Goal: Obtain resource: Download file/media

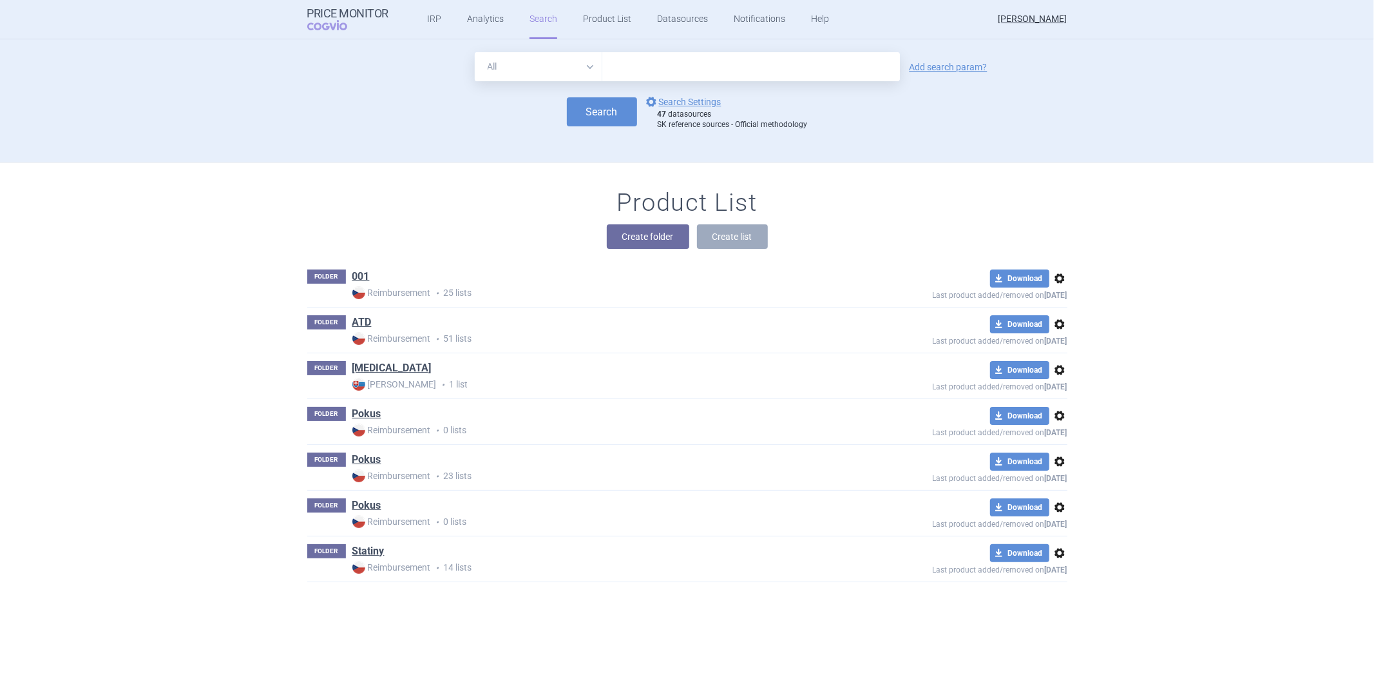
click at [622, 68] on input "text" at bounding box center [751, 66] width 298 height 29
click at [468, 21] on link "Analytics" at bounding box center [485, 19] width 37 height 39
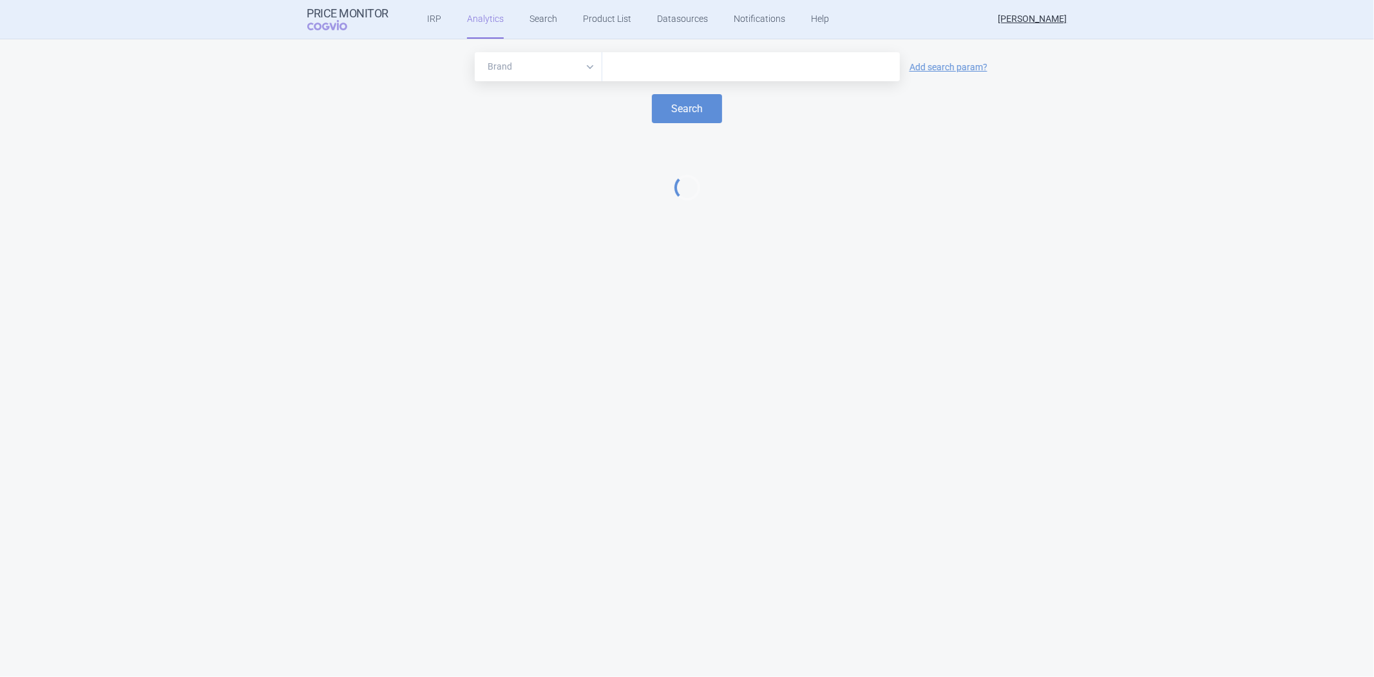
click at [645, 69] on input "text" at bounding box center [751, 67] width 285 height 17
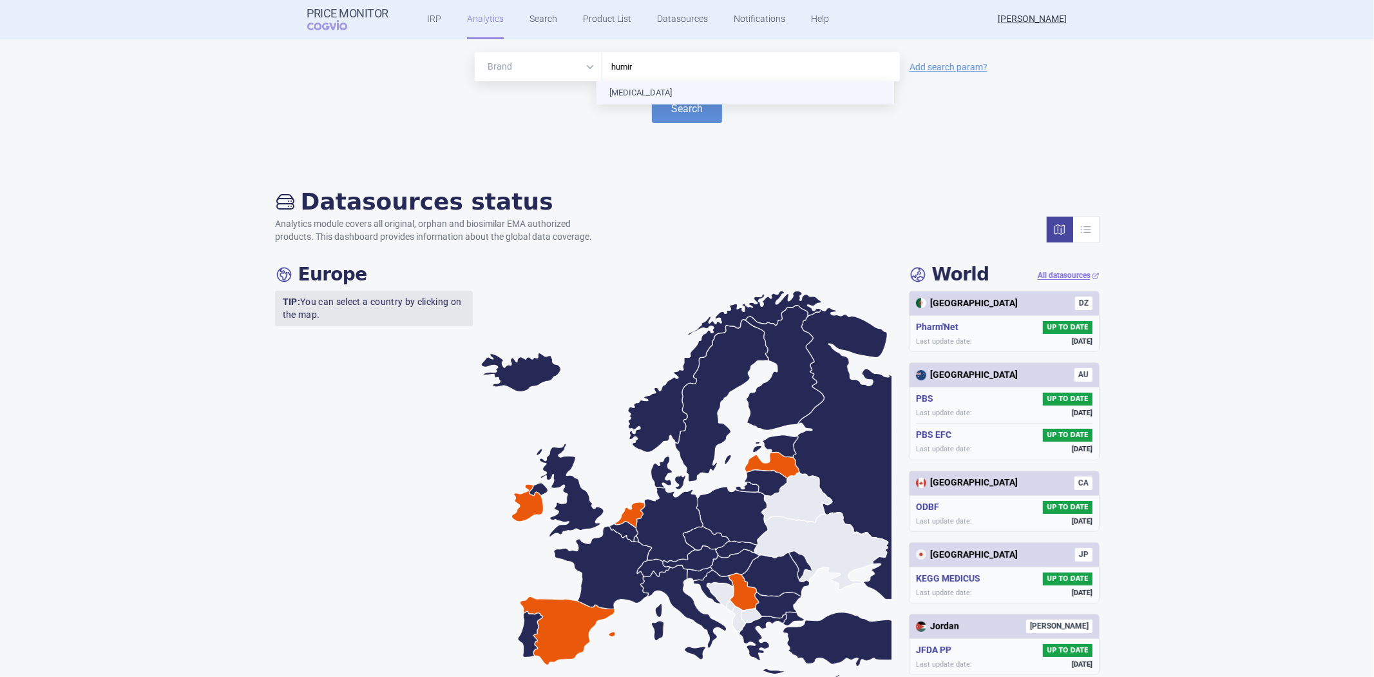
type input "humira"
click at [729, 111] on div "Search" at bounding box center [687, 108] width 1349 height 29
click at [658, 104] on button "Search" at bounding box center [687, 108] width 70 height 29
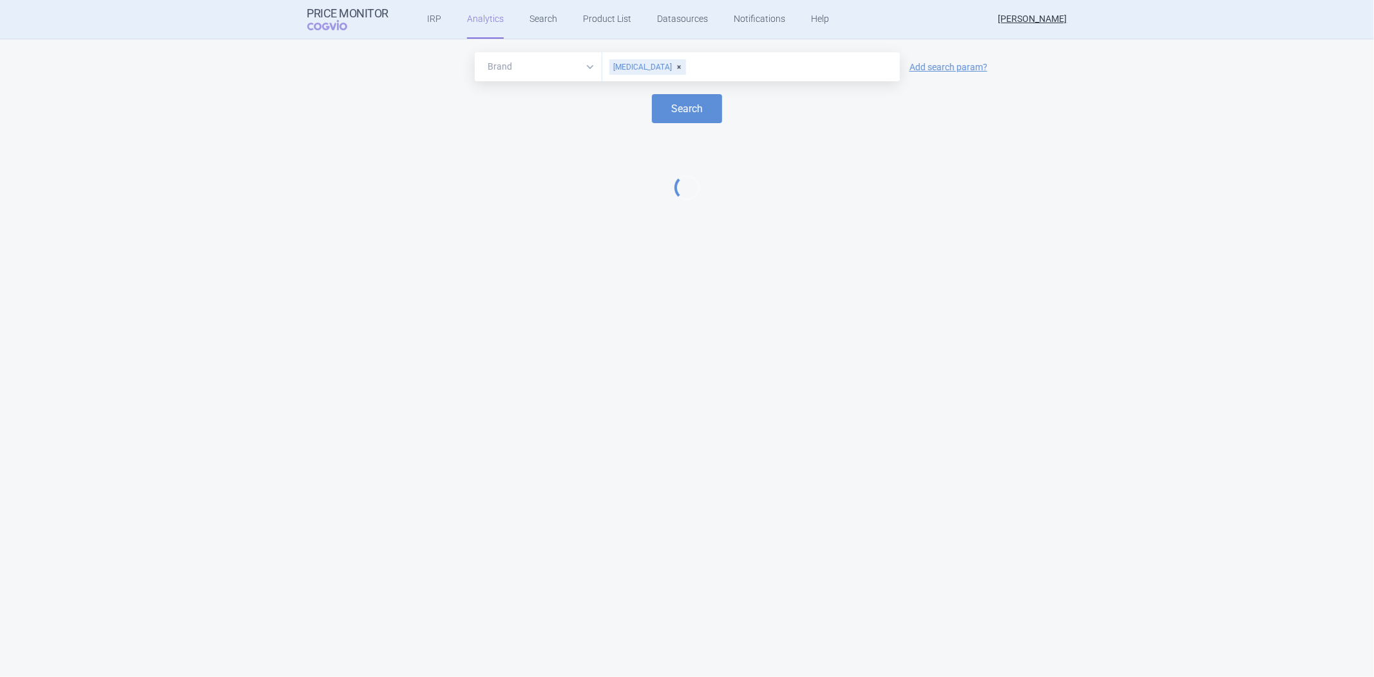
select select "EUR"
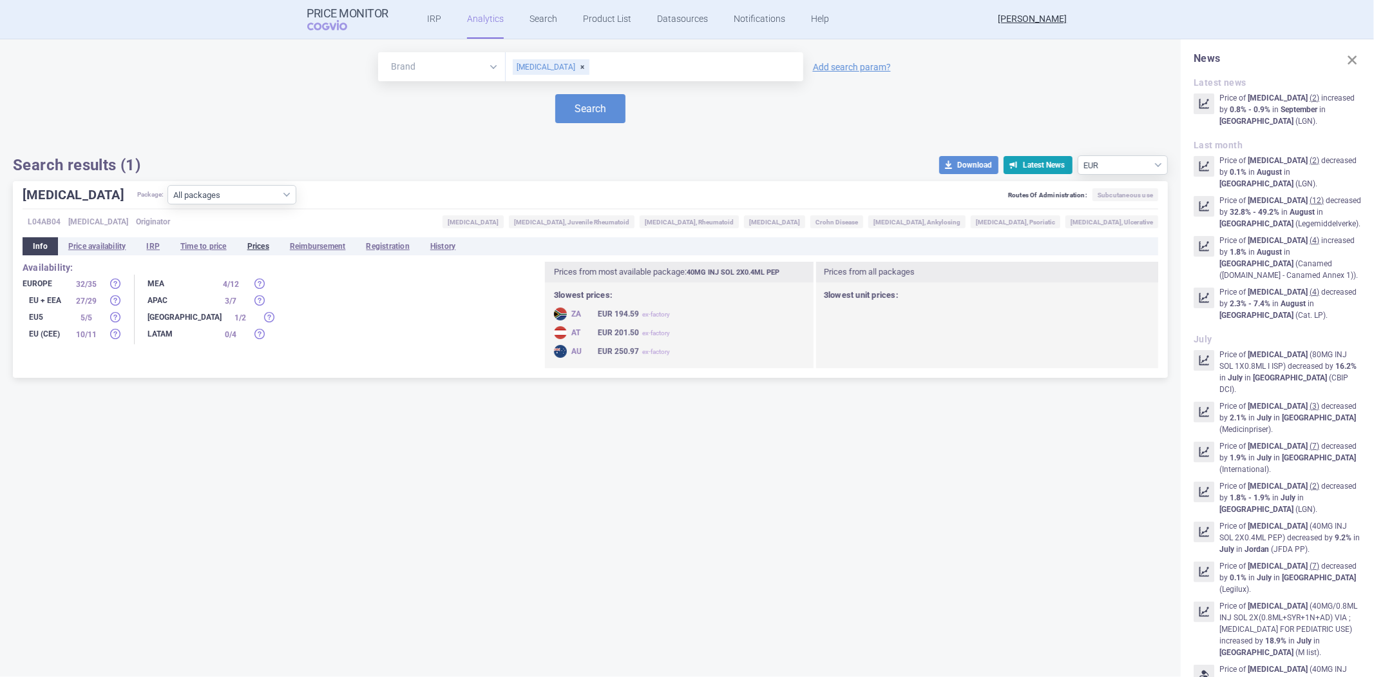
click at [256, 247] on li "Prices" at bounding box center [258, 246] width 43 height 18
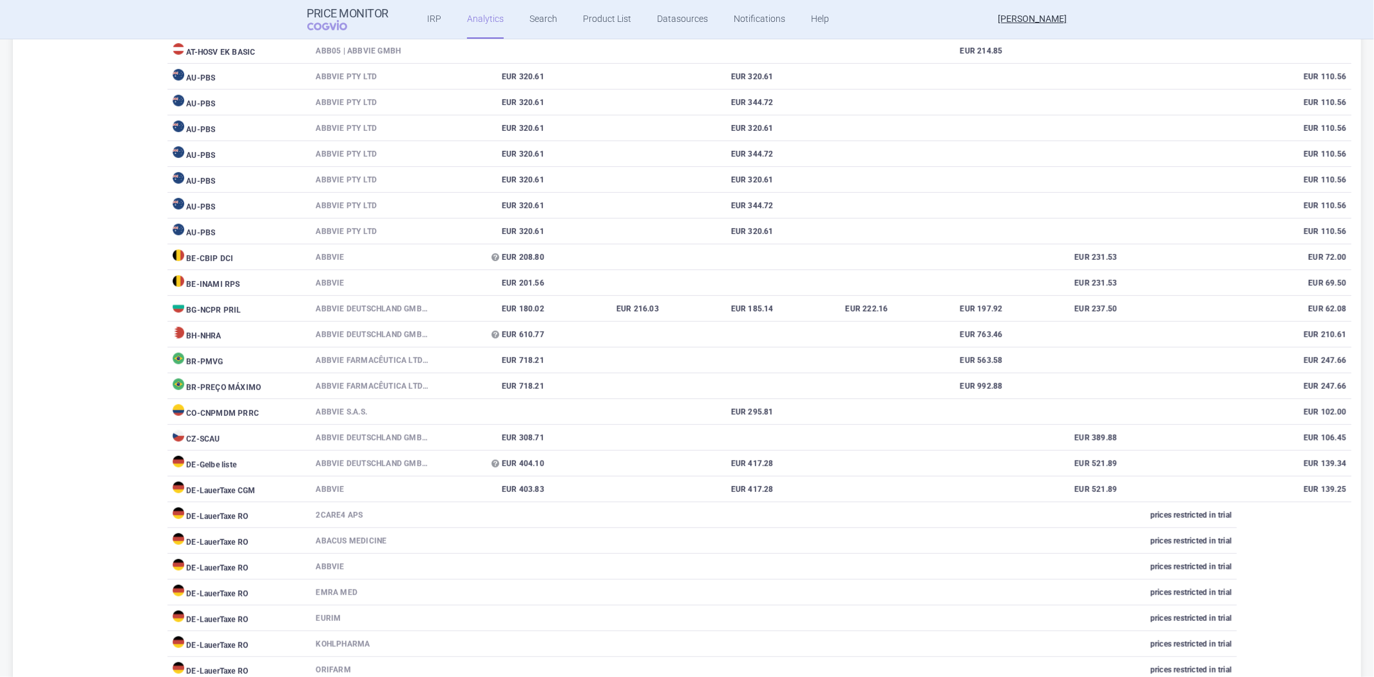
scroll to position [215, 0]
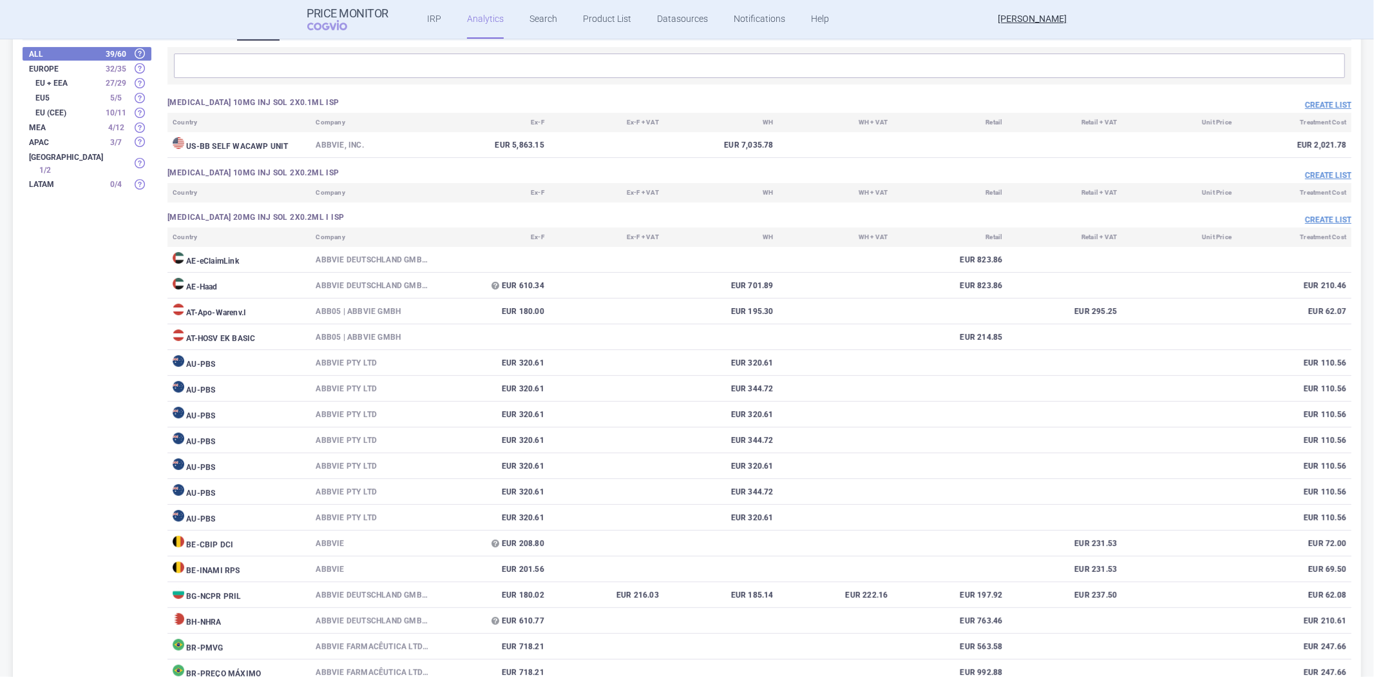
click at [1314, 212] on div "Create list" at bounding box center [1056, 219] width 592 height 15
click at [1310, 222] on button "Create list" at bounding box center [1328, 220] width 46 height 11
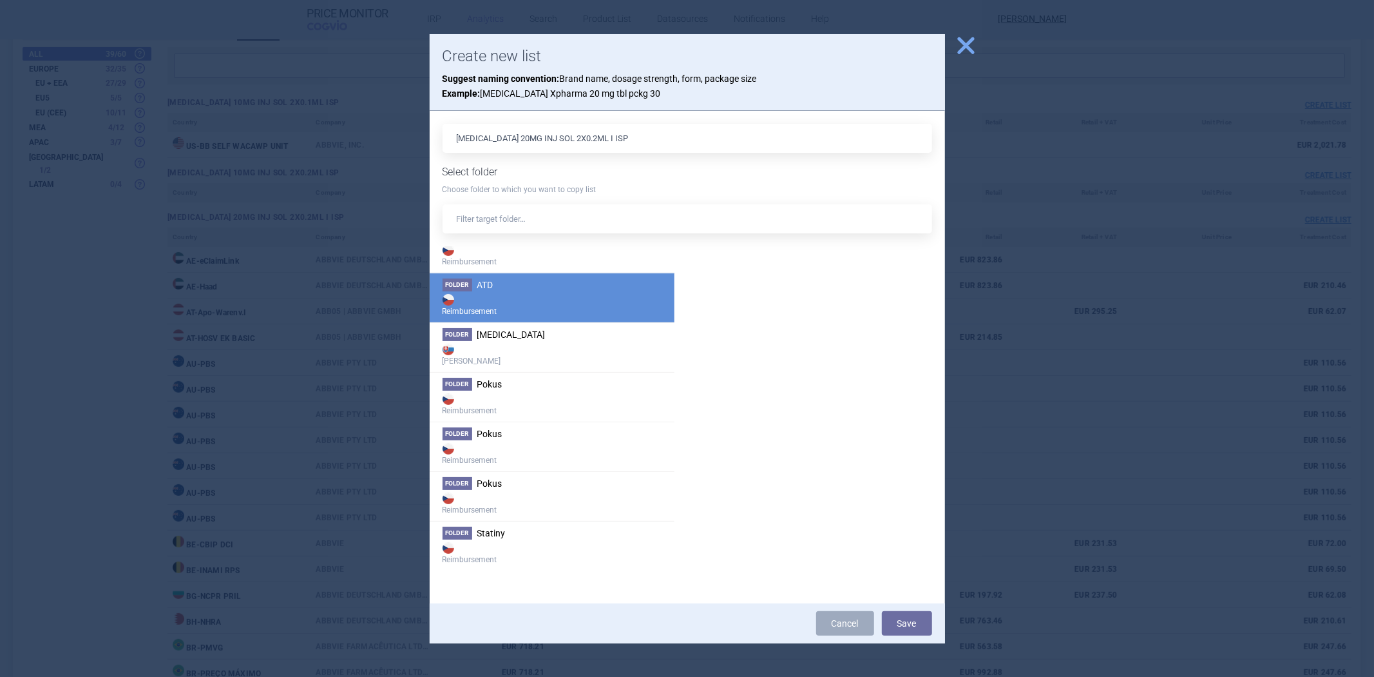
scroll to position [0, 0]
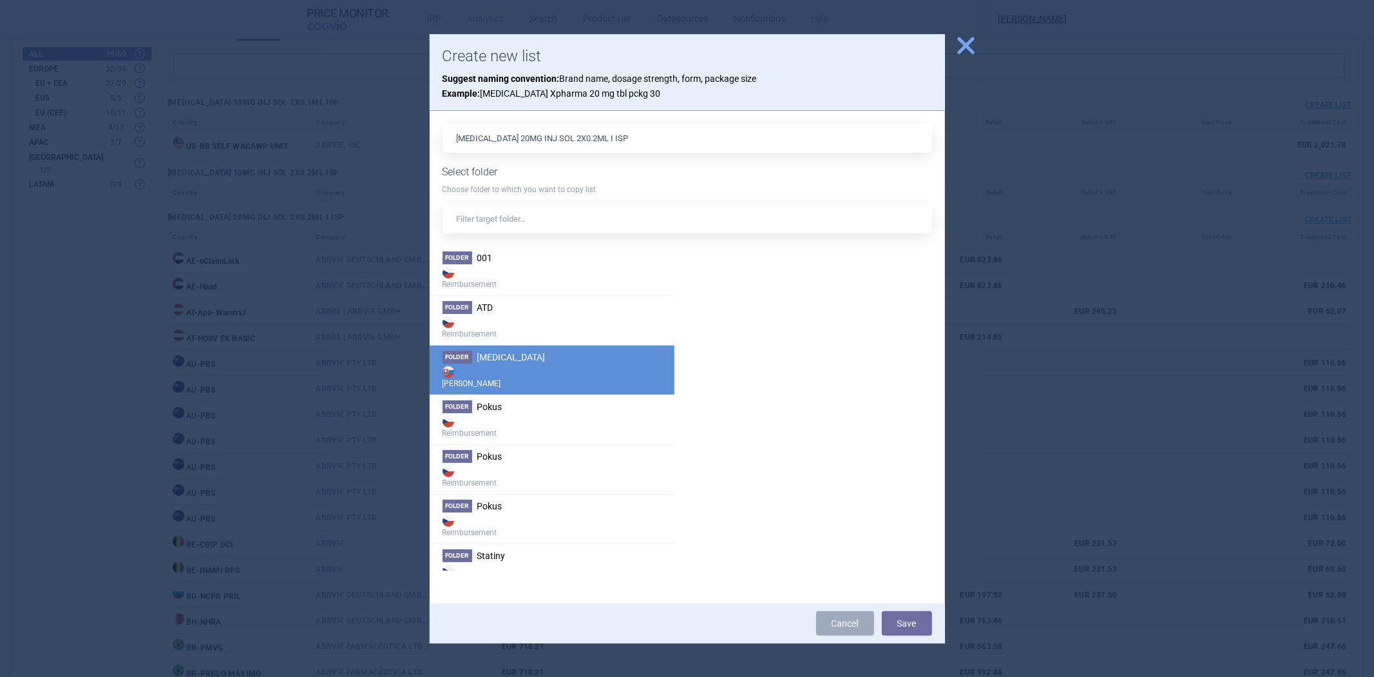
click at [510, 369] on strong "Max Price" at bounding box center [552, 376] width 219 height 26
click at [900, 622] on button "Save" at bounding box center [907, 623] width 50 height 24
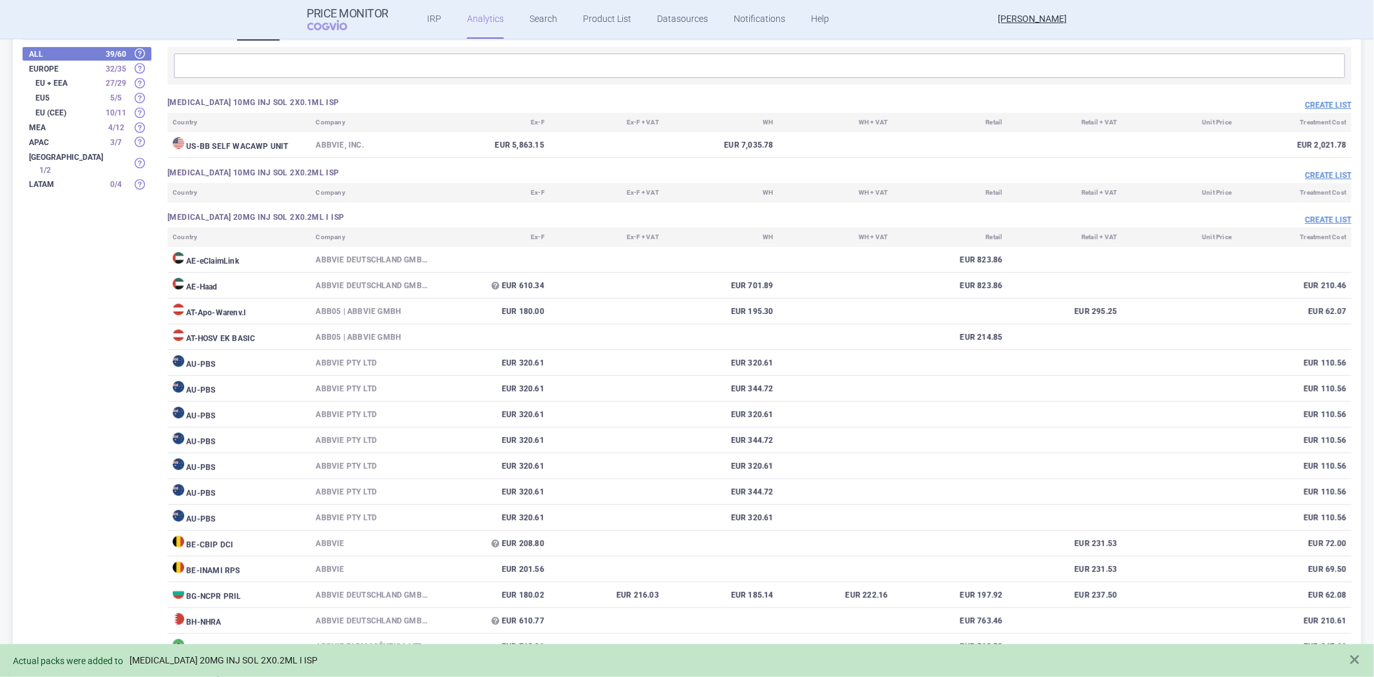
click at [249, 658] on link "HUMIRA 20MG INJ SOL 2X0.2ML I ISP" at bounding box center [224, 660] width 188 height 11
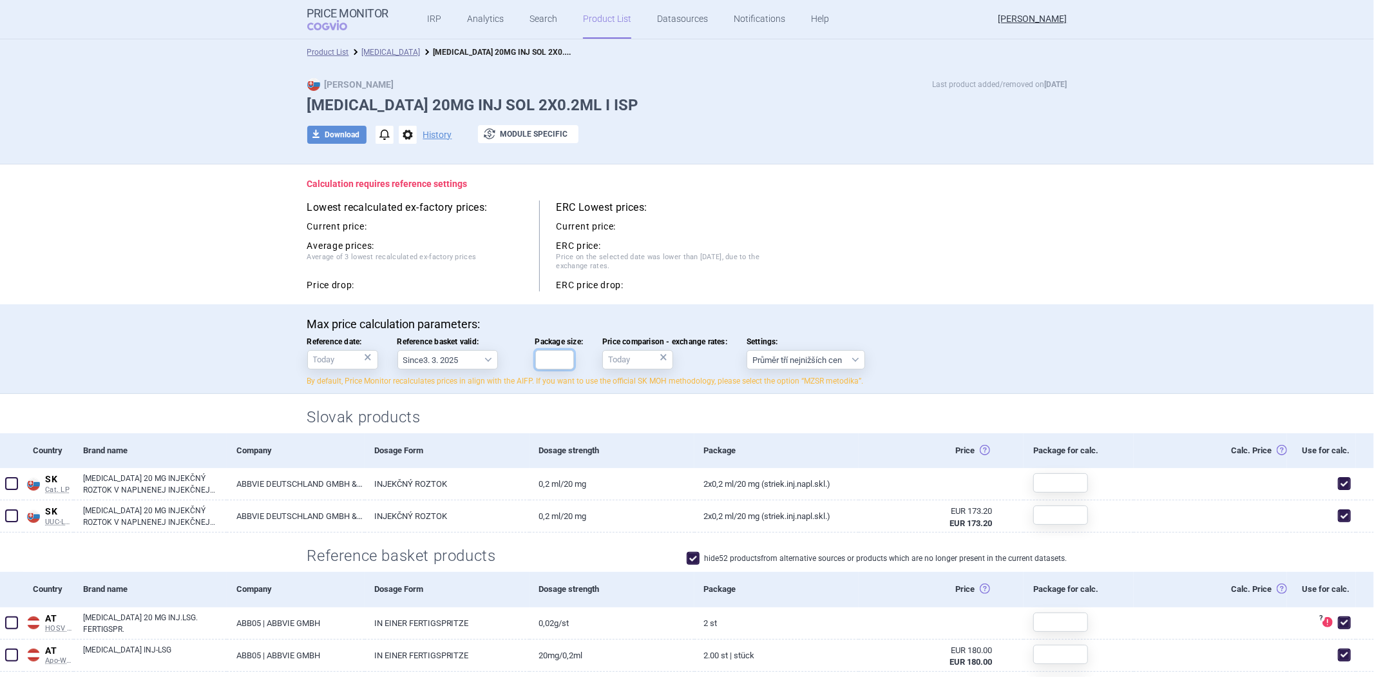
click at [548, 365] on input "Package size:" at bounding box center [554, 359] width 39 height 19
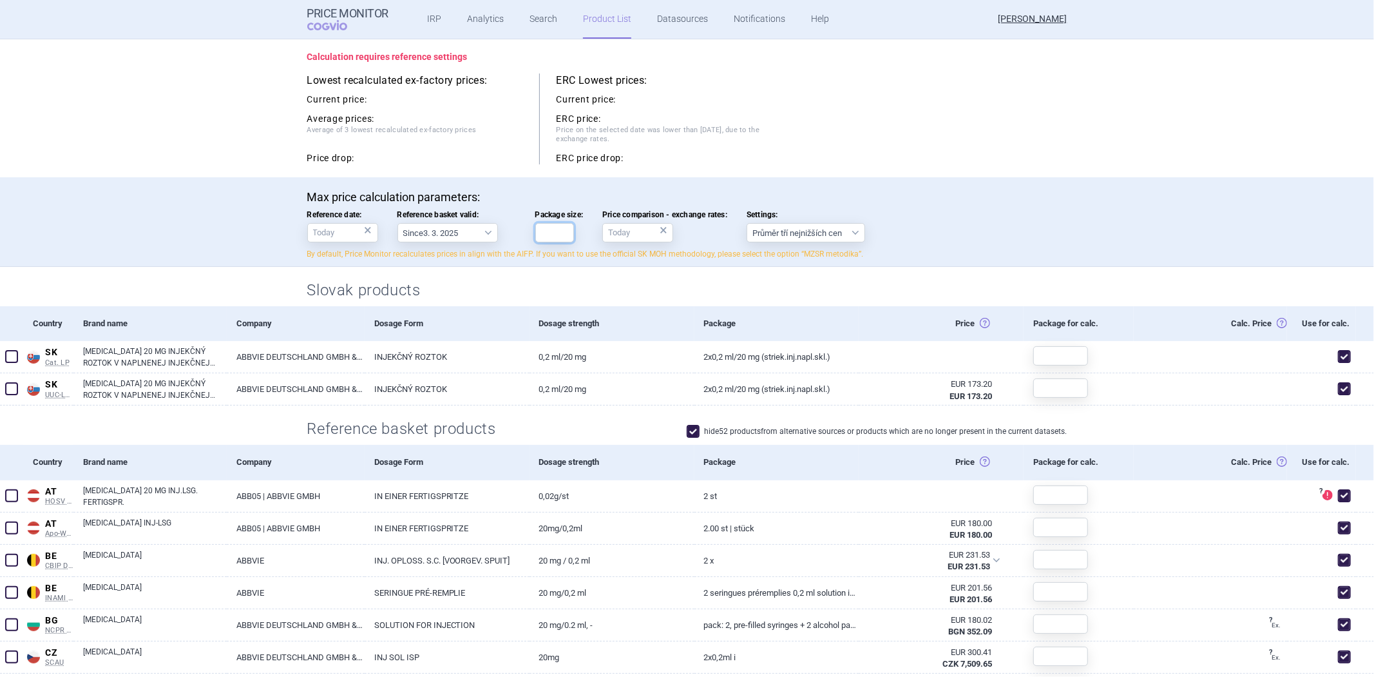
scroll to position [143, 0]
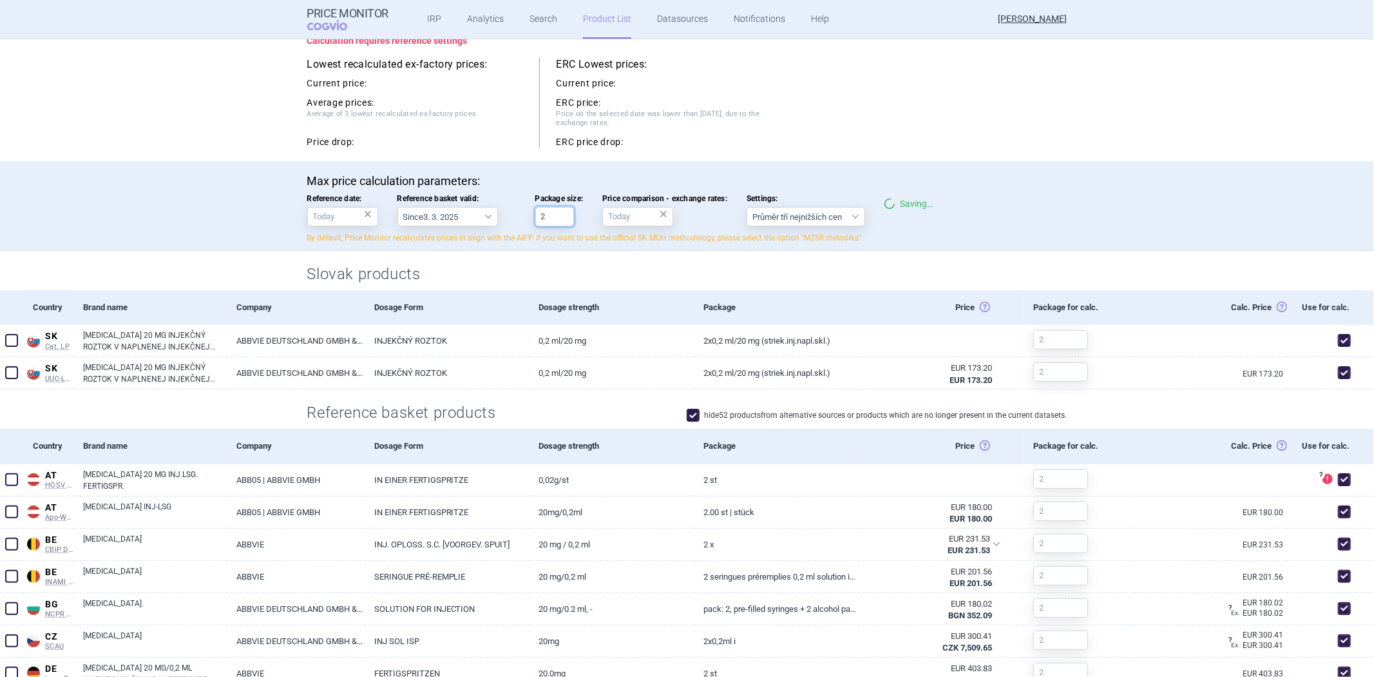
type input "2"
click at [518, 264] on h2 "Slovak products" at bounding box center [687, 274] width 760 height 21
drag, startPoint x: 376, startPoint y: 467, endPoint x: 377, endPoint y: 460, distance: 7.2
drag, startPoint x: 377, startPoint y: 460, endPoint x: 683, endPoint y: 290, distance: 350.1
click at [683, 290] on div "Slovak products" at bounding box center [688, 270] width 812 height 39
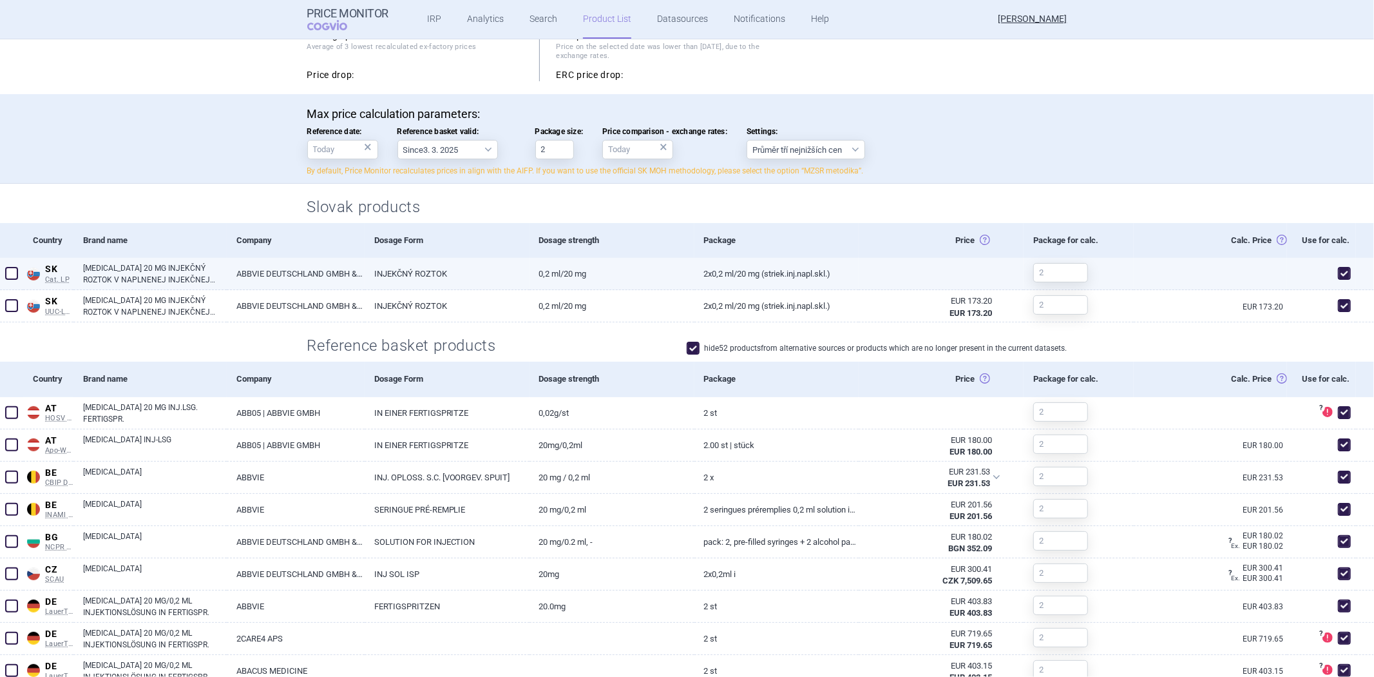
scroll to position [215, 0]
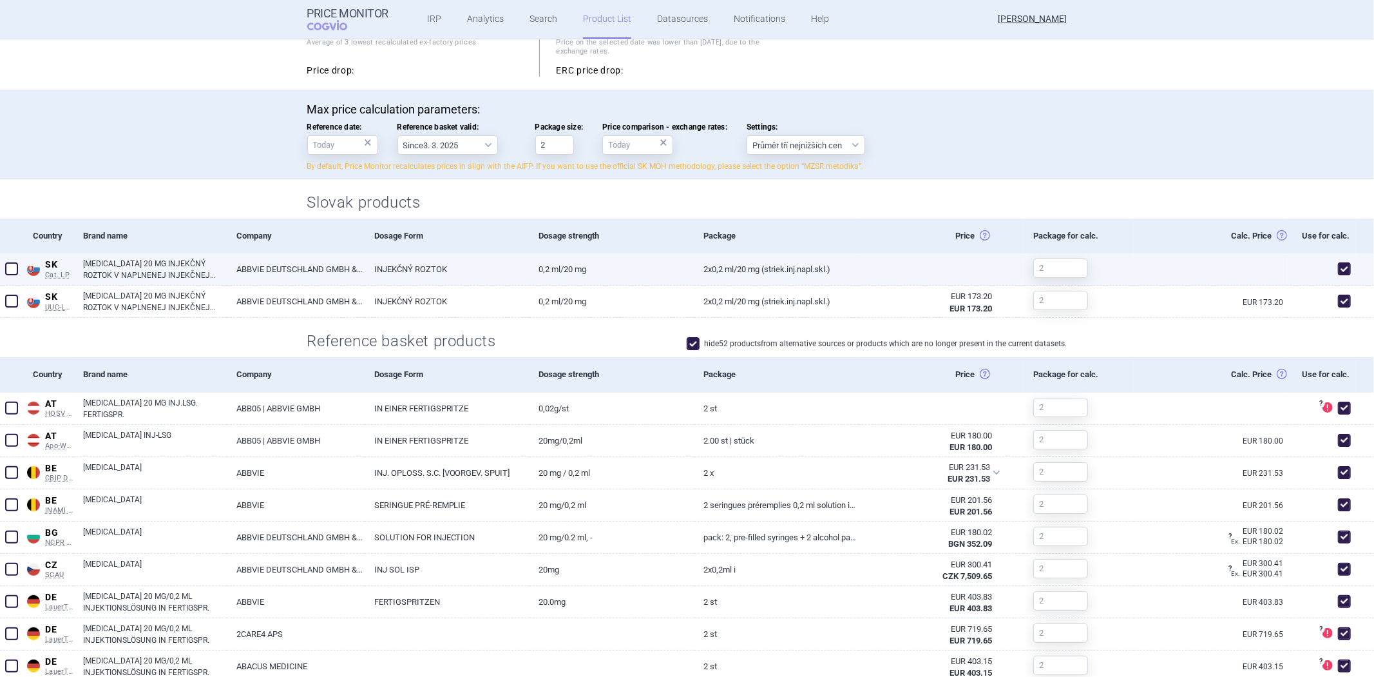
click at [1342, 272] on span at bounding box center [1344, 268] width 19 height 19
checkbox input "false"
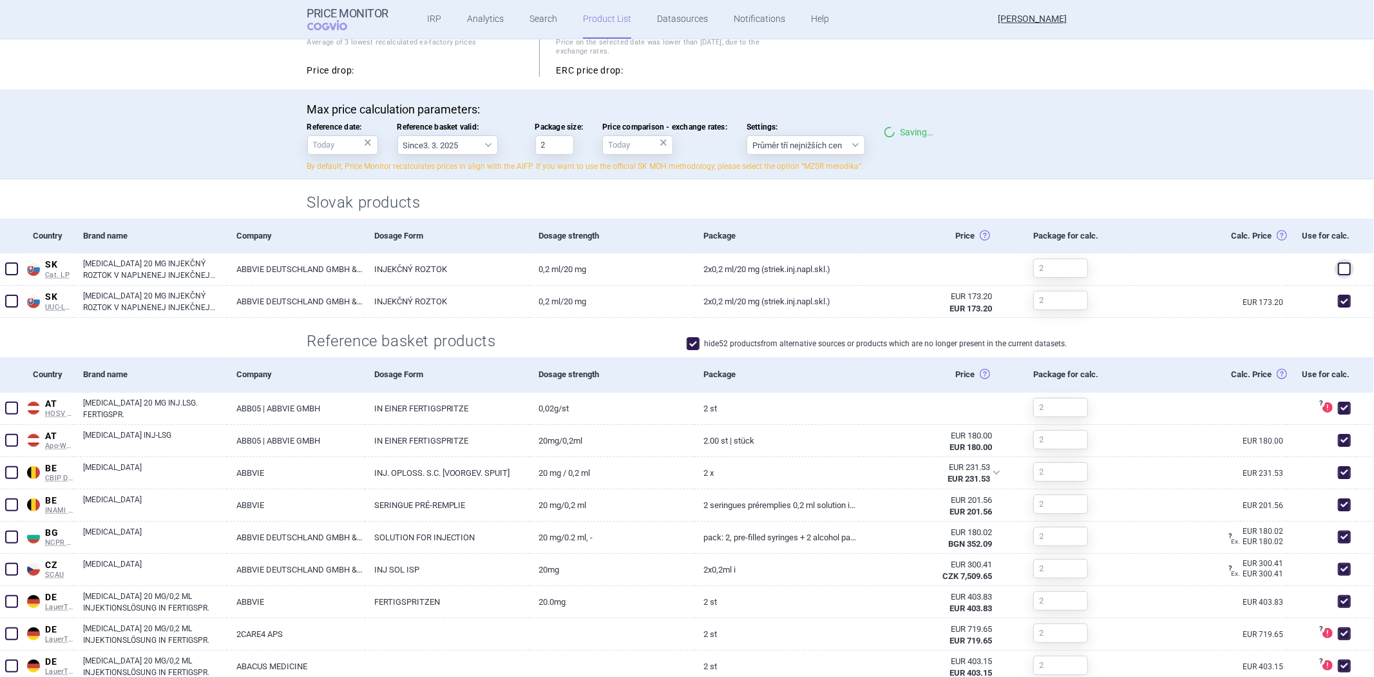
click at [927, 202] on h2 "Slovak products" at bounding box center [687, 202] width 760 height 21
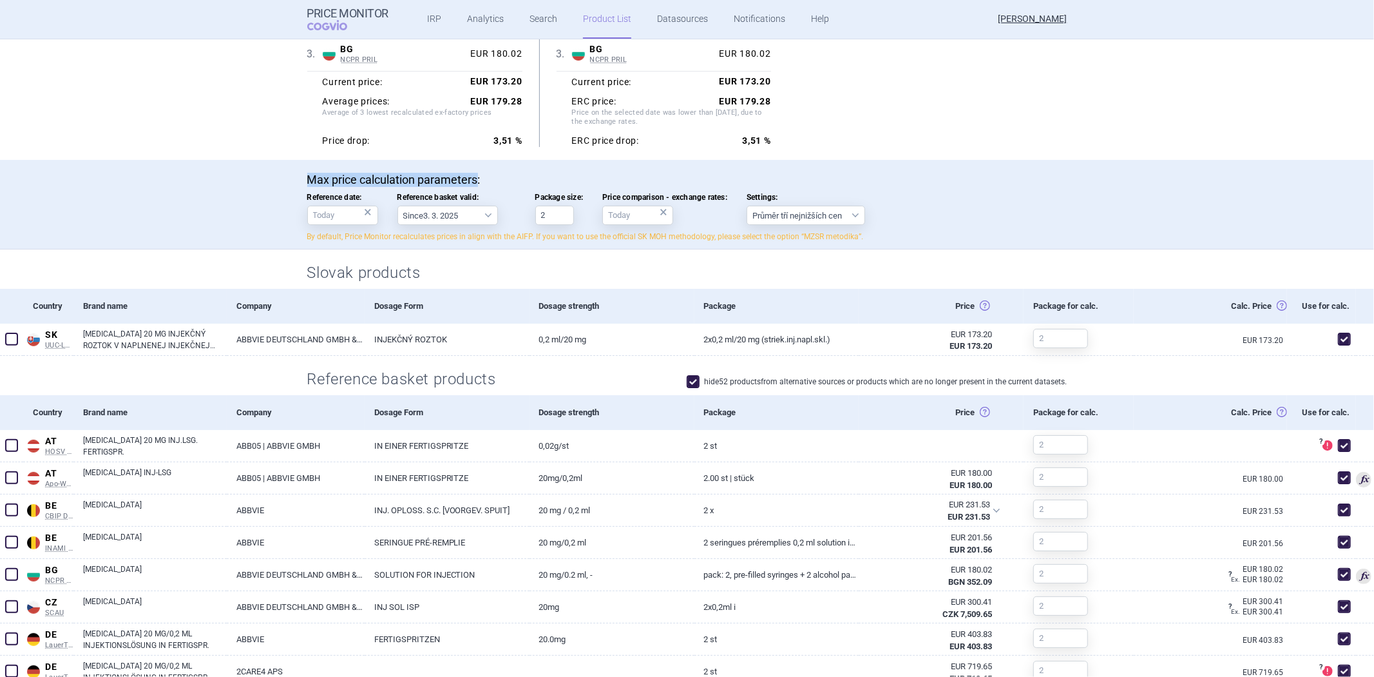
drag, startPoint x: 472, startPoint y: 177, endPoint x: 302, endPoint y: 172, distance: 170.2
click at [307, 173] on p "Max price calculation parameters:" at bounding box center [687, 180] width 760 height 14
copy p "Max price calculation parameters"
click at [717, 173] on p "Max price calculation parameters:" at bounding box center [687, 180] width 760 height 14
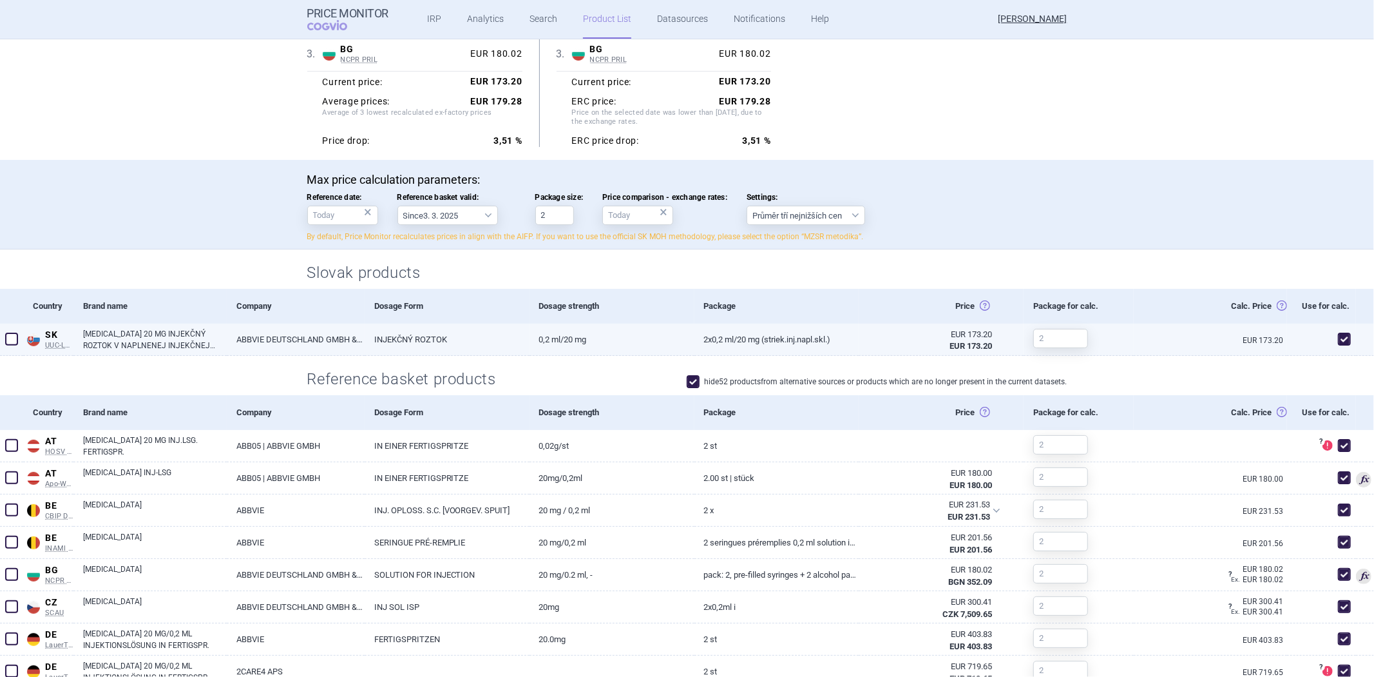
click at [316, 338] on link "ABBVIE DEUTSCHLAND GMBH & CO. KG" at bounding box center [295, 339] width 137 height 32
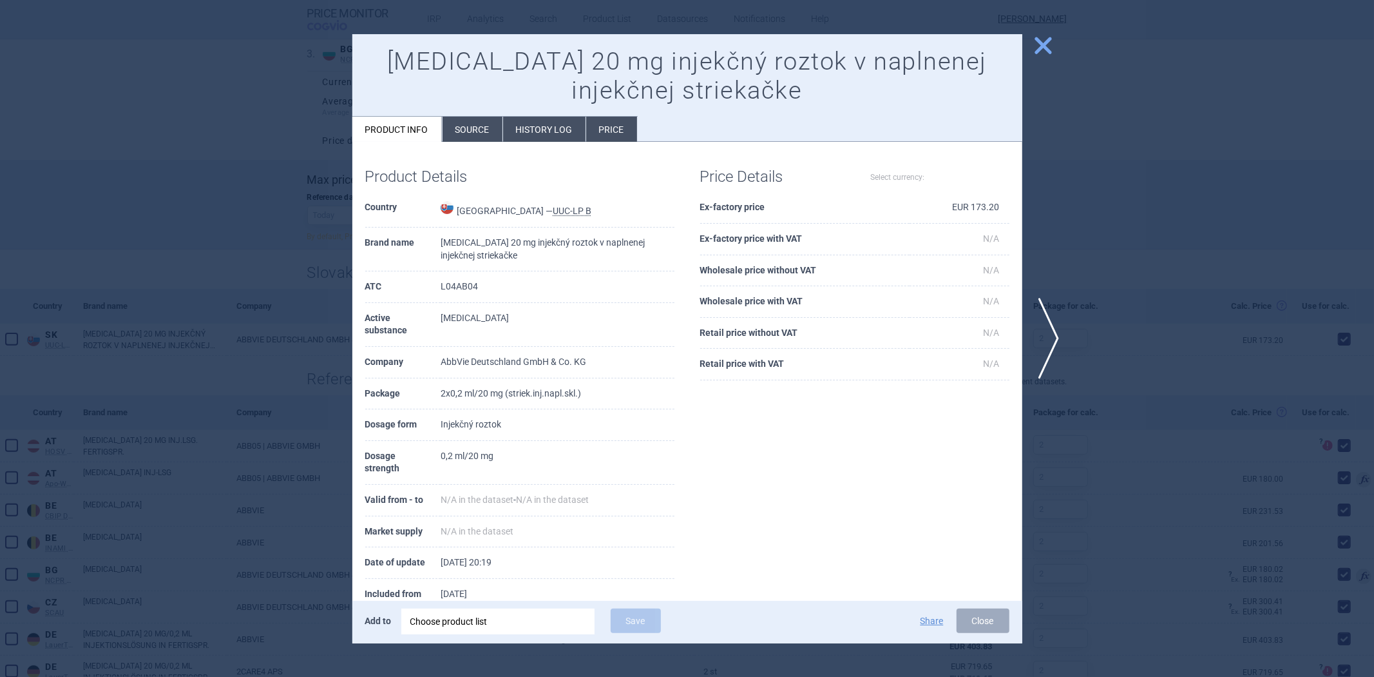
select select "EUR"
click at [466, 128] on li "Source" at bounding box center [473, 129] width 60 height 25
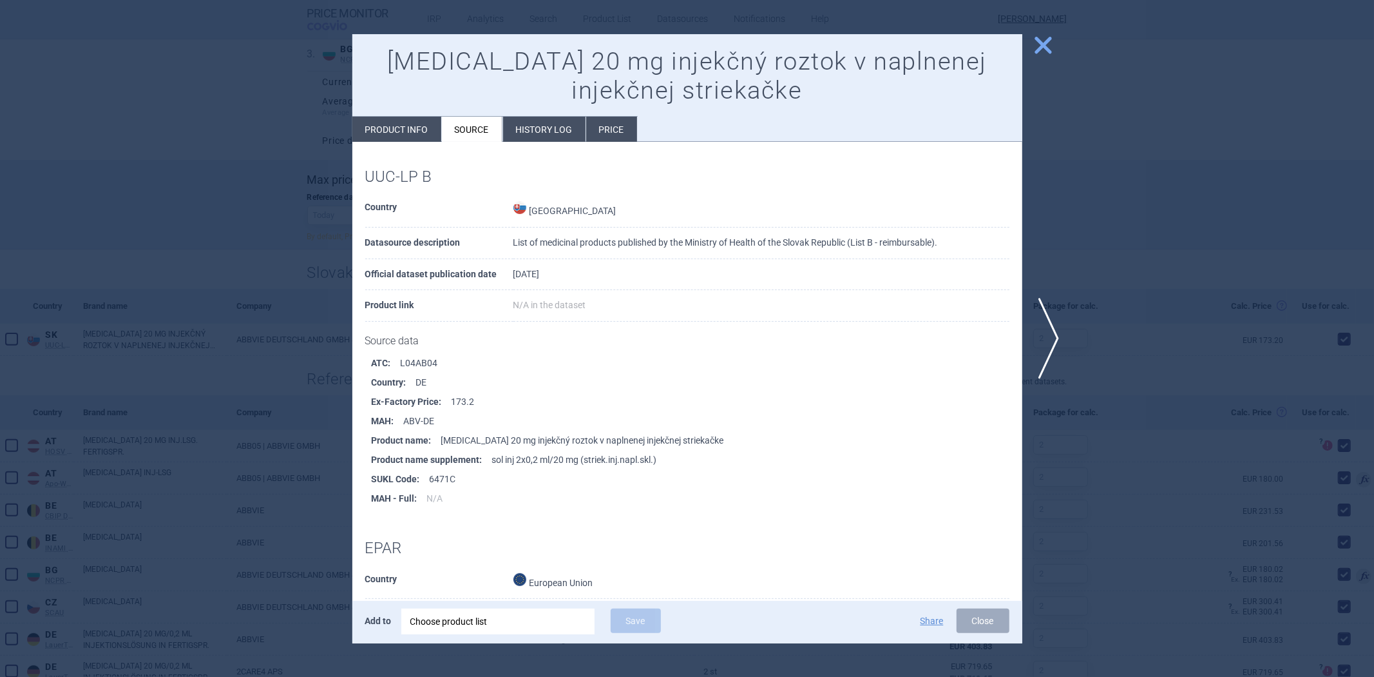
click at [1040, 49] on span "close" at bounding box center [1043, 45] width 23 height 23
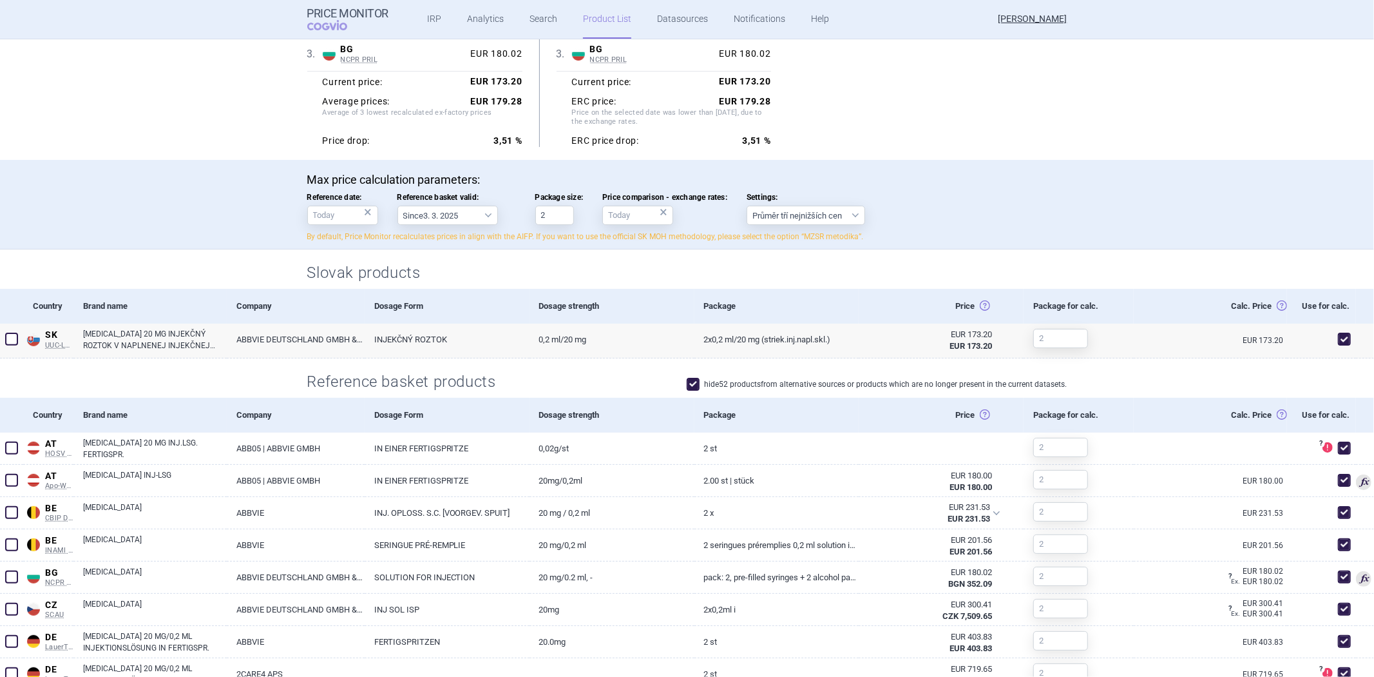
click at [783, 387] on label "hide 52 products from alternative sources or products which are no longer prese…" at bounding box center [877, 384] width 381 height 13
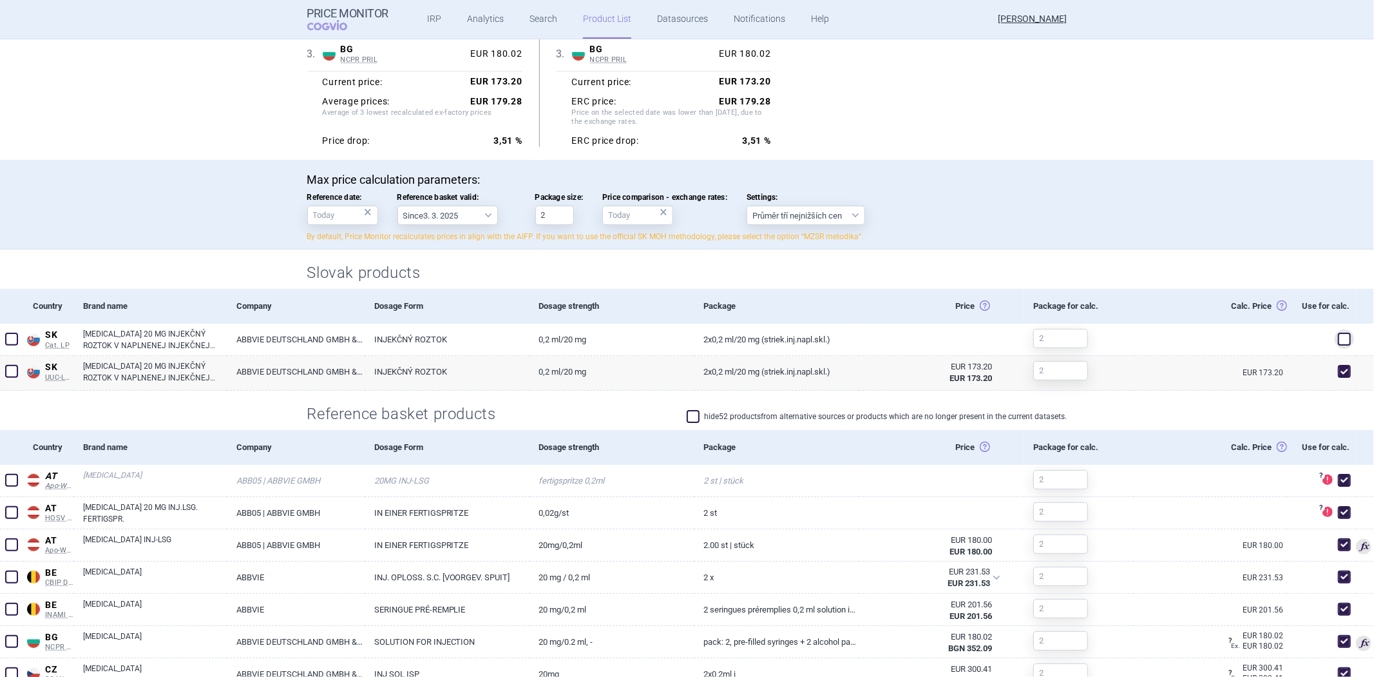
click at [758, 411] on label "hide 52 products from alternative sources or products which are no longer prese…" at bounding box center [877, 416] width 381 height 13
checkbox input "true"
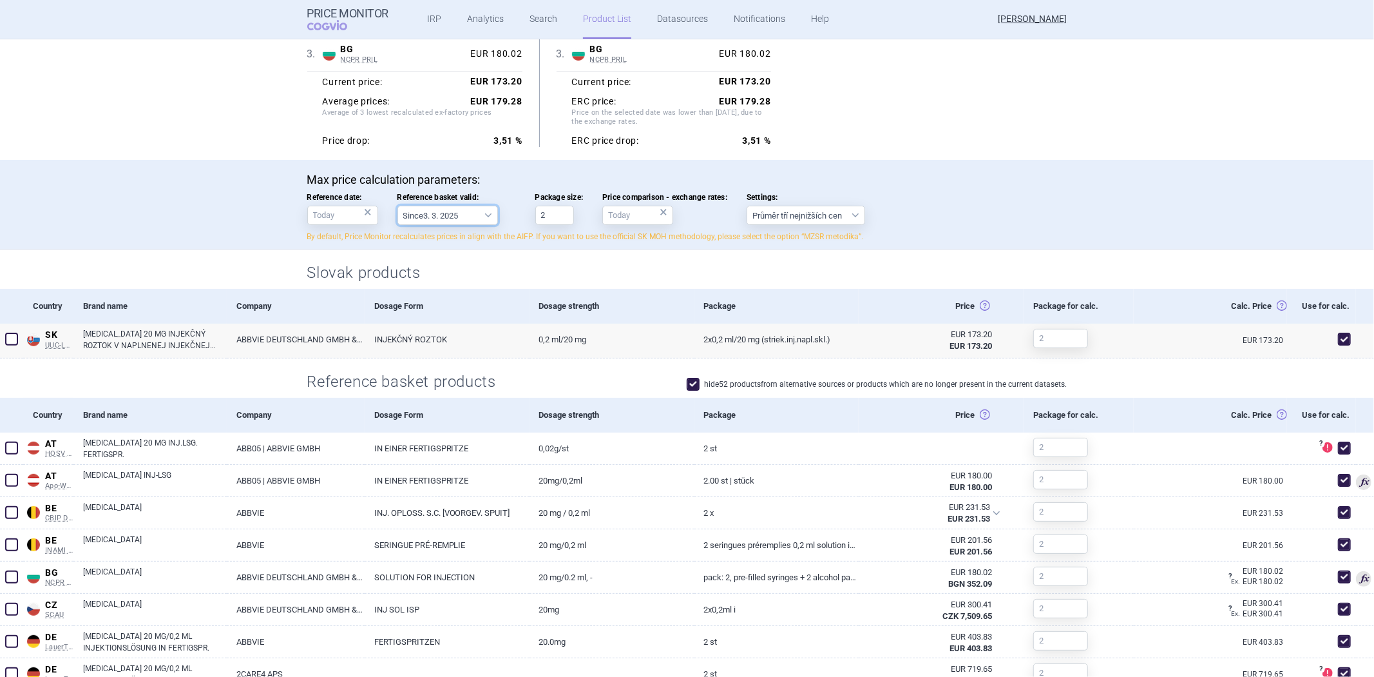
click at [467, 224] on select "Since 3. 3. 2025 Since 1. 7. 2023 Since 7. 4. 2023 Since 1. 12. 2022 Since 1. 9…" at bounding box center [448, 215] width 101 height 19
drag, startPoint x: 467, startPoint y: 221, endPoint x: 485, endPoint y: 219, distance: 18.1
click at [468, 220] on select "Since 3. 3. 2025 Since 1. 7. 2023 Since 7. 4. 2023 Since 1. 12. 2022 Since 1. 9…" at bounding box center [448, 215] width 101 height 19
click at [345, 280] on h2 "Slovak products" at bounding box center [687, 272] width 760 height 21
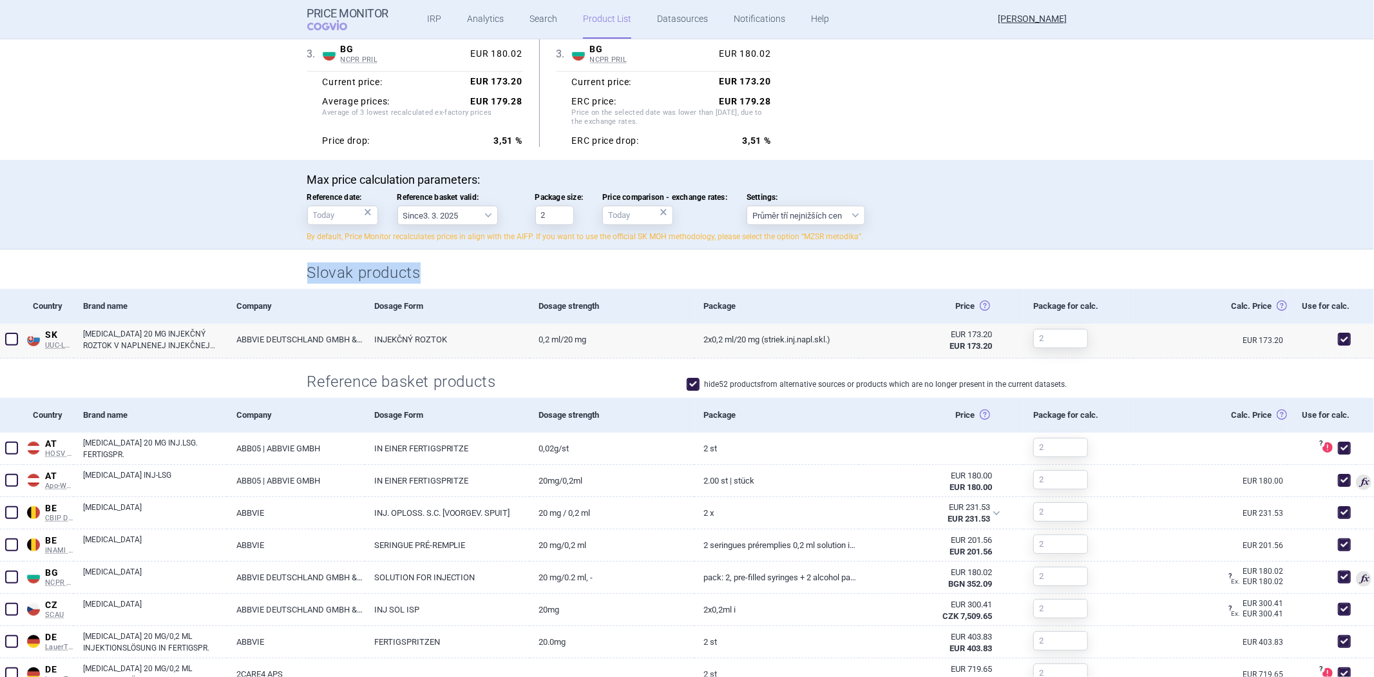
click at [343, 282] on h2 "Slovak products" at bounding box center [687, 272] width 760 height 21
copy h2 "Slovak products"
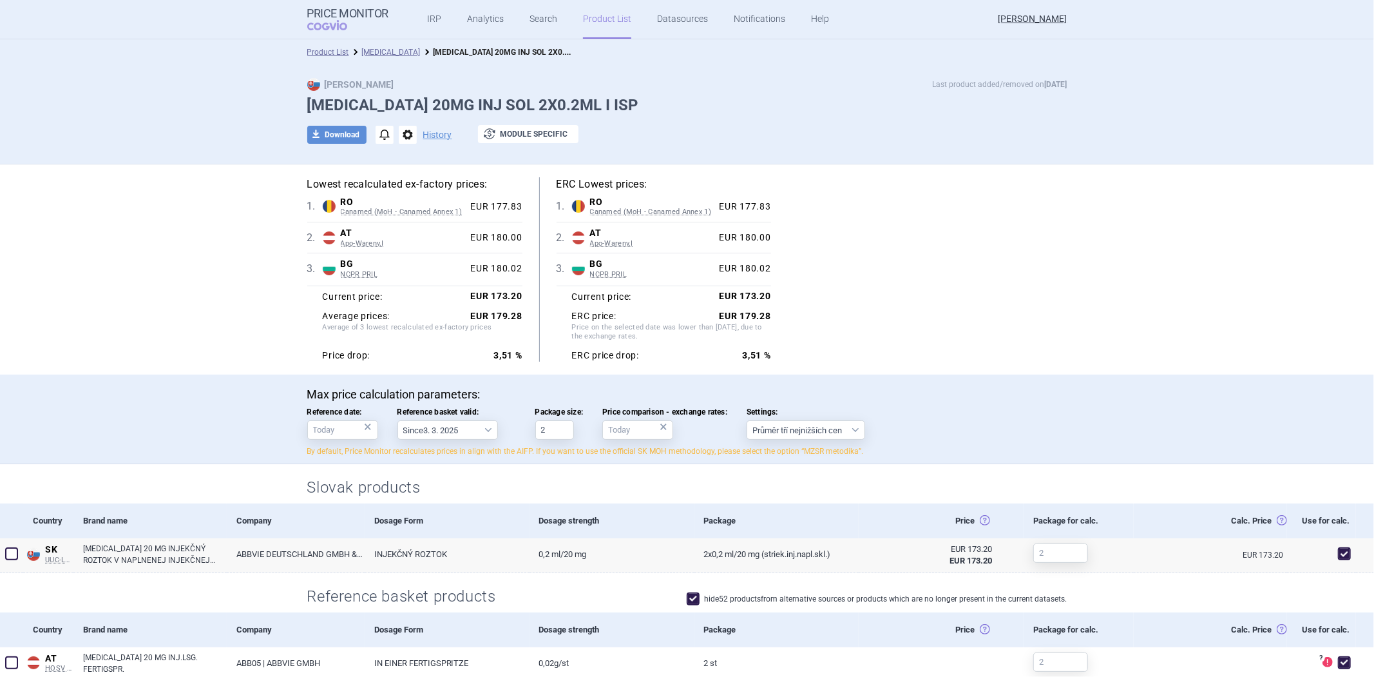
click at [526, 222] on div "Lowest recalculated ex-factory prices: 1 . RO Canamed (MoH - Canamed Annex 1) R…" at bounding box center [423, 269] width 232 height 184
click at [445, 428] on select "Since 3. 3. 2025 Since 1. 7. 2023 Since 7. 4. 2023 Since 1. 12. 2022 Since 1. 9…" at bounding box center [448, 429] width 101 height 19
click at [352, 443] on div "Max price calculation parameters: Reference date: × Reference basket valid: Sin…" at bounding box center [687, 422] width 760 height 70
drag, startPoint x: 293, startPoint y: 423, endPoint x: 272, endPoint y: 455, distance: 38.6
click at [254, 452] on div "Max price calculation parameters: Reference date: × Reference basket valid: Sin…" at bounding box center [687, 419] width 1374 height 90
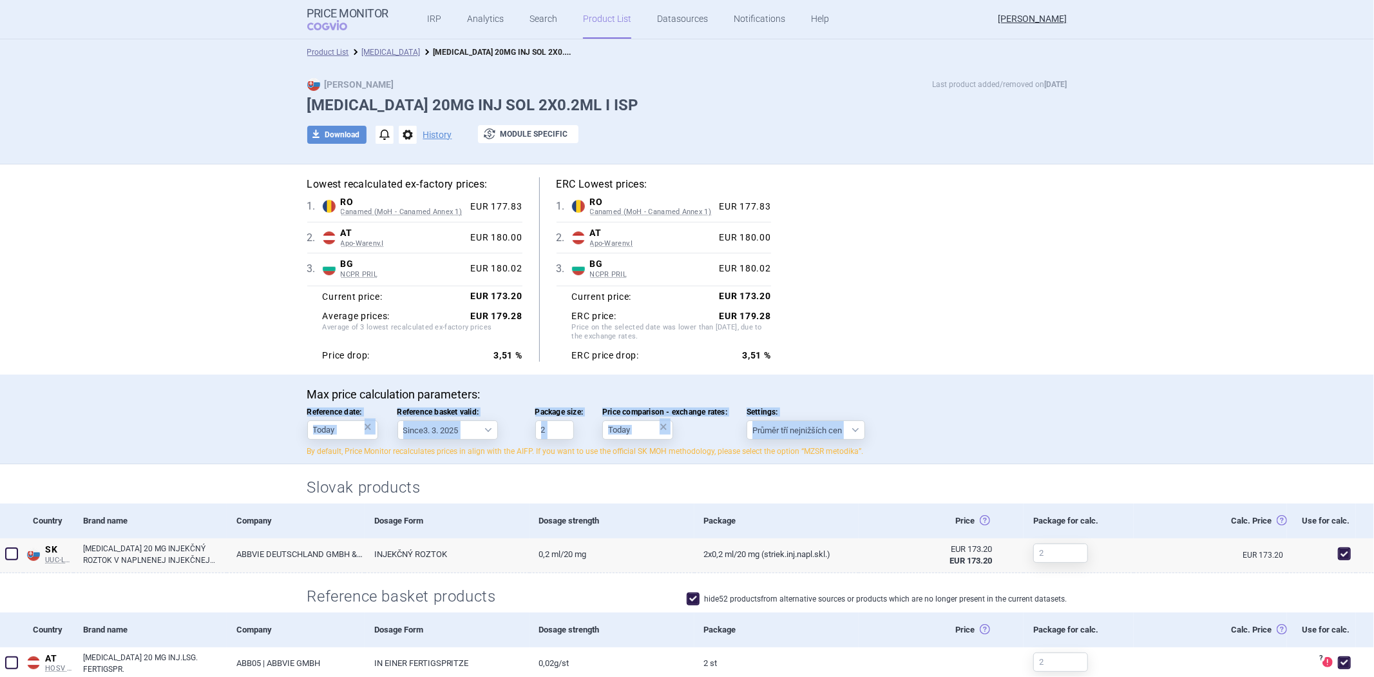
click at [254, 443] on div "Max price calculation parameters: Reference date: × Reference basket valid: Sin…" at bounding box center [687, 419] width 1374 height 90
click at [454, 430] on select "Since 3. 3. 2025 Since 1. 7. 2023 Since 7. 4. 2023 Since 1. 12. 2022 Since 1. 9…" at bounding box center [448, 429] width 101 height 19
click at [282, 448] on div "Max price calculation parameters: Reference date: × Reference basket valid: Sin…" at bounding box center [688, 425] width 812 height 76
click at [443, 434] on select "Since 3. 3. 2025 Since 1. 7. 2023 Since 7. 4. 2023 Since 1. 12. 2022 Since 1. 9…" at bounding box center [448, 429] width 101 height 19
click at [349, 458] on div "Max price calculation parameters: Reference date: × Reference basket valid: Sin…" at bounding box center [688, 425] width 812 height 76
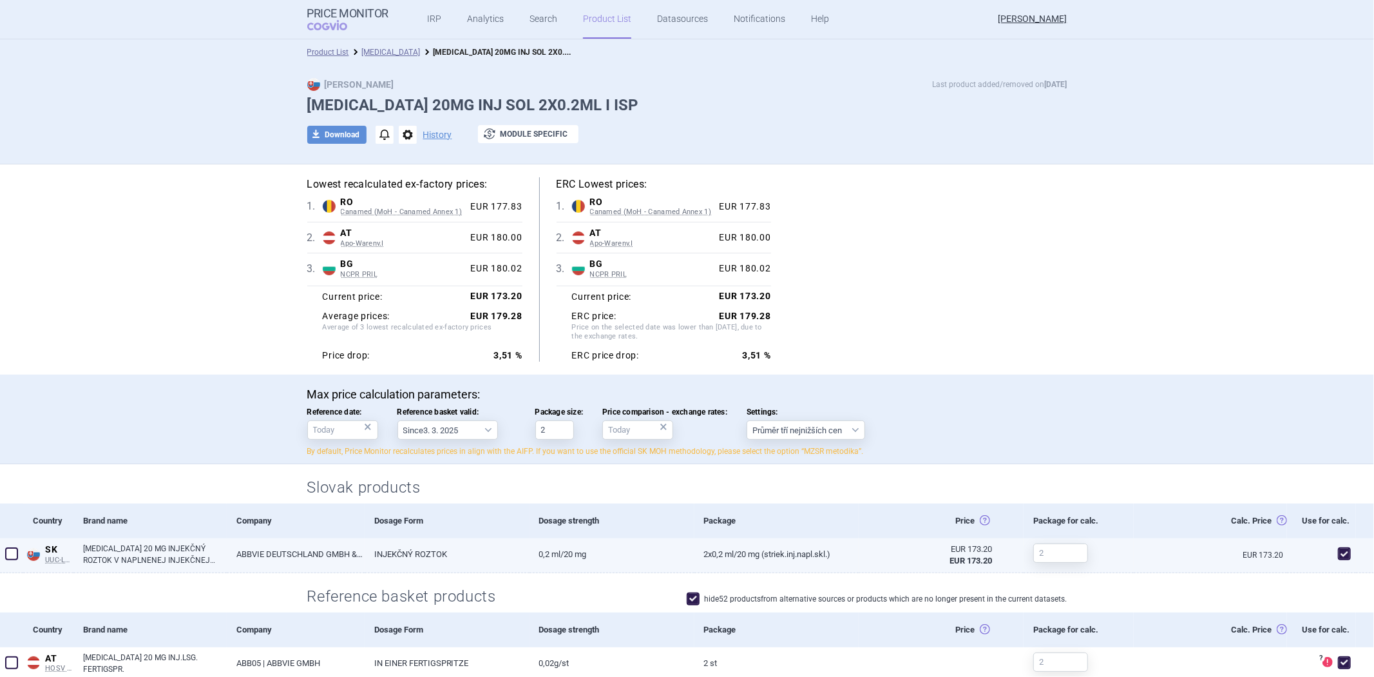
click at [189, 552] on link "HUMIRA 20 MG INJEKČNÝ ROZTOK V NAPLNENEJ INJEKČNEJ STRIEKAČKE" at bounding box center [155, 554] width 144 height 23
select select "EUR"
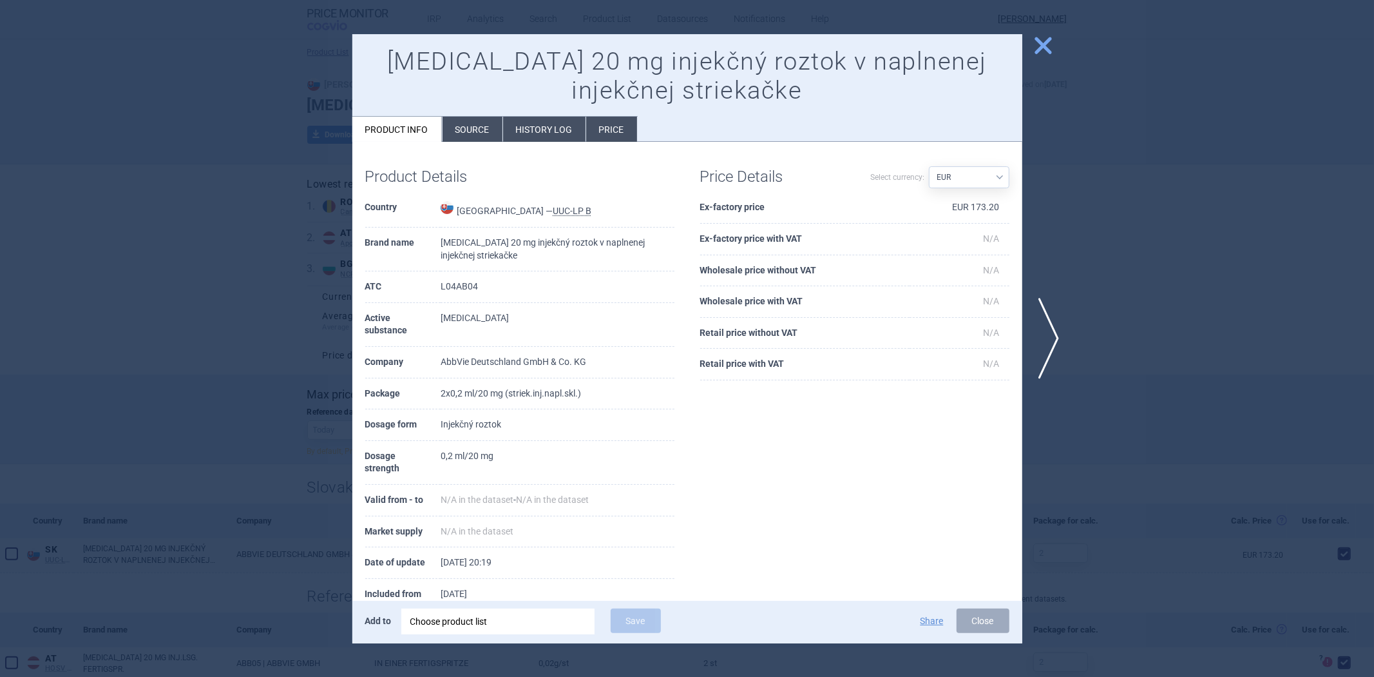
click at [332, 310] on div at bounding box center [687, 338] width 1374 height 677
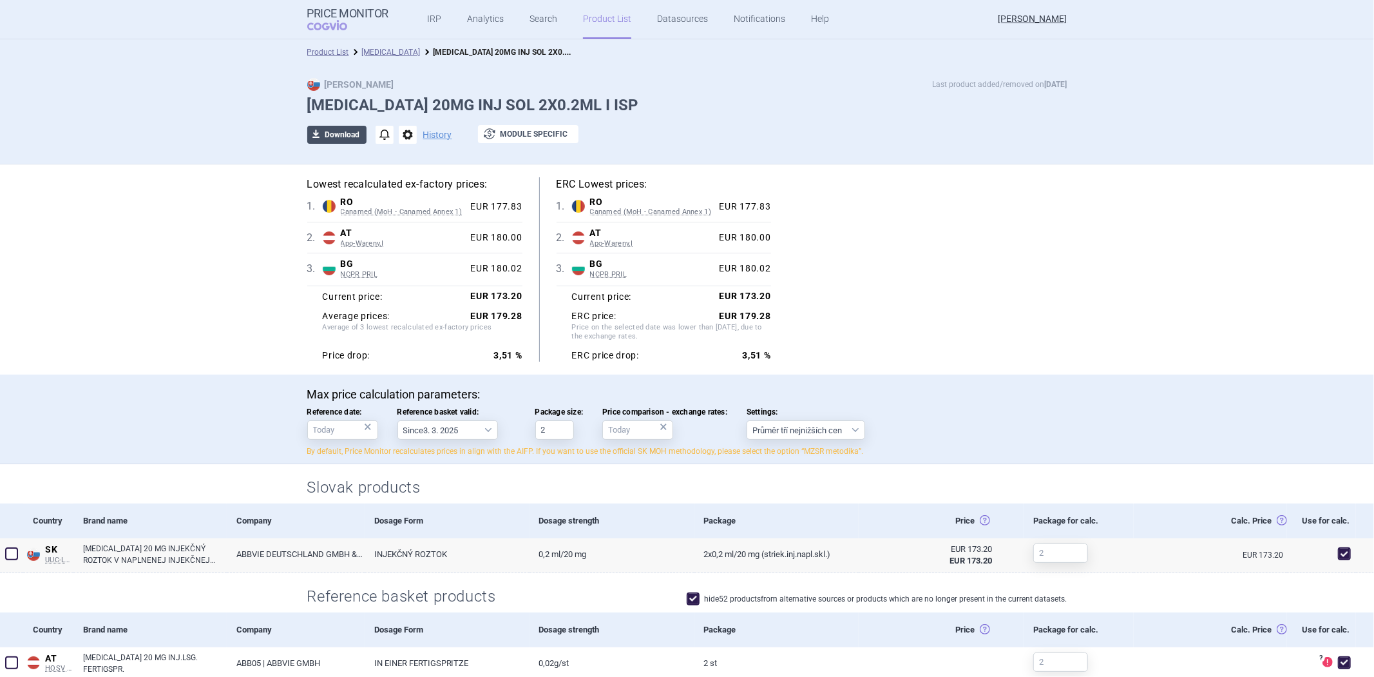
click at [332, 133] on button "download Download" at bounding box center [336, 135] width 59 height 18
select select "EUR"
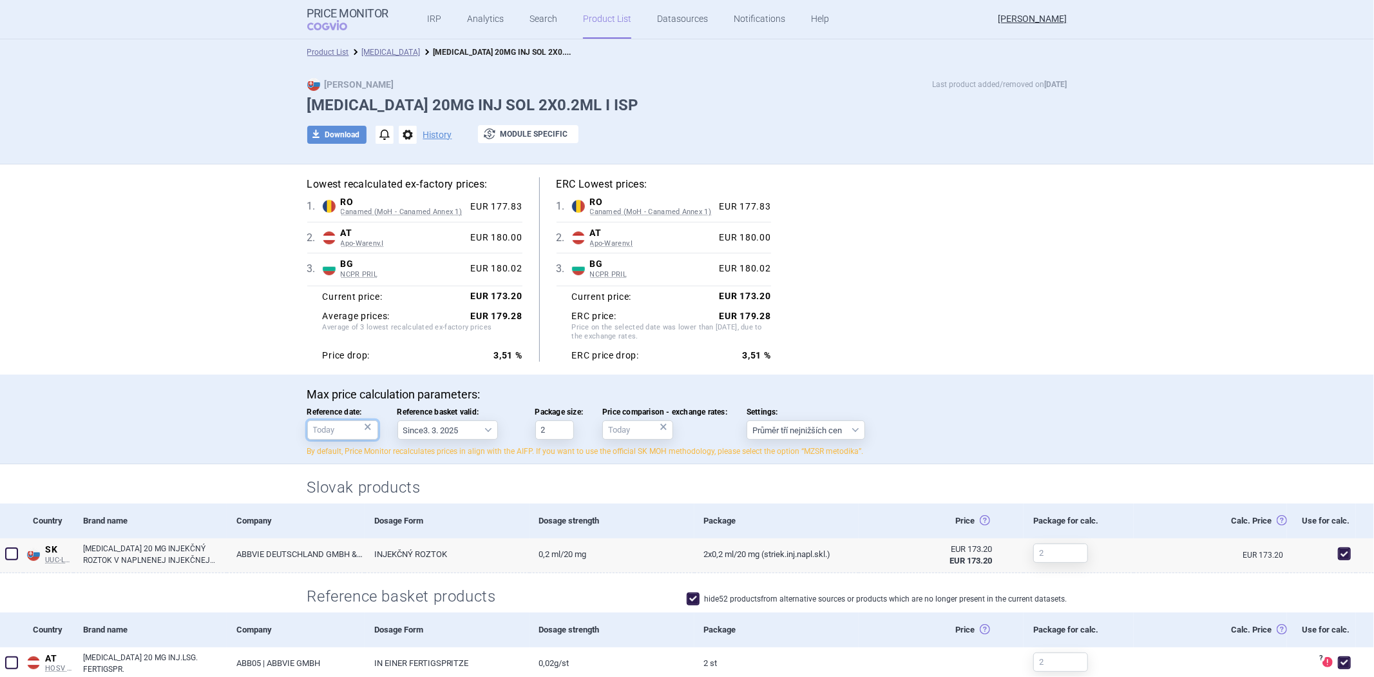
click at [317, 430] on input "Reference date: ×" at bounding box center [342, 429] width 71 height 19
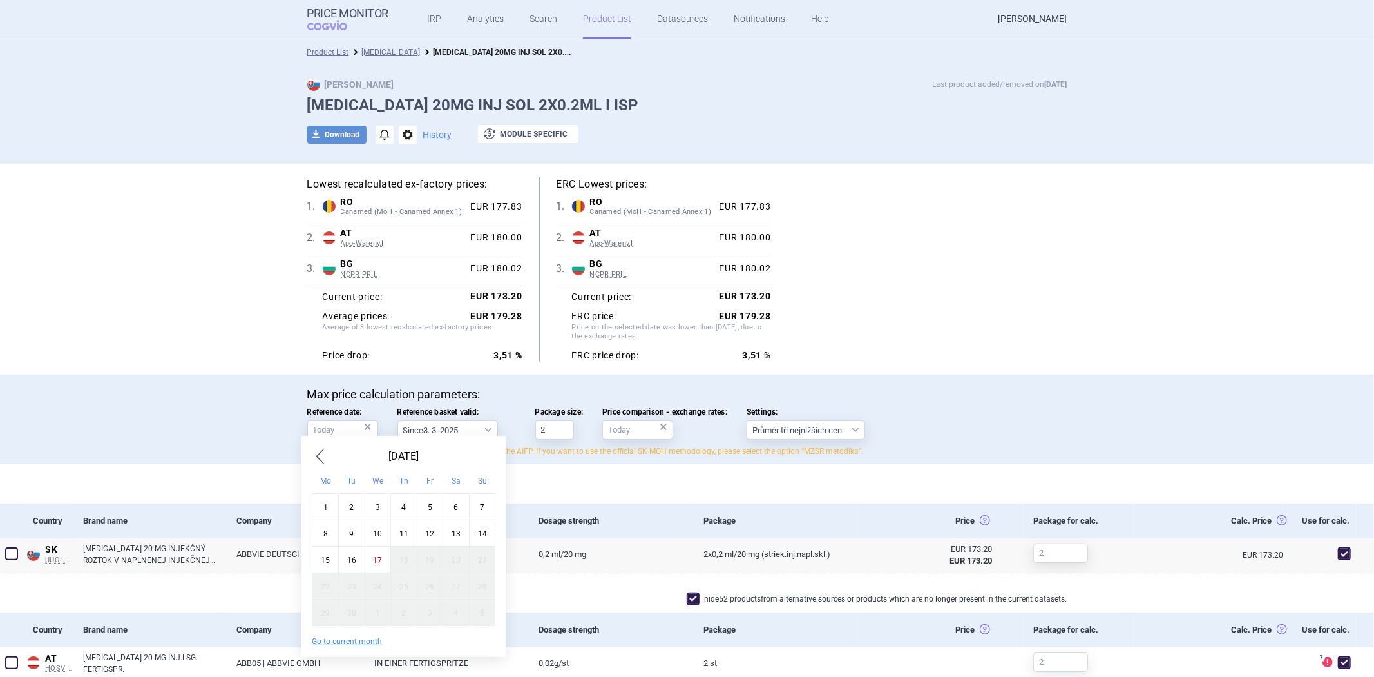
click at [329, 458] on div "September 2025" at bounding box center [404, 456] width 184 height 21
click at [326, 458] on span "Previous Month" at bounding box center [319, 456] width 15 height 21
click at [325, 458] on span "Previous Month" at bounding box center [319, 456] width 15 height 21
click at [321, 459] on span "Previous Month" at bounding box center [319, 456] width 15 height 21
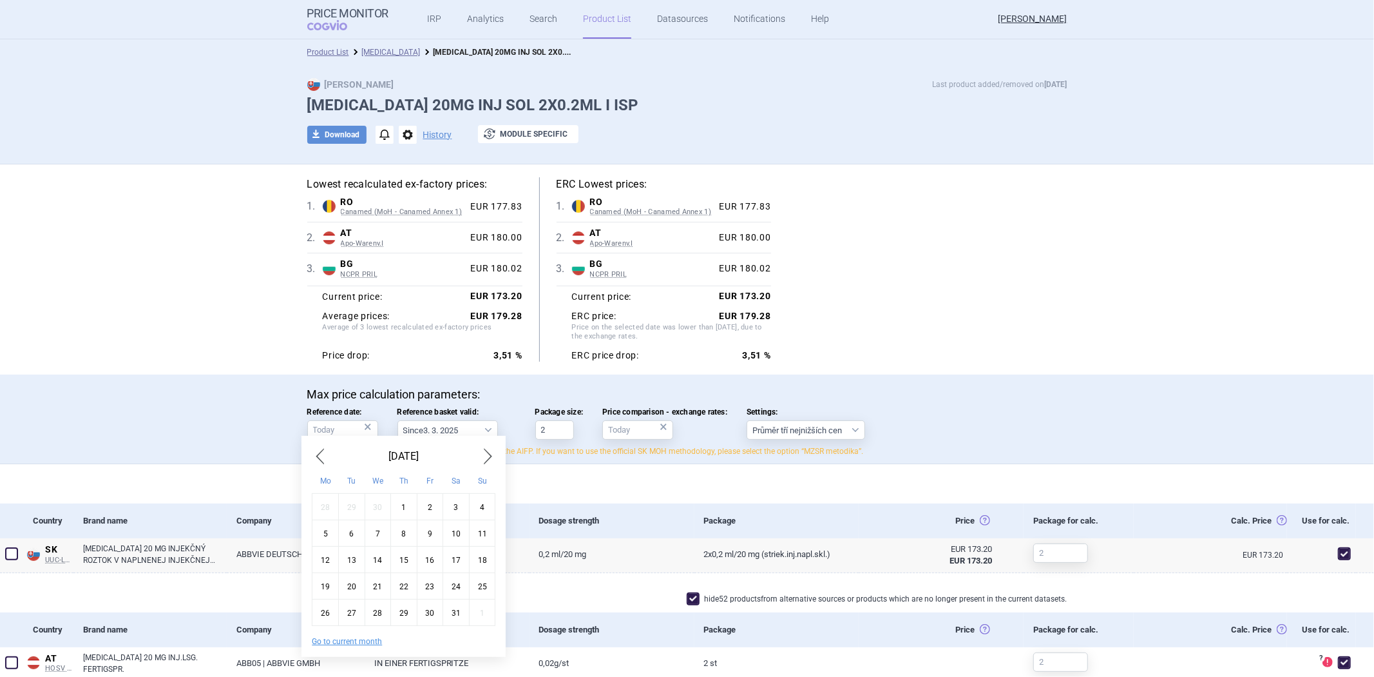
click at [393, 509] on div "1" at bounding box center [404, 506] width 26 height 26
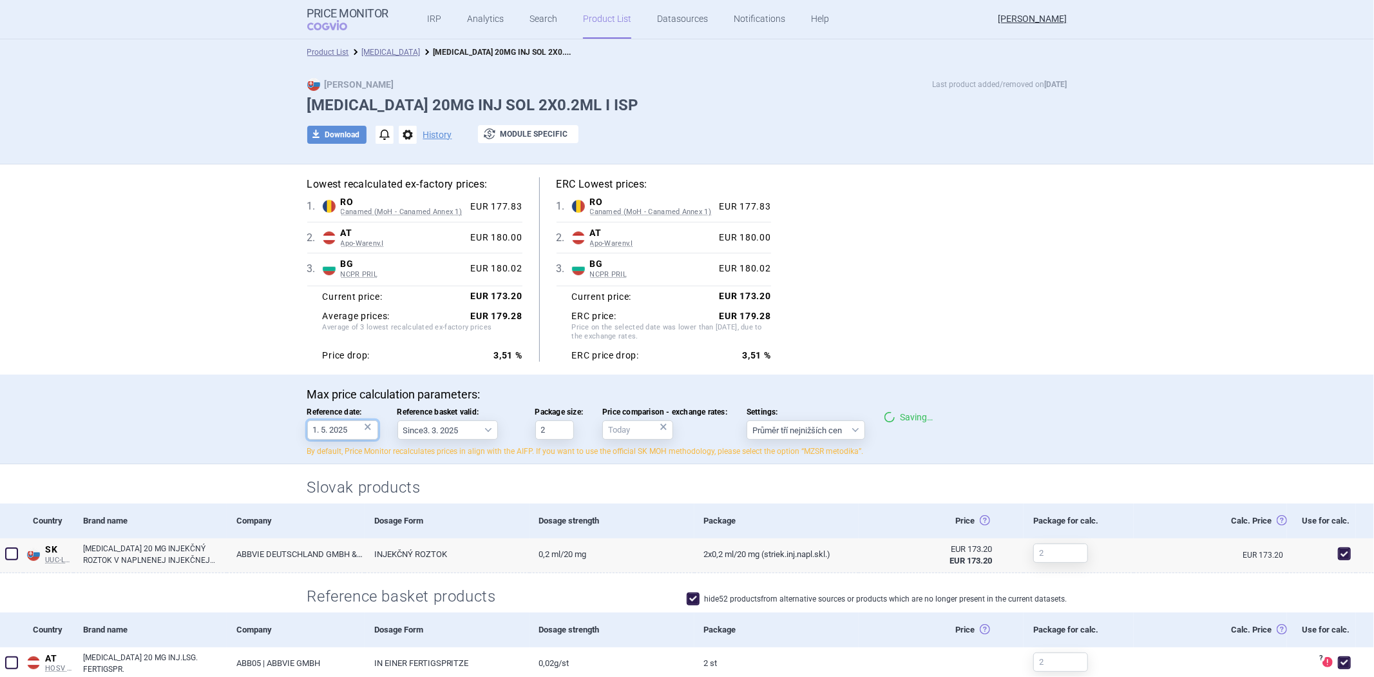
click at [340, 434] on input "1. 5. 2025" at bounding box center [342, 429] width 71 height 19
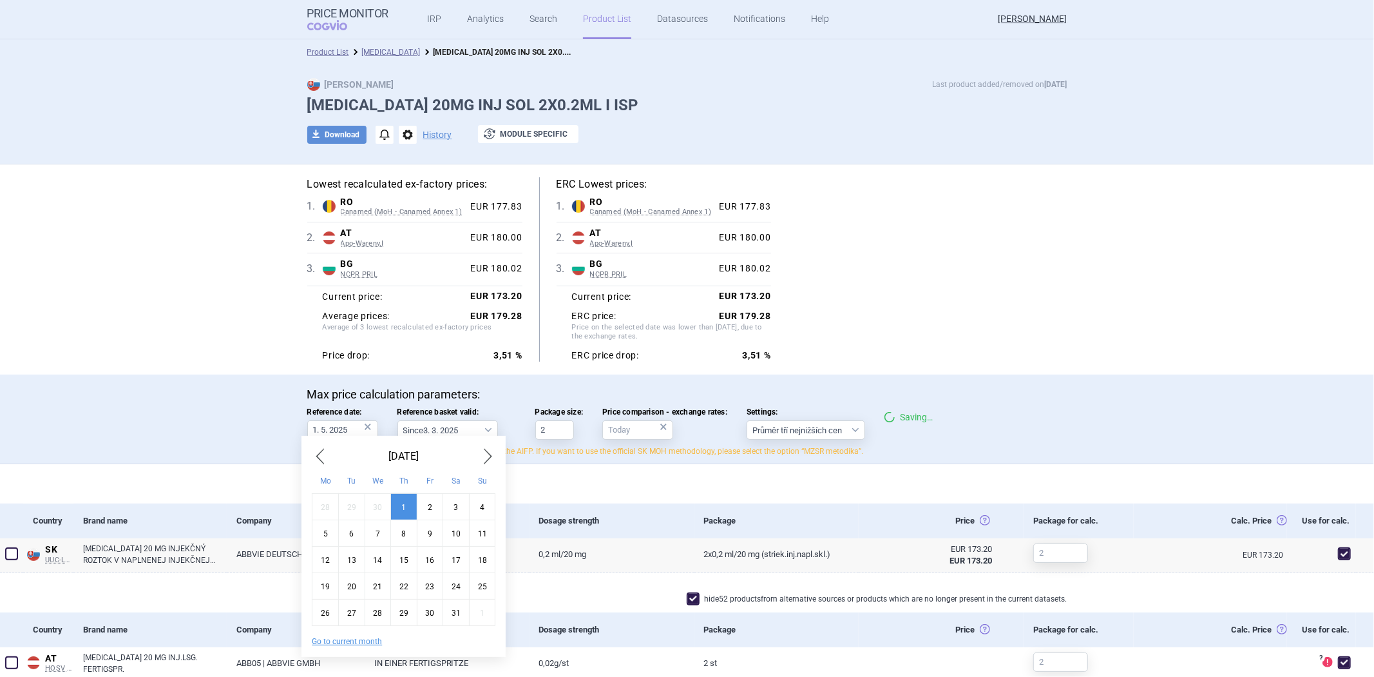
click at [325, 461] on span "Previous Month" at bounding box center [319, 456] width 15 height 21
click at [324, 461] on span "Previous Month" at bounding box center [319, 456] width 15 height 21
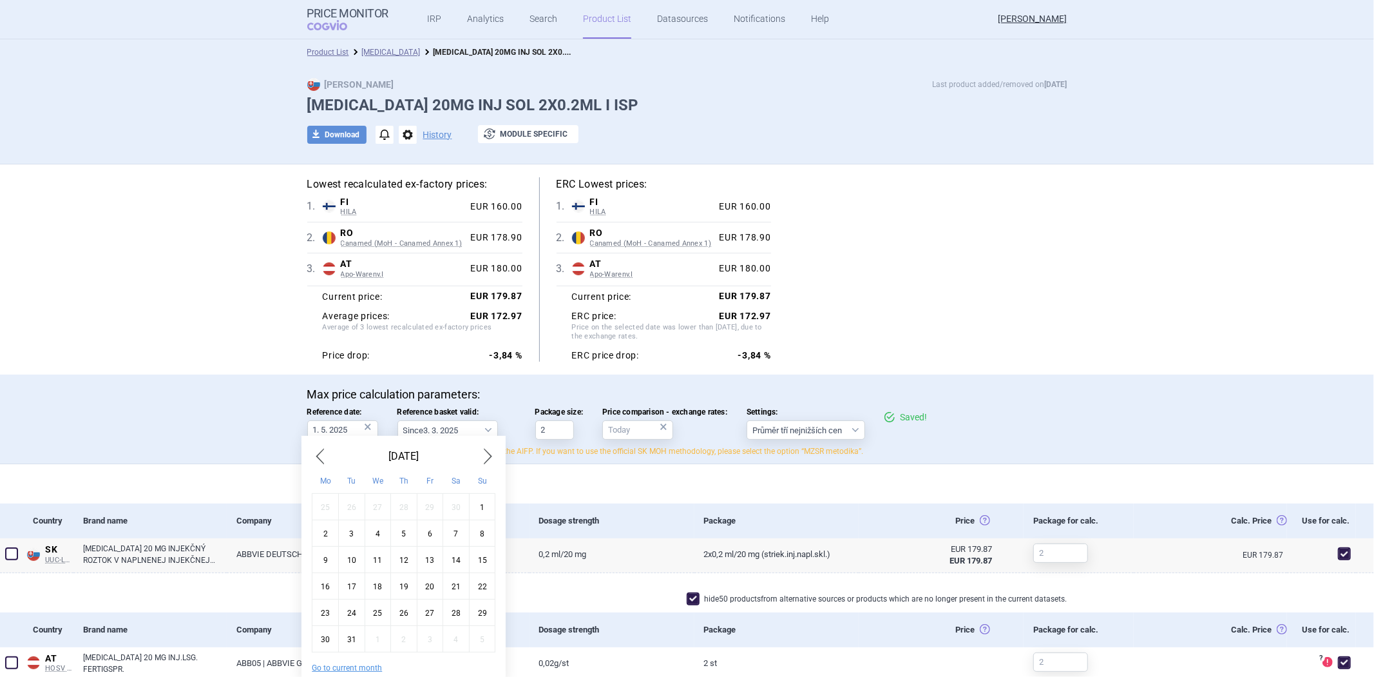
click at [324, 461] on span "Previous Month" at bounding box center [319, 456] width 15 height 21
click at [368, 517] on div "2" at bounding box center [378, 506] width 26 height 26
type input "2. 10. 2024"
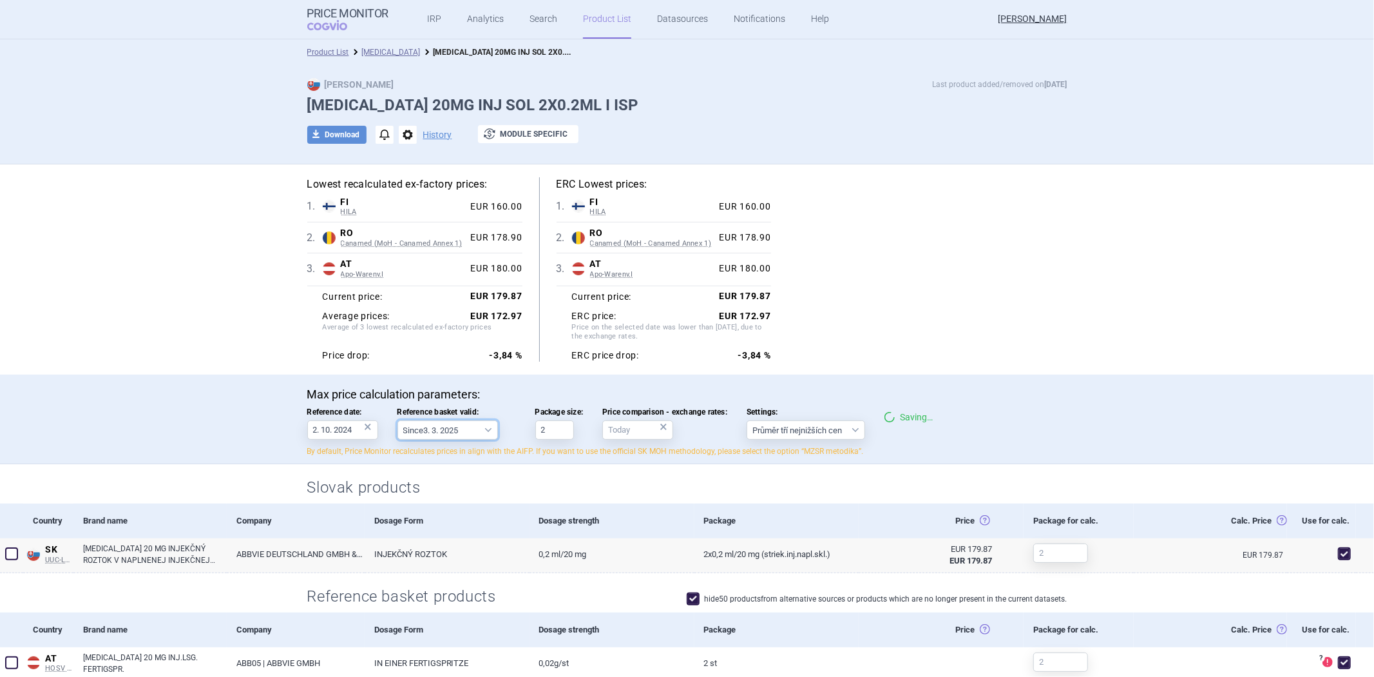
click at [421, 434] on select "Since 3. 3. 2025 Since 1. 7. 2023 Since 7. 4. 2023 Since 1. 12. 2022 Since 1. 9…" at bounding box center [448, 429] width 101 height 19
click at [487, 402] on div "Max price calculation parameters: Reference date: 2. 10. 2024 × Reference baske…" at bounding box center [687, 422] width 760 height 70
click at [365, 427] on div "×" at bounding box center [369, 426] width 8 height 14
click at [460, 427] on select "Since 3. 3. 2025 Since 1. 7. 2023 Since 7. 4. 2023 Since 1. 12. 2022 Since 1. 9…" at bounding box center [448, 429] width 101 height 19
click at [537, 486] on h2 "Slovak products" at bounding box center [687, 487] width 760 height 21
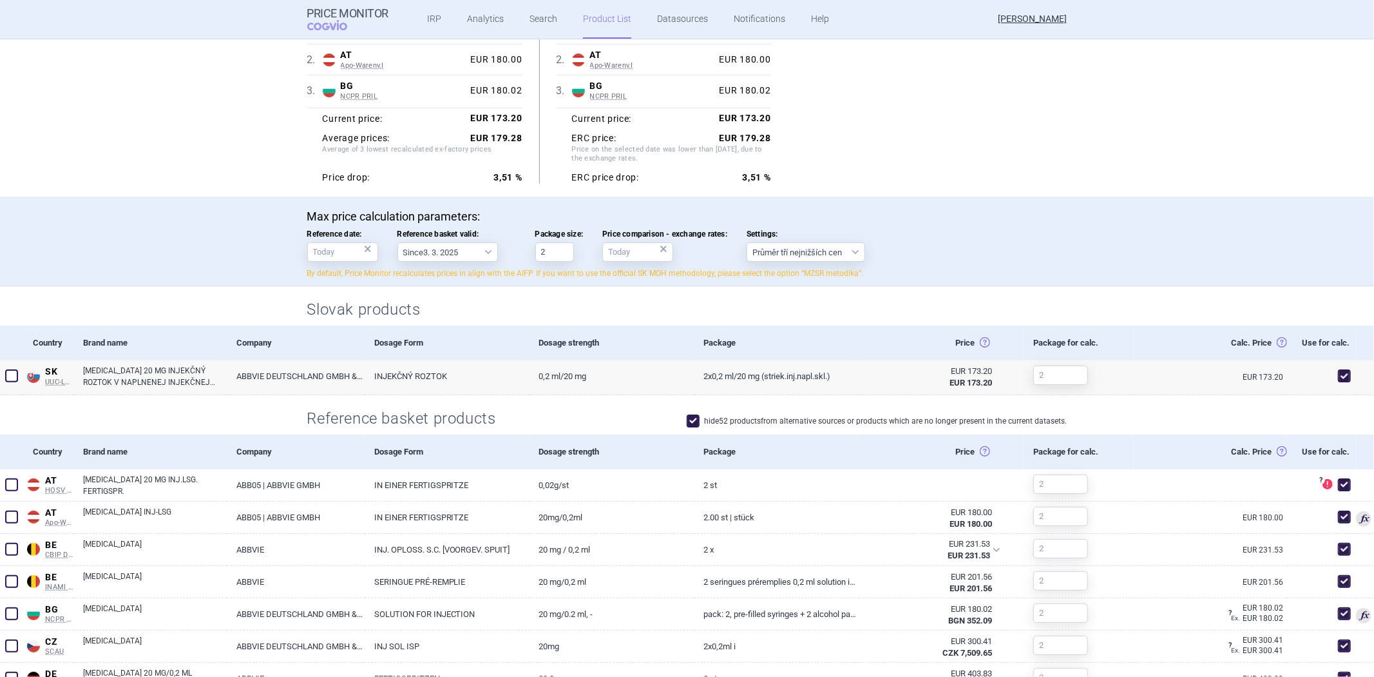
scroll to position [143, 0]
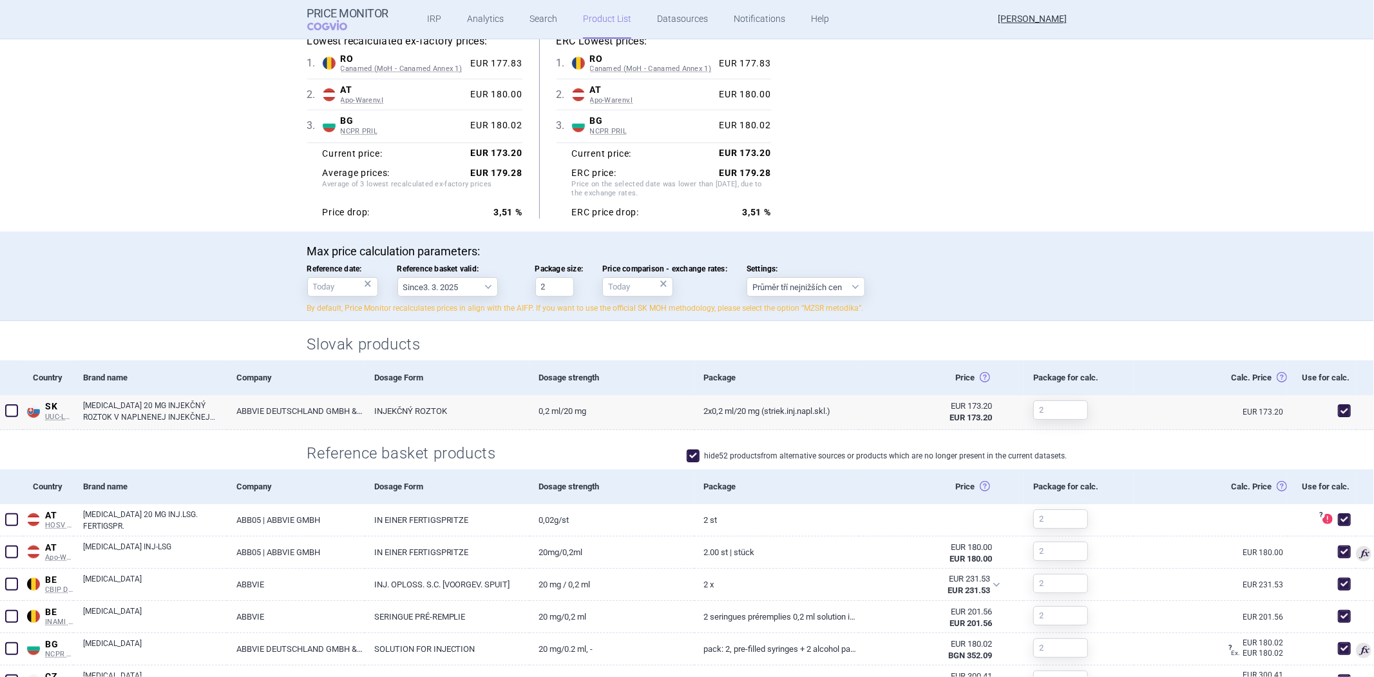
click at [687, 461] on span at bounding box center [693, 455] width 13 height 13
checkbox input "false"
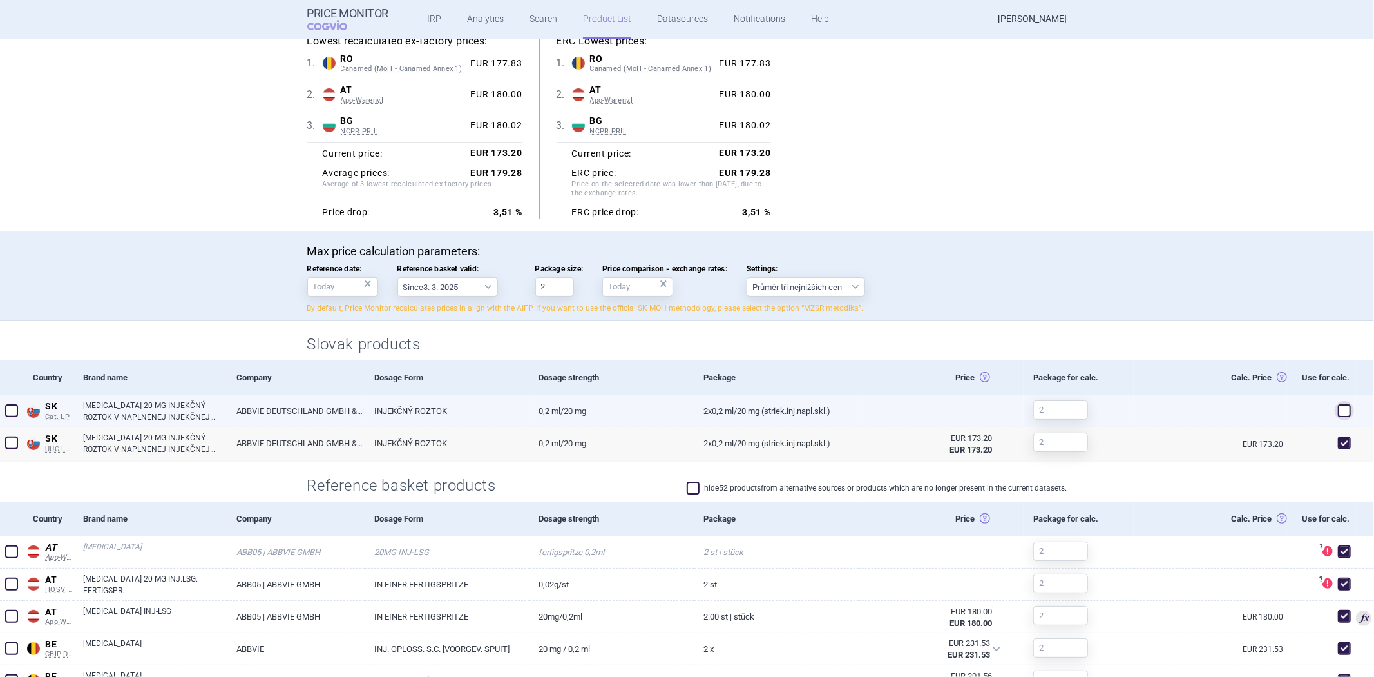
click at [1320, 410] on div at bounding box center [1321, 411] width 69 height 32
click at [1321, 406] on div at bounding box center [1321, 411] width 69 height 32
click at [1322, 406] on div at bounding box center [1321, 411] width 69 height 32
click at [1338, 406] on span at bounding box center [1344, 410] width 13 height 13
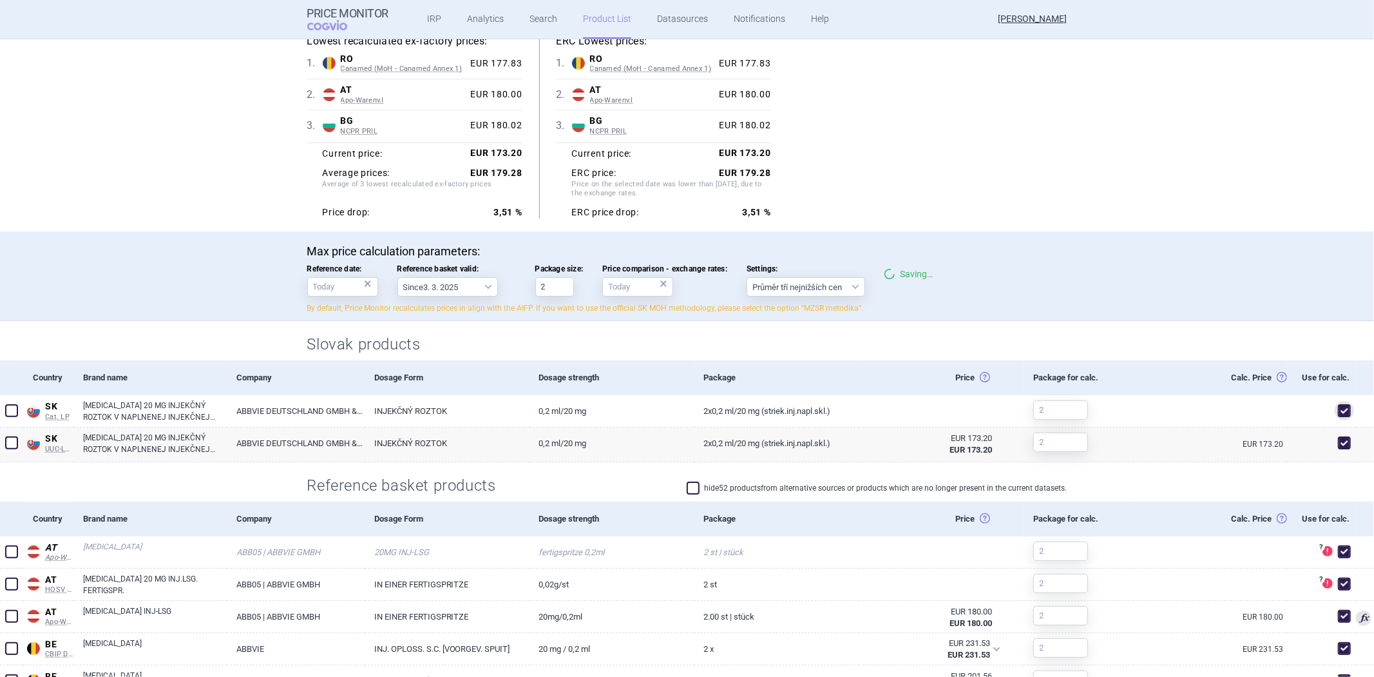
click at [972, 345] on h2 "Slovak products" at bounding box center [687, 344] width 760 height 21
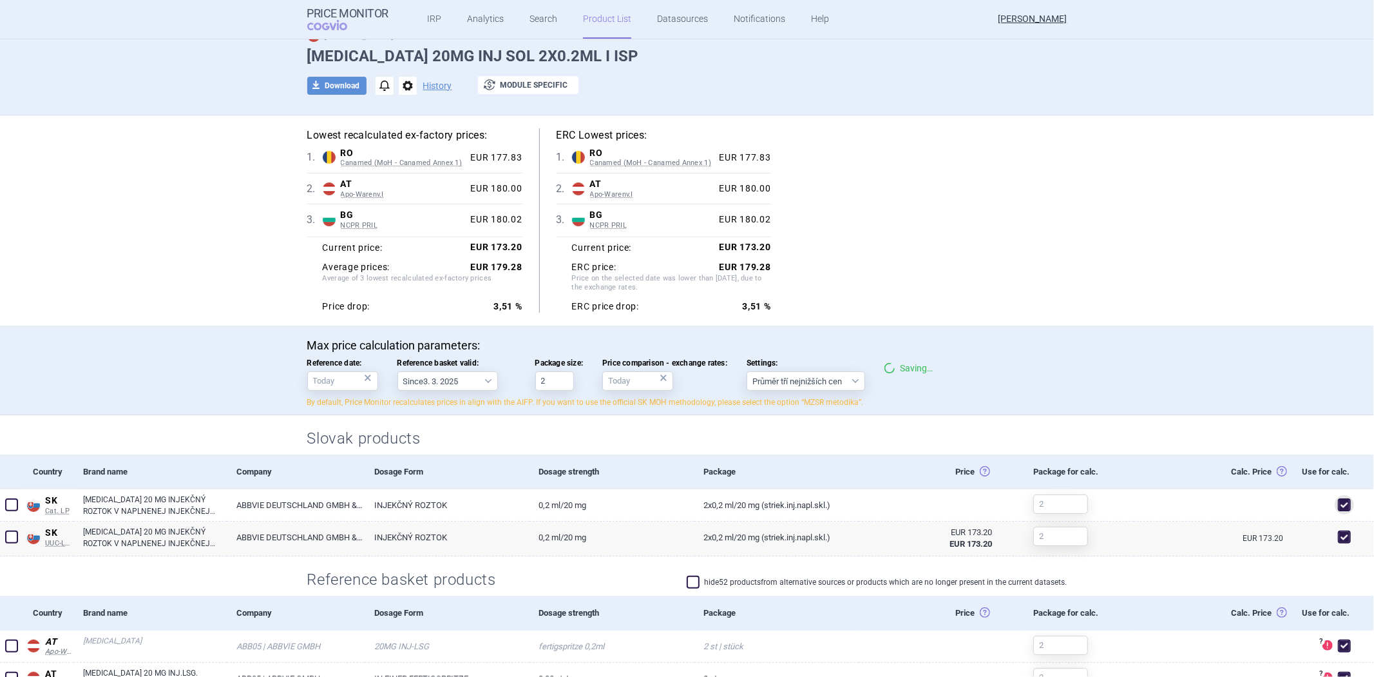
scroll to position [0, 0]
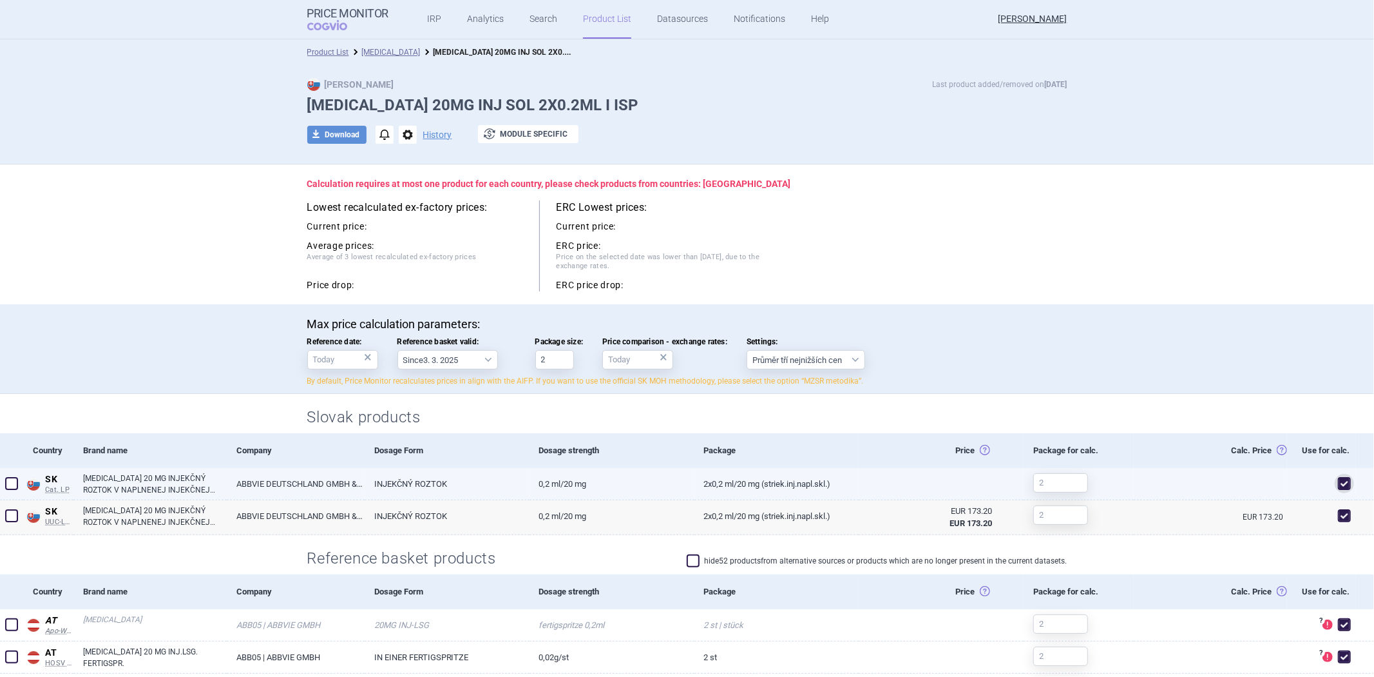
click at [1335, 478] on span at bounding box center [1344, 483] width 19 height 19
checkbox input "false"
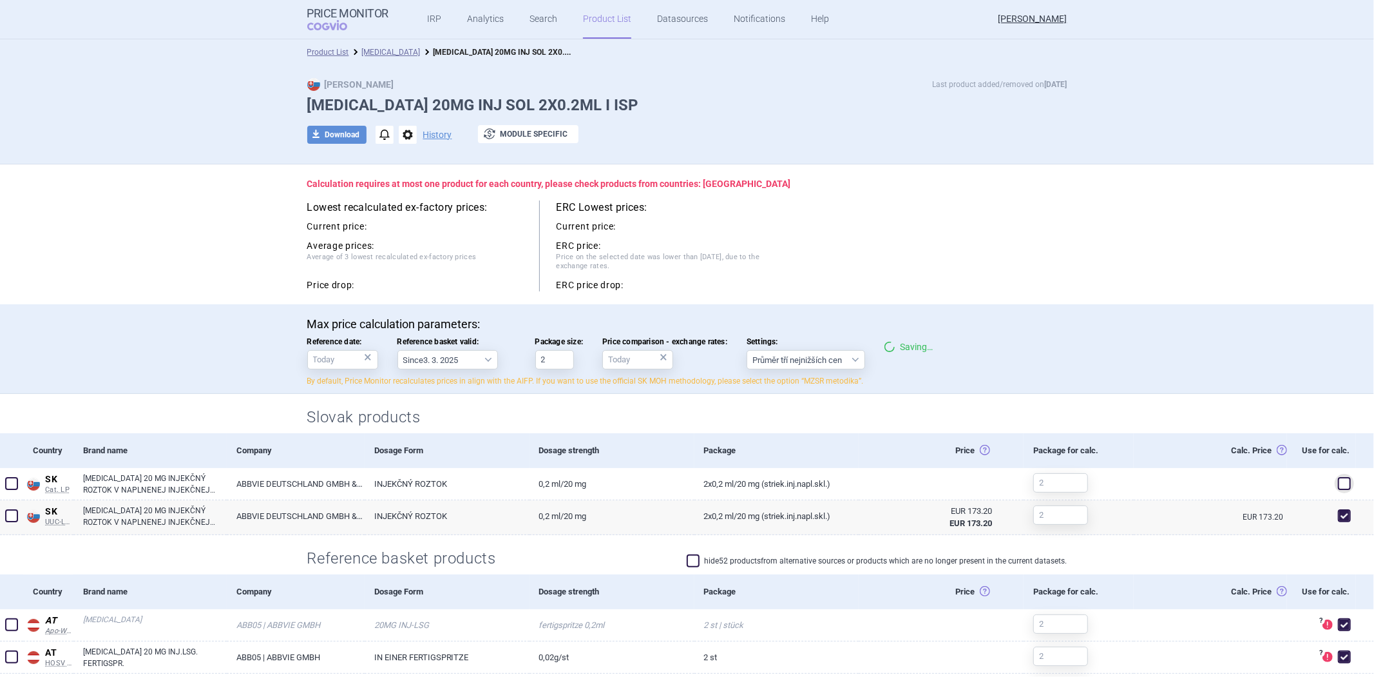
click at [983, 416] on h2 "Slovak products" at bounding box center [687, 417] width 760 height 21
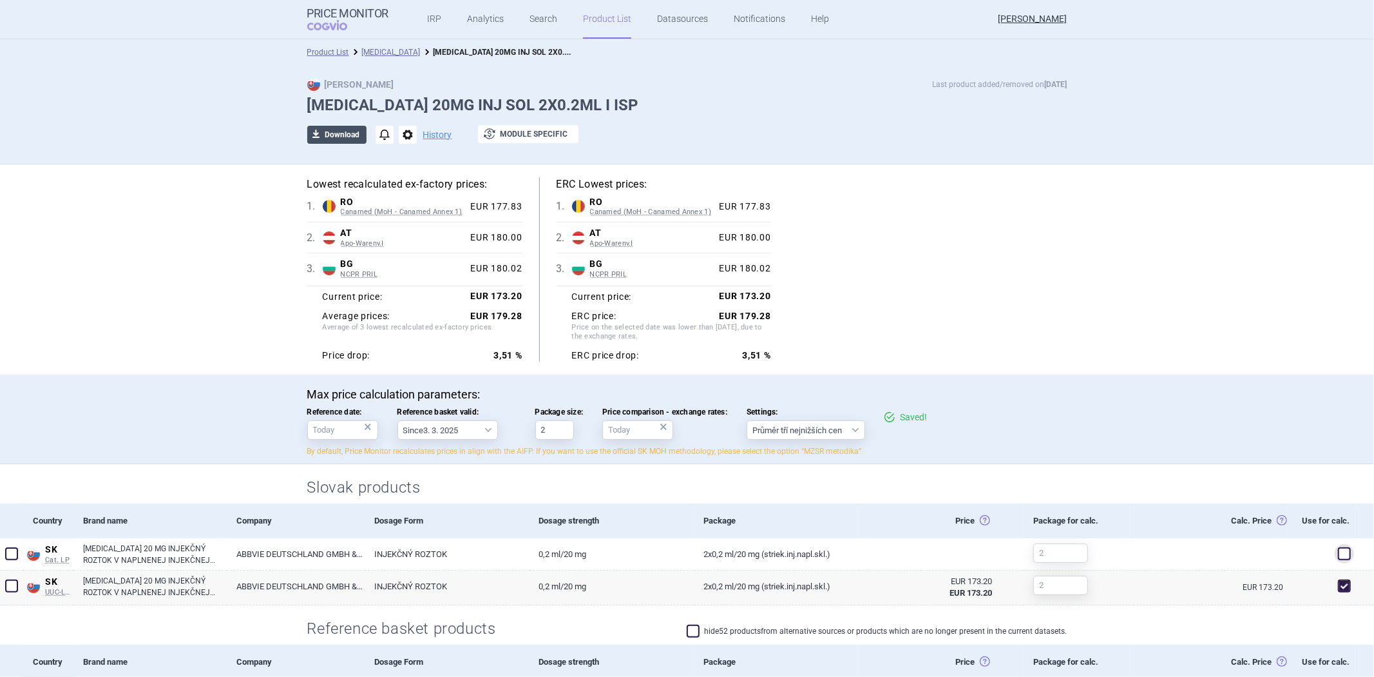
click at [340, 139] on button "download Download" at bounding box center [336, 135] width 59 height 18
select select "EUR"
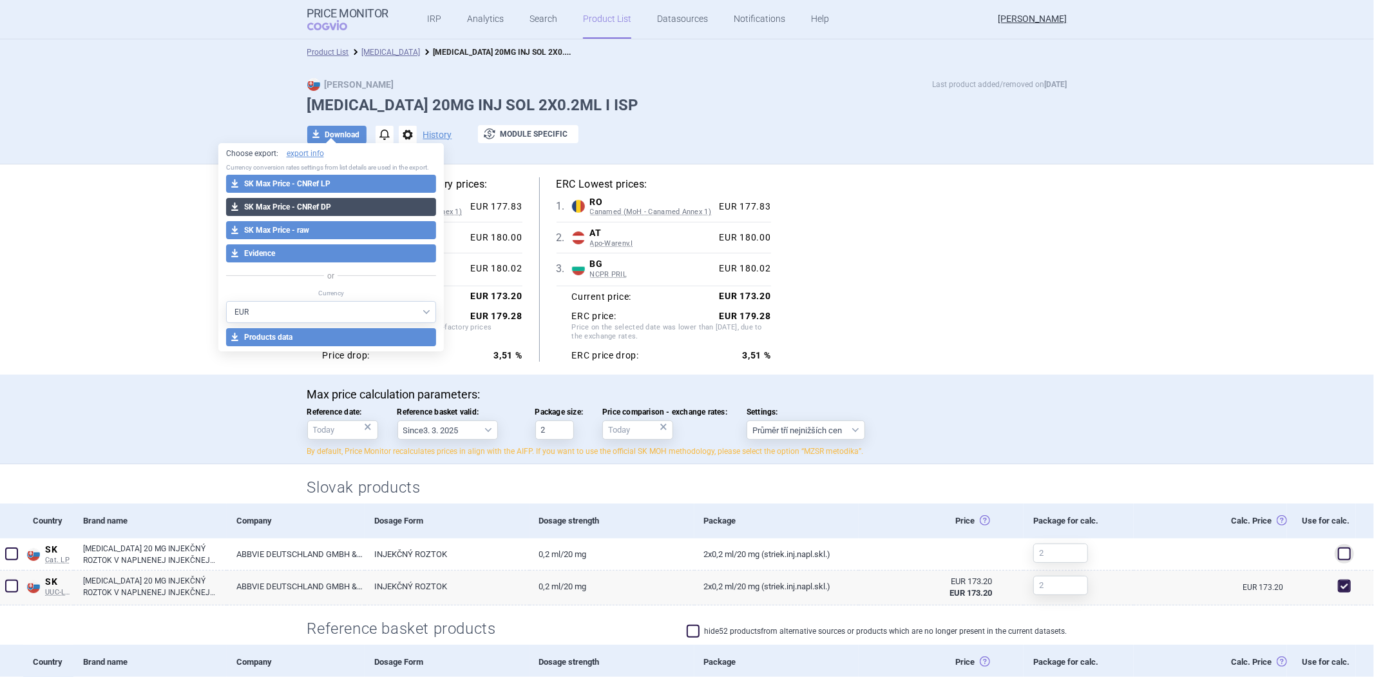
click at [320, 213] on button "download SK Max Price - CNRef DP" at bounding box center [331, 207] width 211 height 18
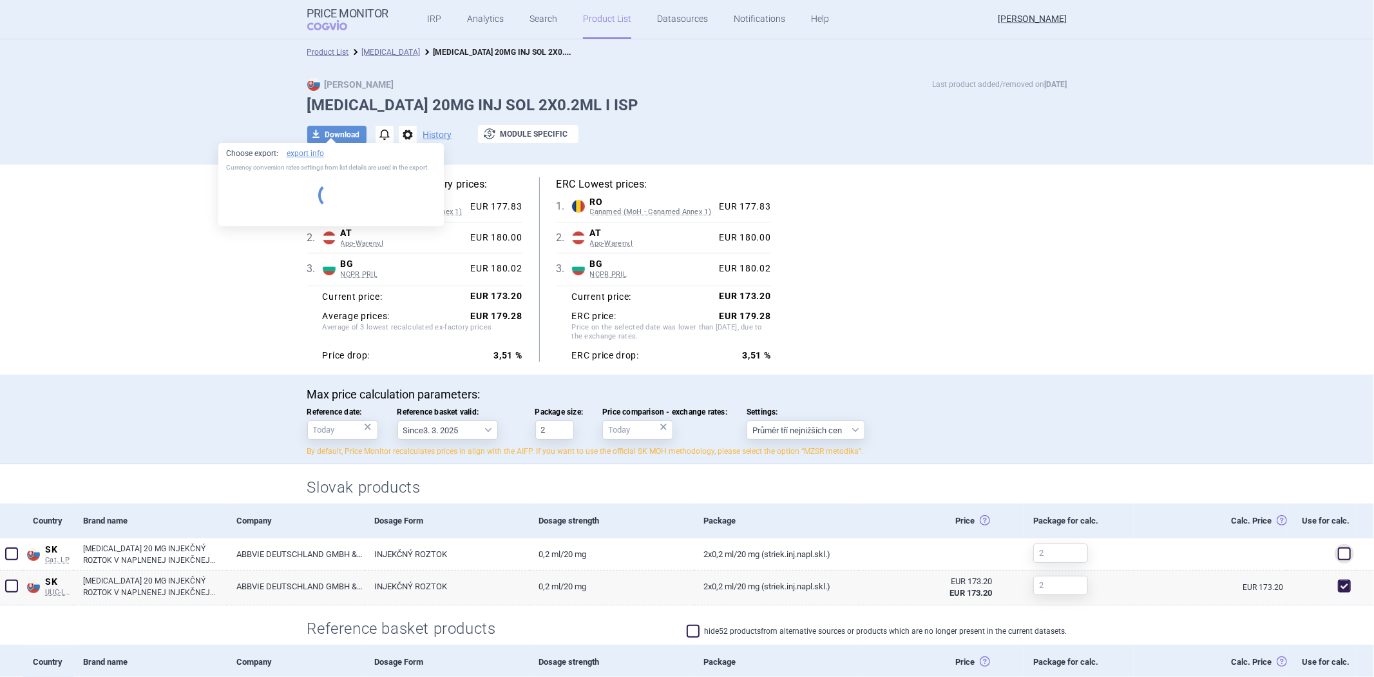
select select "EUR"
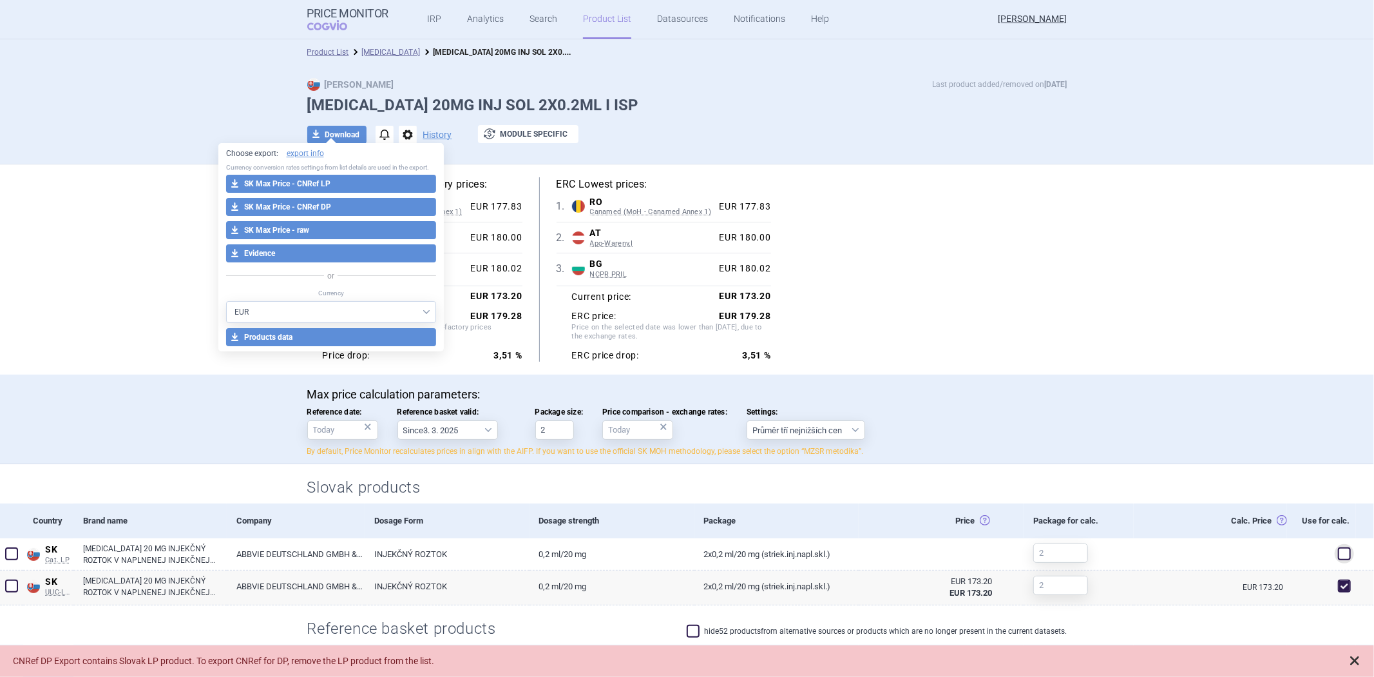
click at [1351, 658] on span at bounding box center [1355, 660] width 13 height 13
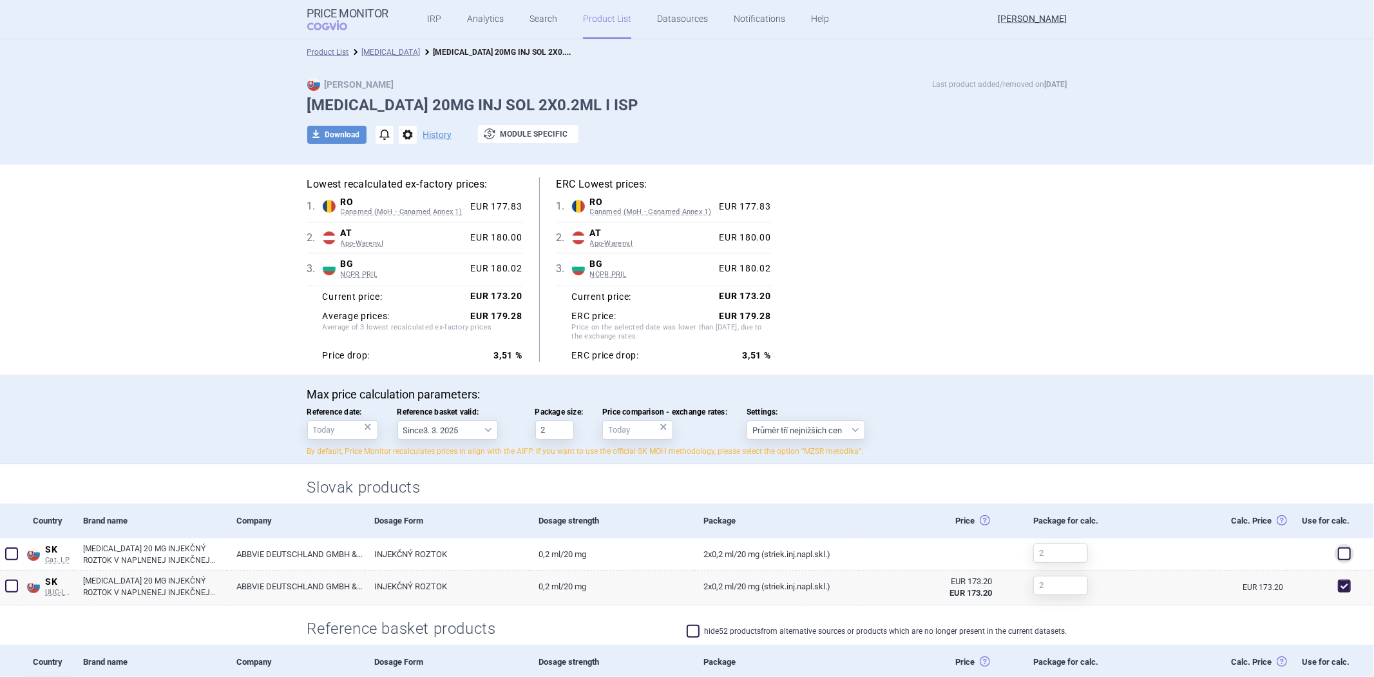
click at [840, 483] on h2 "Slovak products" at bounding box center [687, 487] width 760 height 21
click at [369, 54] on link "Humira" at bounding box center [391, 52] width 59 height 9
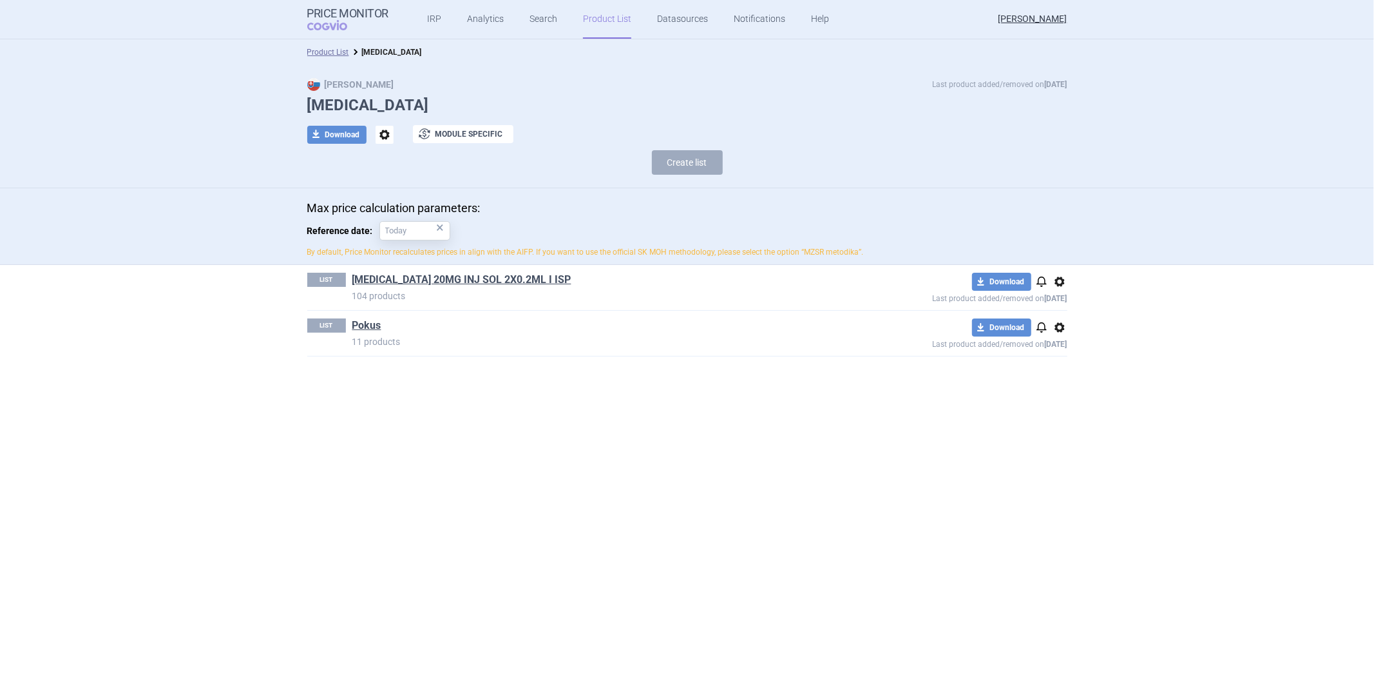
click at [361, 334] on h1 "Pokus" at bounding box center [595, 326] width 487 height 17
click at [365, 327] on link "Pokus" at bounding box center [366, 325] width 29 height 14
click at [343, 142] on button "download Download" at bounding box center [336, 135] width 59 height 18
select select "EUR"
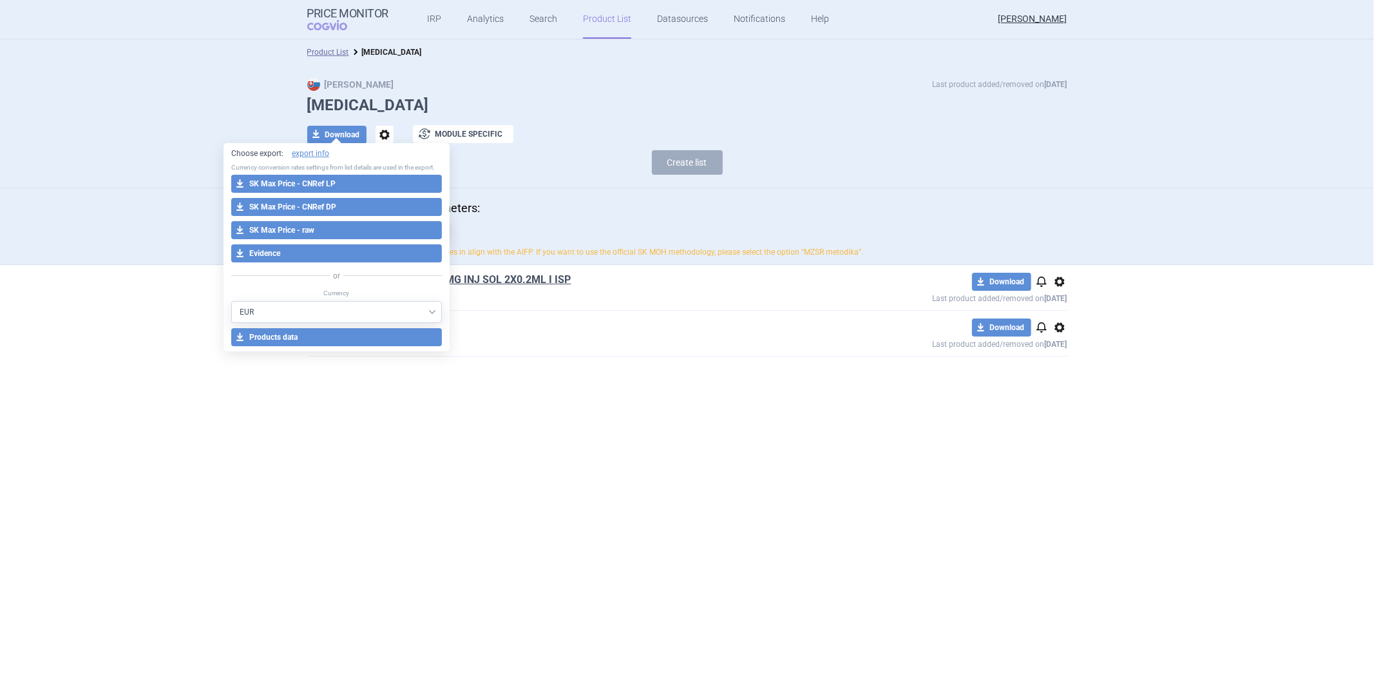
drag, startPoint x: 506, startPoint y: 207, endPoint x: 494, endPoint y: 232, distance: 28.0
click at [507, 207] on p "Max price calculation parameters:" at bounding box center [687, 208] width 760 height 14
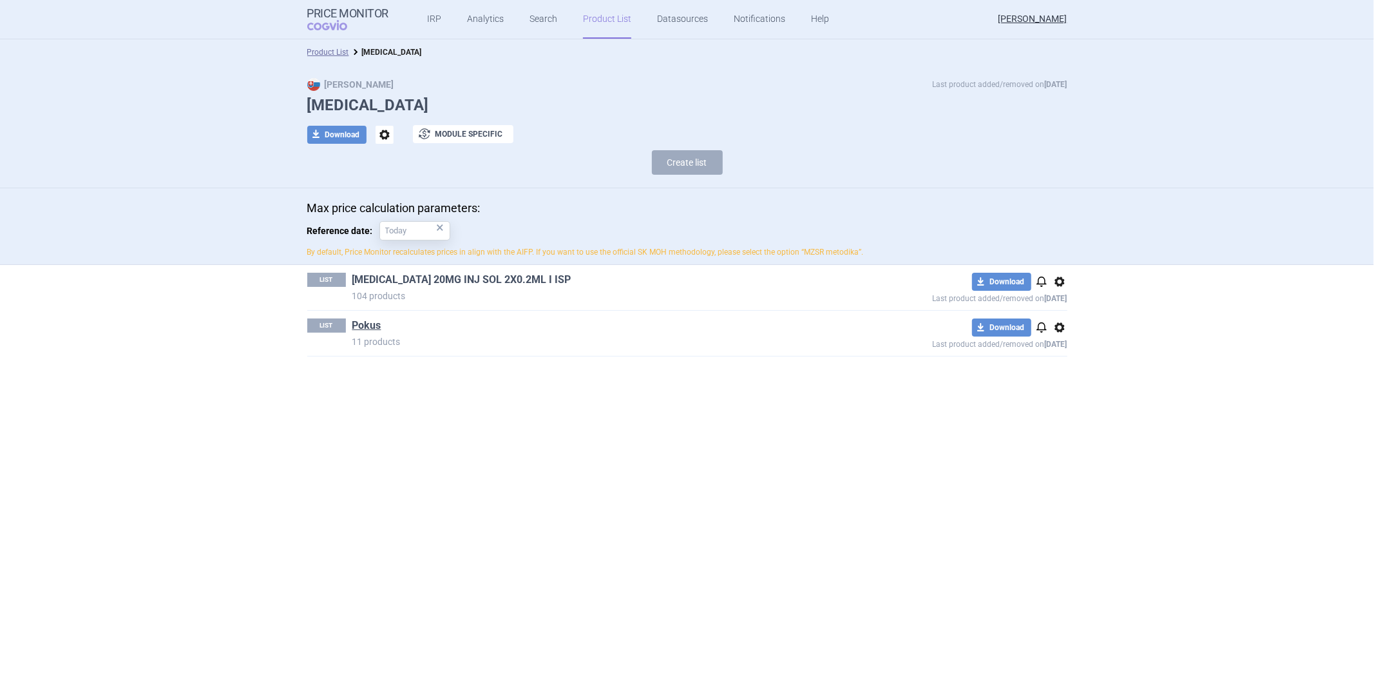
click at [463, 283] on link "HUMIRA 20MG INJ SOL 2X0.2ML I ISP" at bounding box center [461, 280] width 219 height 14
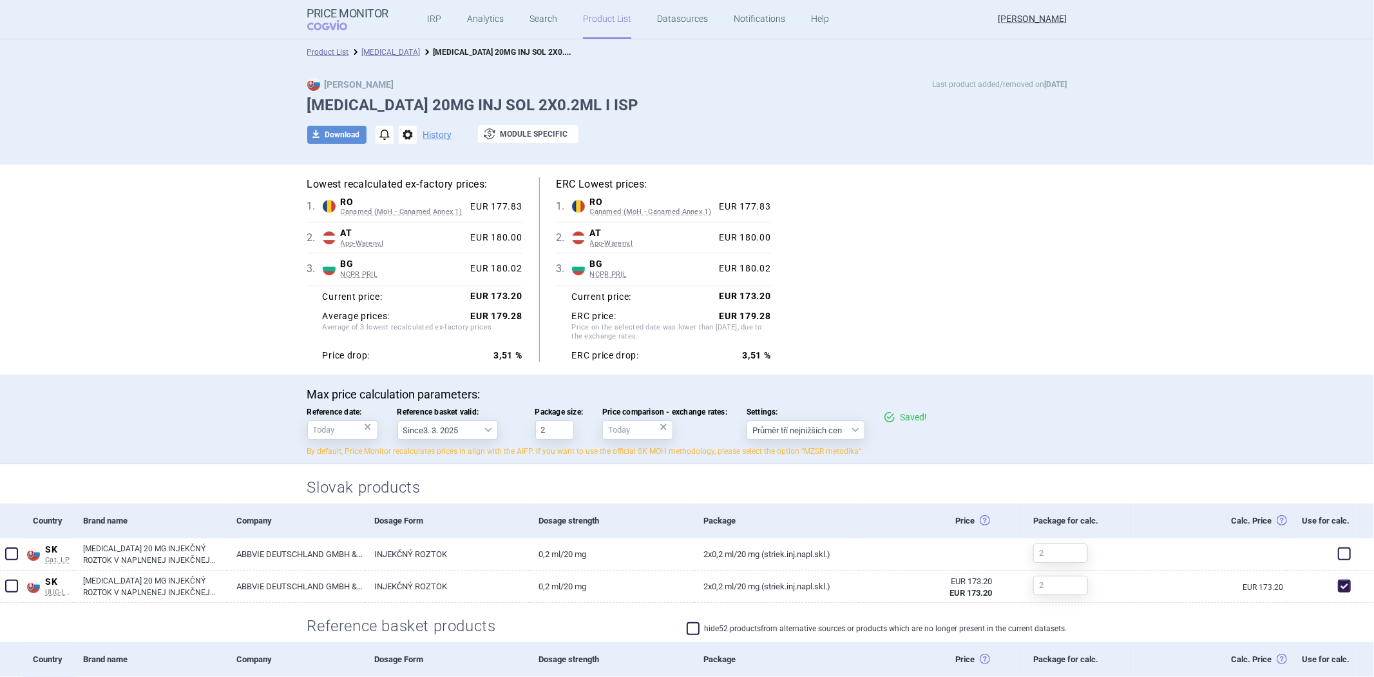
scroll to position [72, 0]
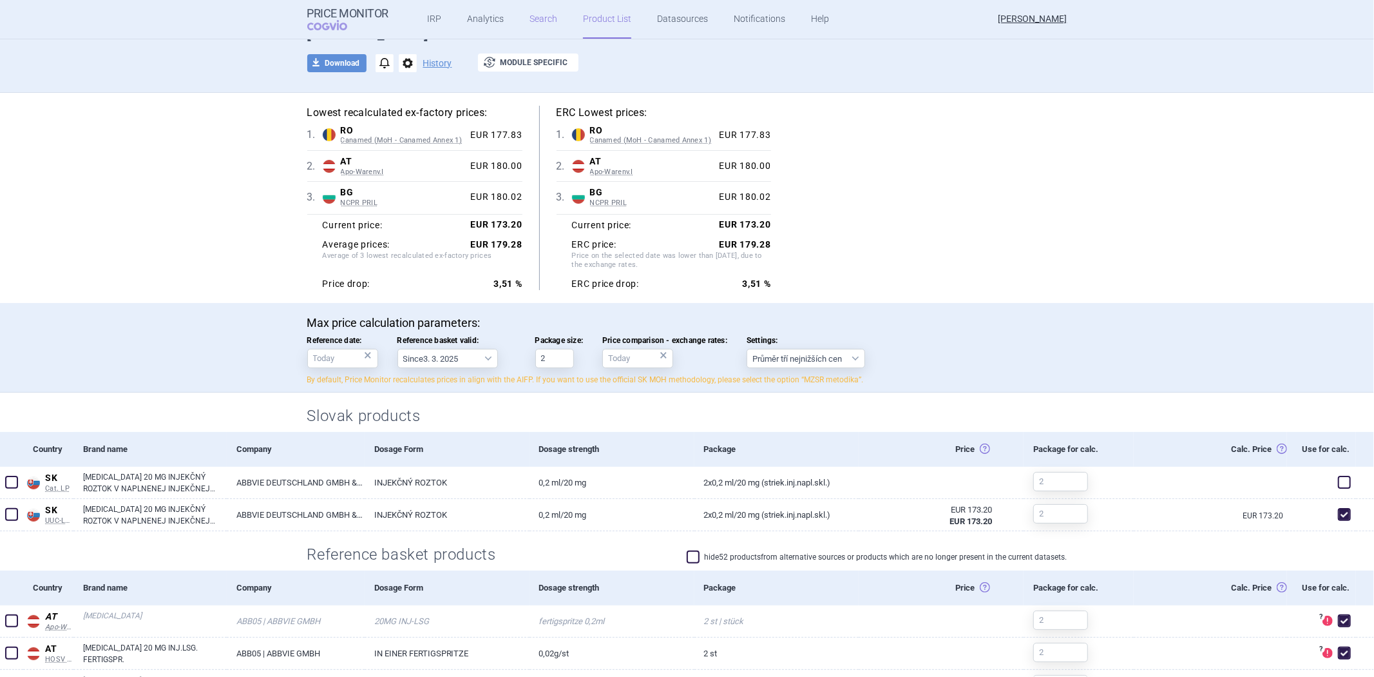
click at [530, 21] on link "Search" at bounding box center [544, 19] width 28 height 39
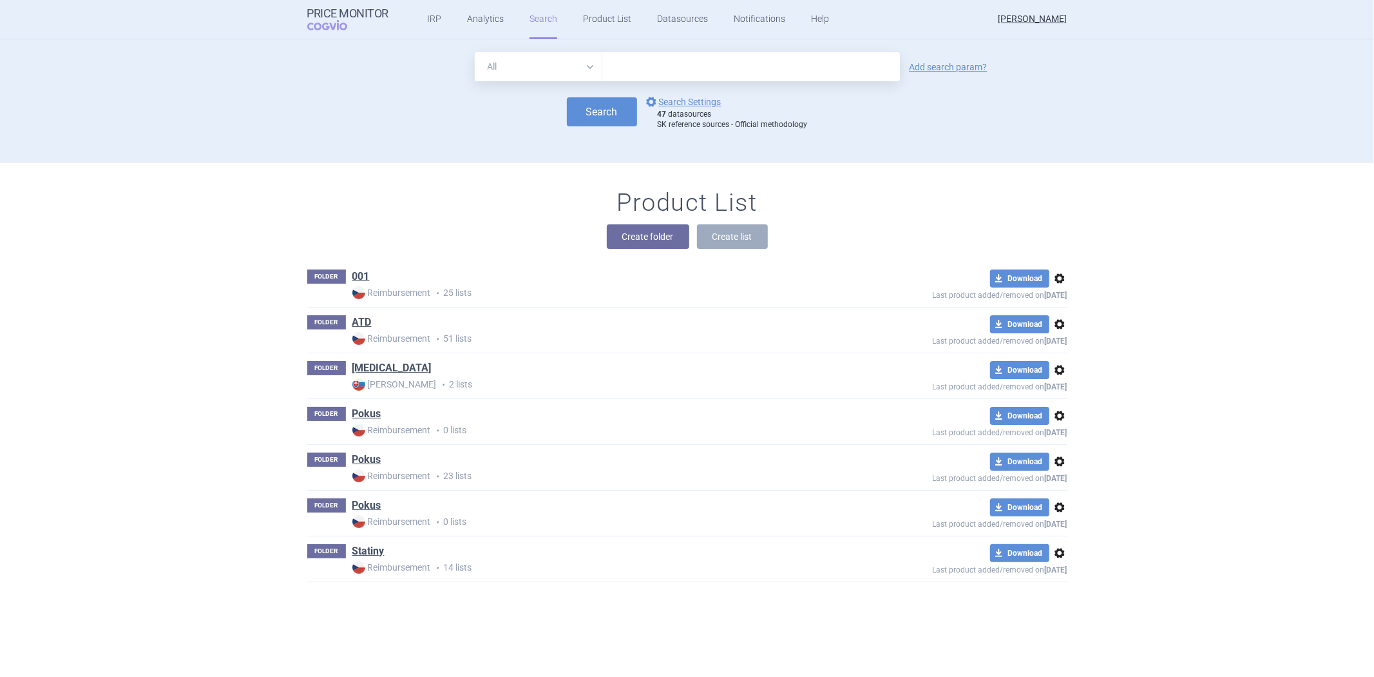
click at [657, 80] on input "text" at bounding box center [751, 66] width 298 height 29
type input "f"
click at [666, 101] on link "options Search Settings" at bounding box center [683, 101] width 78 height 15
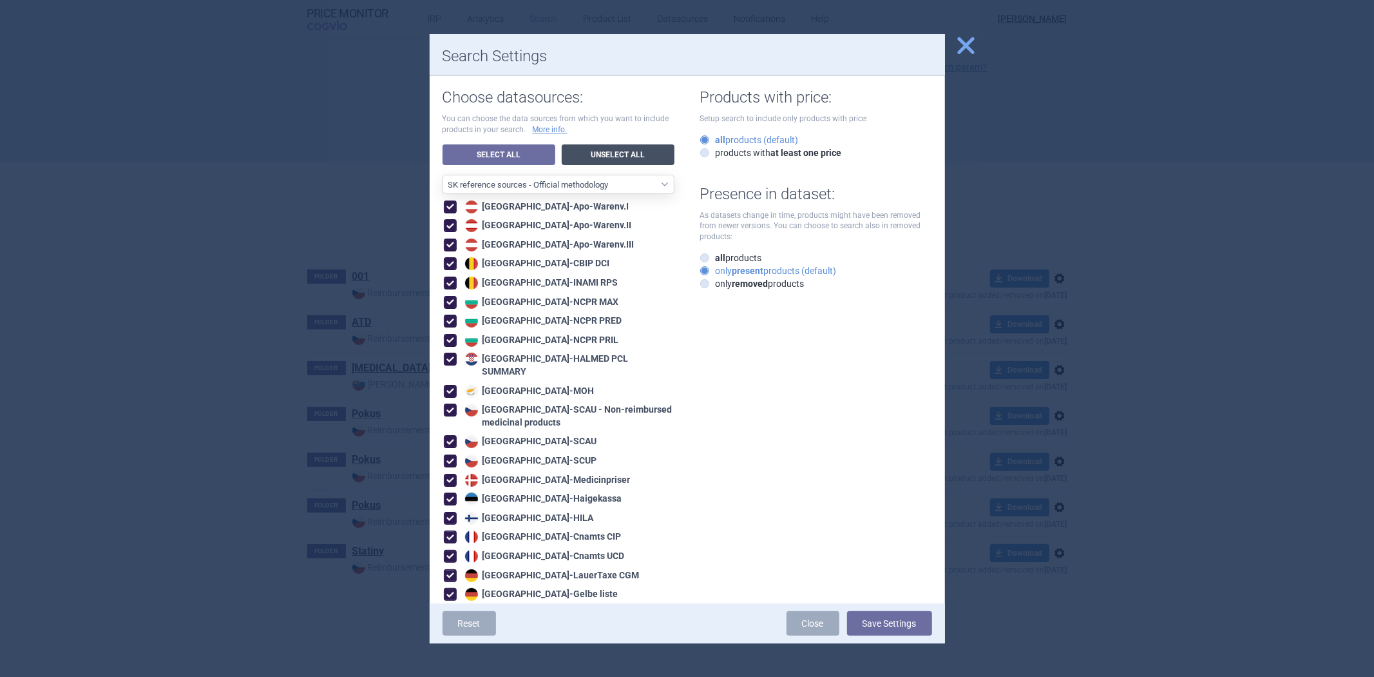
click at [581, 151] on link "Unselect All" at bounding box center [618, 154] width 113 height 21
select select "ALL_DATA_SOURCES_ID"
checkbox input "false"
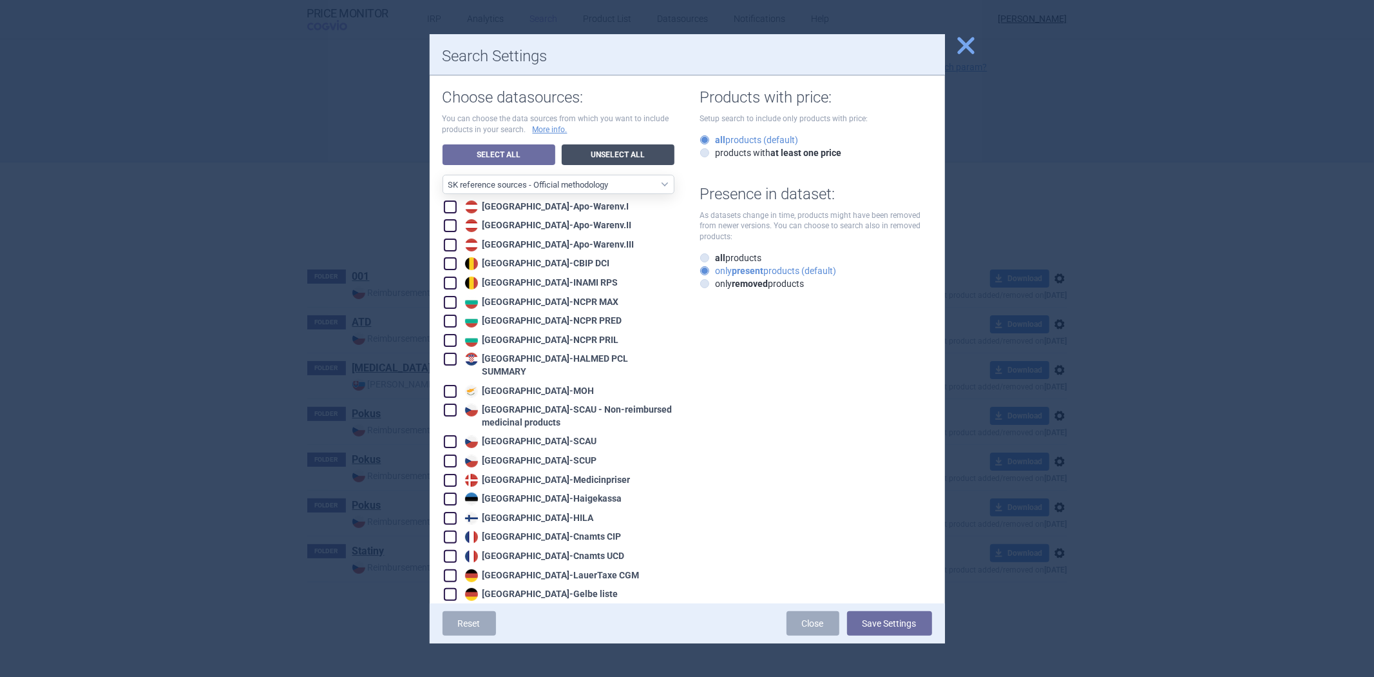
checkbox input "false"
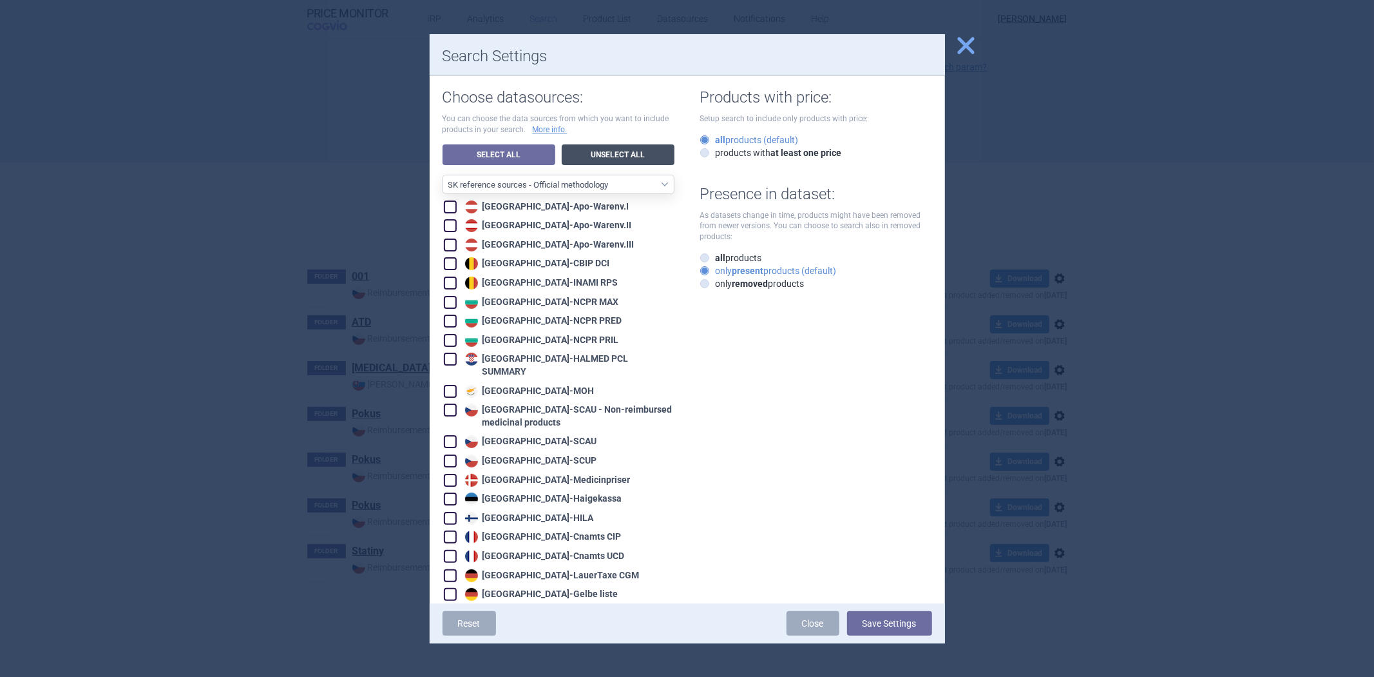
checkbox input "false"
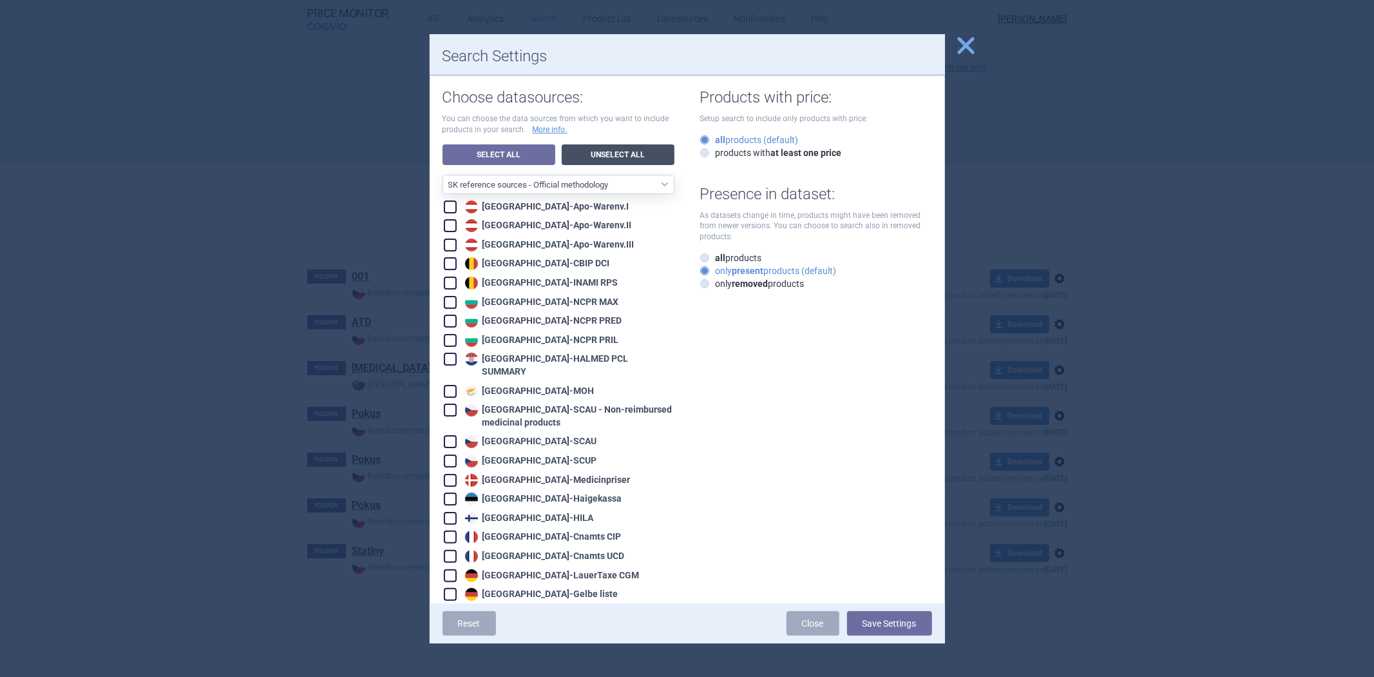
checkbox input "false"
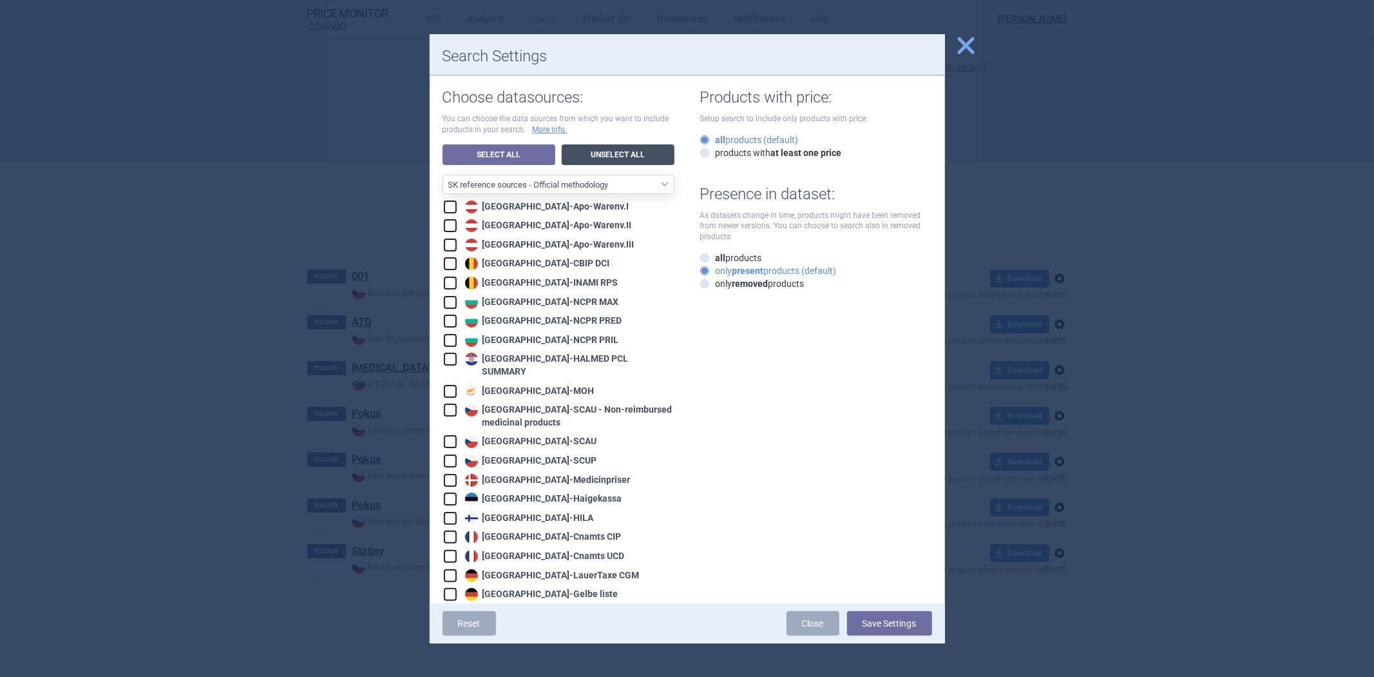
checkbox input "false"
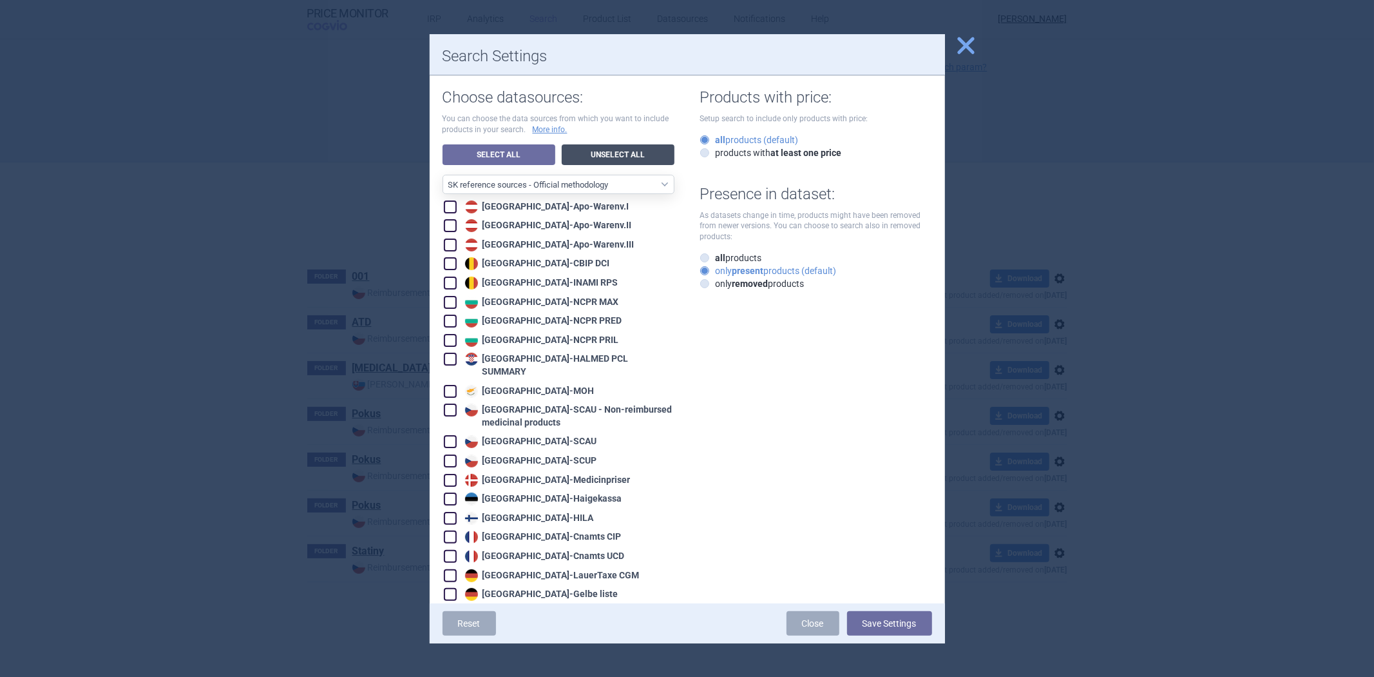
checkbox input "false"
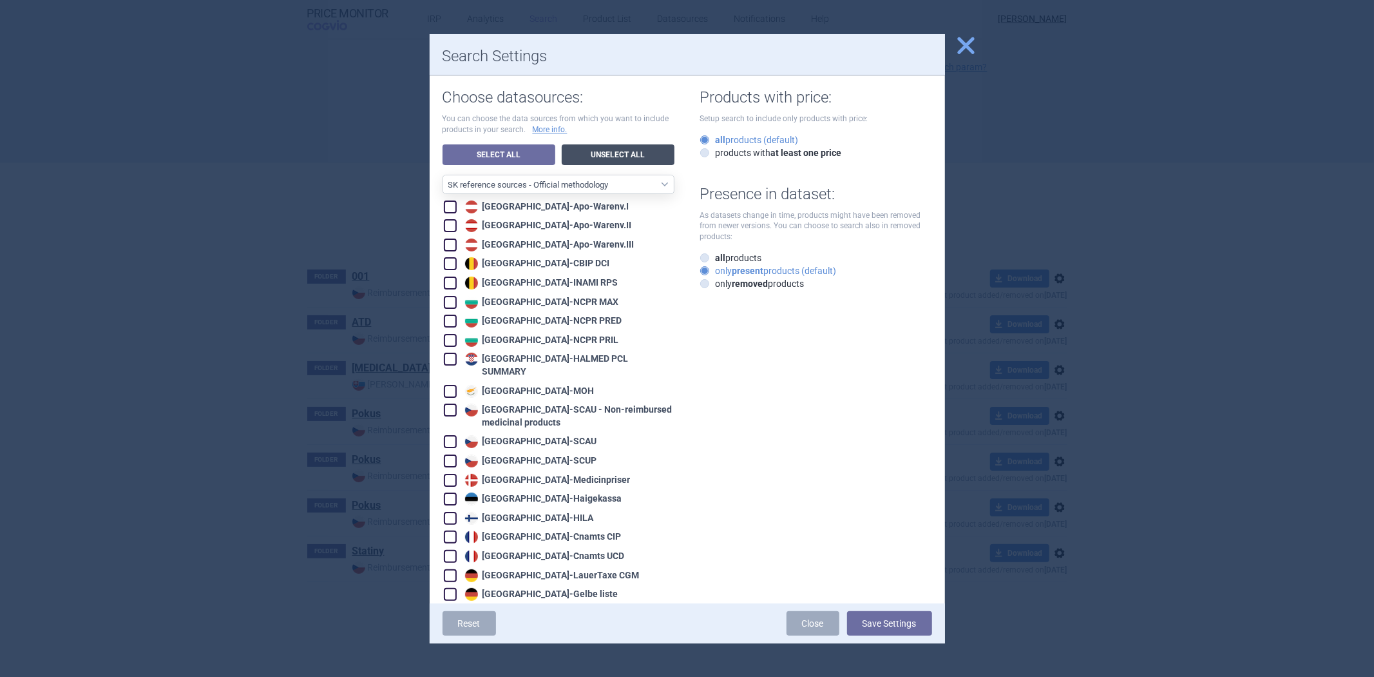
checkbox input "false"
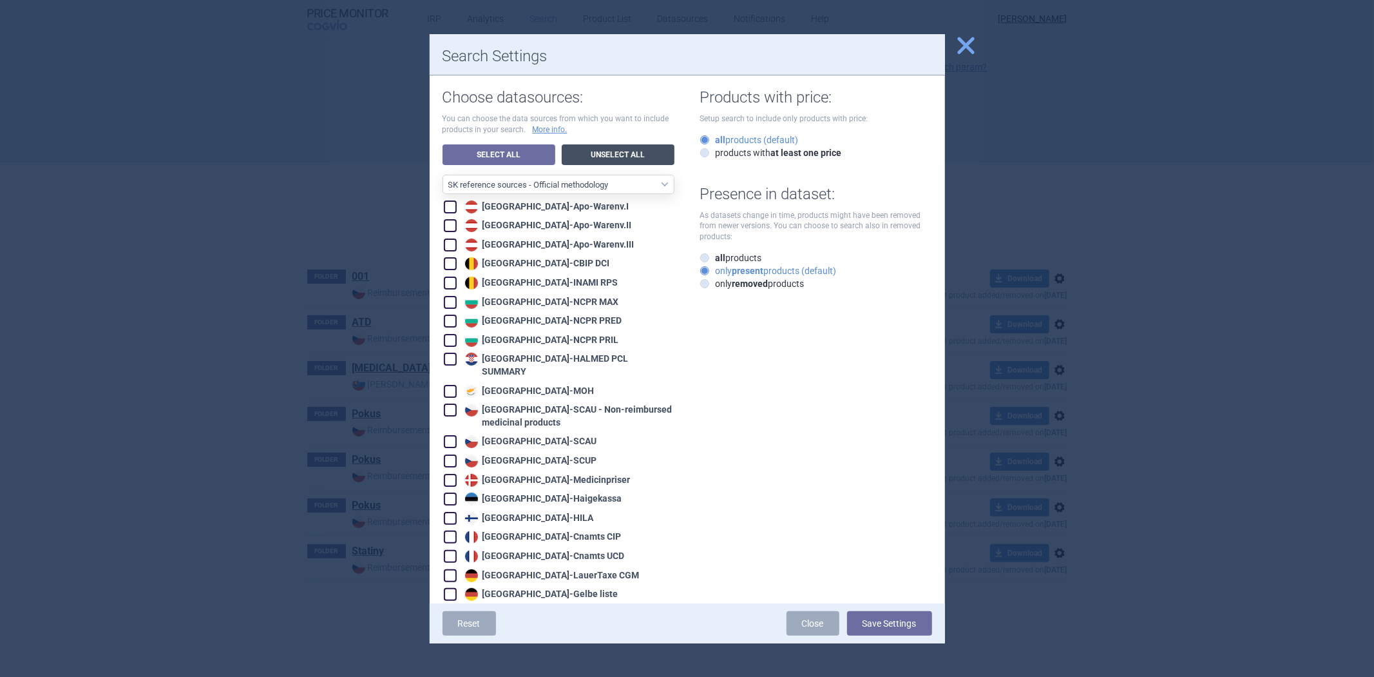
checkbox input "false"
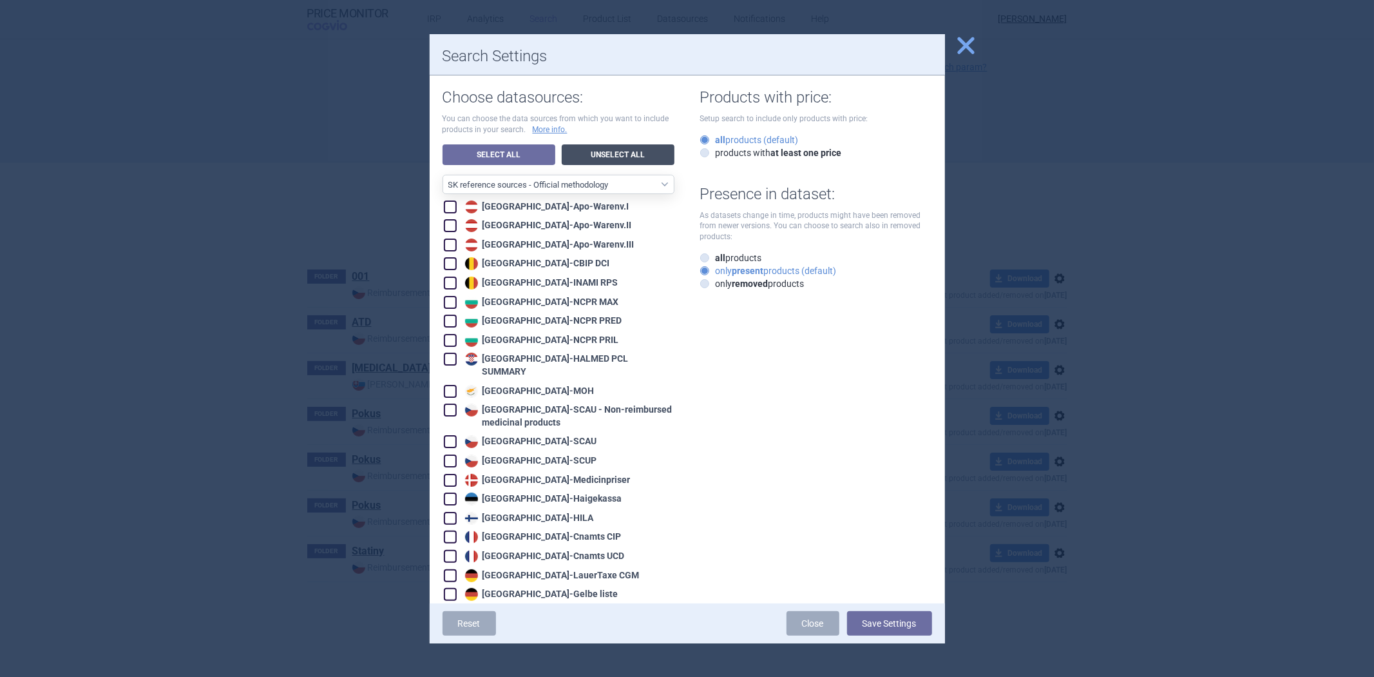
checkbox input "false"
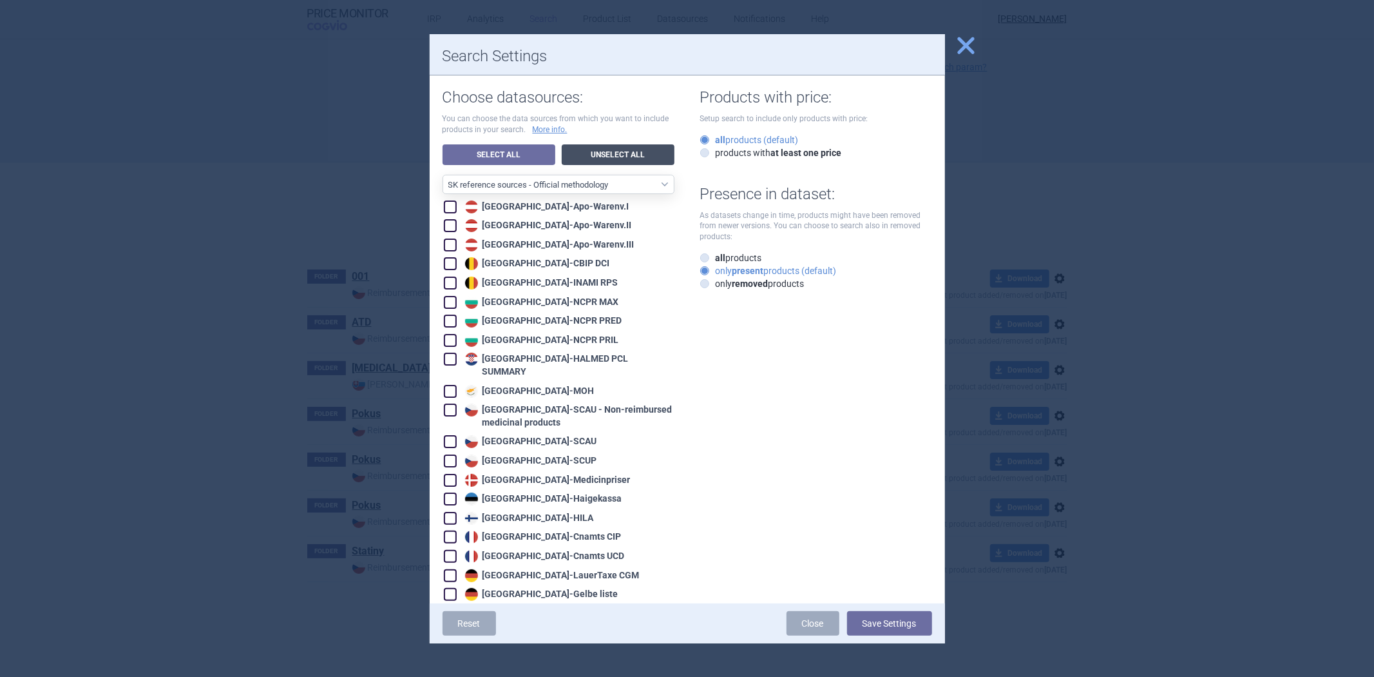
checkbox input "false"
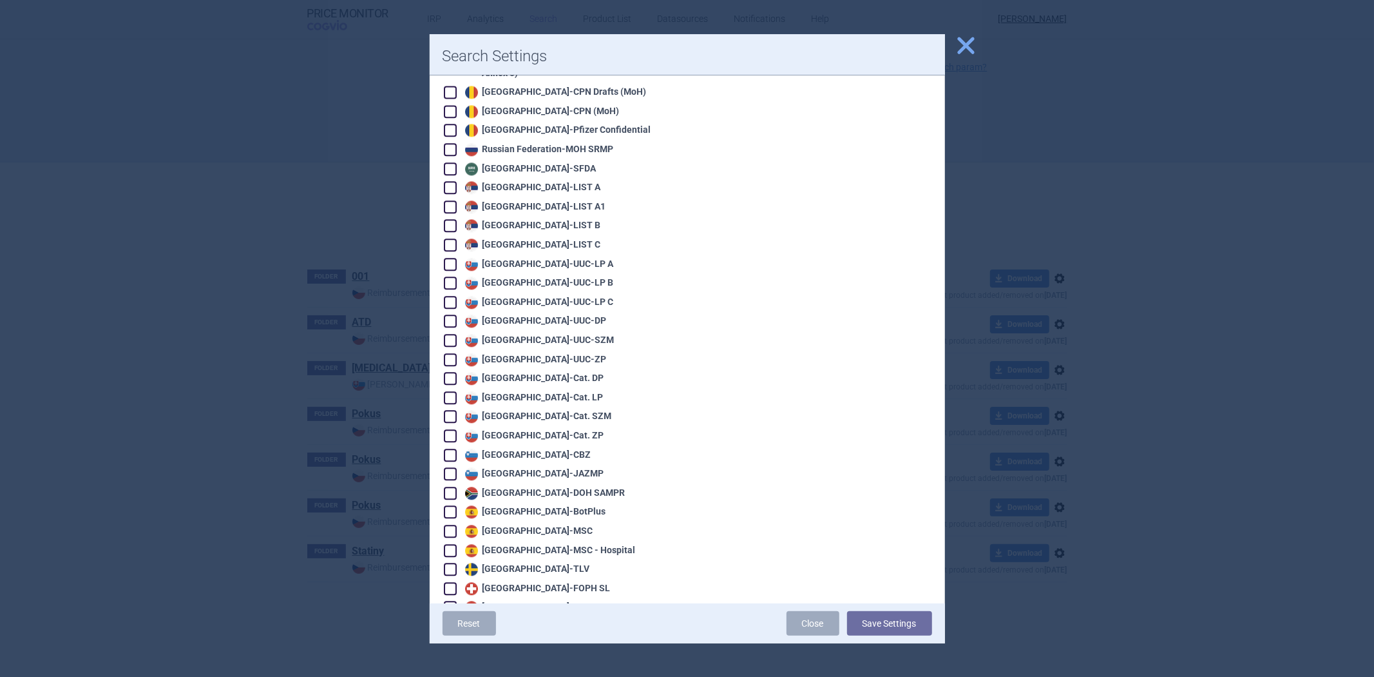
scroll to position [2649, 0]
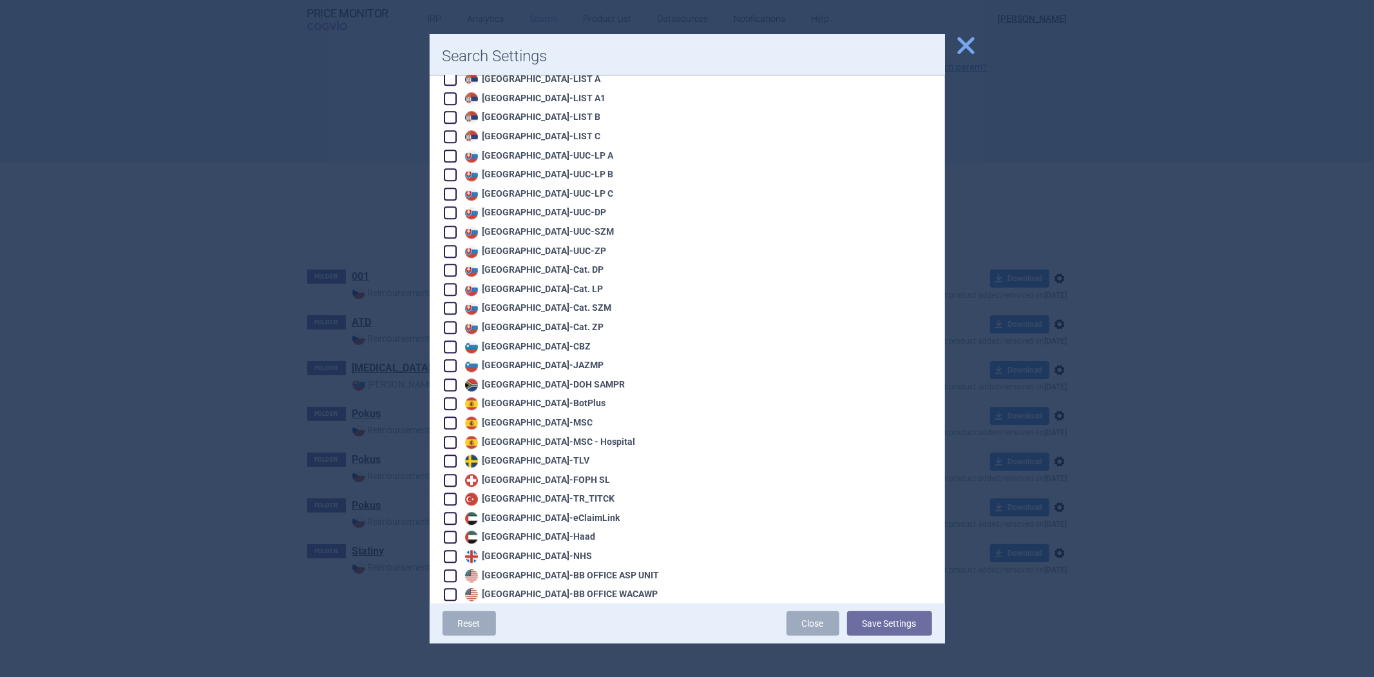
click at [527, 264] on div "Slovakia - Cat. DP" at bounding box center [533, 270] width 142 height 13
checkbox input "true"
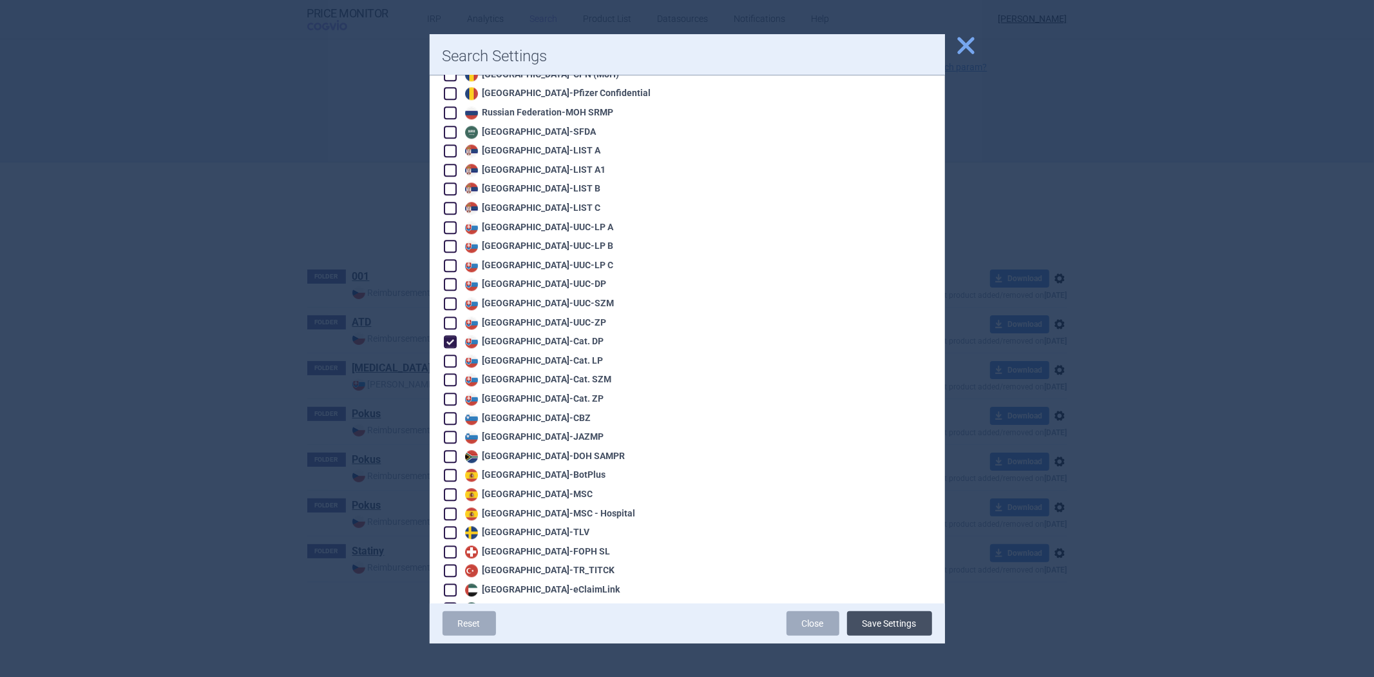
click at [892, 625] on button "Save Settings" at bounding box center [889, 623] width 85 height 24
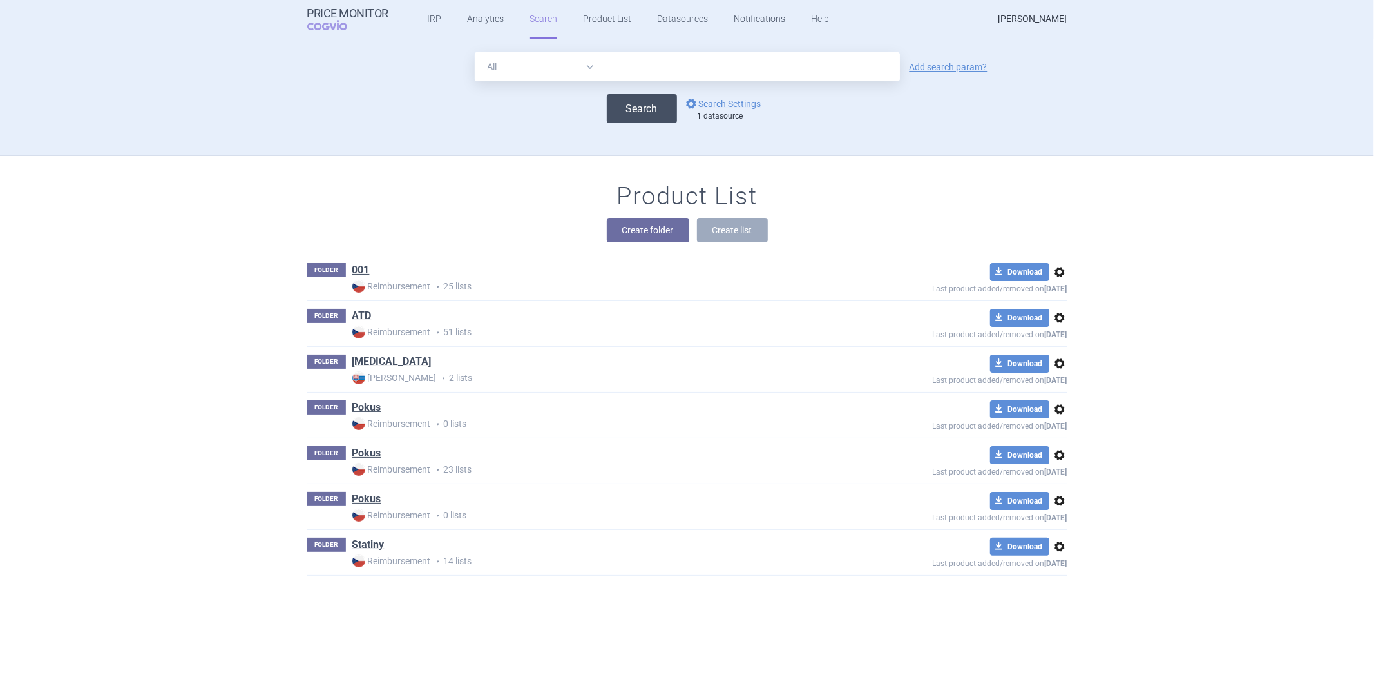
click at [630, 118] on button "Search" at bounding box center [642, 108] width 70 height 29
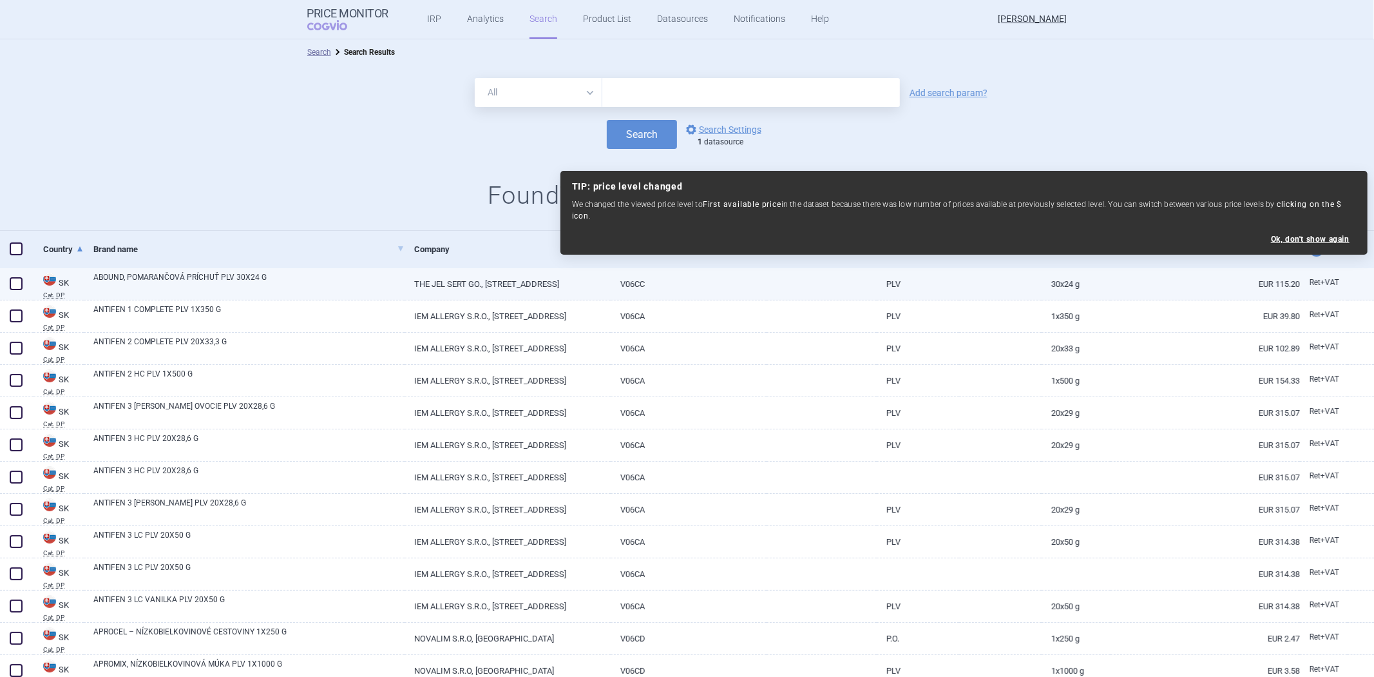
click at [8, 280] on span at bounding box center [15, 283] width 19 height 19
checkbox input "true"
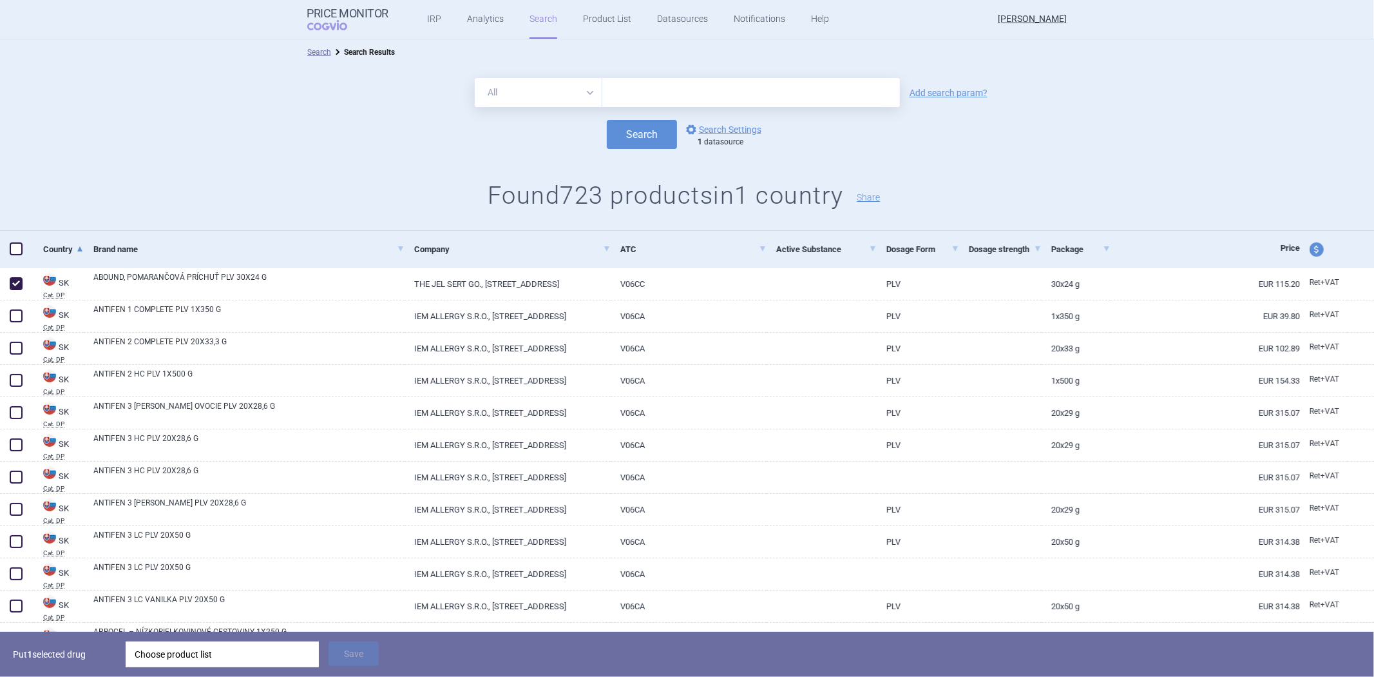
click at [194, 647] on div "Choose product list" at bounding box center [222, 654] width 175 height 26
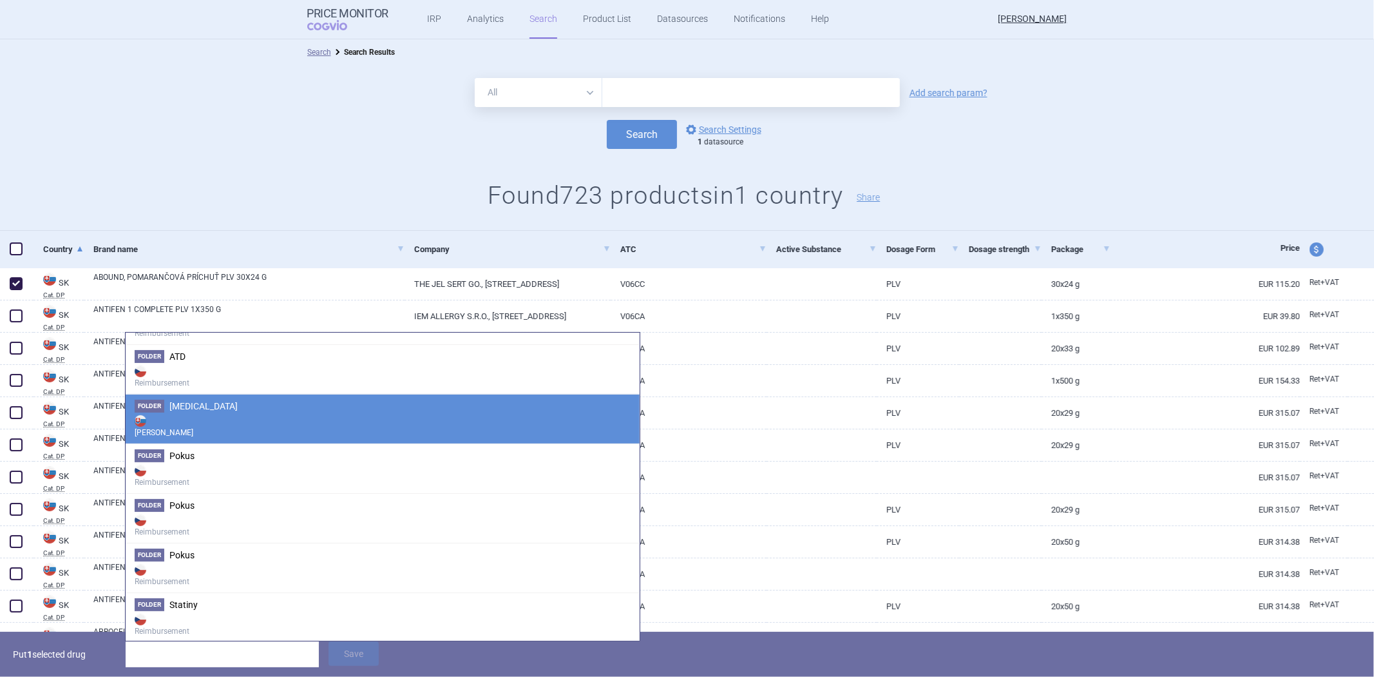
scroll to position [133, 0]
click at [221, 414] on strong "Max Price" at bounding box center [383, 425] width 496 height 26
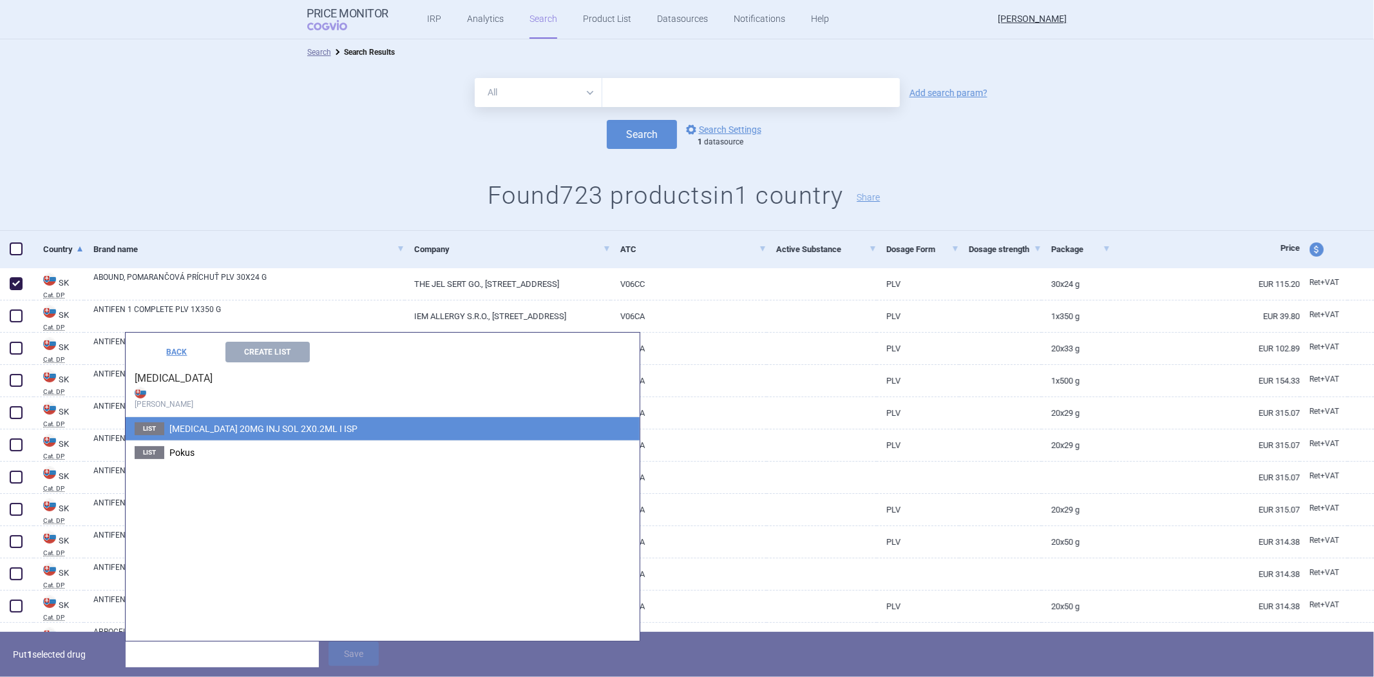
click at [227, 429] on span "HUMIRA 20MG INJ SOL 2X0.2ML I ISP" at bounding box center [263, 428] width 188 height 10
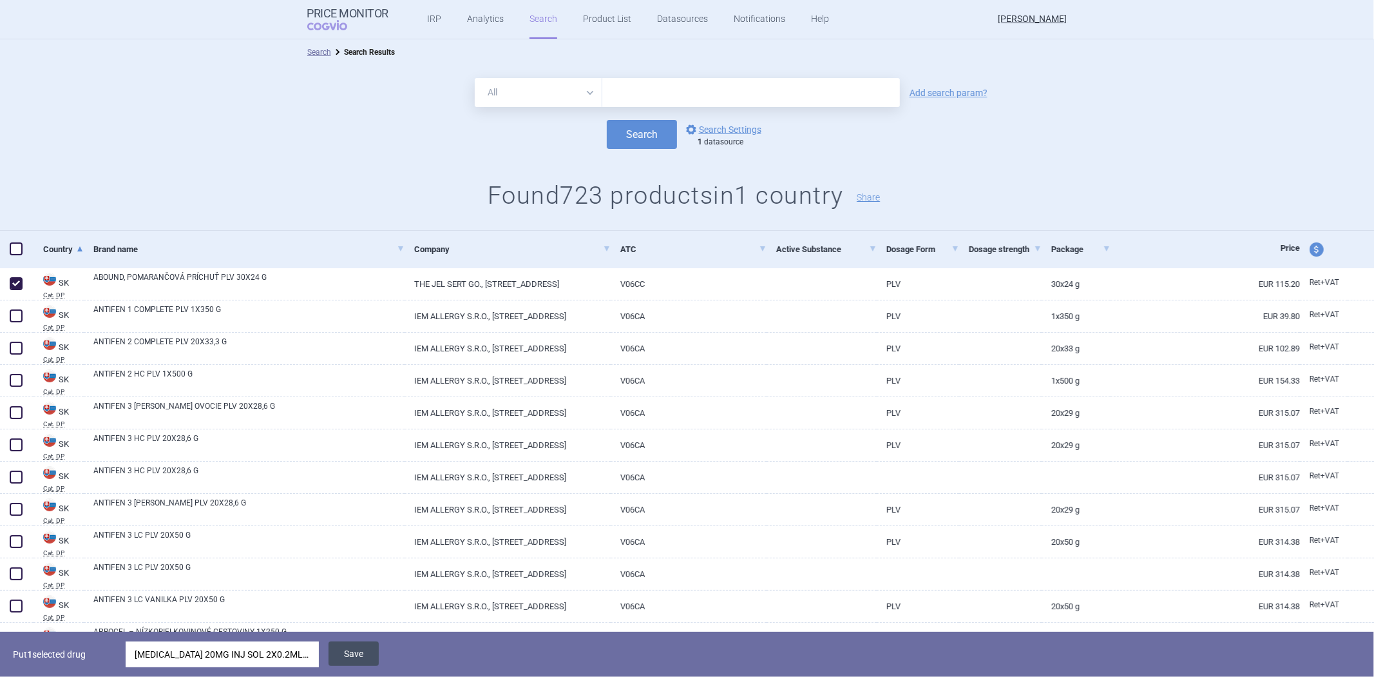
click at [341, 658] on button "Save" at bounding box center [354, 653] width 50 height 24
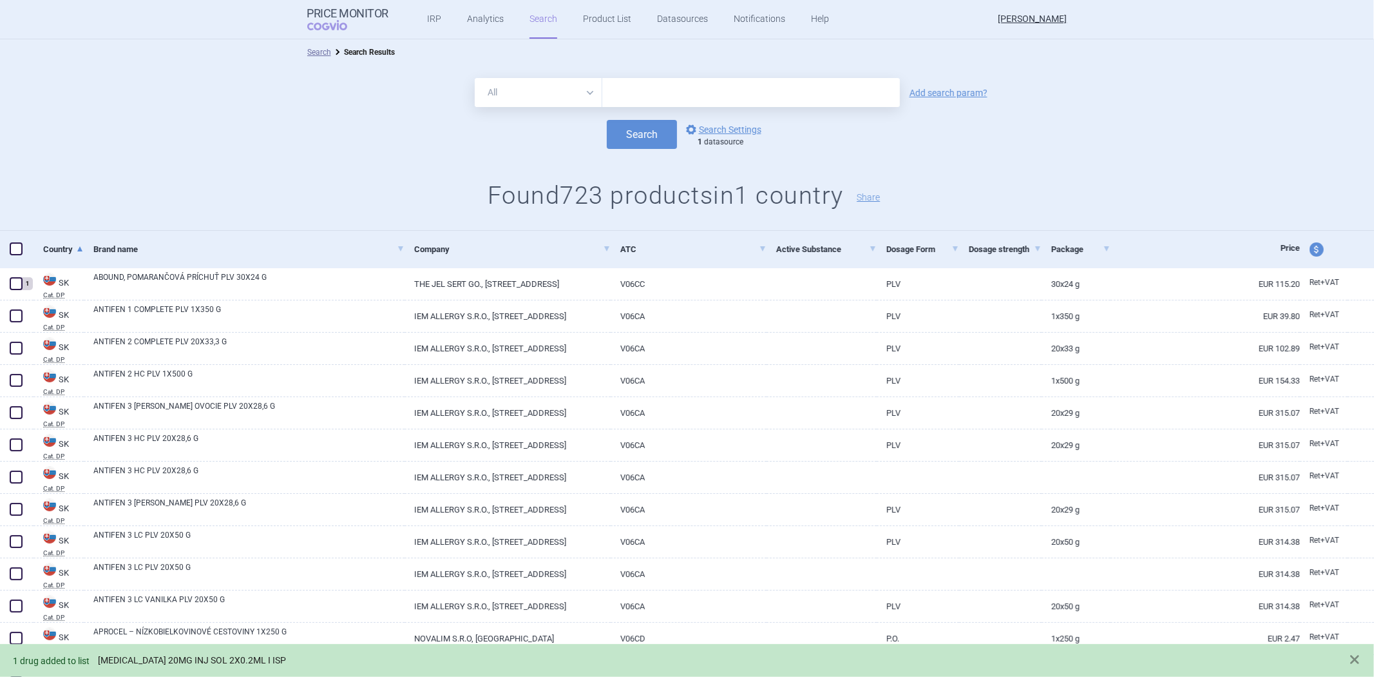
click at [218, 655] on link "HUMIRA 20MG INJ SOL 2X0.2ML I ISP" at bounding box center [192, 660] width 188 height 11
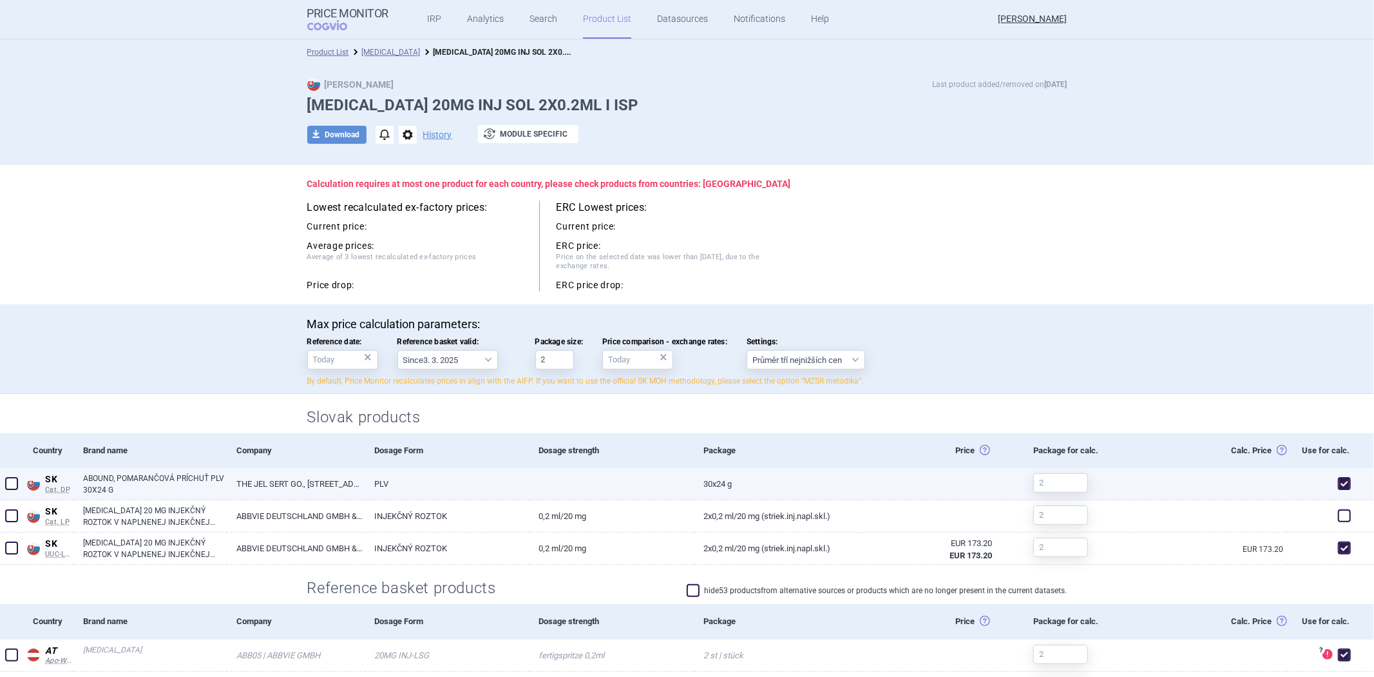
click at [1339, 484] on span at bounding box center [1344, 483] width 13 height 13
checkbox input "false"
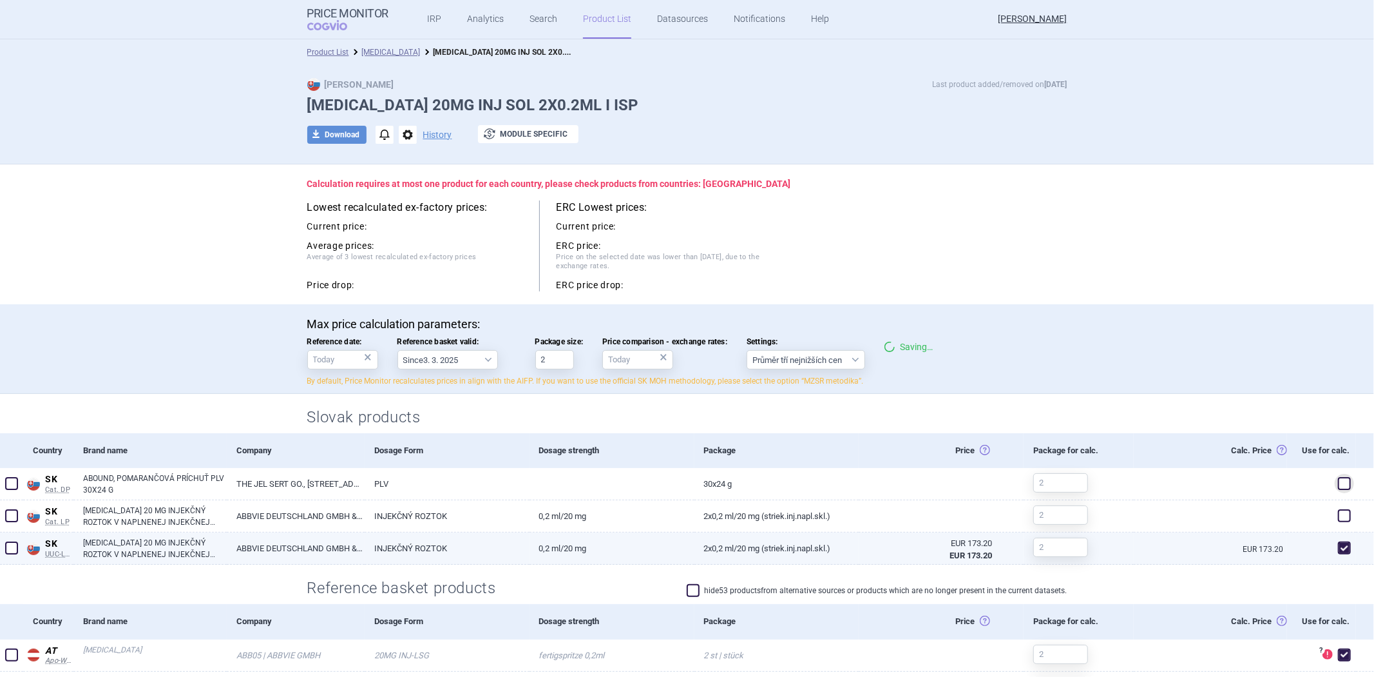
click at [1338, 548] on span at bounding box center [1344, 547] width 13 height 13
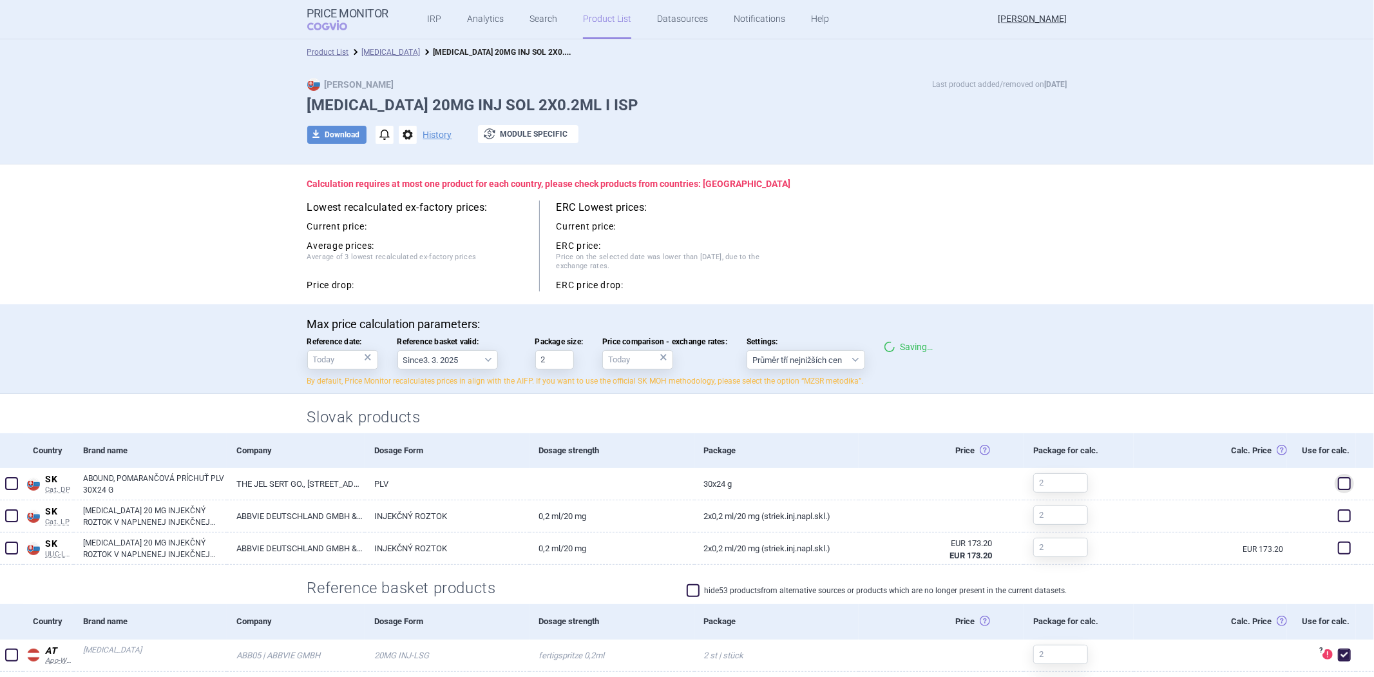
checkbox input "false"
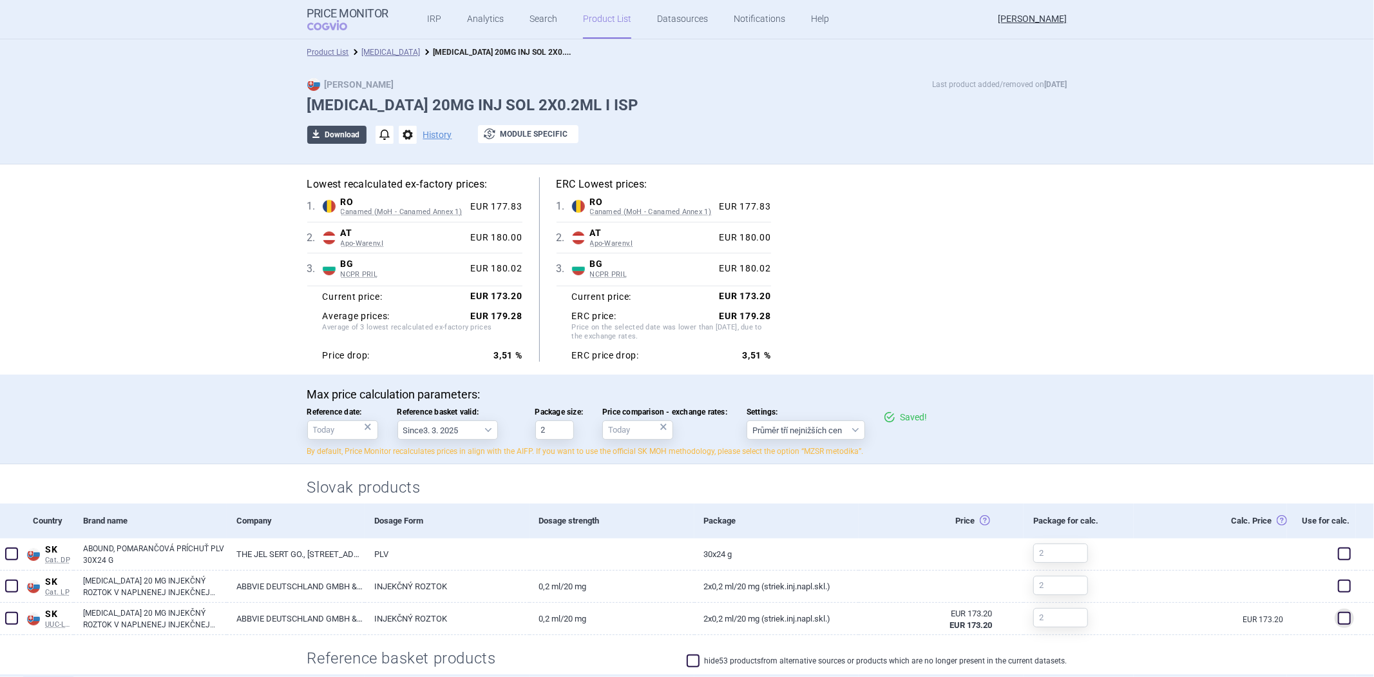
click at [317, 131] on span "download" at bounding box center [316, 135] width 18 height 18
select select "EUR"
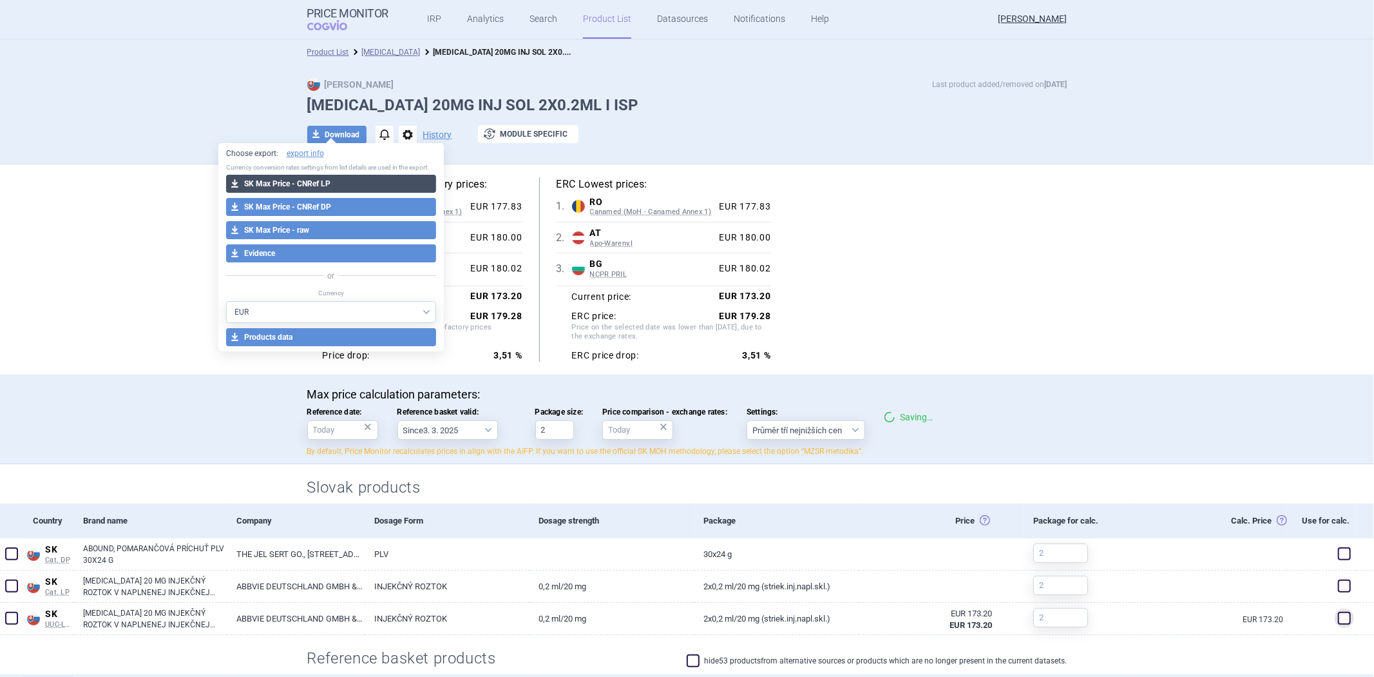
click at [352, 185] on button "download SK Max Price - CNRef LP" at bounding box center [331, 184] width 211 height 18
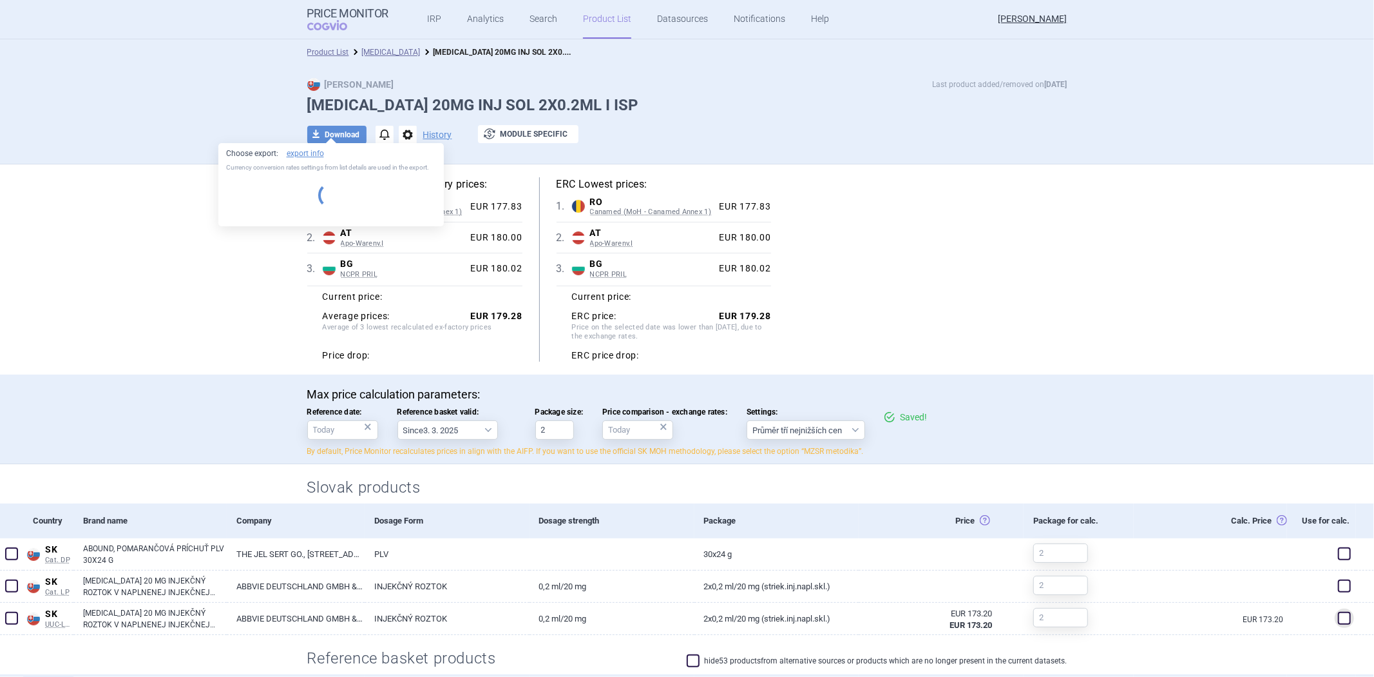
select select "EUR"
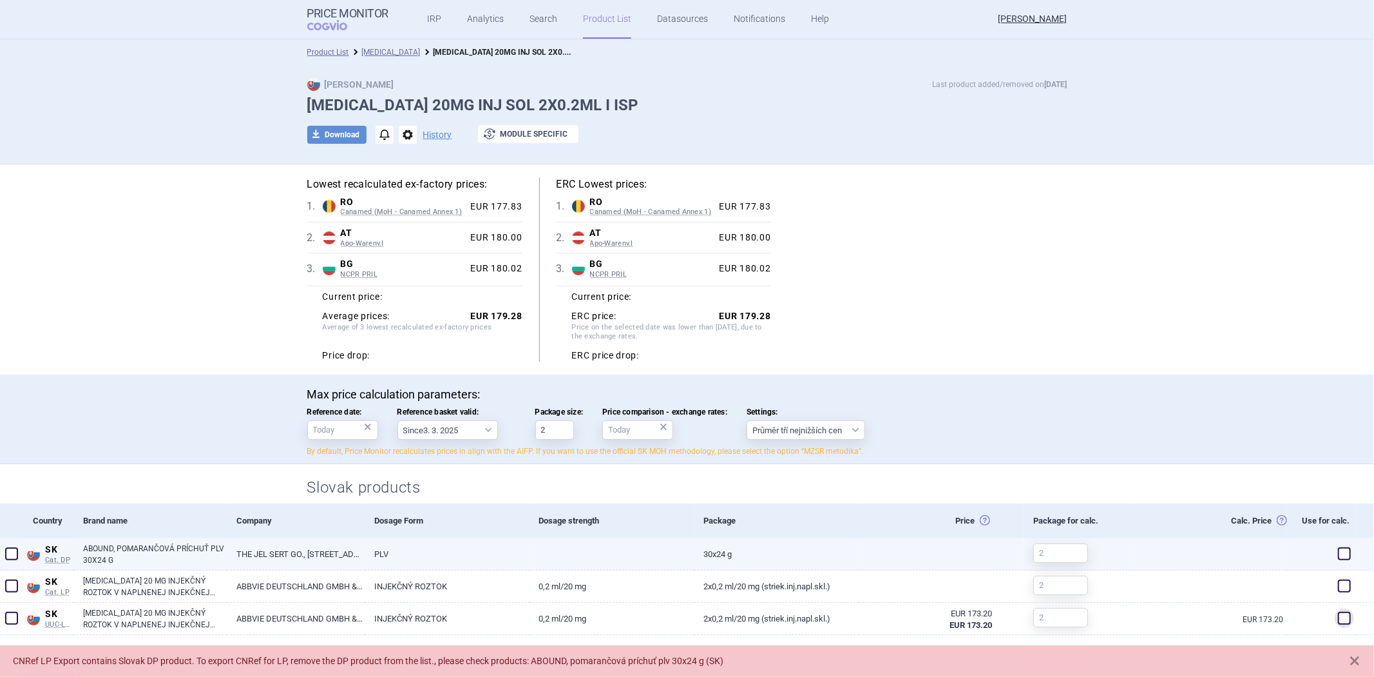
click at [283, 561] on link "THE JEL SERT GO., 501 CONDE STREET, WEST CHICAGO, LL 60185" at bounding box center [295, 554] width 137 height 32
select select "EUR"
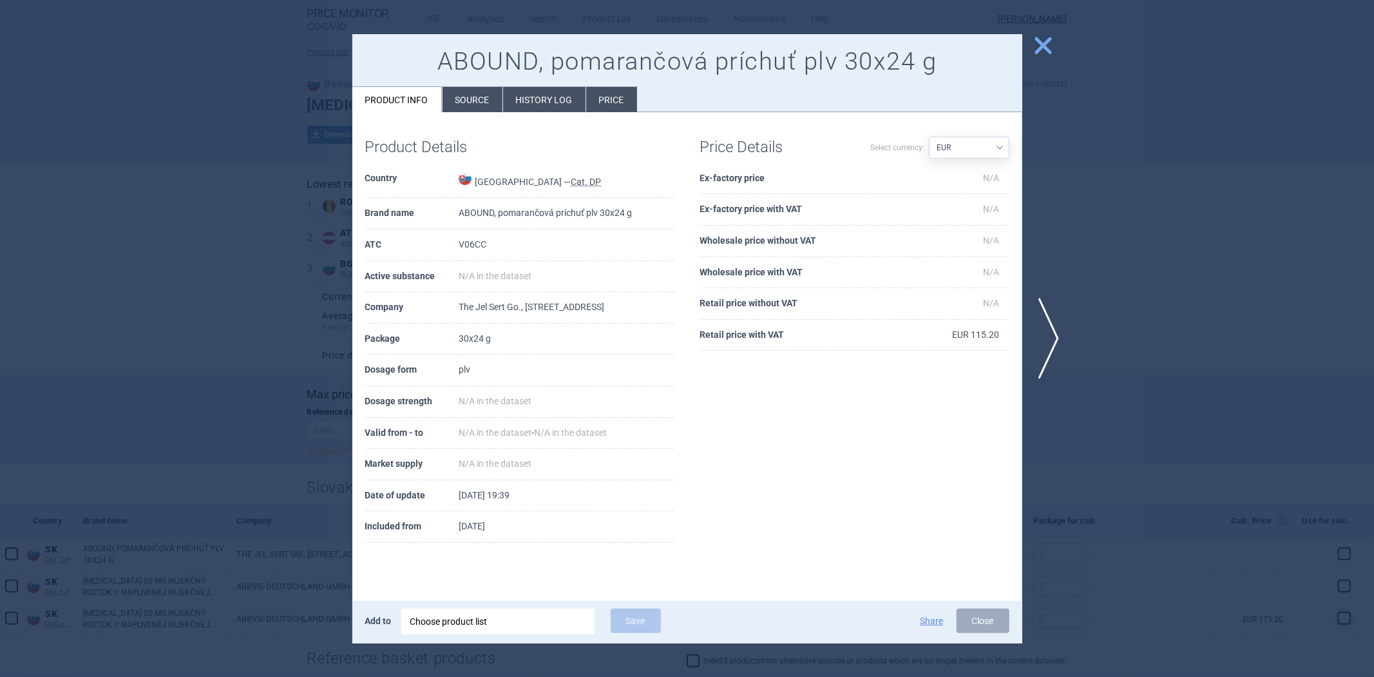
click at [293, 395] on div at bounding box center [687, 338] width 1374 height 677
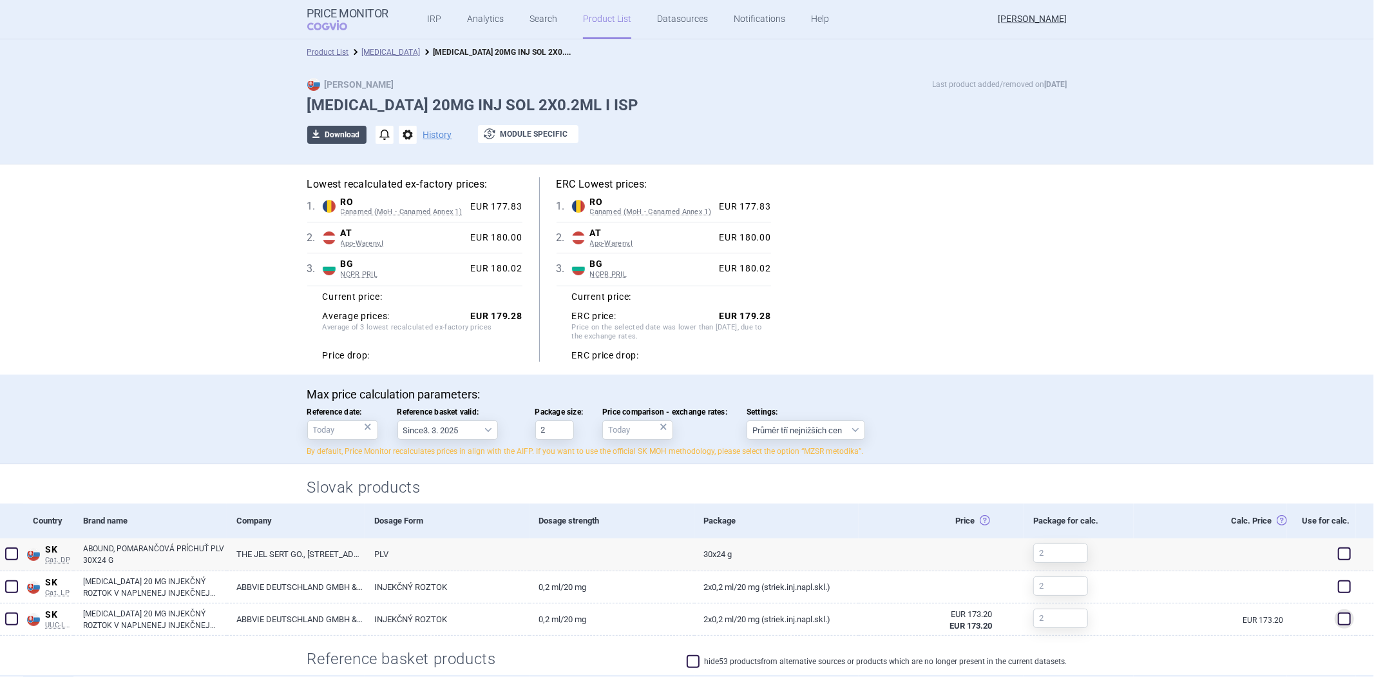
click at [320, 140] on button "download Download" at bounding box center [336, 135] width 59 height 18
select select "EUR"
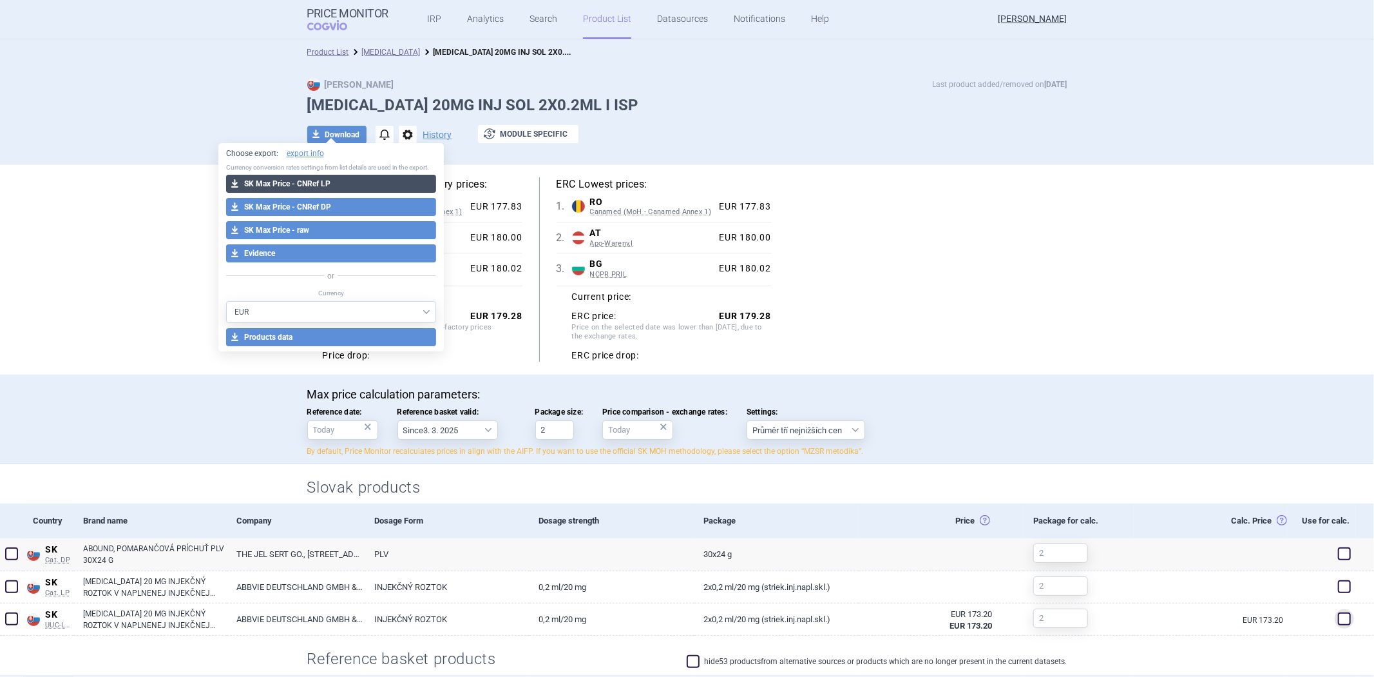
click at [340, 187] on button "download SK Max Price - CNRef LP" at bounding box center [331, 184] width 211 height 18
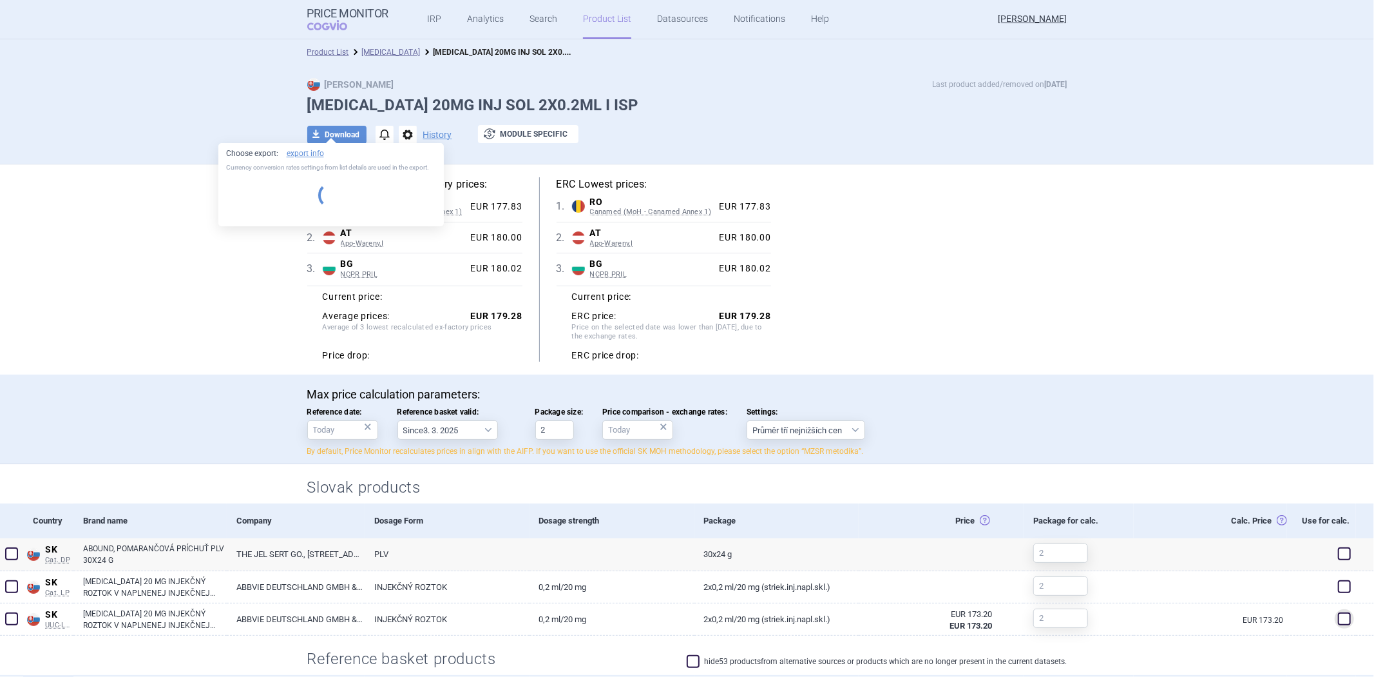
select select "EUR"
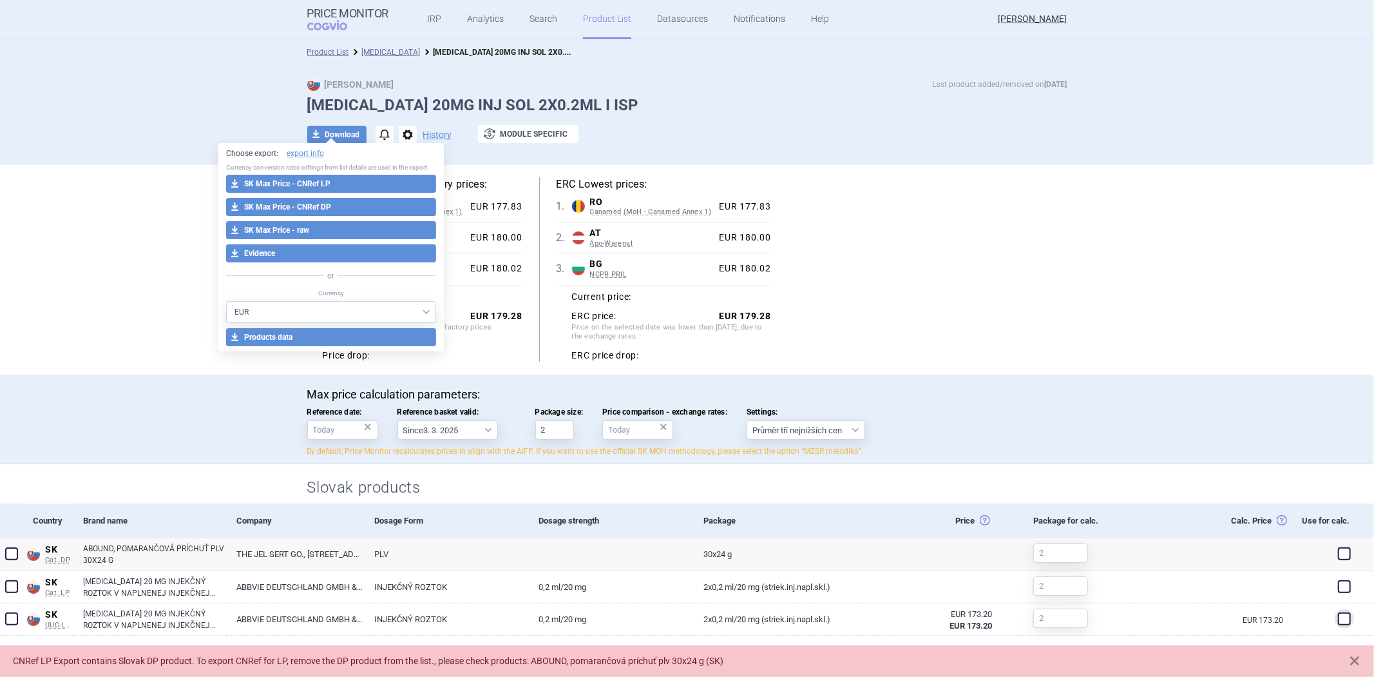
click at [282, 475] on div "Slovak products" at bounding box center [688, 483] width 812 height 39
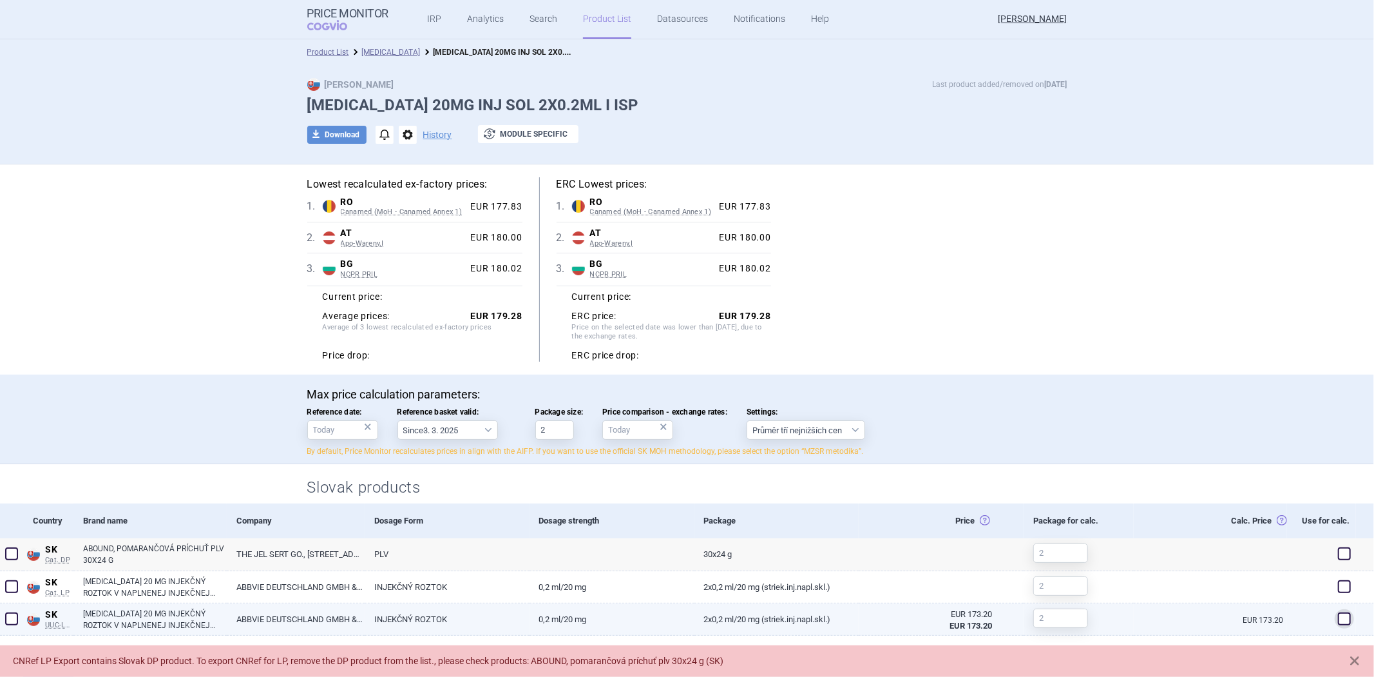
click at [1340, 619] on span at bounding box center [1344, 618] width 13 height 13
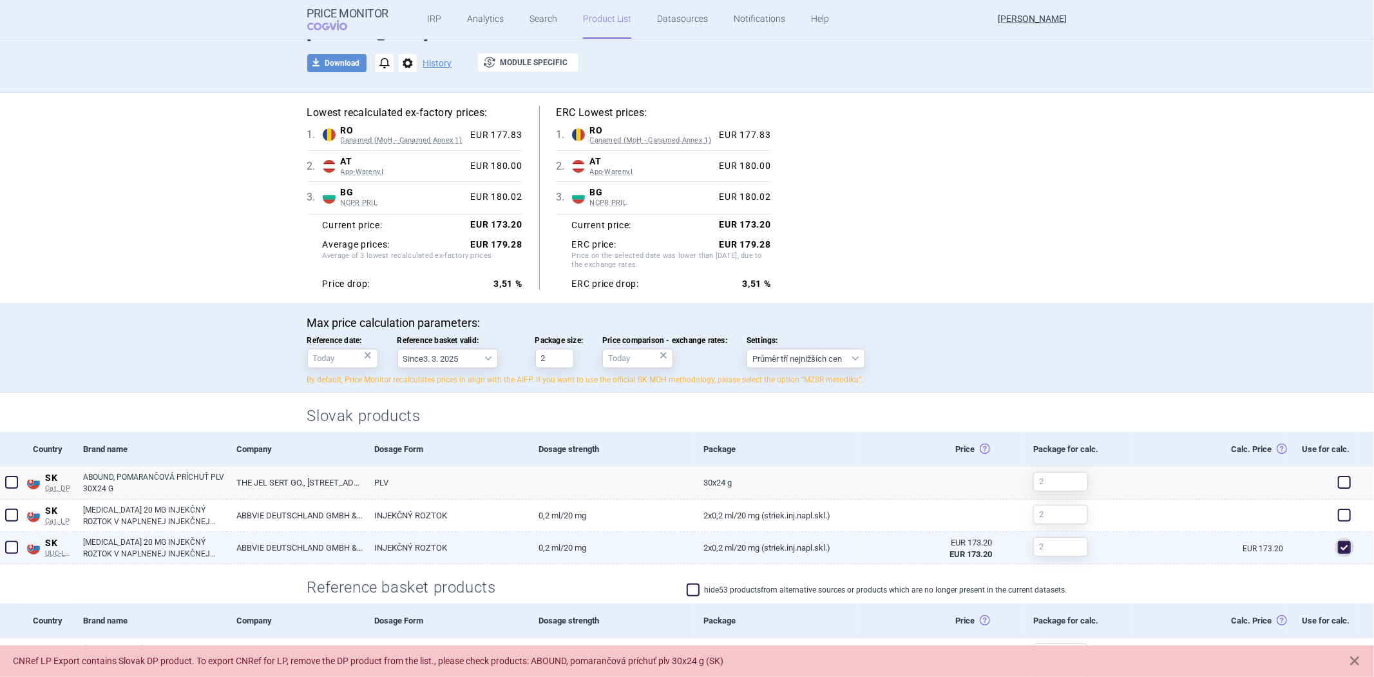
click at [1338, 545] on span at bounding box center [1344, 547] width 13 height 13
checkbox input "false"
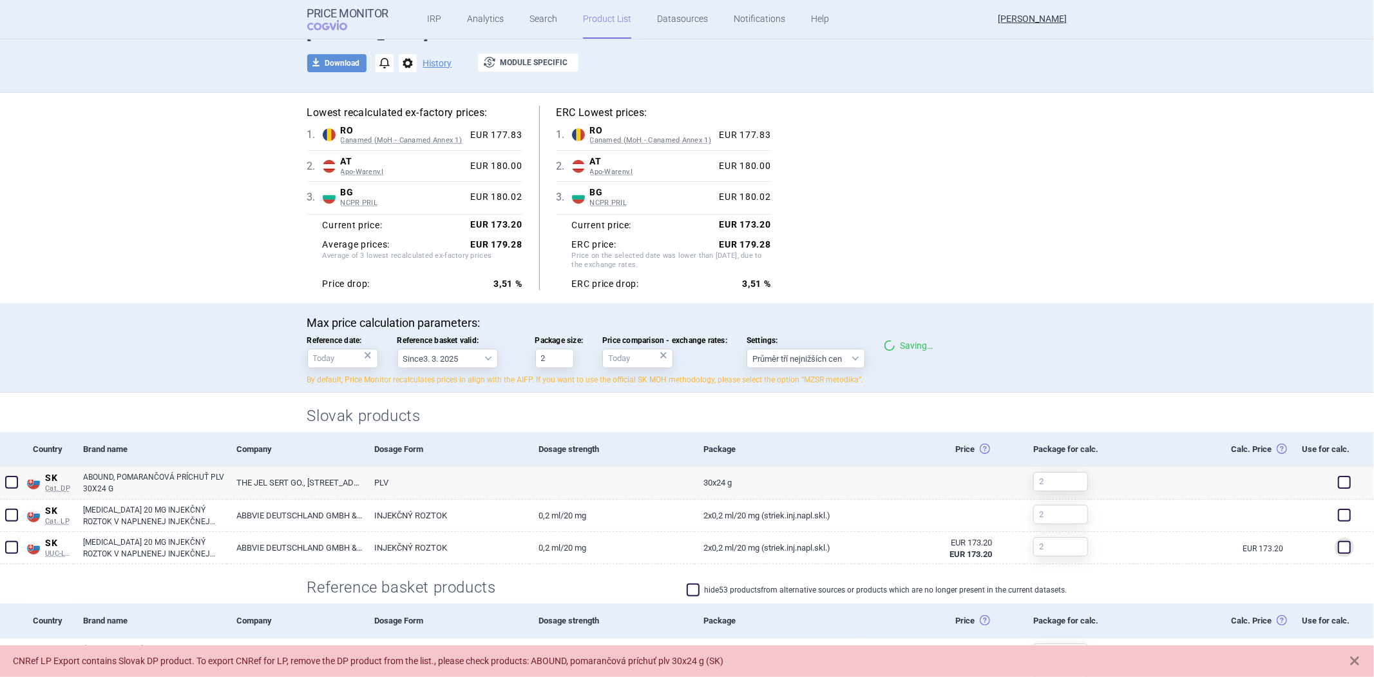
scroll to position [0, 0]
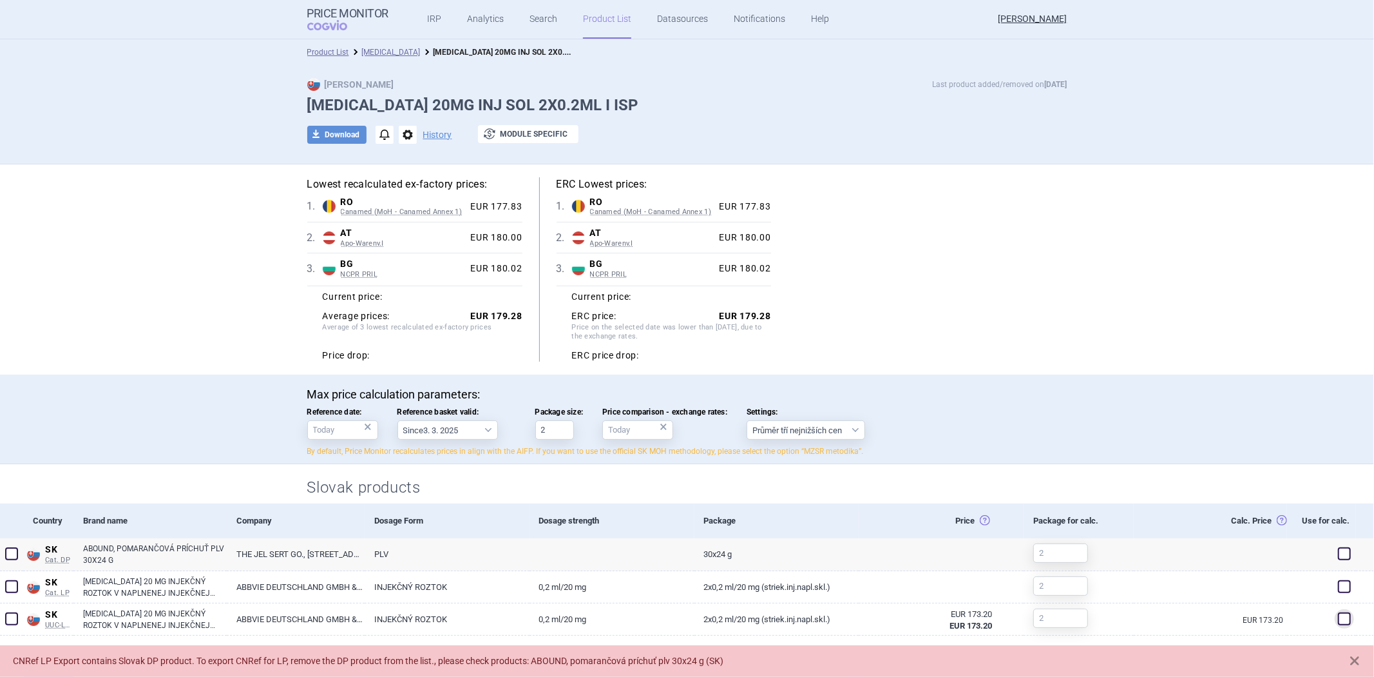
click at [466, 419] on label "Reference basket valid: Since 3. 3. 2025 Since 1. 7. 2023 Since 7. 4. 2023 Sinc…" at bounding box center [457, 423] width 119 height 32
click at [466, 420] on select "Since 3. 3. 2025 Since 1. 7. 2023 Since 7. 4. 2023 Since 1. 12. 2022 Since 1. 9…" at bounding box center [448, 429] width 101 height 19
click at [459, 436] on select "Since 3. 3. 2025 Since 1. 7. 2023 Since 7. 4. 2023 Since 1. 12. 2022 Since 1. 9…" at bounding box center [448, 429] width 101 height 19
select select "2023-07-01"
click at [398, 420] on select "Since 3. 3. 2025 Since 1. 7. 2023 Since 7. 4. 2023 Since 1. 12. 2022 Since 1. 9…" at bounding box center [448, 429] width 101 height 19
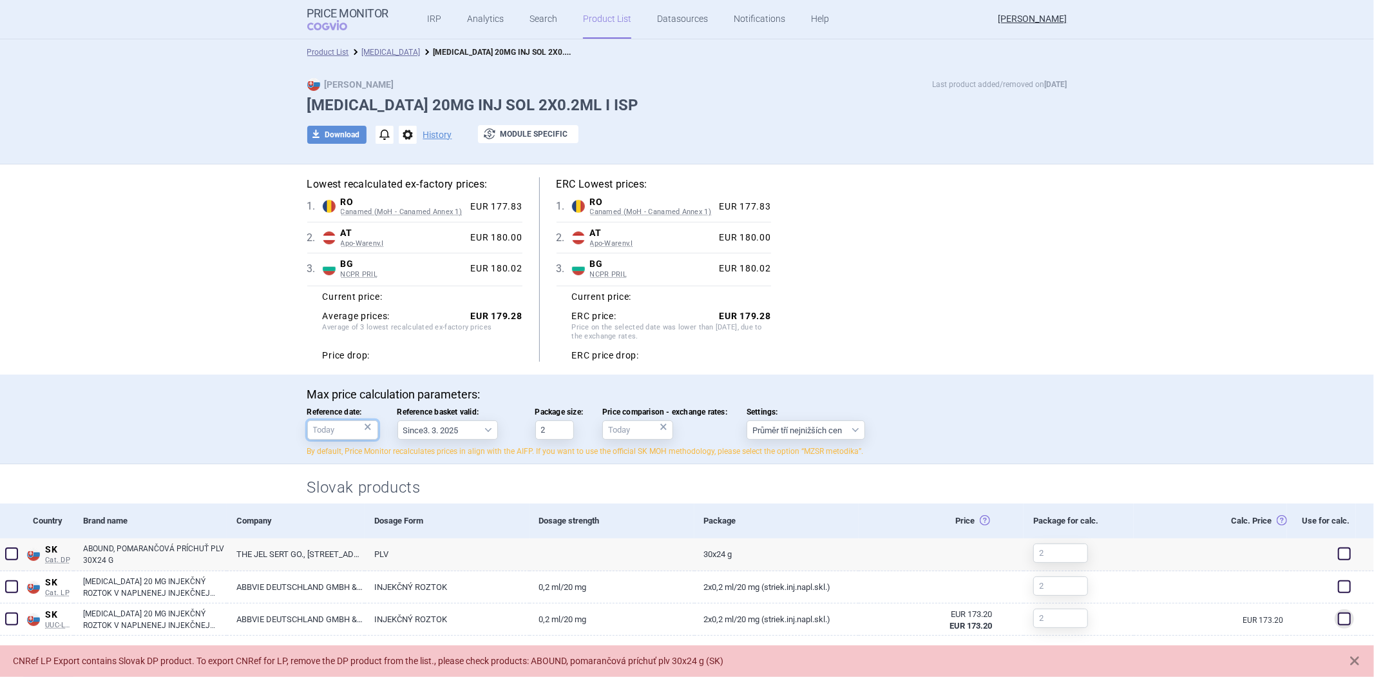
click at [340, 428] on input "Reference date: ×" at bounding box center [342, 429] width 71 height 19
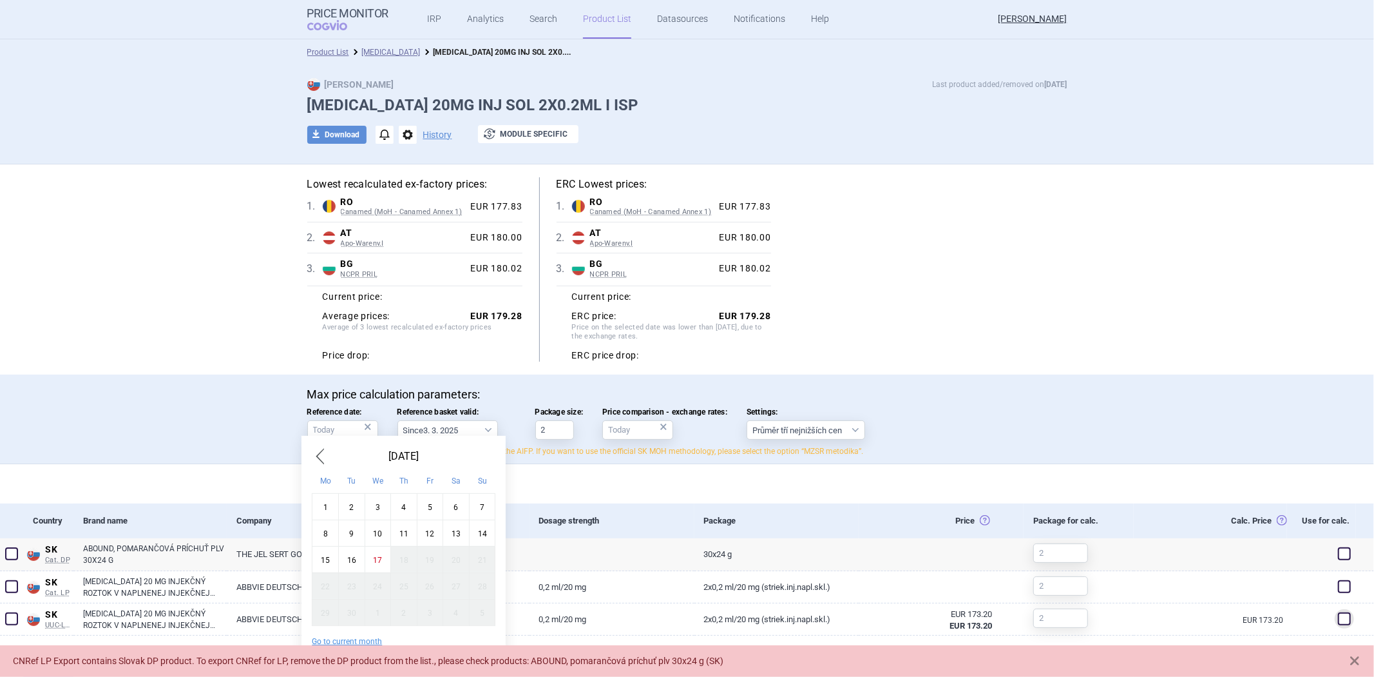
click at [323, 456] on span "Previous Month" at bounding box center [319, 456] width 15 height 21
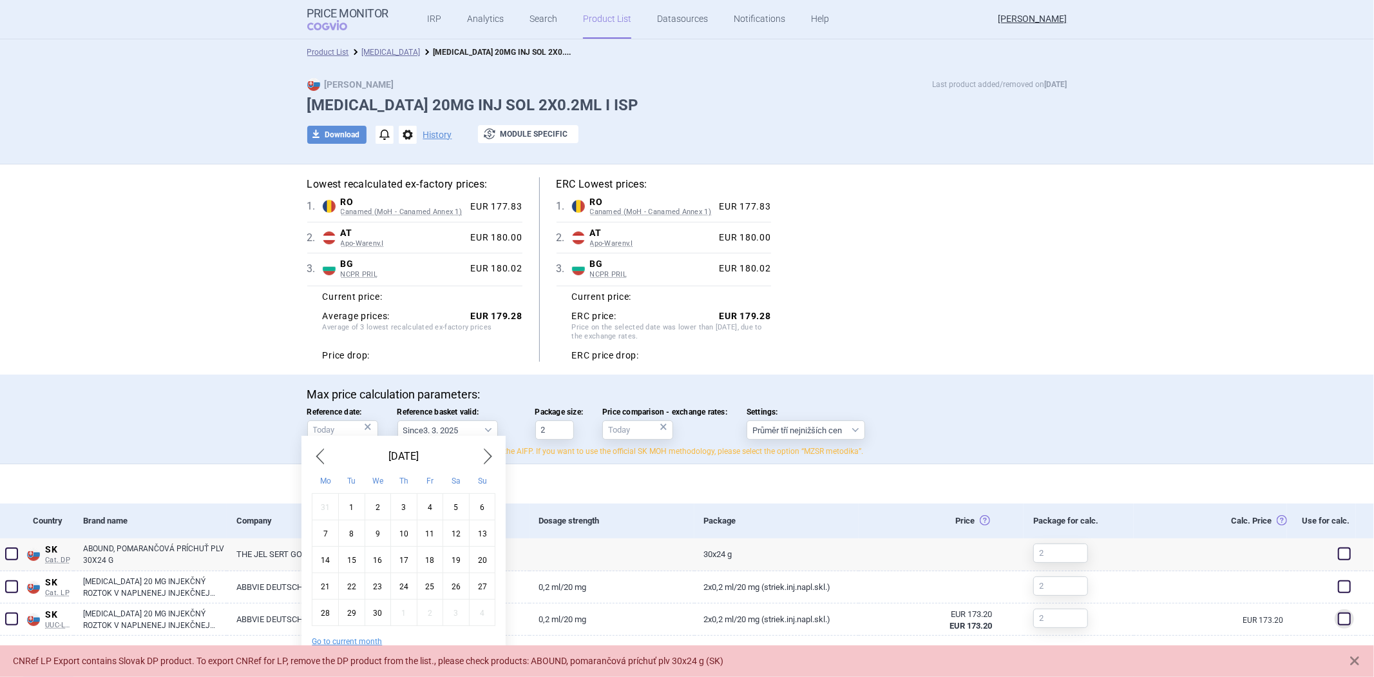
click at [355, 504] on div "1" at bounding box center [351, 506] width 26 height 26
type input "1. 4. 2025"
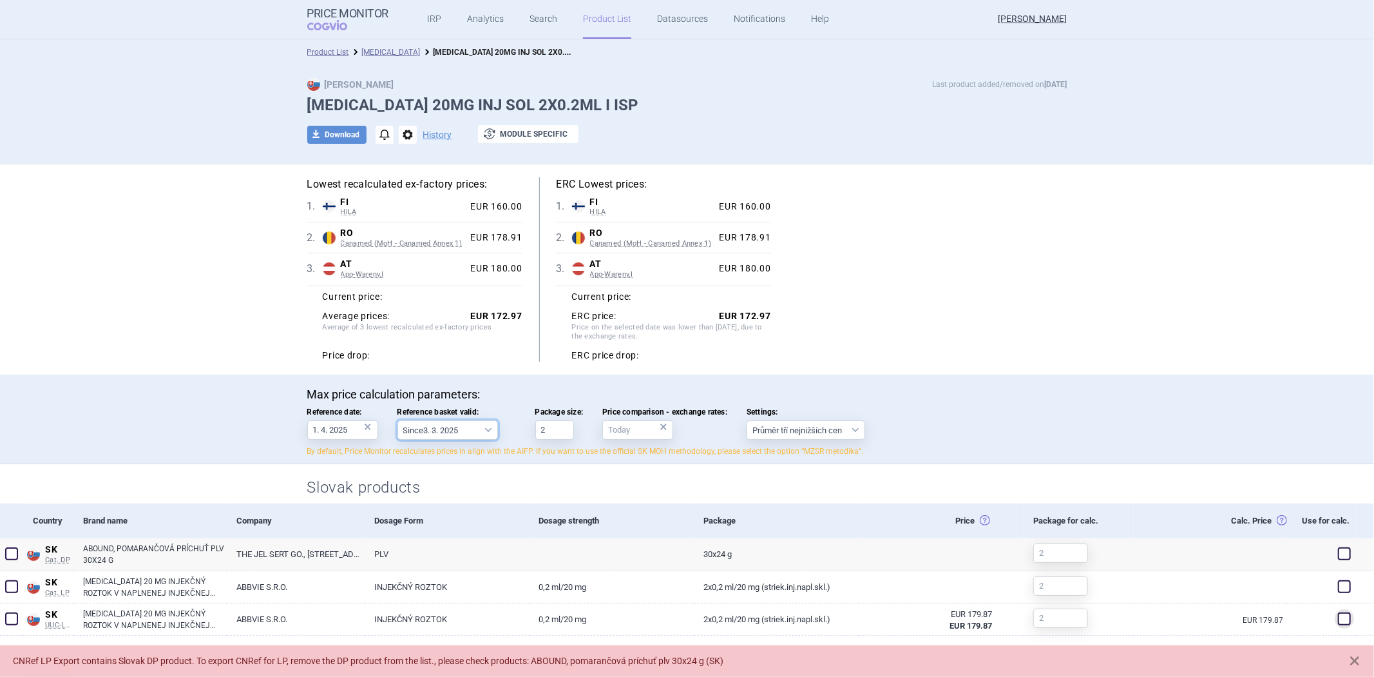
click at [423, 427] on select "Since 3. 3. 2025 Since 1. 7. 2023 Since 7. 4. 2023 Since 1. 12. 2022 Since 1. 9…" at bounding box center [448, 429] width 101 height 19
click at [576, 475] on div "Slovak products" at bounding box center [688, 483] width 812 height 39
click at [447, 428] on select "Since 3. 3. 2025 Since 1. 7. 2023 Since 7. 4. 2023 Since 1. 12. 2022 Since 1. 9…" at bounding box center [448, 429] width 101 height 19
select select "2025-03-03"
click at [398, 420] on select "Since 3. 3. 2025 Since 1. 7. 2023 Since 7. 4. 2023 Since 1. 12. 2022 Since 1. 9…" at bounding box center [448, 429] width 101 height 19
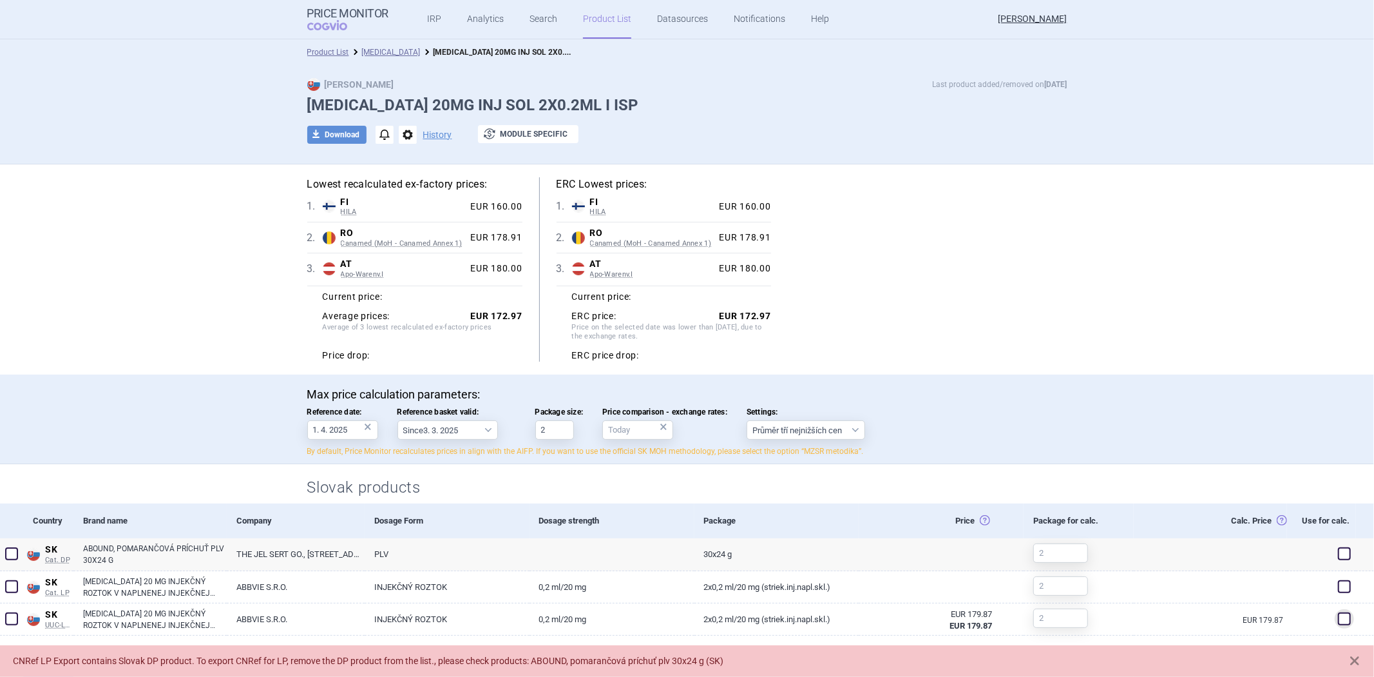
click at [427, 465] on div "Slovak products" at bounding box center [688, 483] width 812 height 39
click at [458, 430] on select "Since 3. 3. 2025 Since 1. 7. 2023 Since 7. 4. 2023 Since 1. 12. 2022 Since 1. 9…" at bounding box center [448, 429] width 101 height 19
click at [508, 475] on div "Slovak products" at bounding box center [688, 483] width 812 height 39
click at [365, 52] on link "Humira" at bounding box center [391, 52] width 59 height 9
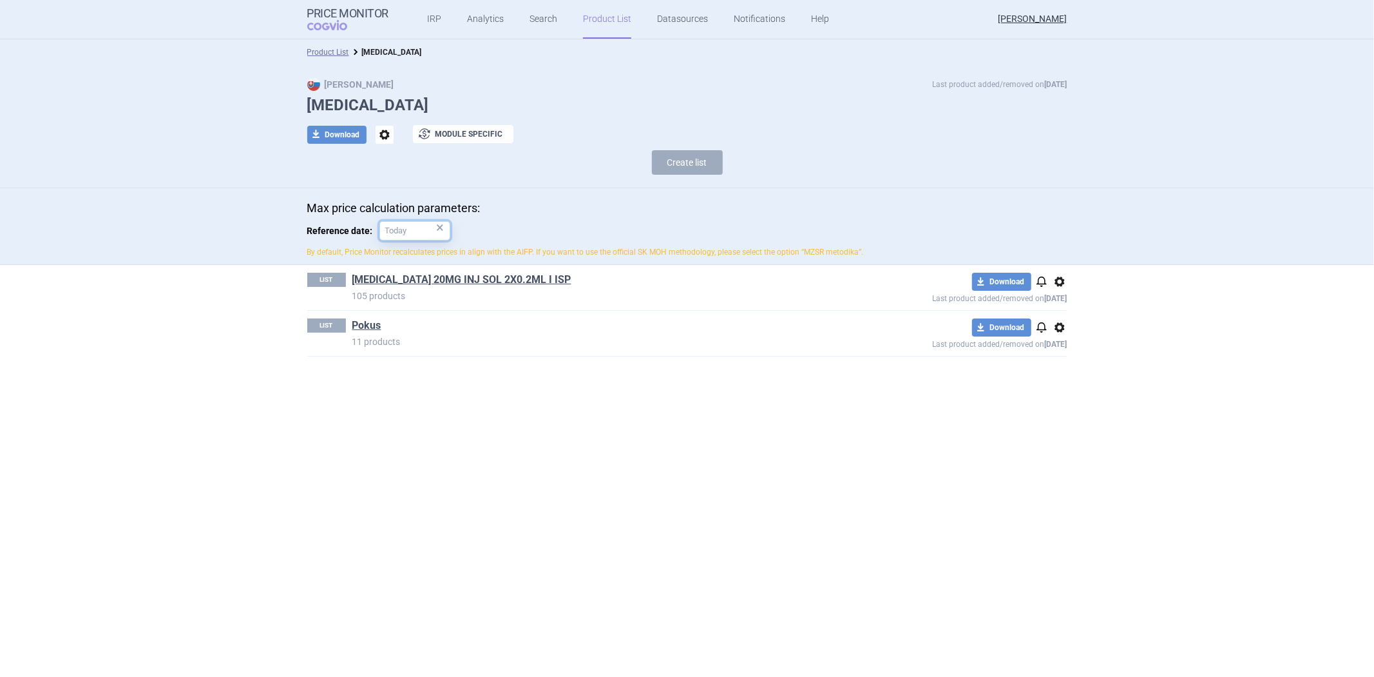
click at [400, 229] on input "Reference date: ×" at bounding box center [414, 230] width 71 height 19
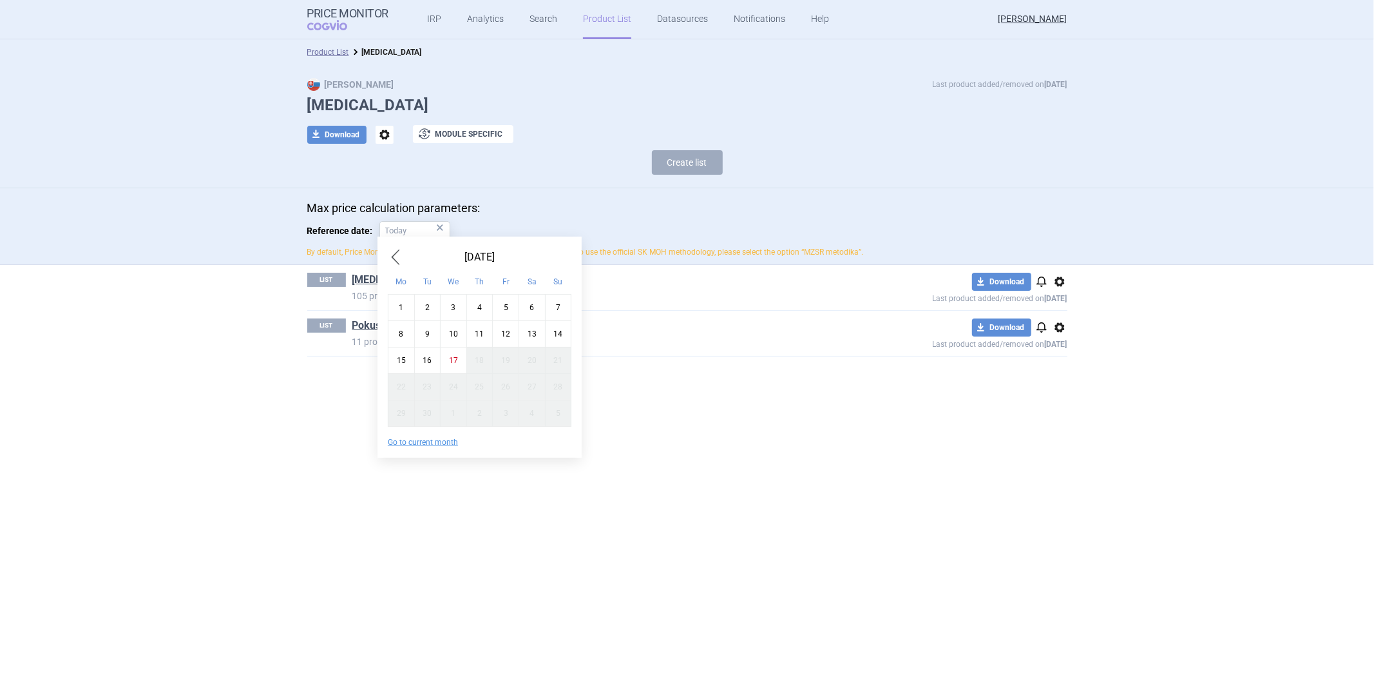
click at [394, 256] on span "Previous Month" at bounding box center [395, 257] width 15 height 21
click at [393, 256] on span "Previous Month" at bounding box center [395, 257] width 15 height 21
click at [394, 256] on span "Previous Month" at bounding box center [395, 257] width 15 height 21
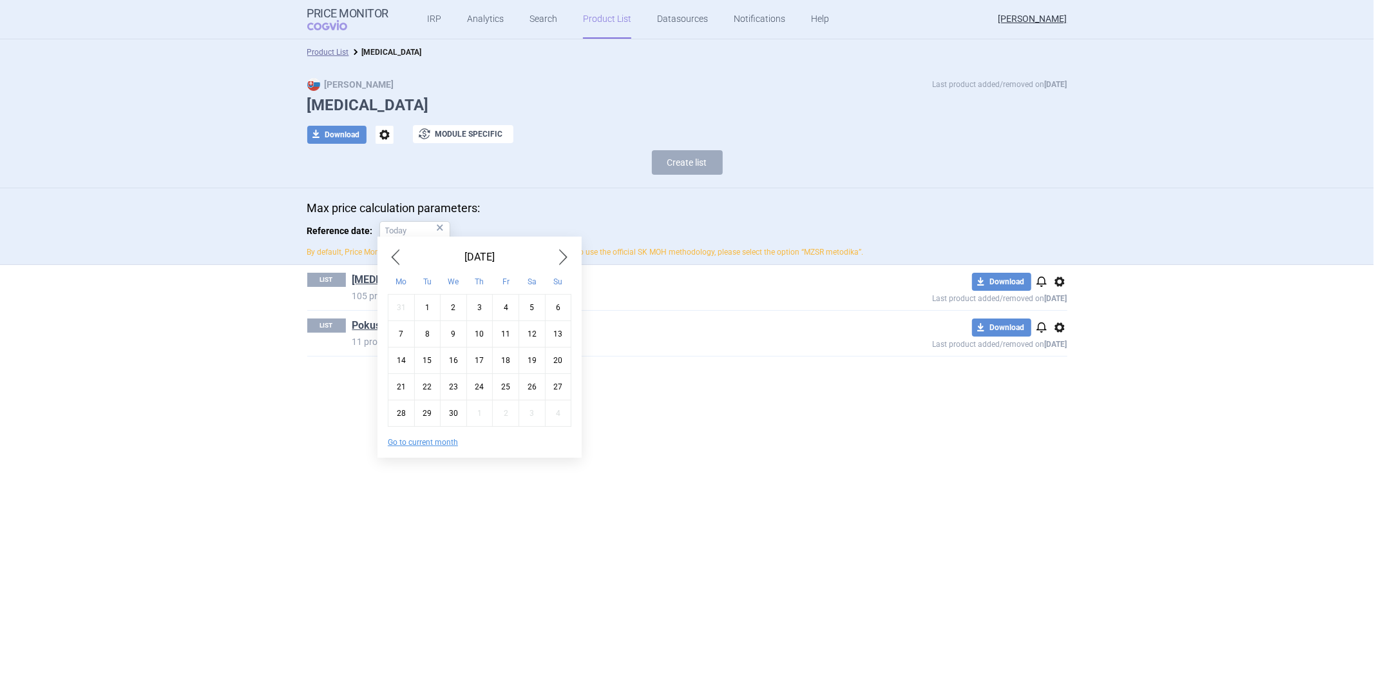
click at [434, 303] on div "1" at bounding box center [427, 307] width 26 height 26
type input "1. 4. 2025"
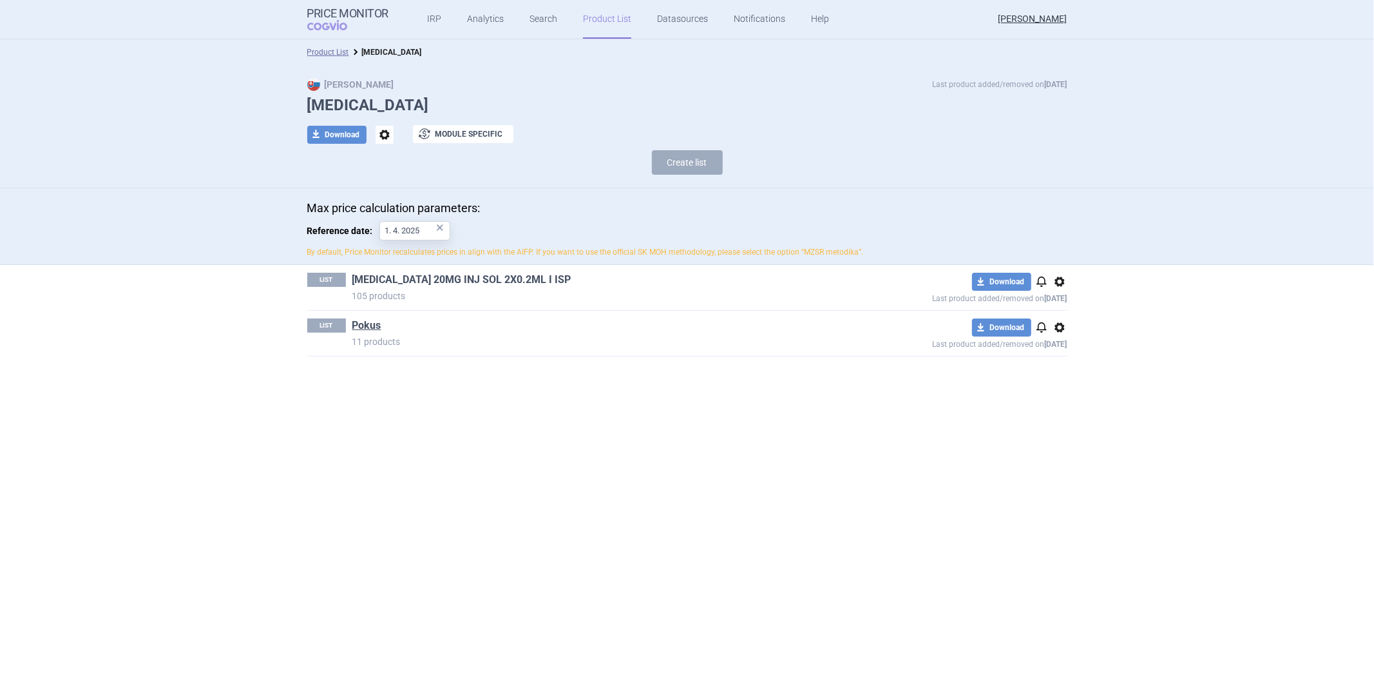
click at [391, 281] on link "HUMIRA 20MG INJ SOL 2X0.2ML I ISP" at bounding box center [461, 280] width 219 height 14
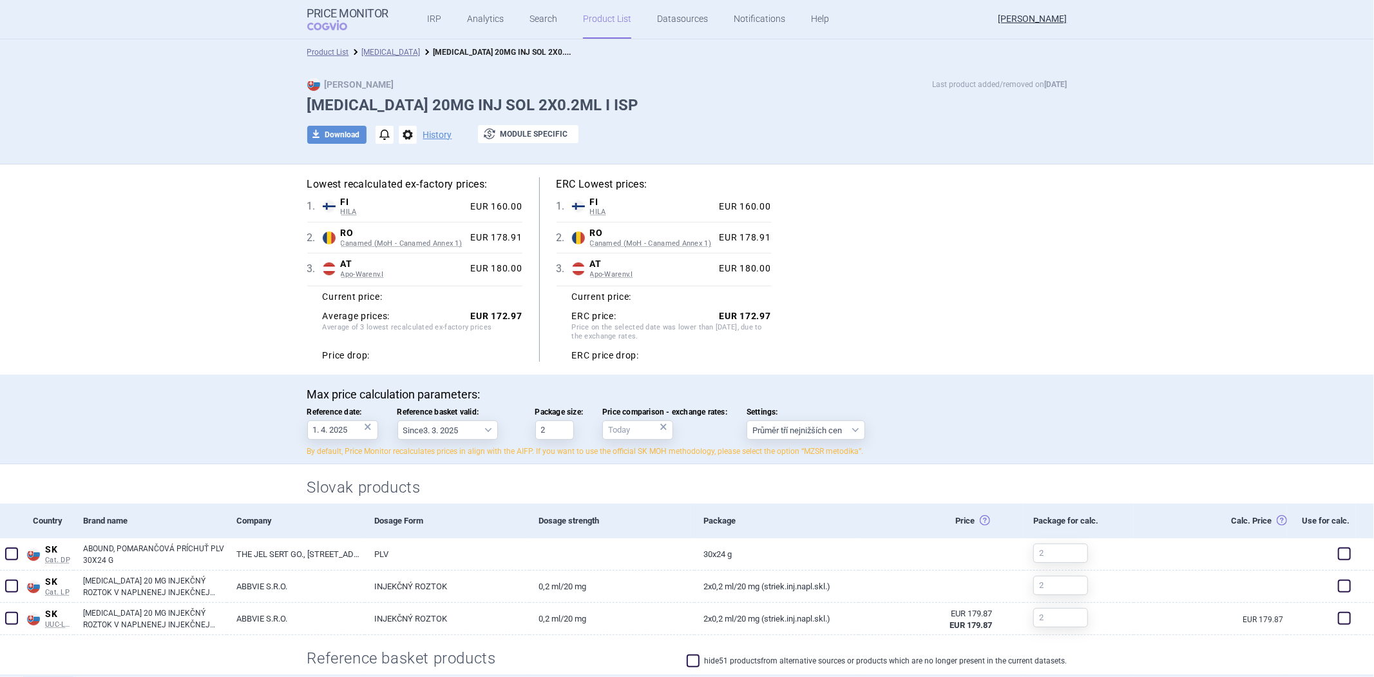
click at [360, 46] on li "Humira" at bounding box center [385, 52] width 72 height 13
click at [362, 48] on link "Humira" at bounding box center [391, 52] width 59 height 9
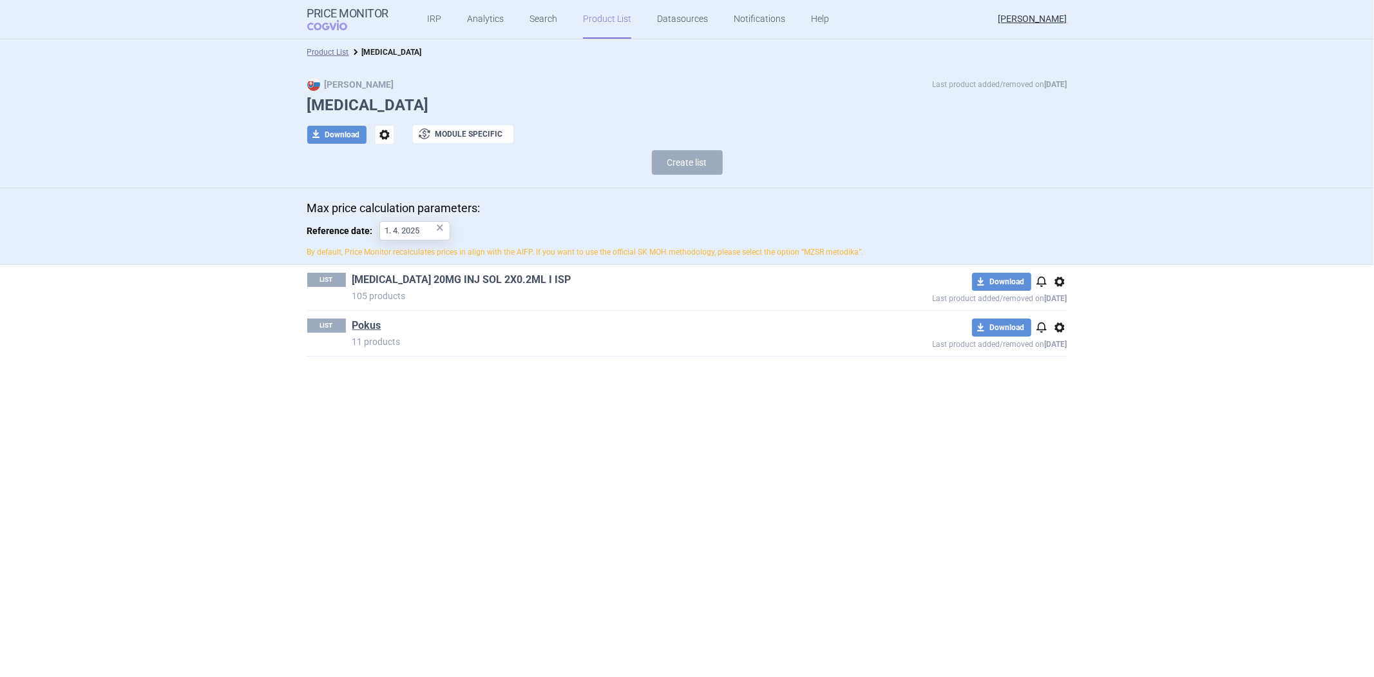
click at [390, 274] on link "HUMIRA 20MG INJ SOL 2X0.2ML I ISP" at bounding box center [461, 280] width 219 height 14
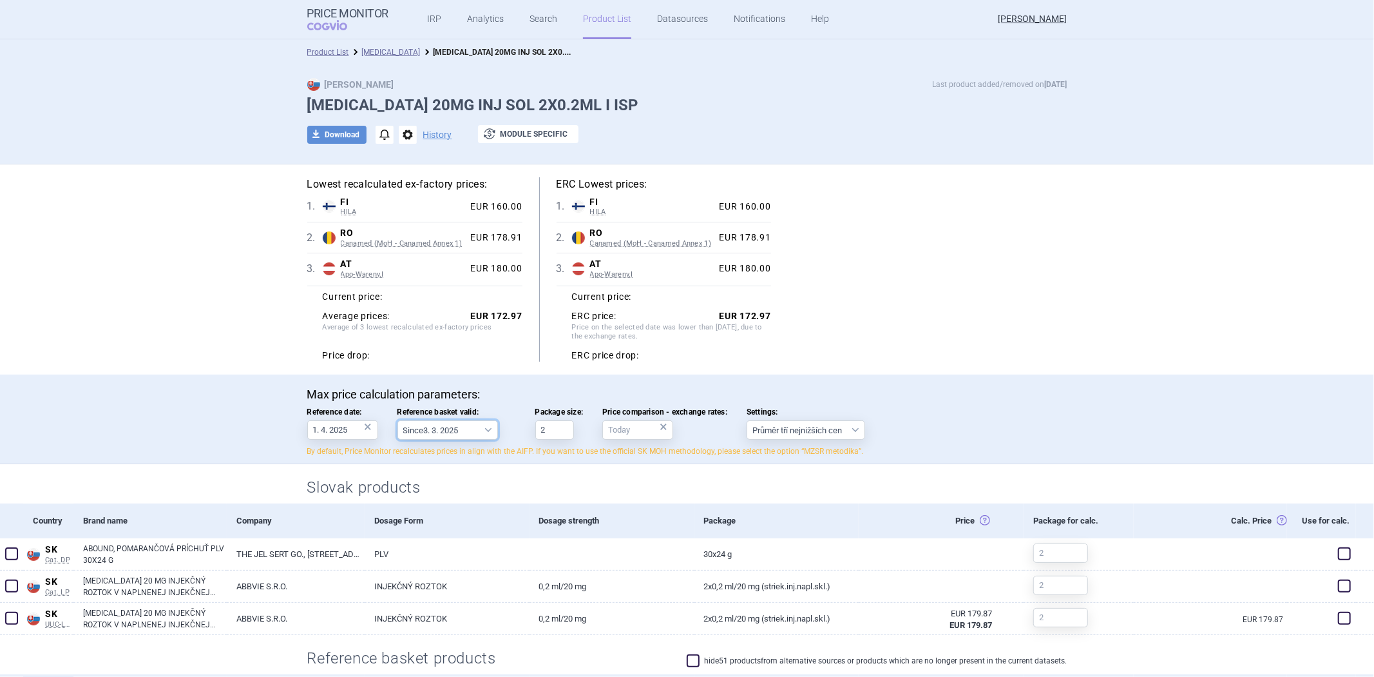
click at [465, 430] on select "Since 3. 3. 2025 Since 1. 7. 2023 Since 7. 4. 2023 Since 1. 12. 2022 Since 1. 9…" at bounding box center [448, 429] width 101 height 19
click at [359, 458] on div "Max price calculation parameters: Reference date: 1. 4. 2025 × Reference basket…" at bounding box center [688, 425] width 812 height 76
click at [414, 439] on select "Since 3. 3. 2025 Since 1. 7. 2023 Since 7. 4. 2023 Since 1. 12. 2022 Since 1. 9…" at bounding box center [448, 429] width 101 height 19
click at [506, 453] on p "By default, Price Monitor recalculates prices in align with the AIFP. If you wa…" at bounding box center [687, 451] width 760 height 11
click at [441, 432] on select "Since 3. 3. 2025 Since 1. 7. 2023 Since 7. 4. 2023 Since 1. 12. 2022 Since 1. 9…" at bounding box center [448, 429] width 101 height 19
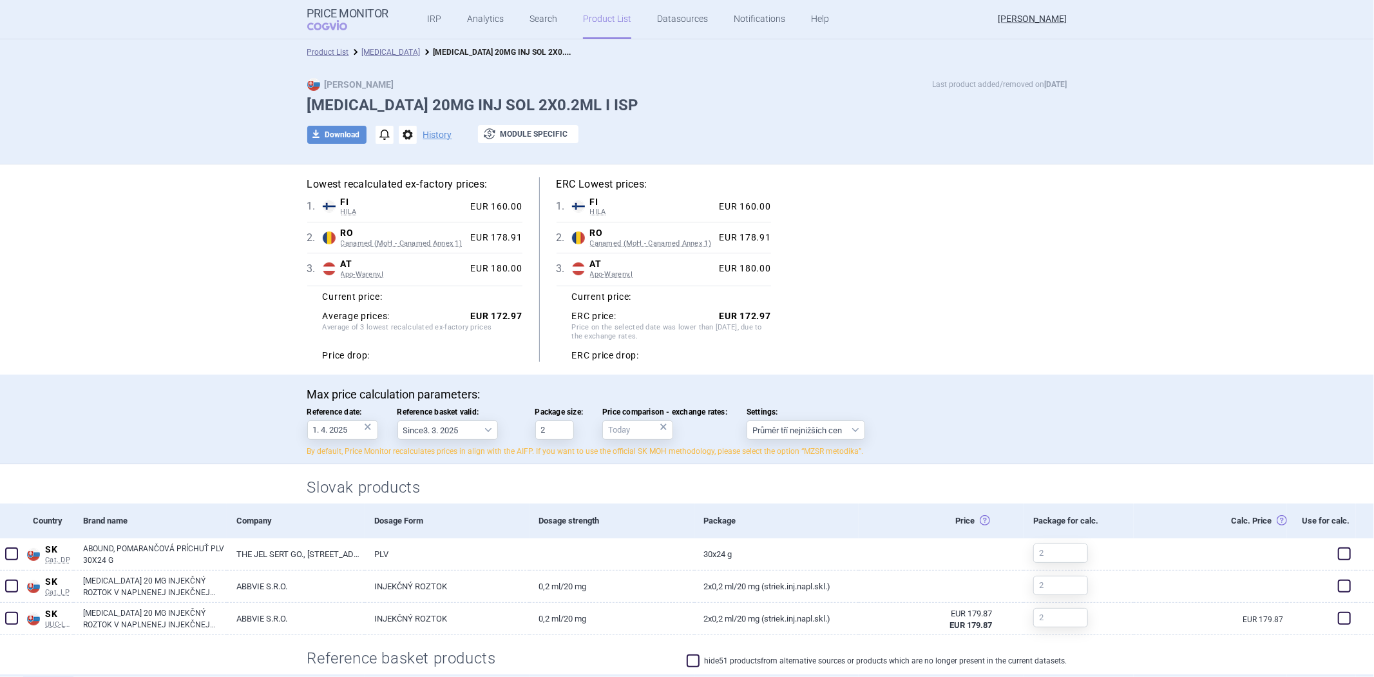
click at [319, 458] on div "Max price calculation parameters: Reference date: 1. 4. 2025 × Reference basket…" at bounding box center [688, 425] width 812 height 76
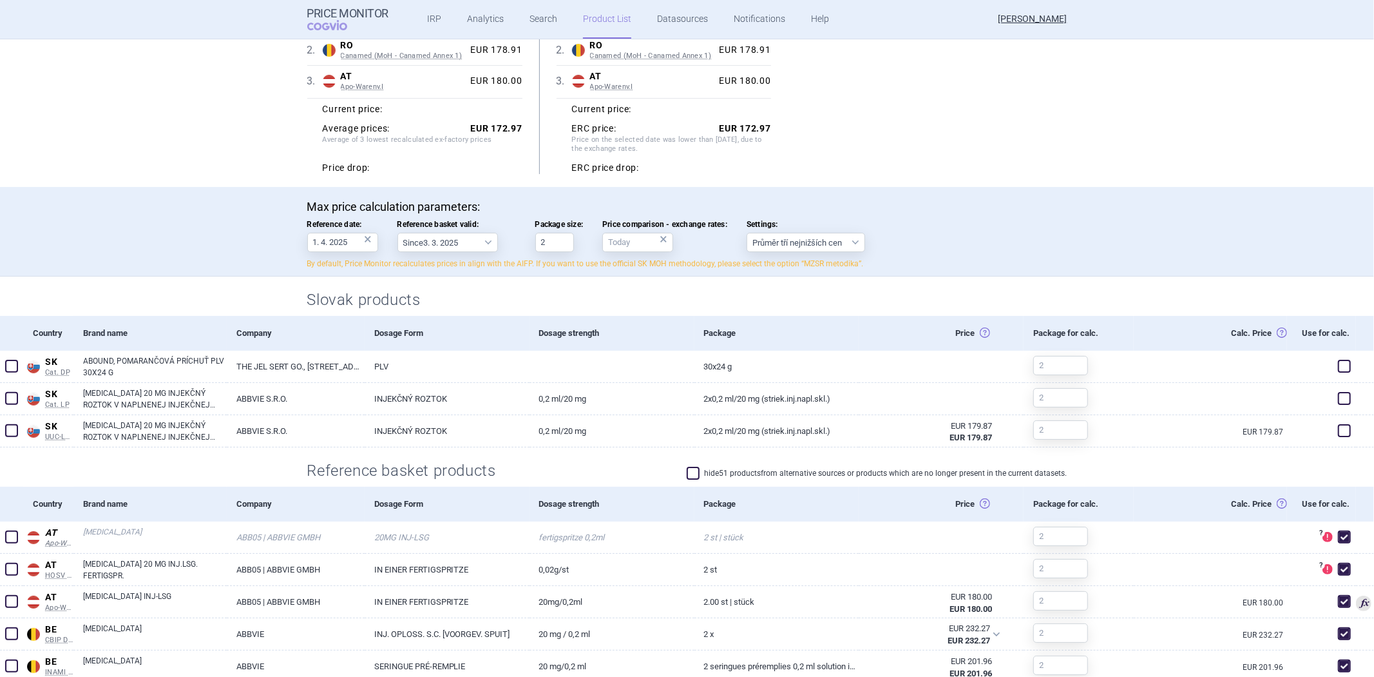
scroll to position [143, 0]
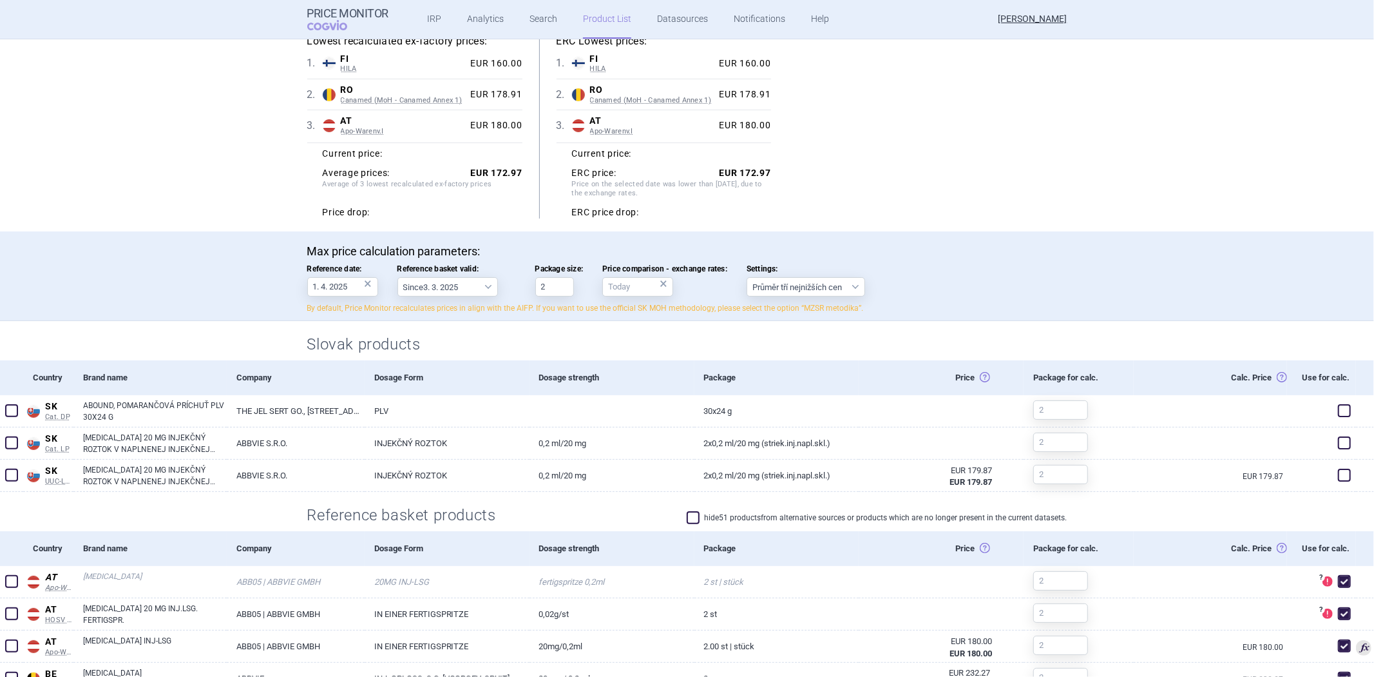
click at [484, 298] on div "Max price calculation parameters: Reference date: 1. 4. 2025 × Reference basket…" at bounding box center [687, 279] width 760 height 70
click at [465, 291] on select "Since 3. 3. 2025 Since 1. 7. 2023 Since 7. 4. 2023 Since 1. 12. 2022 Since 1. 9…" at bounding box center [448, 286] width 101 height 19
click at [512, 277] on div "Max price calculation parameters: Reference date: 1. 4. 2025 × Reference basket…" at bounding box center [687, 279] width 760 height 70
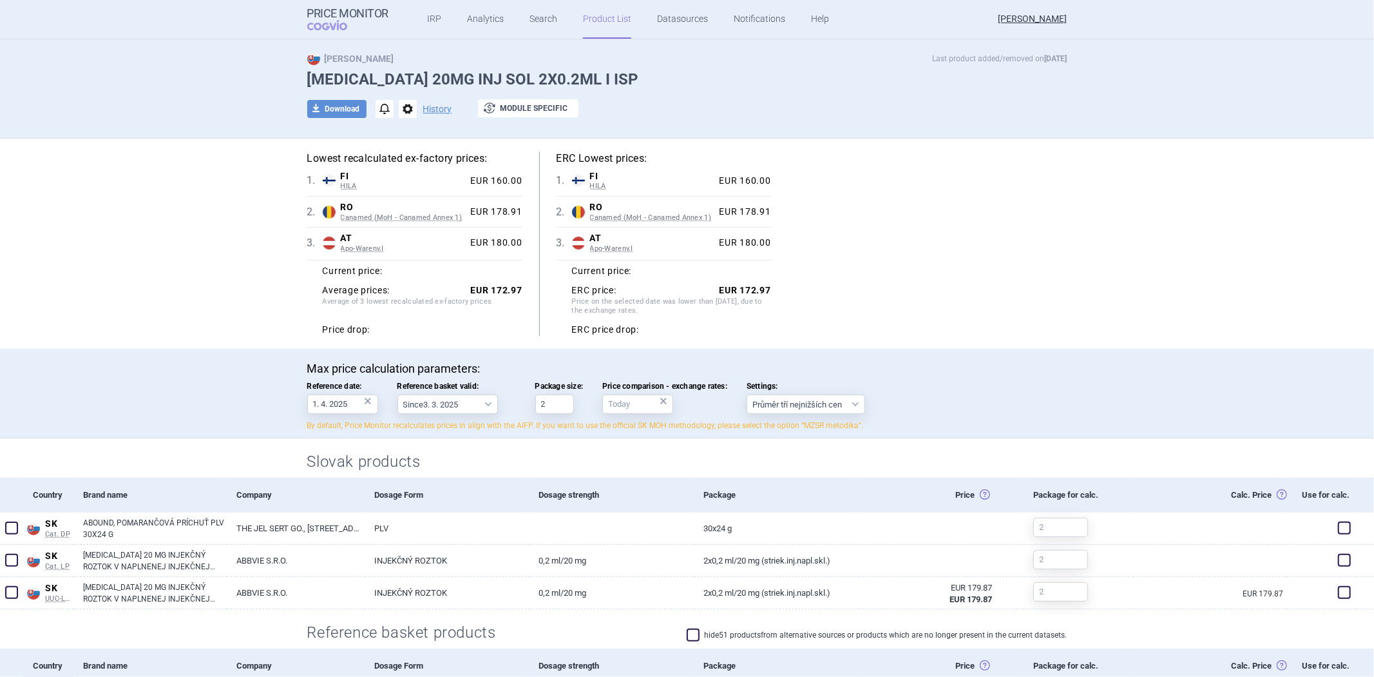
scroll to position [0, 0]
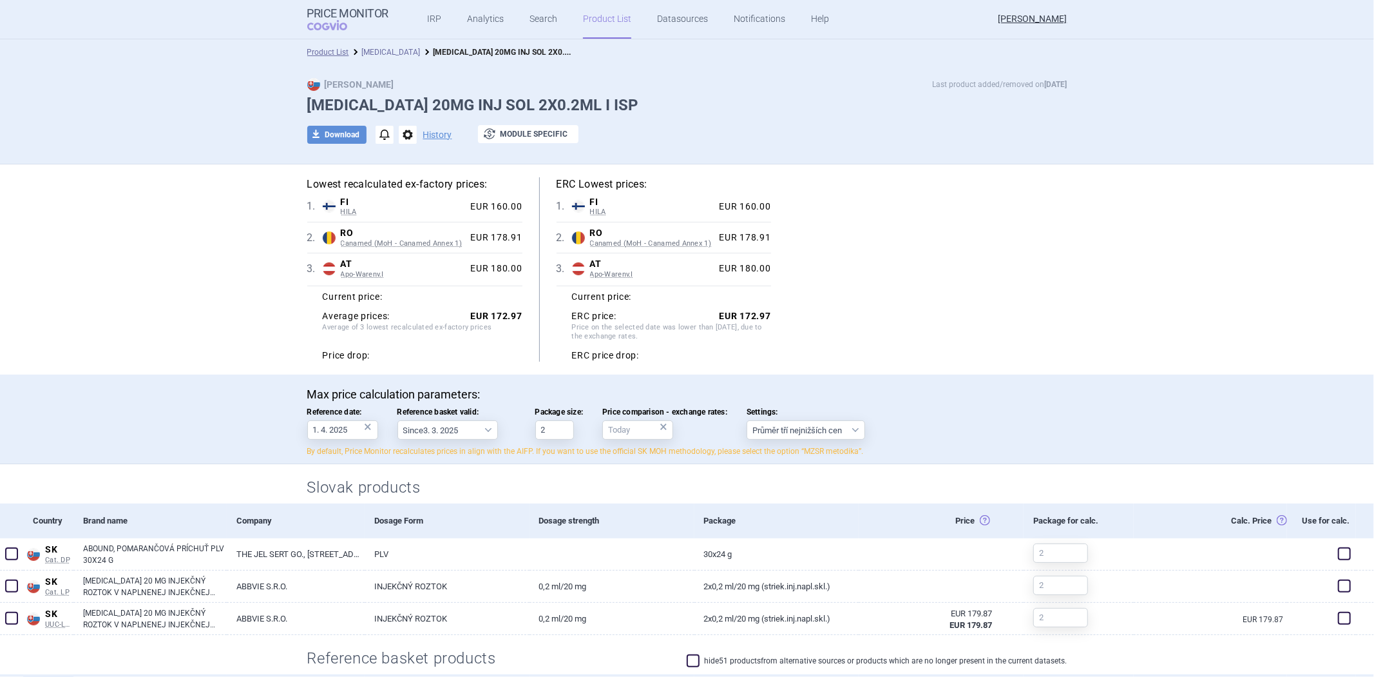
click at [365, 55] on link "Humira" at bounding box center [391, 52] width 59 height 9
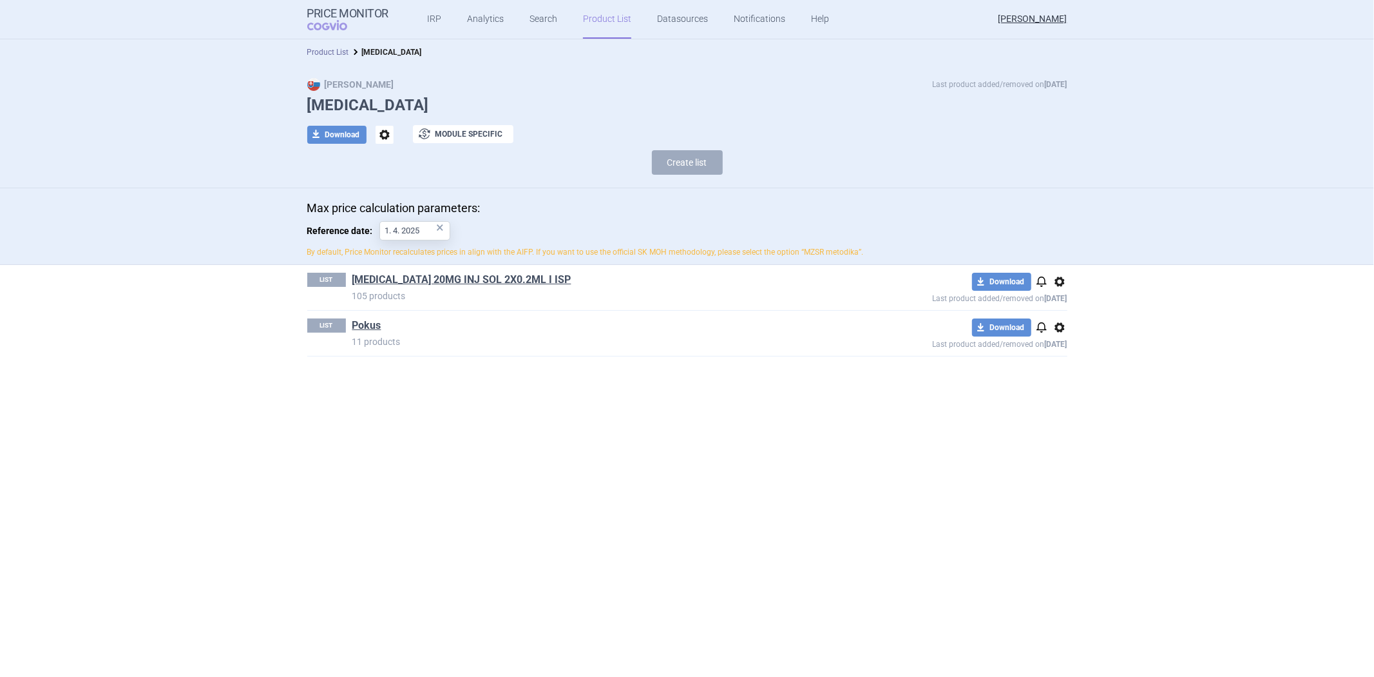
click at [318, 50] on link "Product List" at bounding box center [328, 52] width 42 height 9
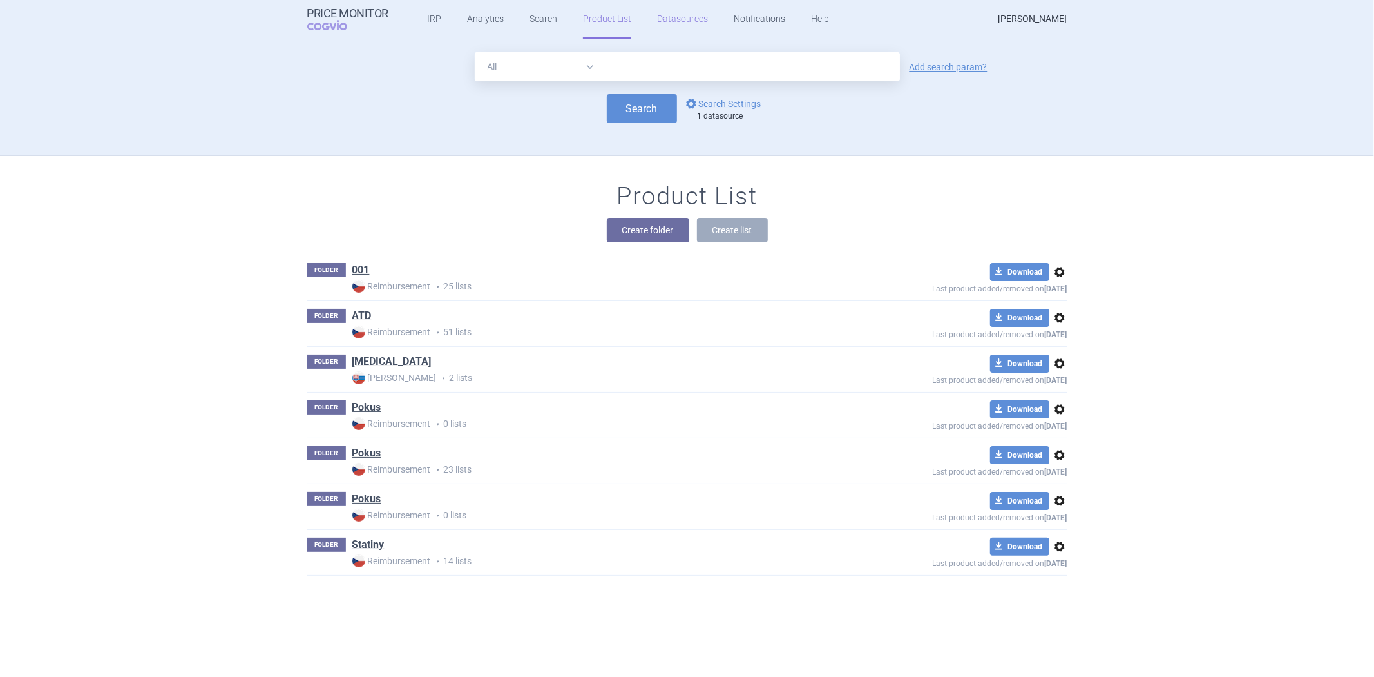
click at [657, 14] on link "Datasources" at bounding box center [682, 19] width 51 height 39
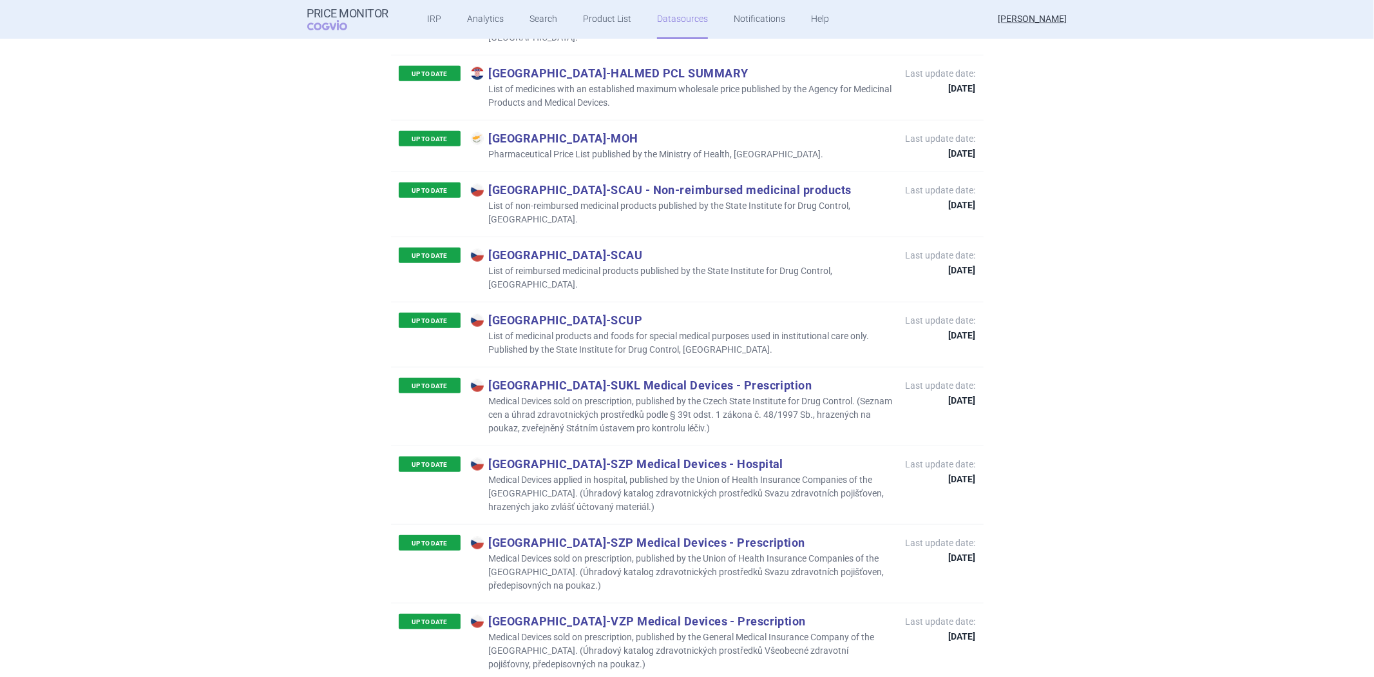
scroll to position [930, 0]
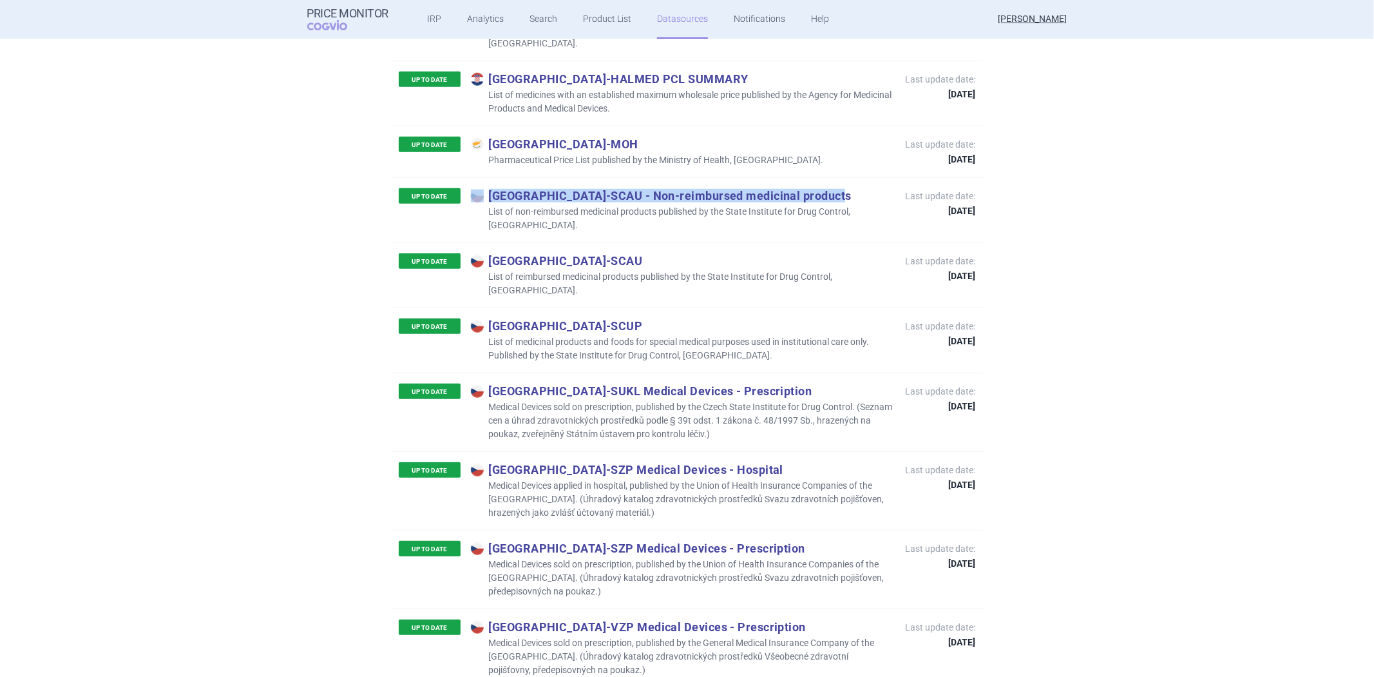
drag, startPoint x: 572, startPoint y: 146, endPoint x: 812, endPoint y: 149, distance: 240.3
click at [812, 177] on div "UP TO DATE Czech Republic - SCAU - Non-reimbursed medicinal products List of no…" at bounding box center [687, 209] width 593 height 65
click at [751, 188] on p "Czech Republic - SCAU - Non-reimbursed medicinal products" at bounding box center [682, 195] width 422 height 14
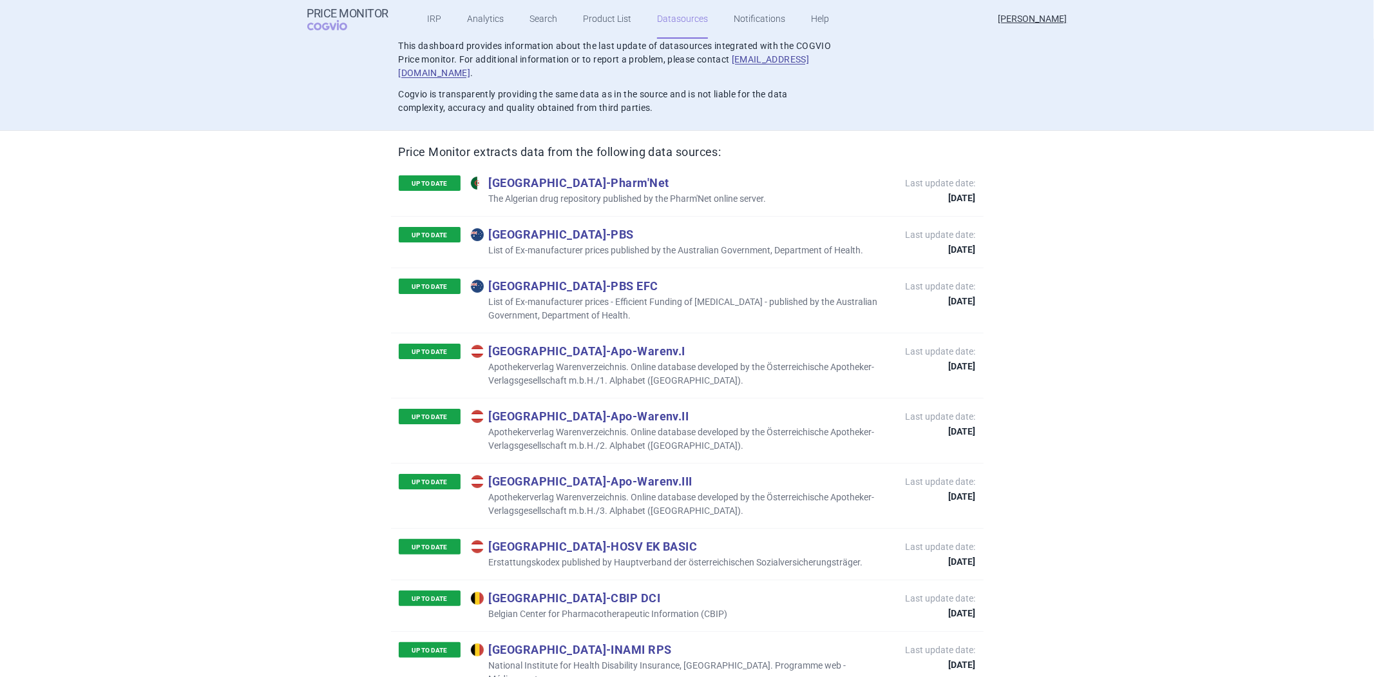
scroll to position [0, 0]
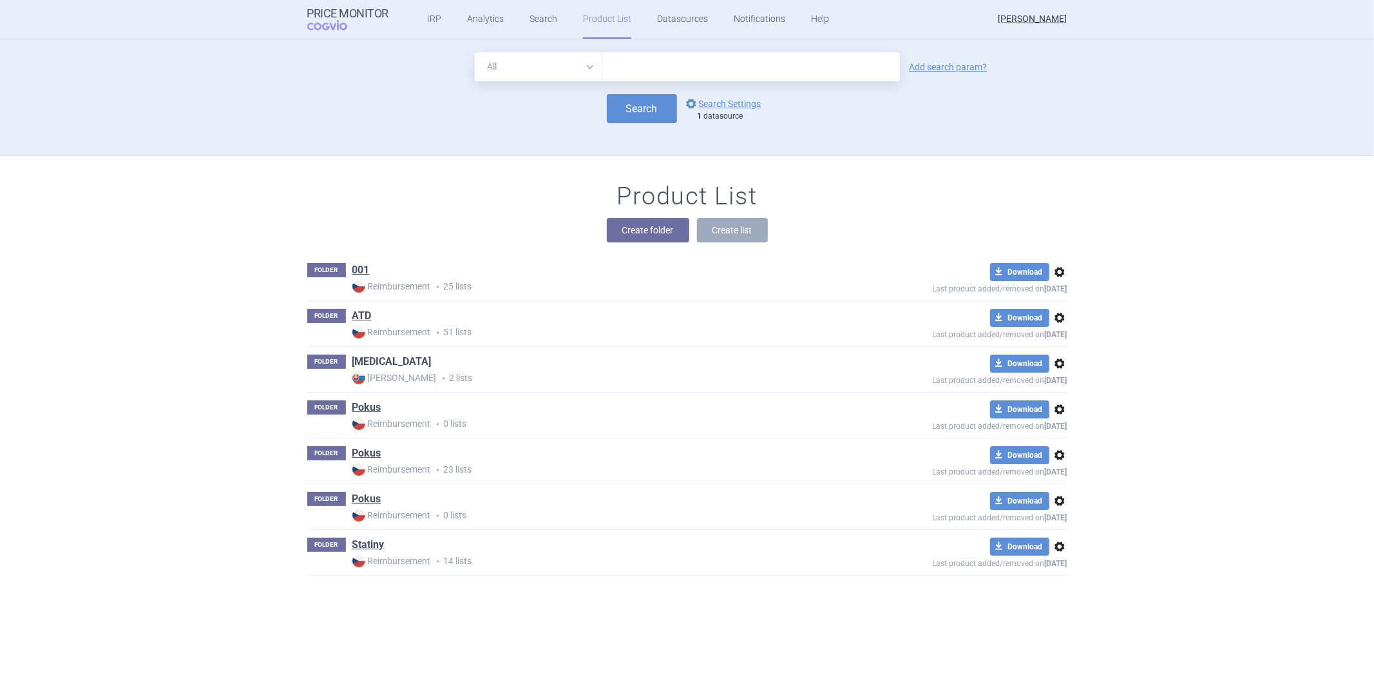
click at [370, 361] on link "Humira" at bounding box center [391, 361] width 79 height 14
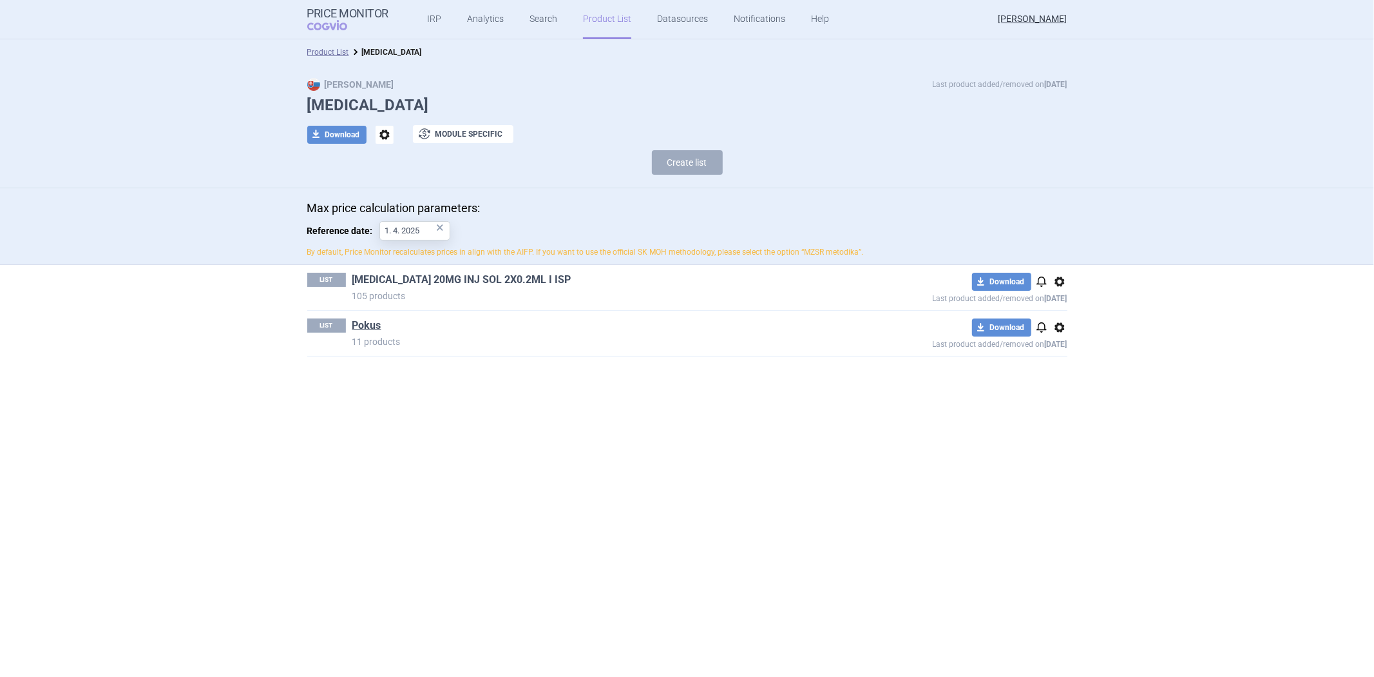
click at [390, 278] on link "HUMIRA 20MG INJ SOL 2X0.2ML I ISP" at bounding box center [461, 280] width 219 height 14
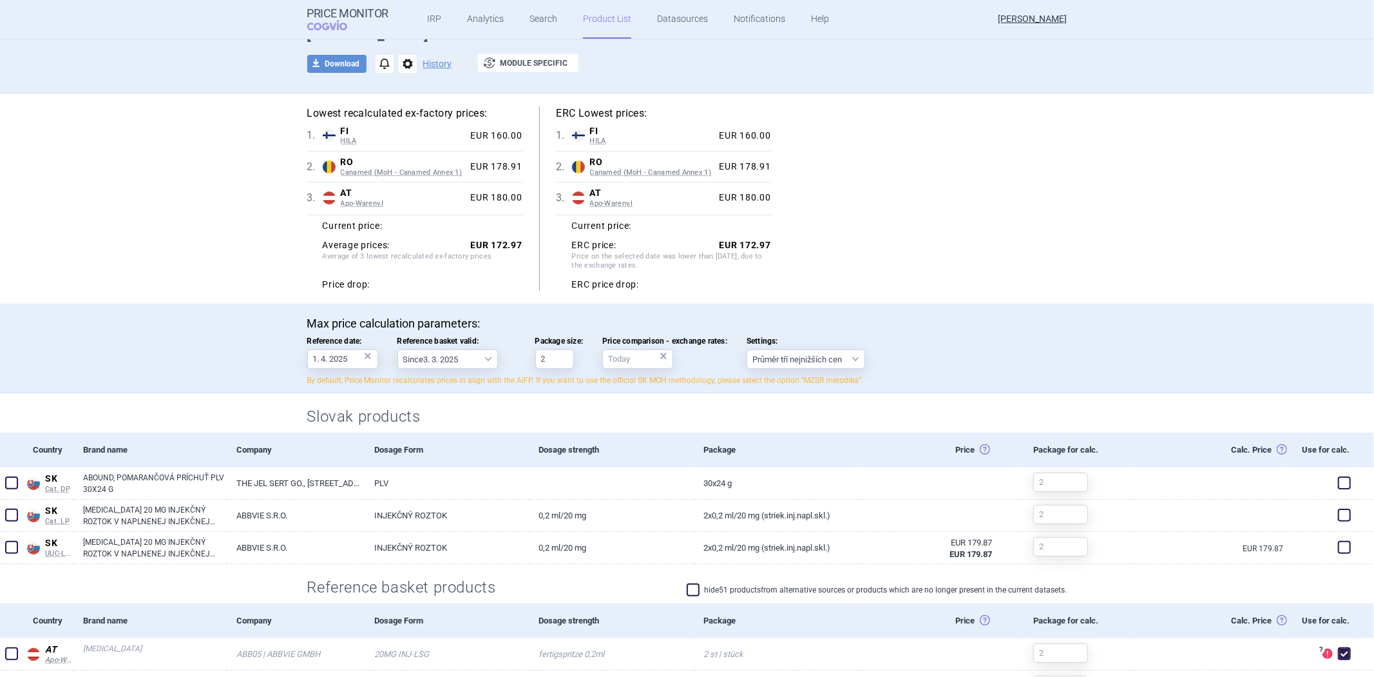
scroll to position [72, 0]
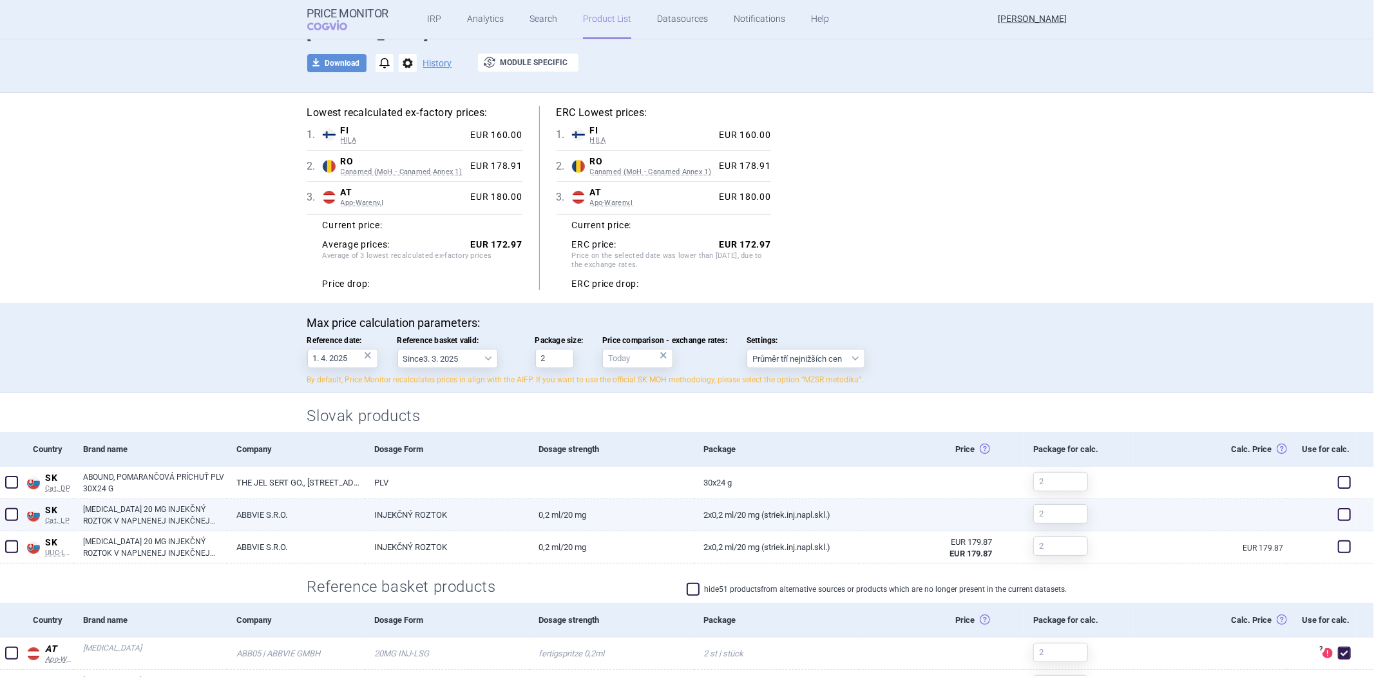
click at [1335, 523] on span at bounding box center [1344, 513] width 19 height 19
checkbox input "true"
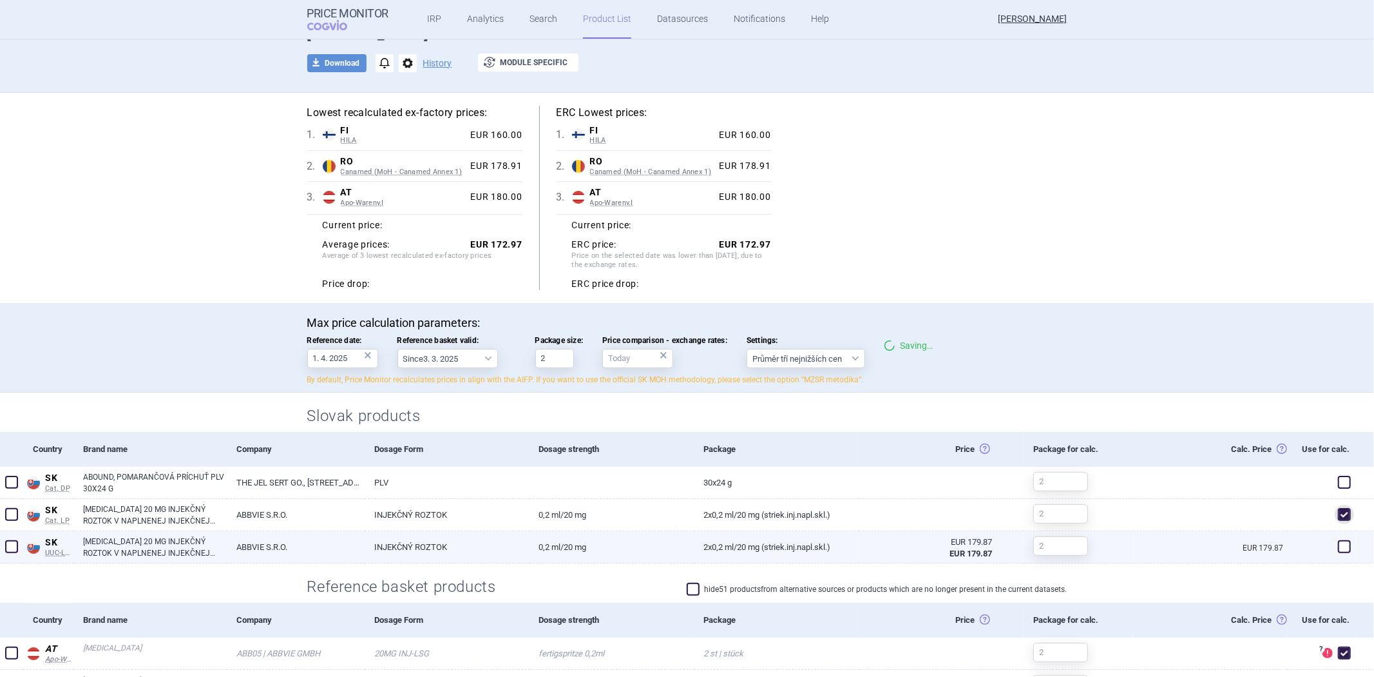
click at [1335, 539] on span at bounding box center [1344, 546] width 19 height 19
checkbox input "true"
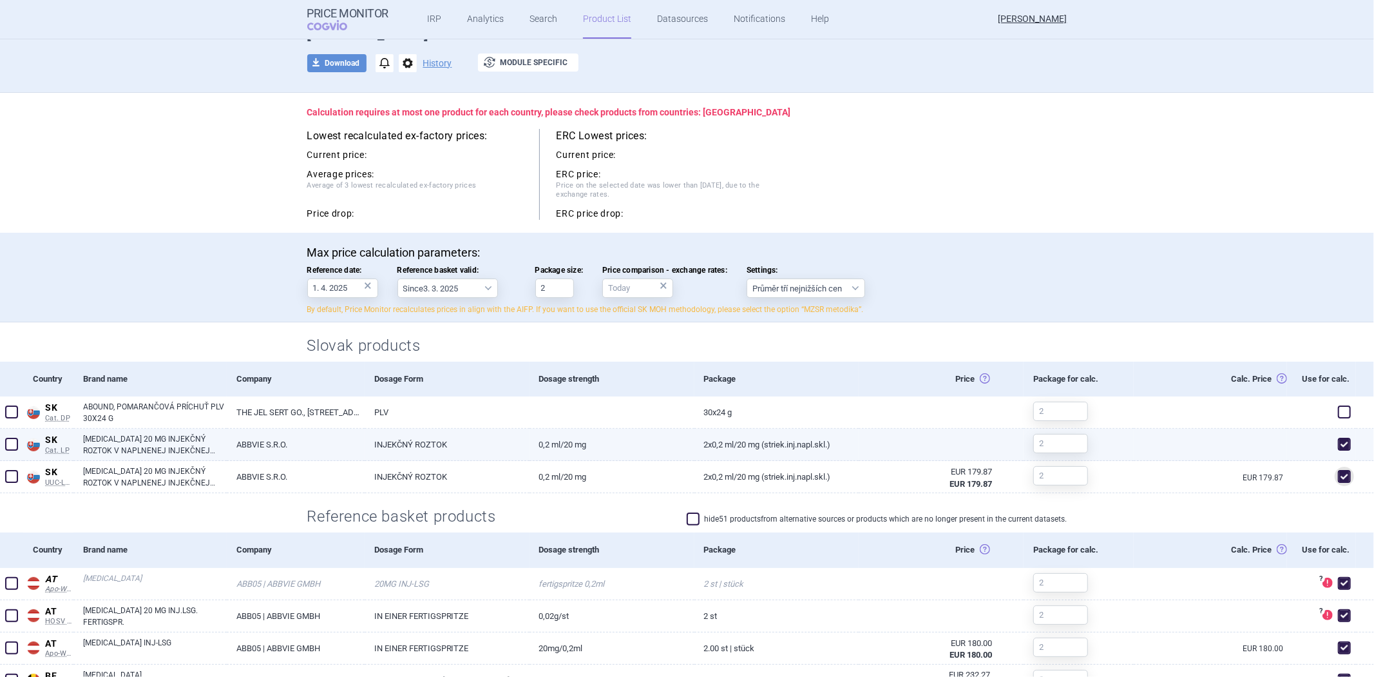
click at [1341, 441] on span at bounding box center [1344, 443] width 19 height 19
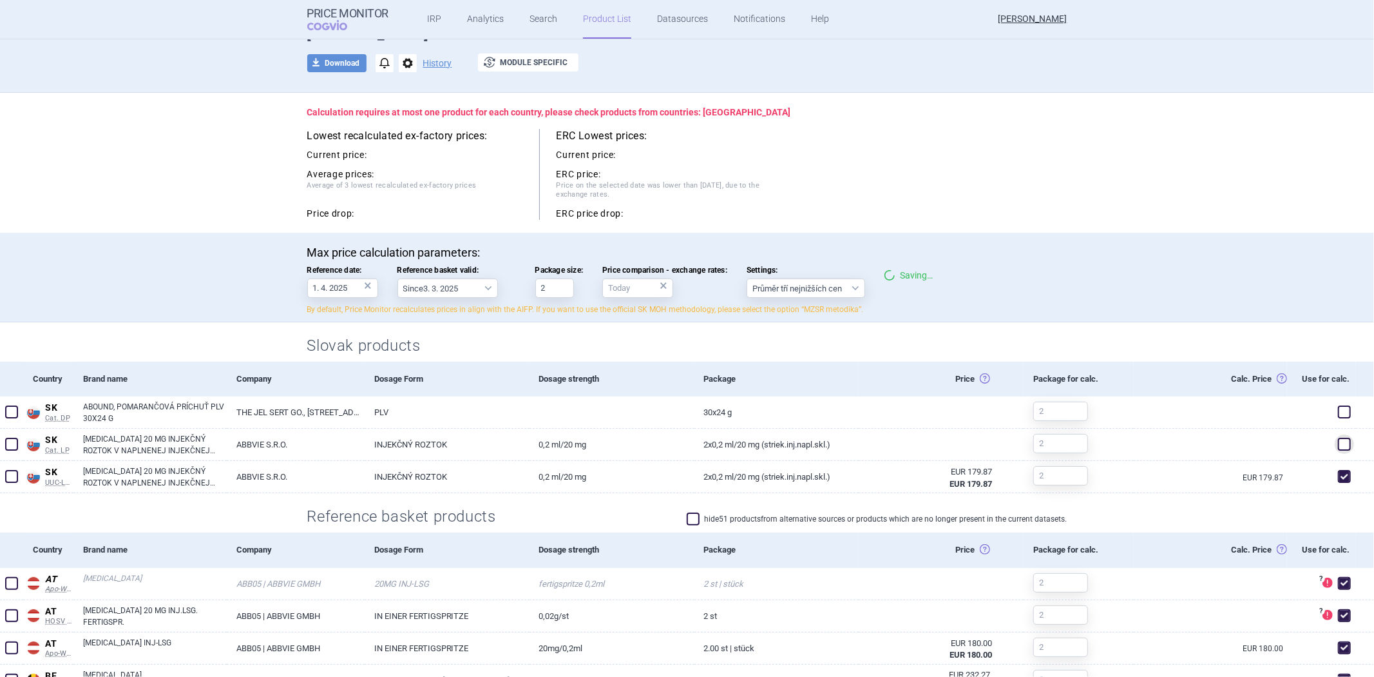
click at [1095, 370] on div "Package for calc." at bounding box center [1079, 378] width 110 height 35
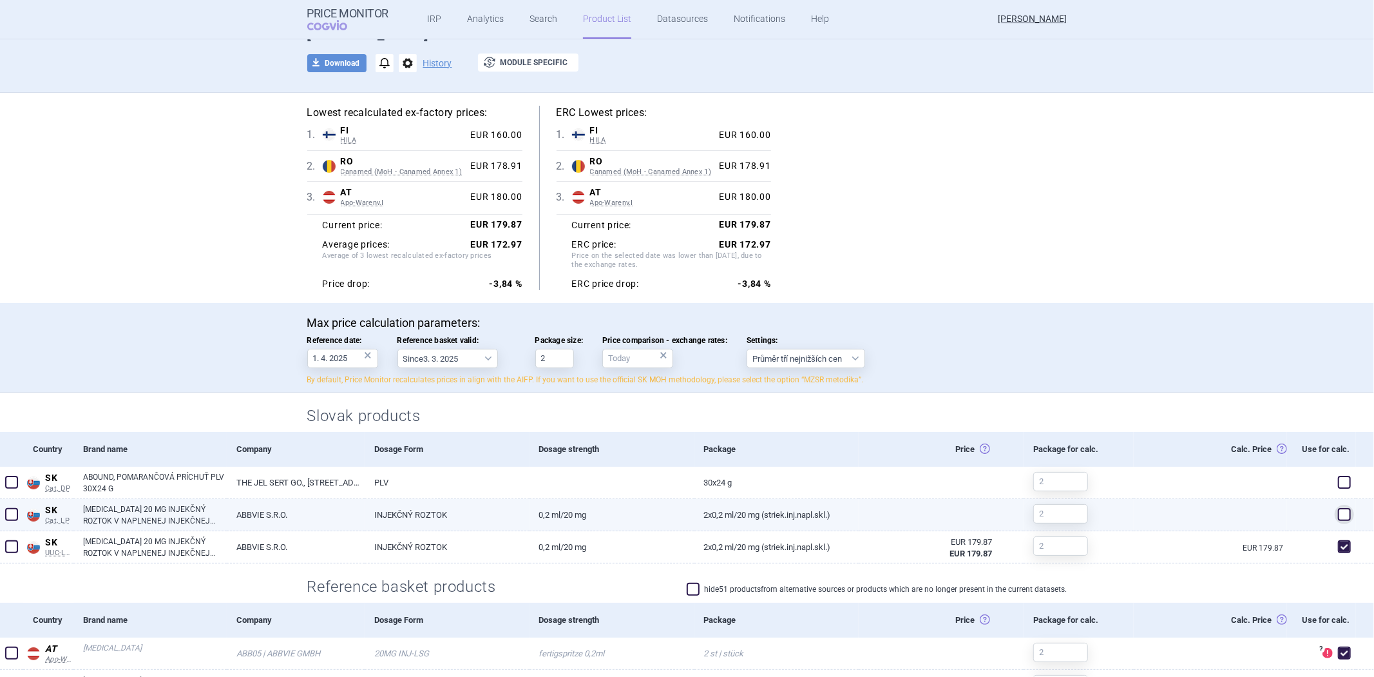
click at [1339, 511] on span at bounding box center [1344, 514] width 13 height 13
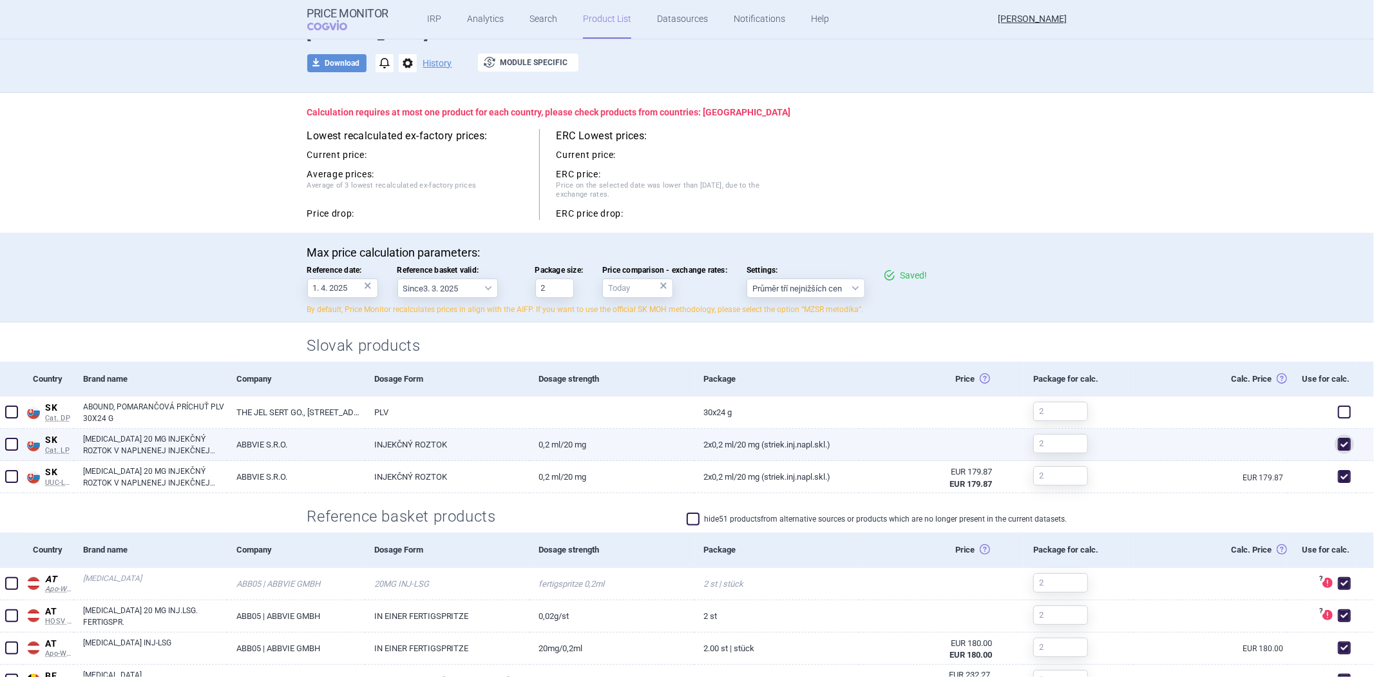
click at [1338, 445] on span at bounding box center [1344, 443] width 13 height 13
checkbox input "false"
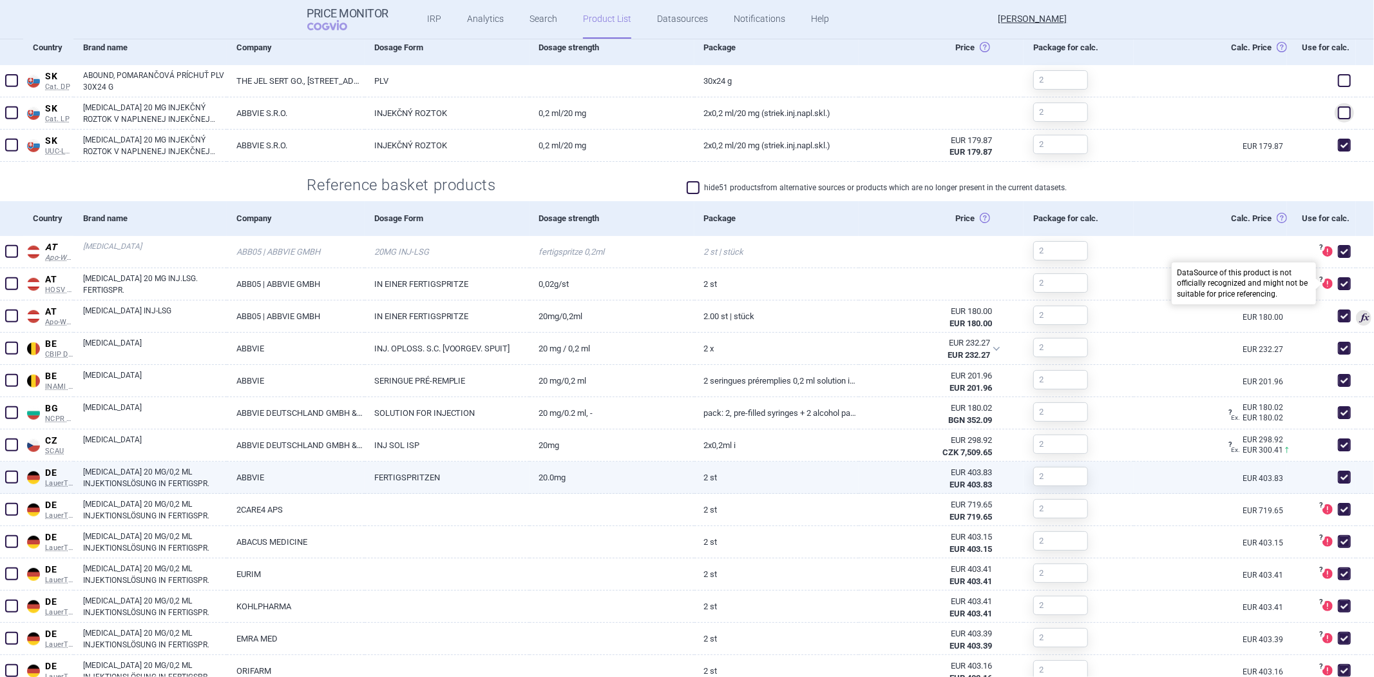
scroll to position [572, 0]
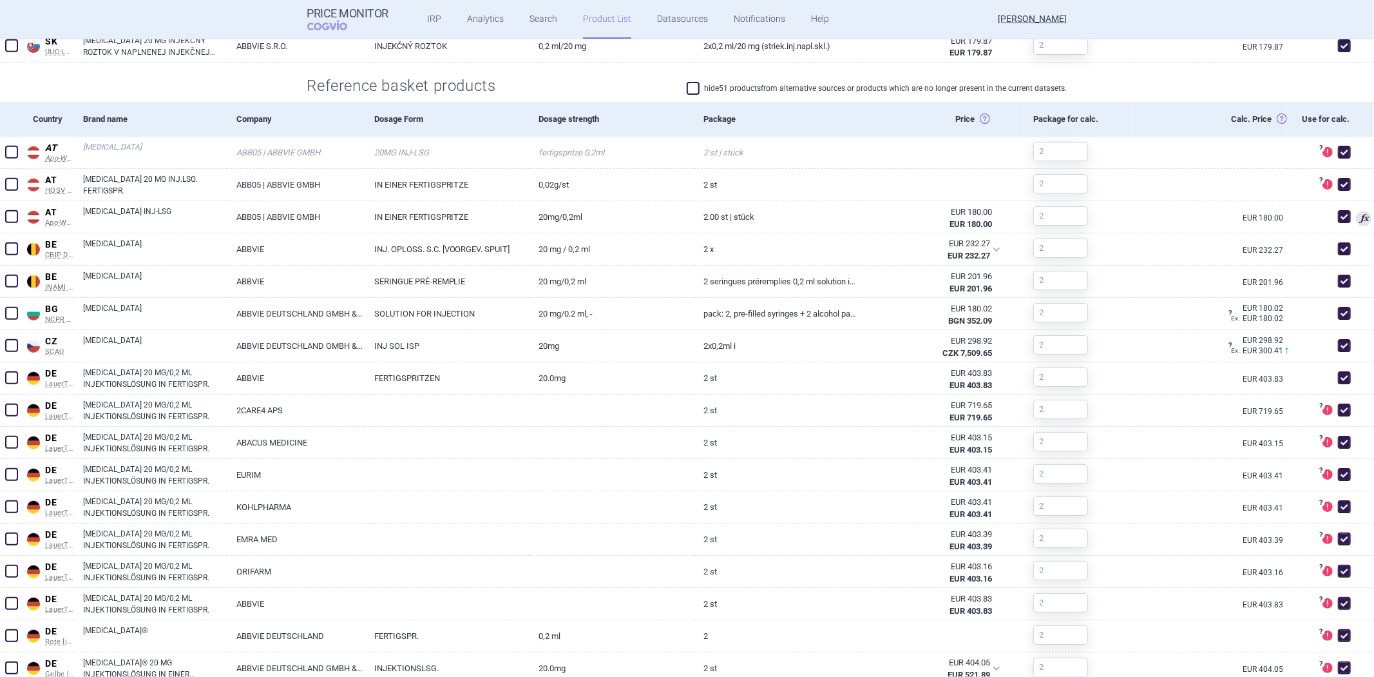
click at [744, 80] on div "hide 51 products from alternative sources or products which are no longer prese…" at bounding box center [786, 88] width 561 height 18
click at [744, 84] on label "hide 51 products from alternative sources or products which are no longer prese…" at bounding box center [877, 88] width 381 height 13
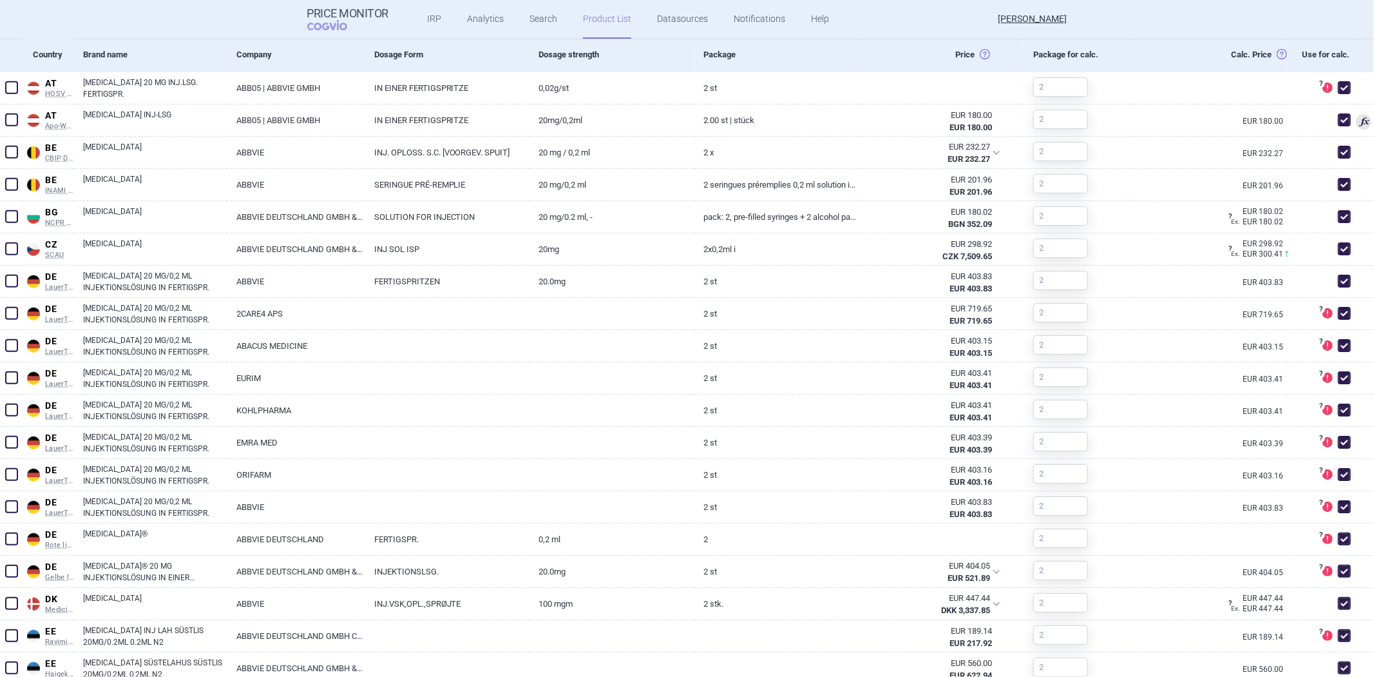
scroll to position [508, 0]
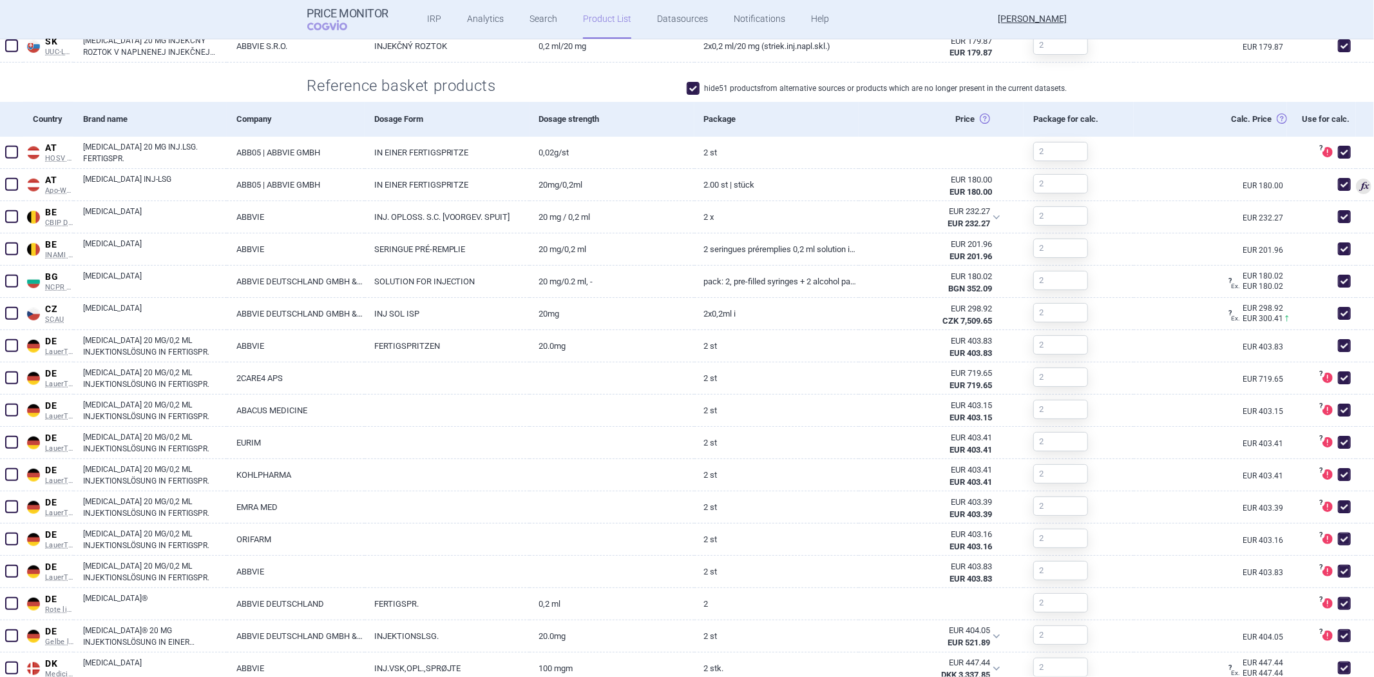
click at [743, 85] on label "hide 51 products from alternative sources or products which are no longer prese…" at bounding box center [877, 88] width 381 height 13
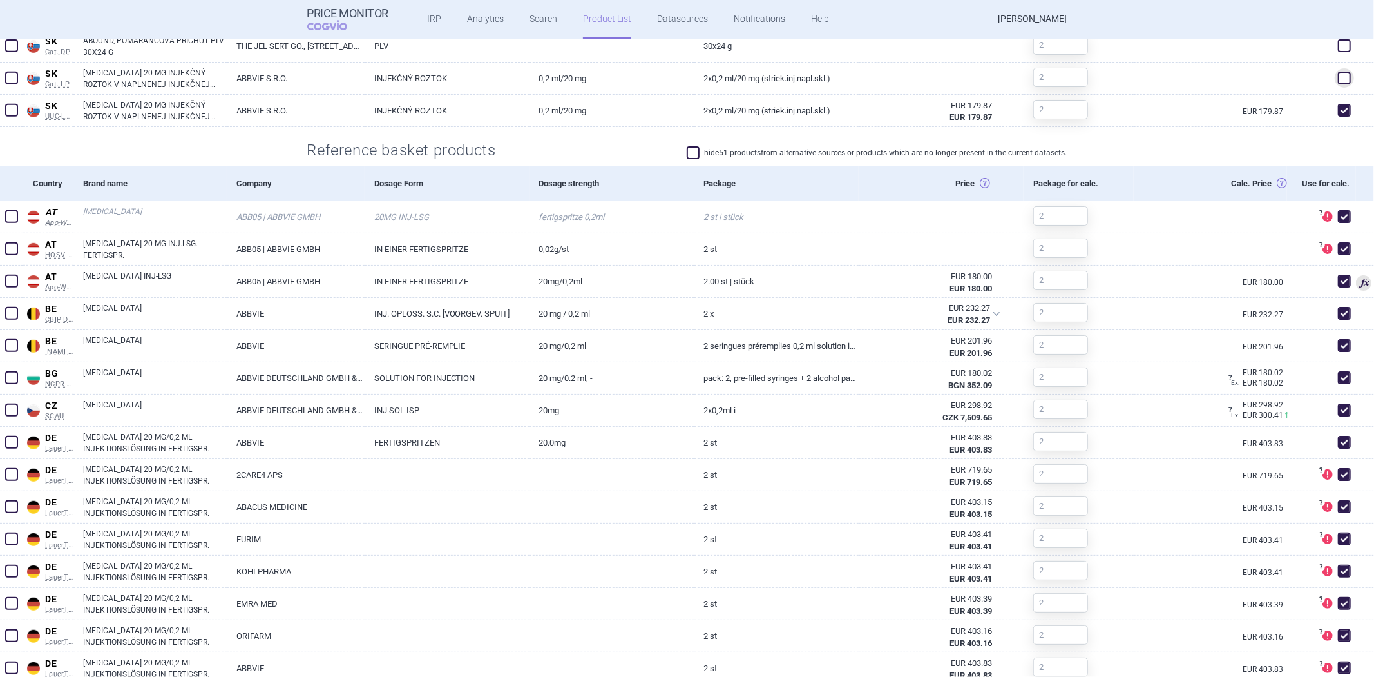
scroll to position [572, 0]
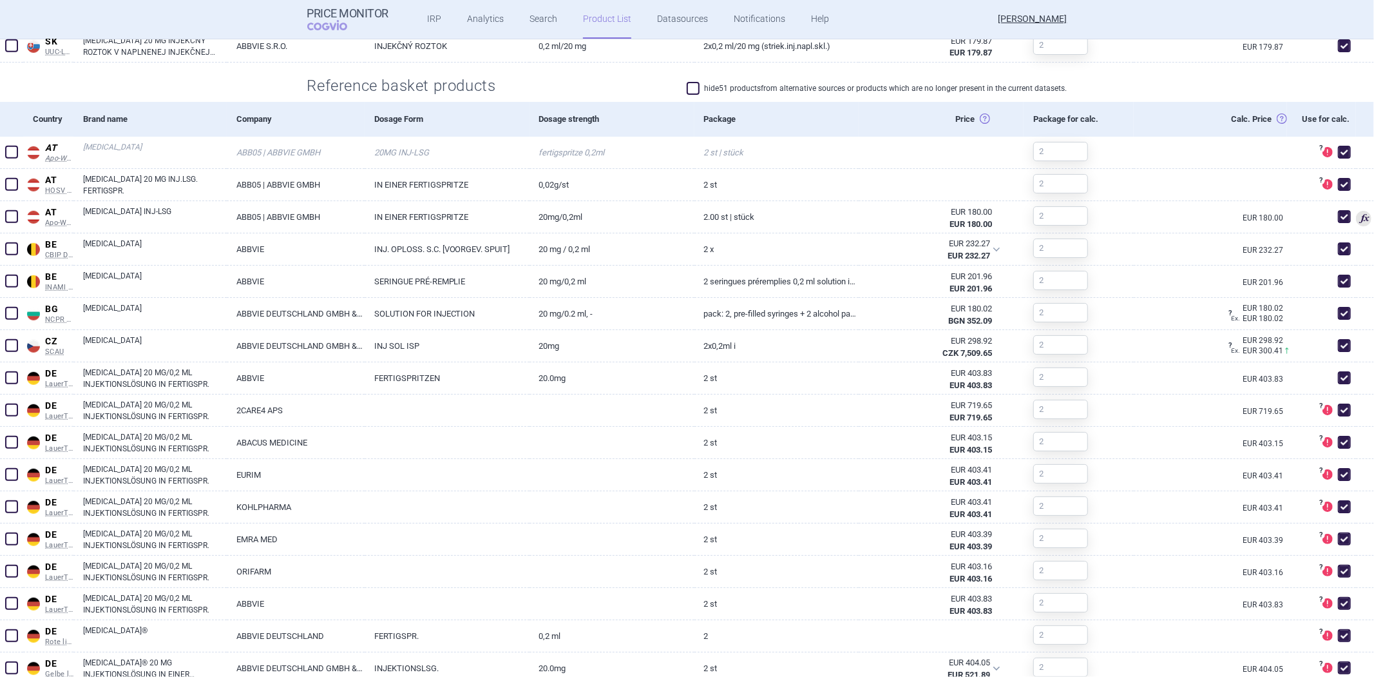
click at [735, 86] on label "hide 51 products from alternative sources or products which are no longer prese…" at bounding box center [877, 88] width 381 height 13
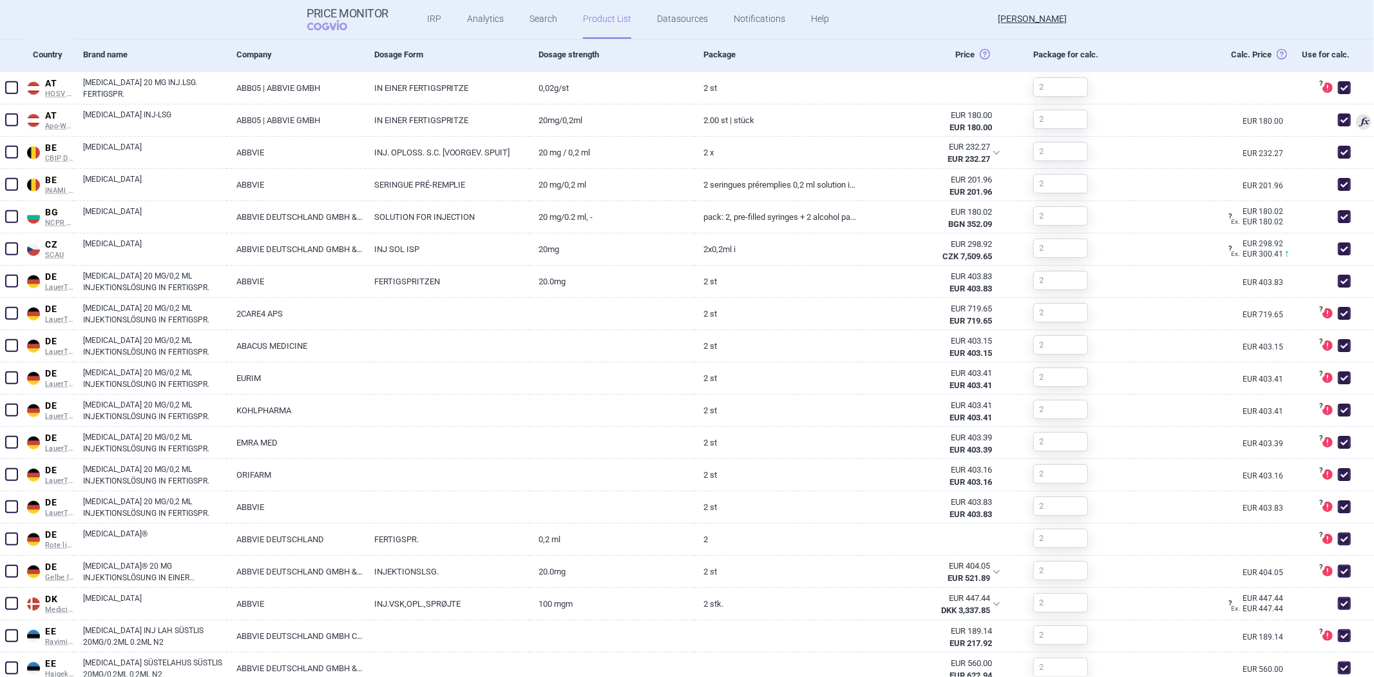
scroll to position [508, 0]
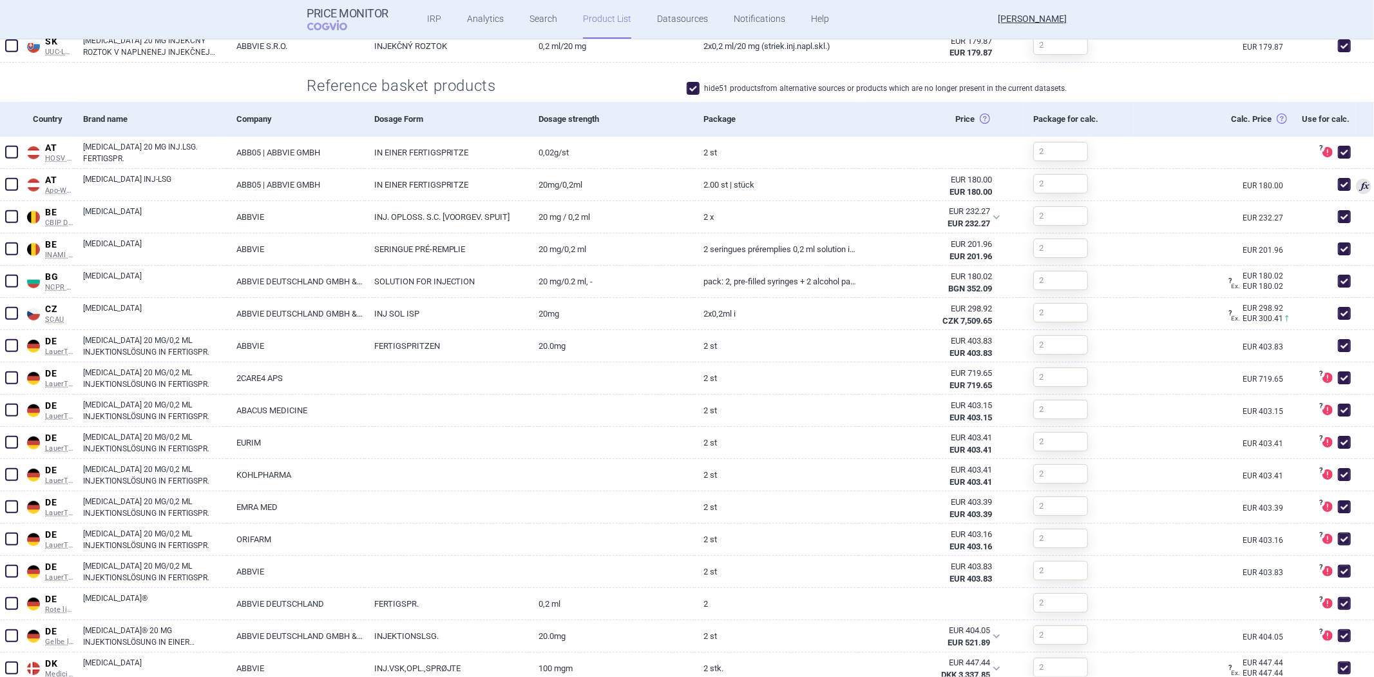
click at [735, 86] on label "hide 51 products from alternative sources or products which are no longer prese…" at bounding box center [877, 88] width 381 height 13
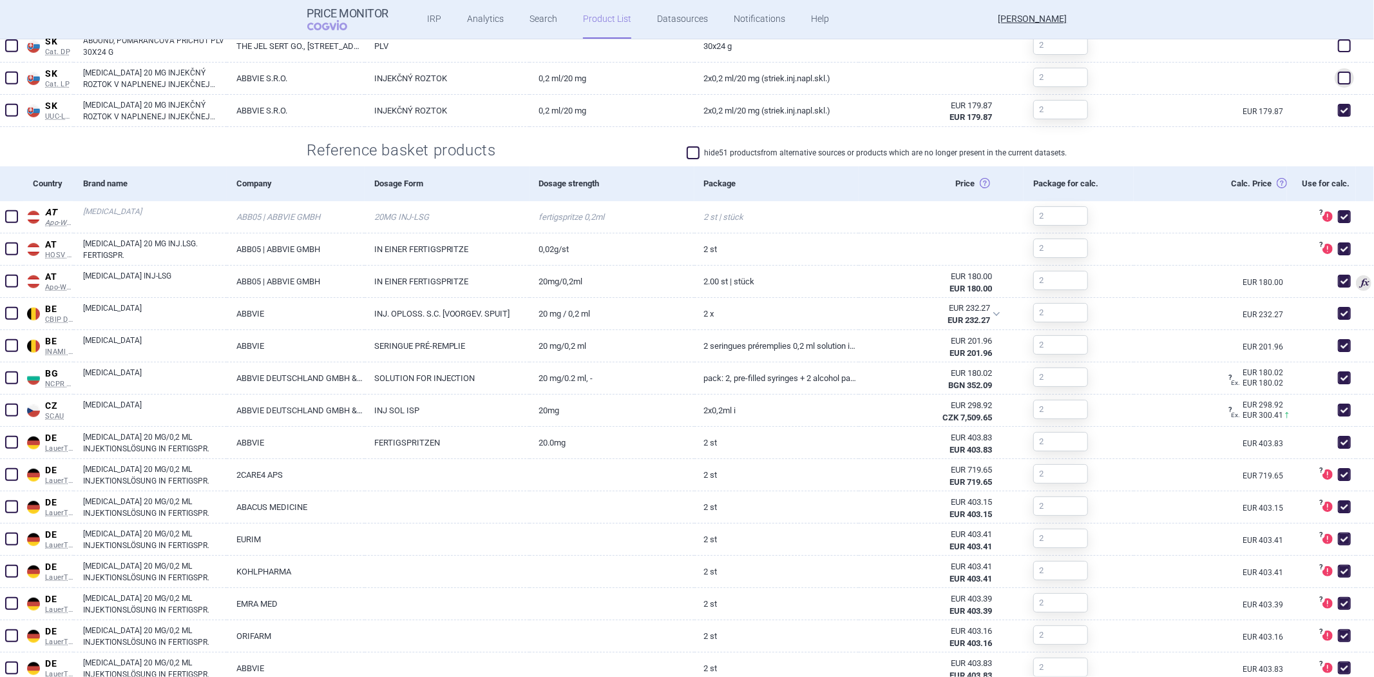
scroll to position [572, 0]
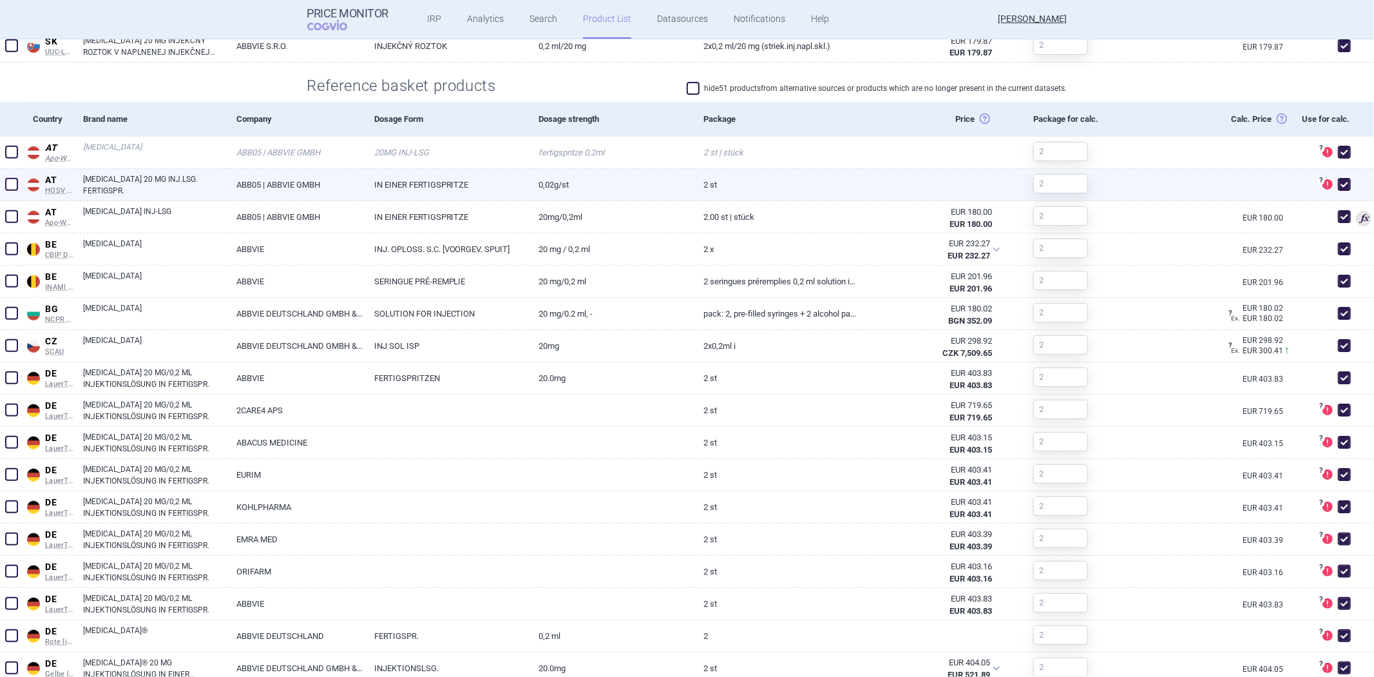
drag, startPoint x: 865, startPoint y: 192, endPoint x: 780, endPoint y: 175, distance: 87.3
click at [814, 184] on div "AT HOSV EK BASIC Austria HOSV EK BASIC Erstattungskodex published by Hauptverba…" at bounding box center [687, 185] width 1374 height 32
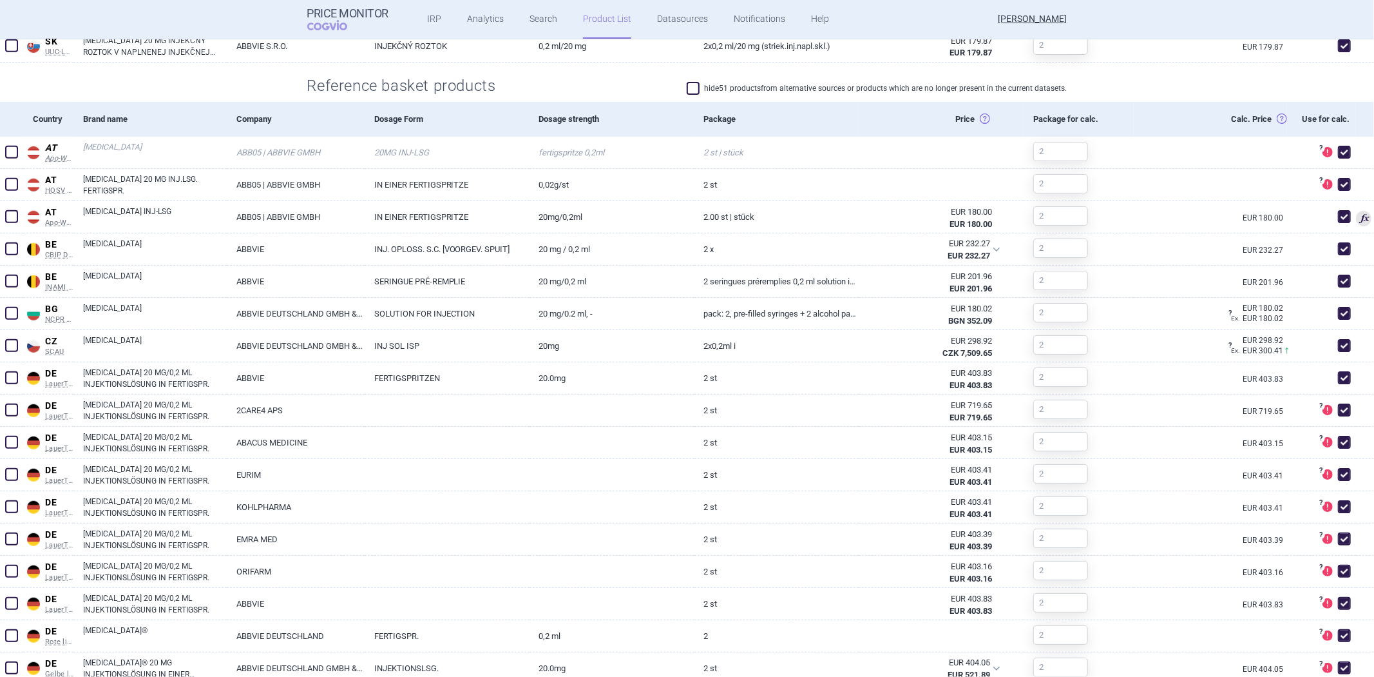
click at [738, 91] on label "hide 51 products from alternative sources or products which are no longer prese…" at bounding box center [877, 88] width 381 height 13
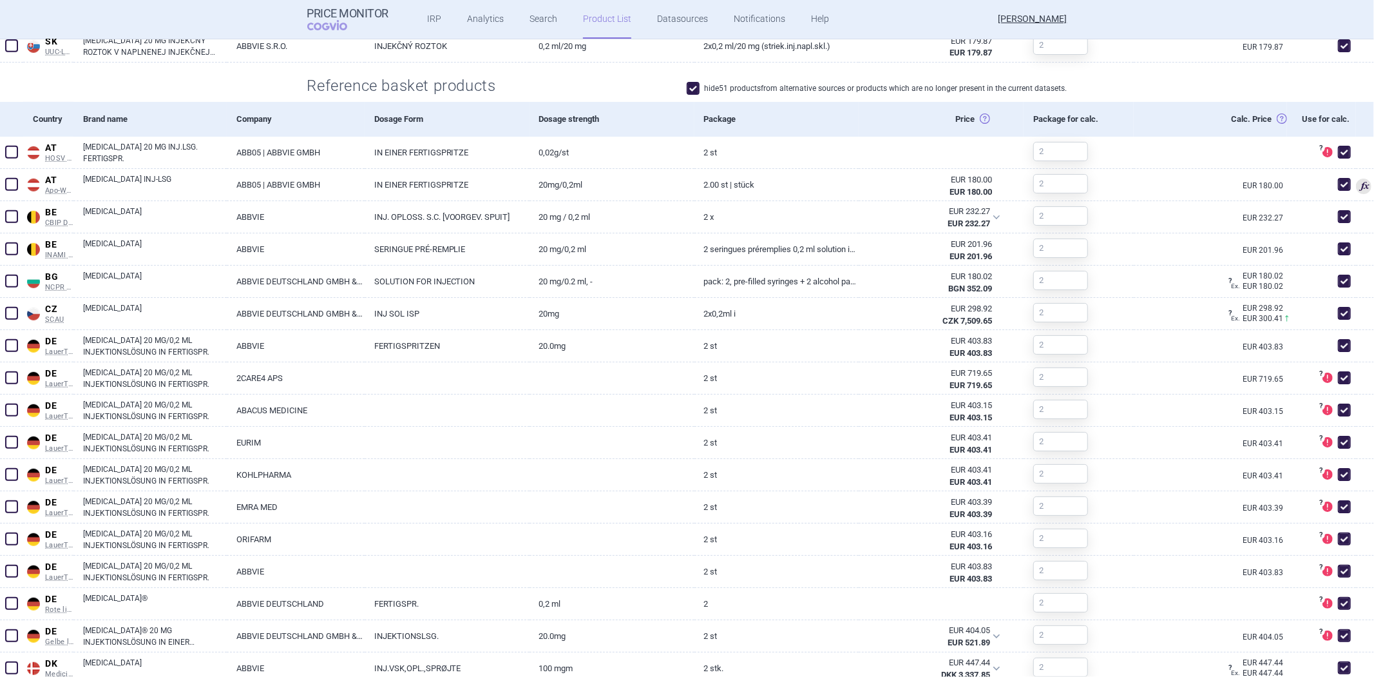
click at [738, 88] on label "hide 51 products from alternative sources or products which are no longer prese…" at bounding box center [877, 88] width 381 height 13
checkbox input "false"
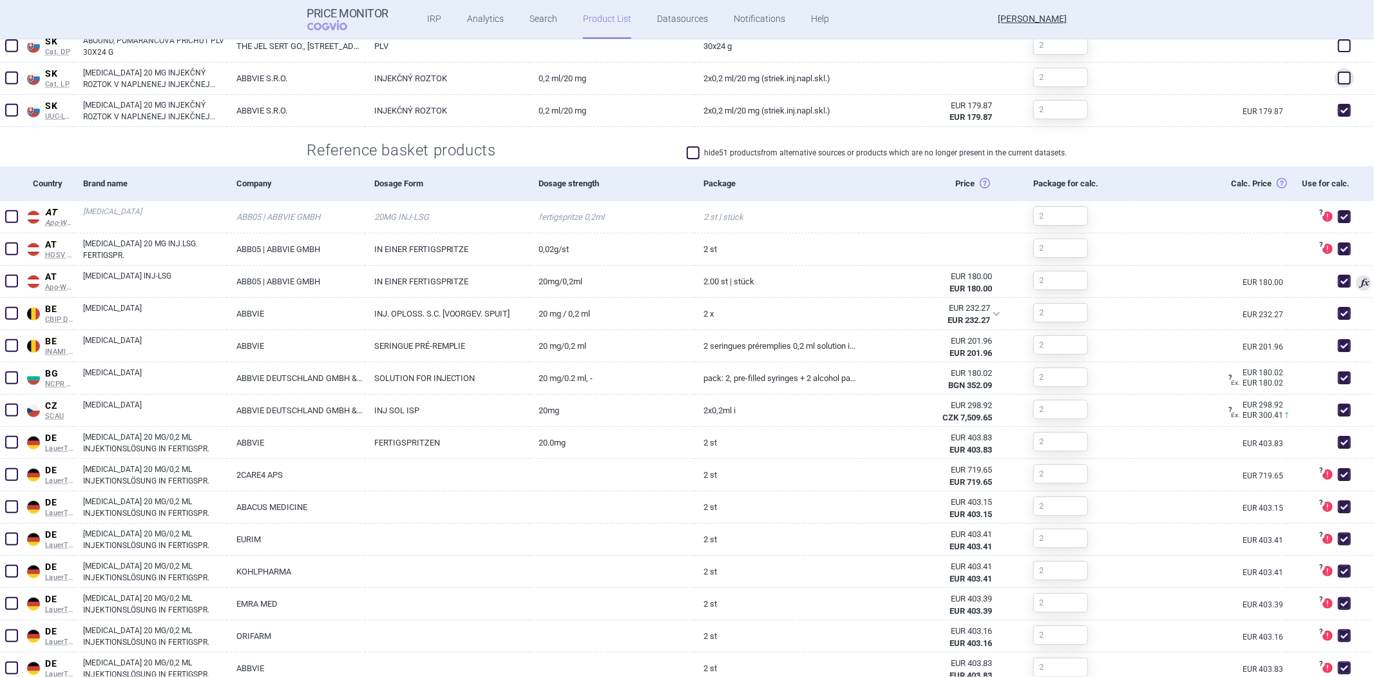
scroll to position [572, 0]
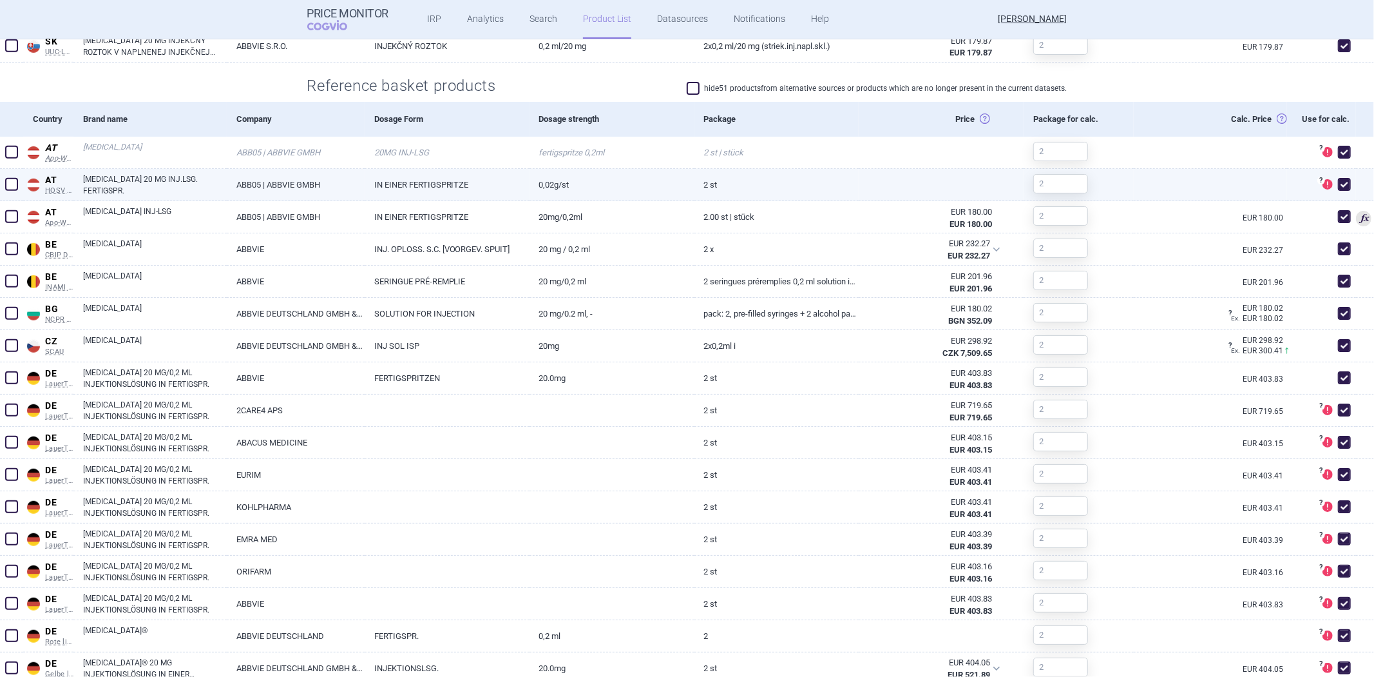
click at [1338, 179] on span at bounding box center [1344, 184] width 13 height 13
click at [1338, 182] on span at bounding box center [1344, 184] width 13 height 13
checkbox input "true"
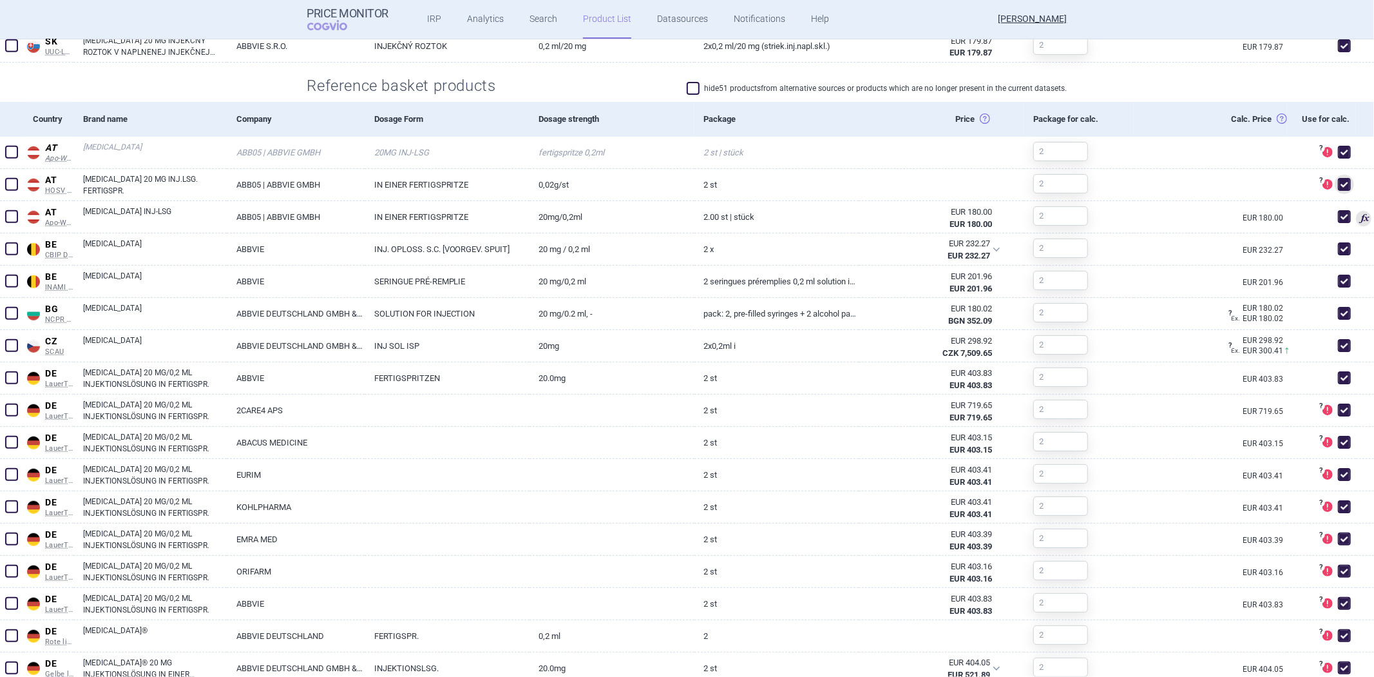
click at [832, 88] on label "hide 51 products from alternative sources or products which are no longer prese…" at bounding box center [877, 88] width 381 height 13
checkbox input "true"
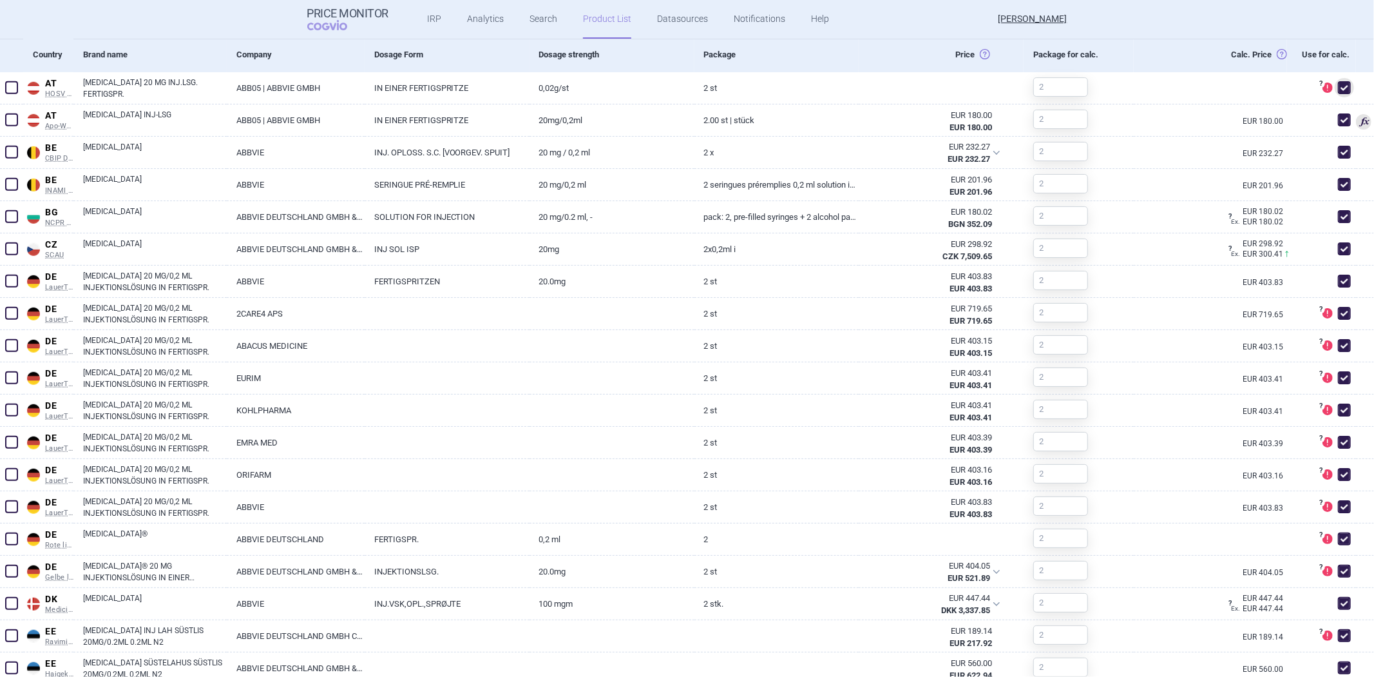
scroll to position [508, 0]
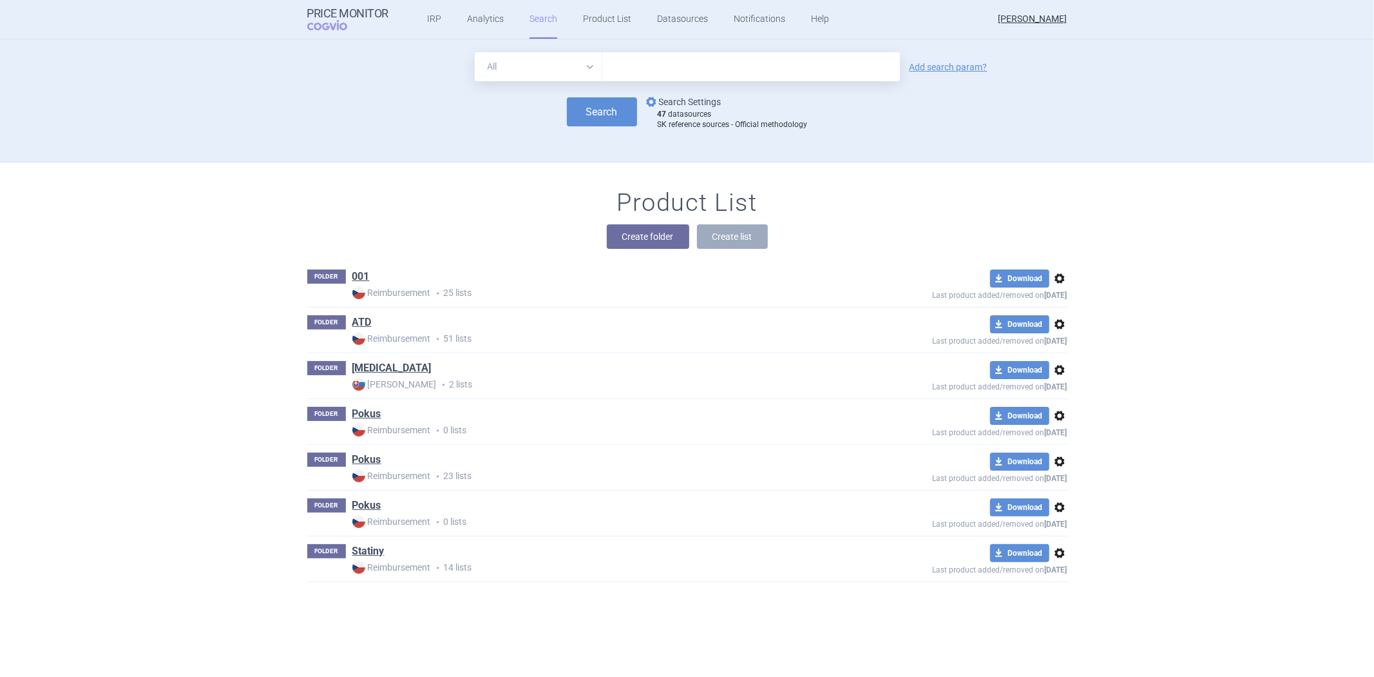
click at [684, 103] on link "options Search Settings" at bounding box center [683, 101] width 78 height 15
select select "3e39bb1b-0066-4e3d-9ac6-6dc98ece7831"
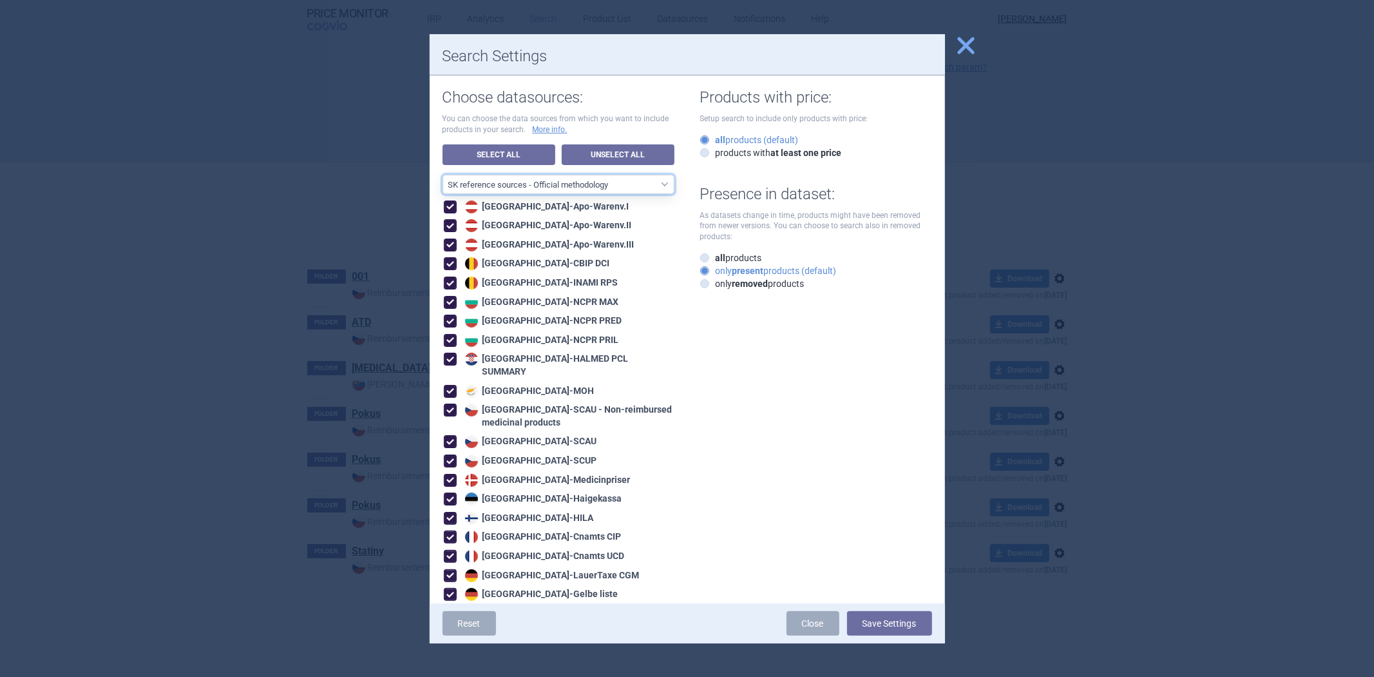
click at [612, 183] on select "All data sources CZ reference sources - Reimbursement SK reference sources - Of…" at bounding box center [559, 184] width 232 height 19
click at [970, 59] on div at bounding box center [687, 338] width 1374 height 677
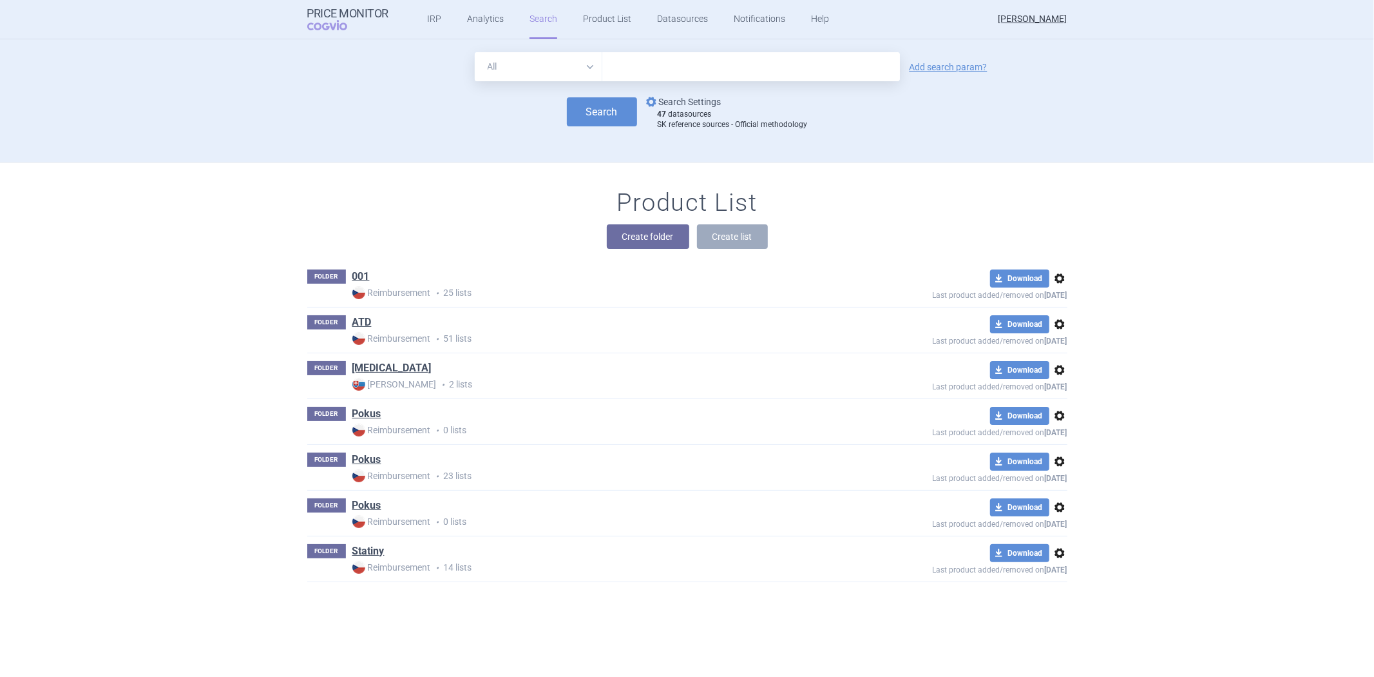
click at [666, 100] on link "options Search Settings" at bounding box center [683, 101] width 78 height 15
select select "3e39bb1b-0066-4e3d-9ac6-6dc98ece7831"
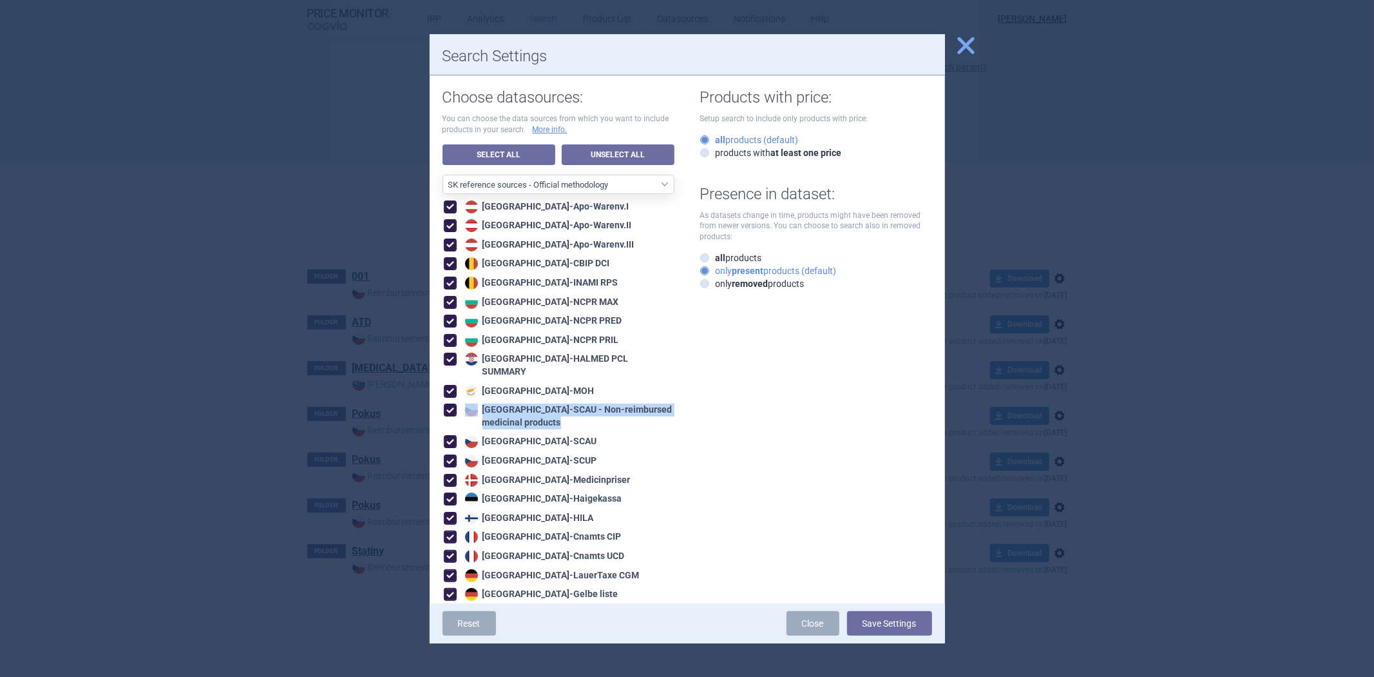
drag, startPoint x: 572, startPoint y: 408, endPoint x: 455, endPoint y: 394, distance: 118.2
click at [455, 403] on label "Czech Republic - SCAU - Non-reimbursed medicinal products" at bounding box center [559, 415] width 231 height 25
copy div "Czech Republic - SCAU - Non-reimbursed medicinal products"
click at [454, 403] on span at bounding box center [450, 409] width 13 height 13
checkbox input "true"
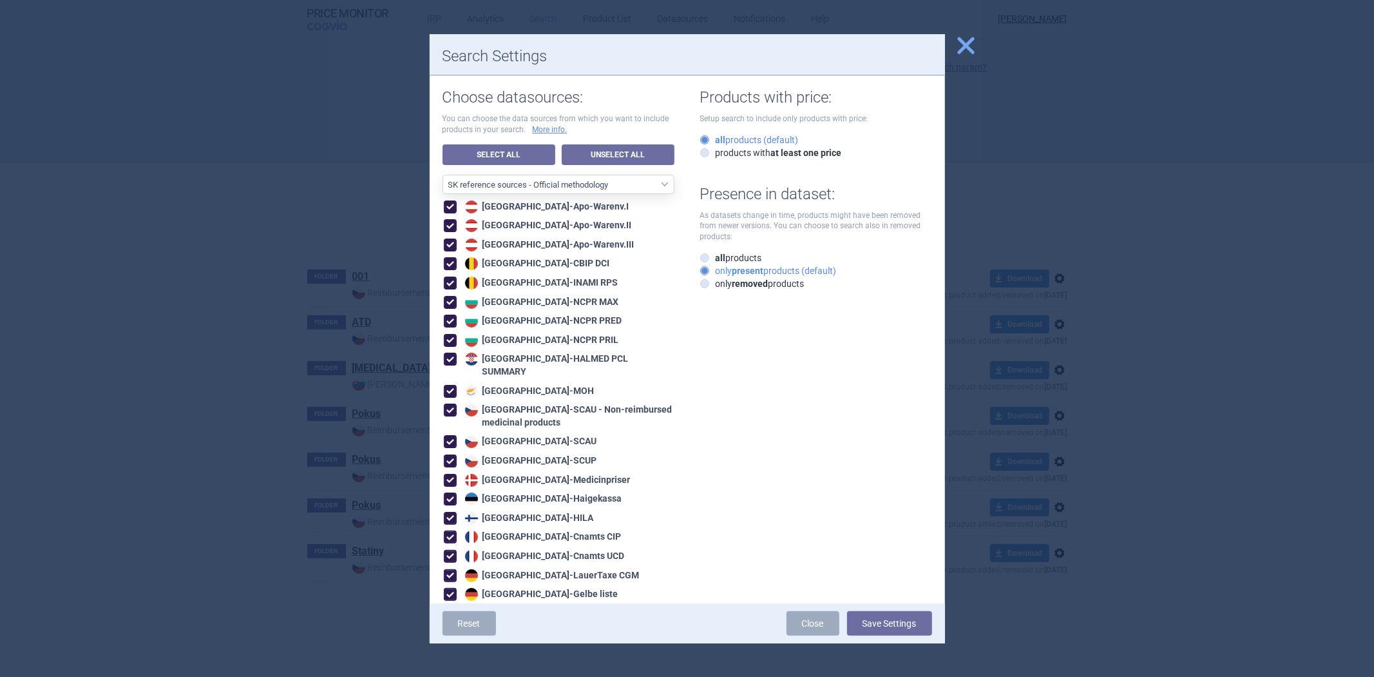
click at [602, 383] on div "Cyprus - MOH" at bounding box center [559, 390] width 231 height 14
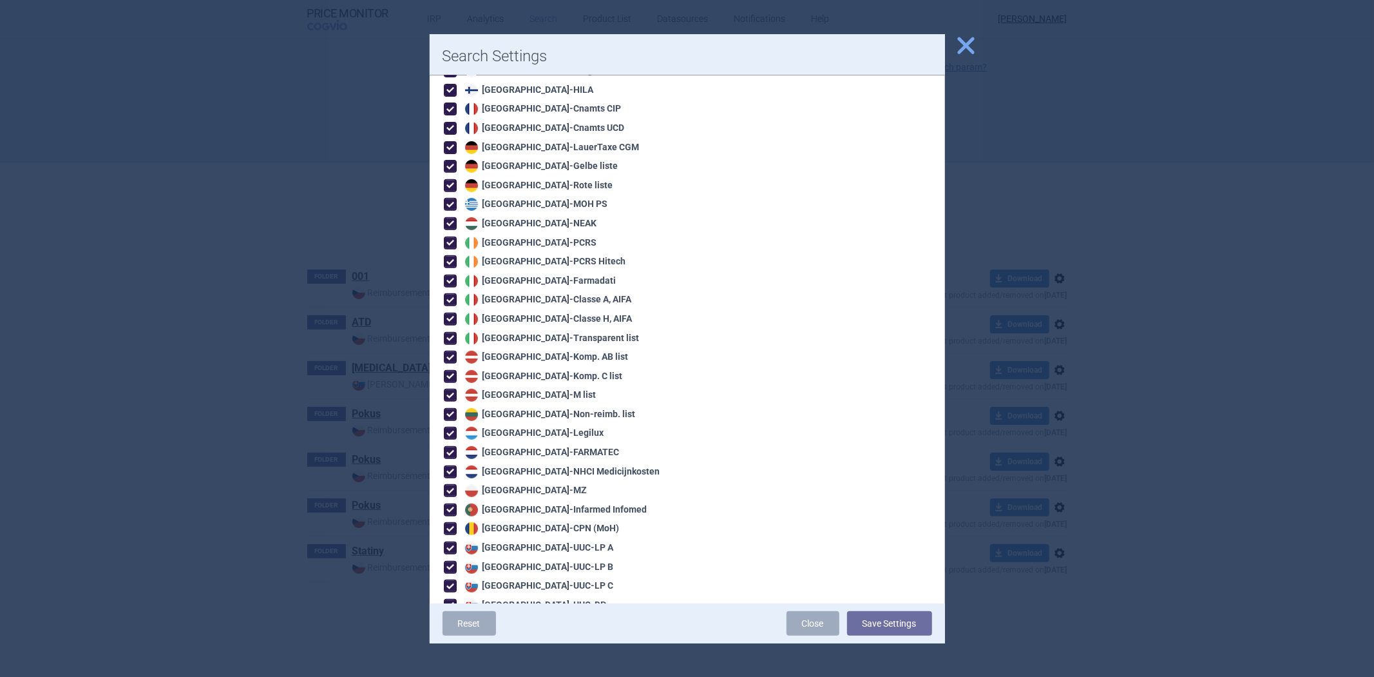
scroll to position [429, 0]
drag, startPoint x: 597, startPoint y: 434, endPoint x: 456, endPoint y: 434, distance: 141.1
click at [456, 443] on div "Netherlands - FARMATEC" at bounding box center [559, 450] width 231 height 14
copy div "Netherlands - FARMATEC"
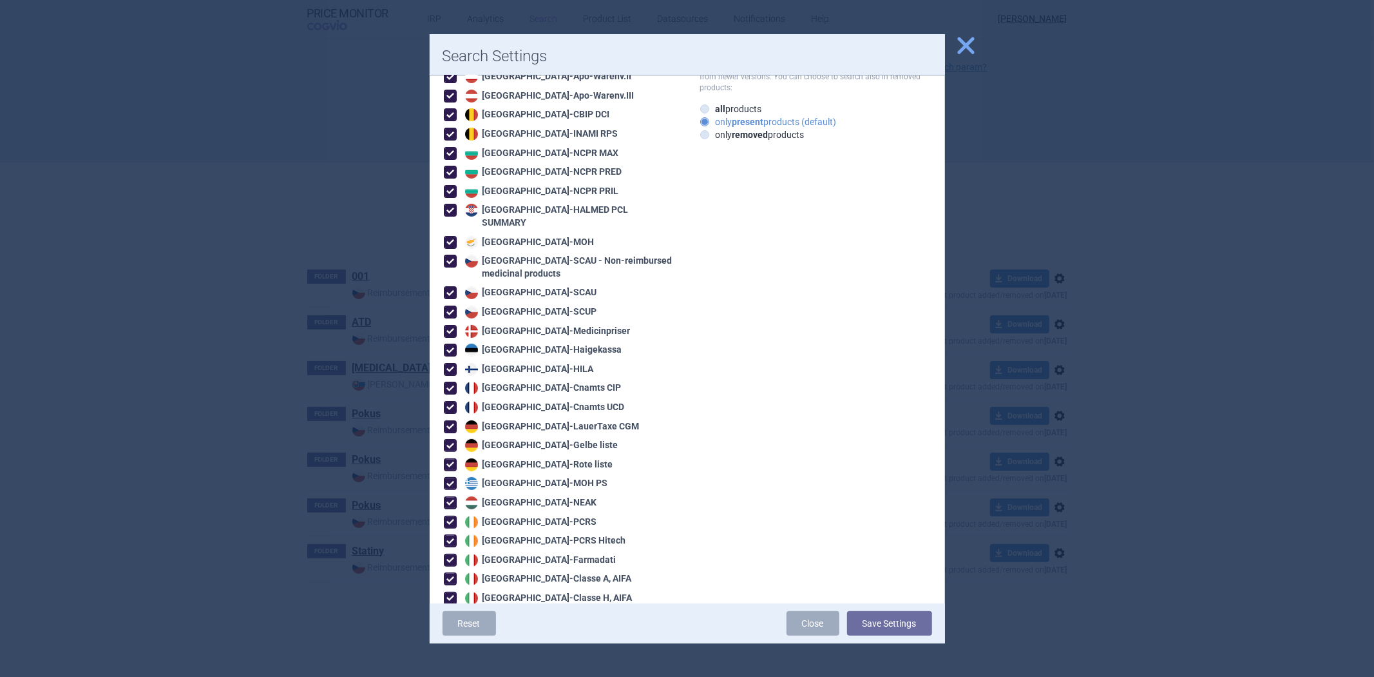
scroll to position [143, 0]
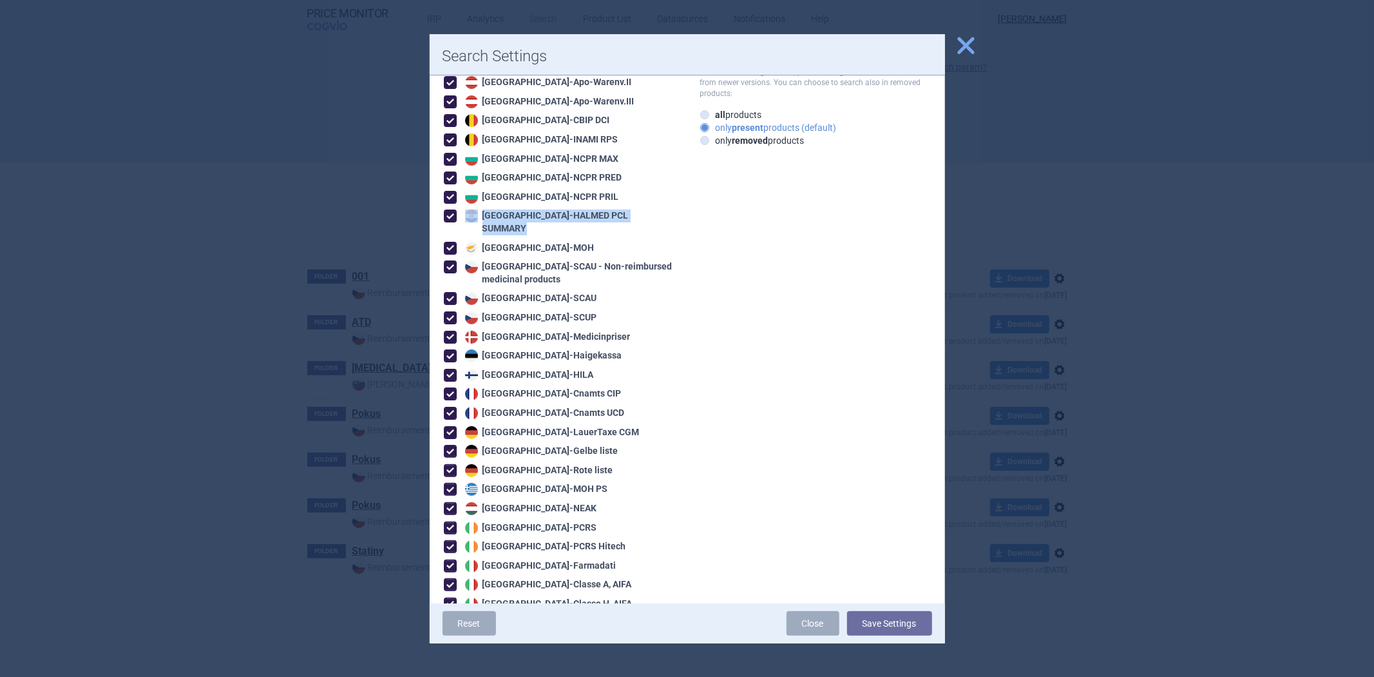
drag, startPoint x: 648, startPoint y: 218, endPoint x: 466, endPoint y: 218, distance: 181.0
click at [466, 218] on div "Croatia - HALMED PCL SUMMARY" at bounding box center [559, 221] width 231 height 26
copy div "Croatia - HALMED PCL SUMMARY"
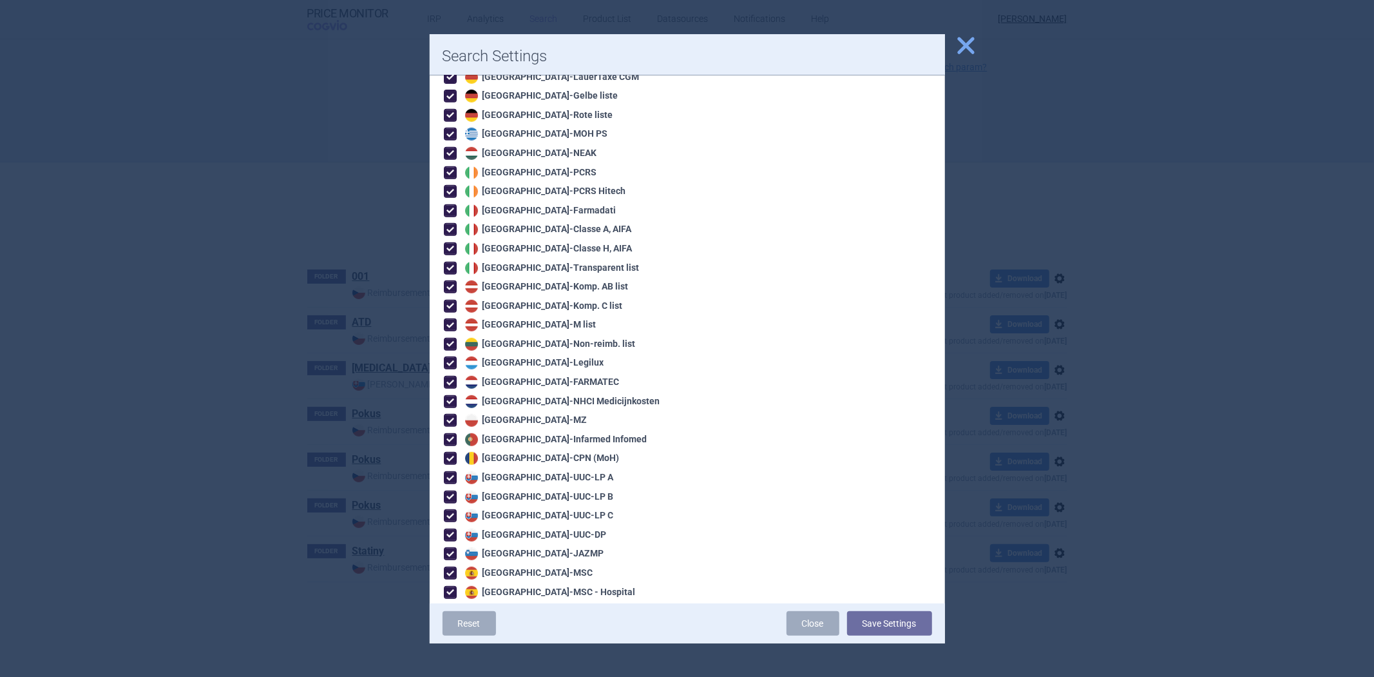
scroll to position [501, 0]
drag, startPoint x: 586, startPoint y: 171, endPoint x: 452, endPoint y: 151, distance: 135.5
click at [452, 151] on div "Austria - Apo-Warenv.I Austria - Apo-Warenv.II Austria - Apo-Warenv.III Belgium…" at bounding box center [559, 156] width 232 height 916
copy div "Ireland - PCRS Ireland - PCRS Hitech"
drag, startPoint x: 606, startPoint y: 324, endPoint x: 449, endPoint y: 327, distance: 157.2
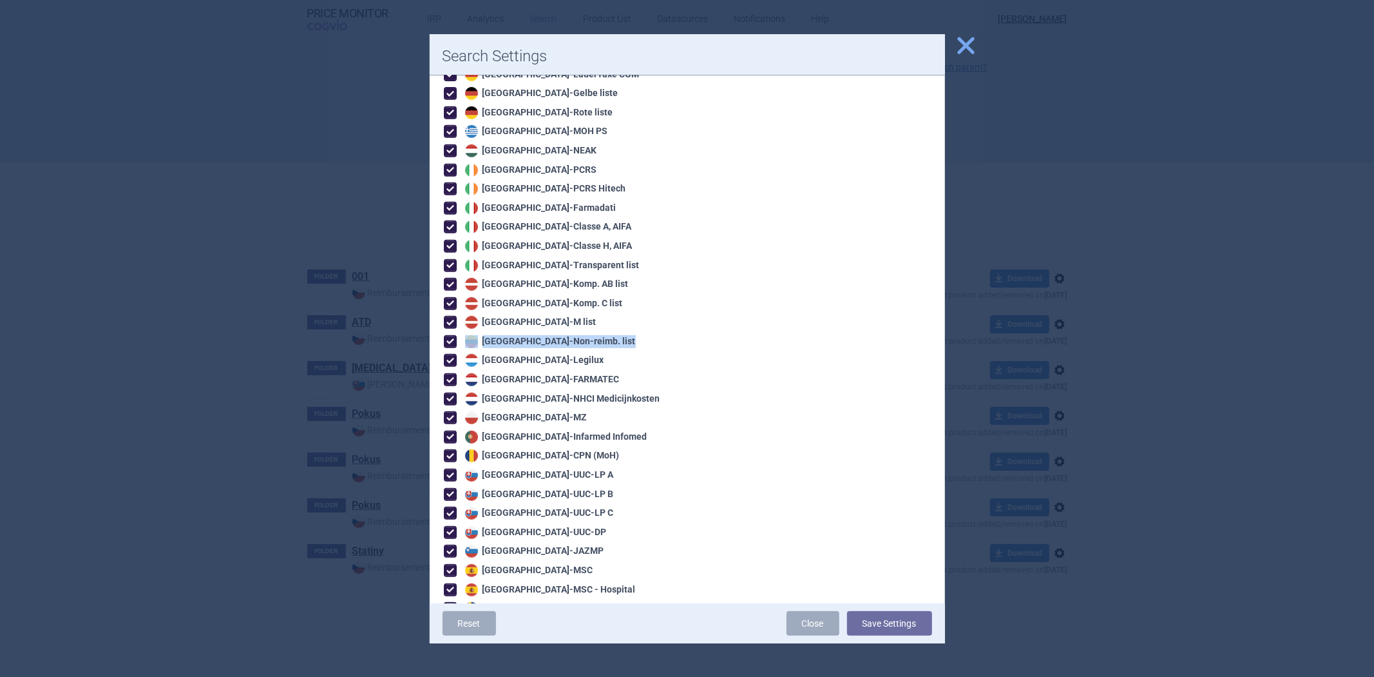
click at [449, 334] on div "Lithuania - Non-reimb. list" at bounding box center [559, 341] width 231 height 14
copy div "Lithuania - Non-reimb. list"
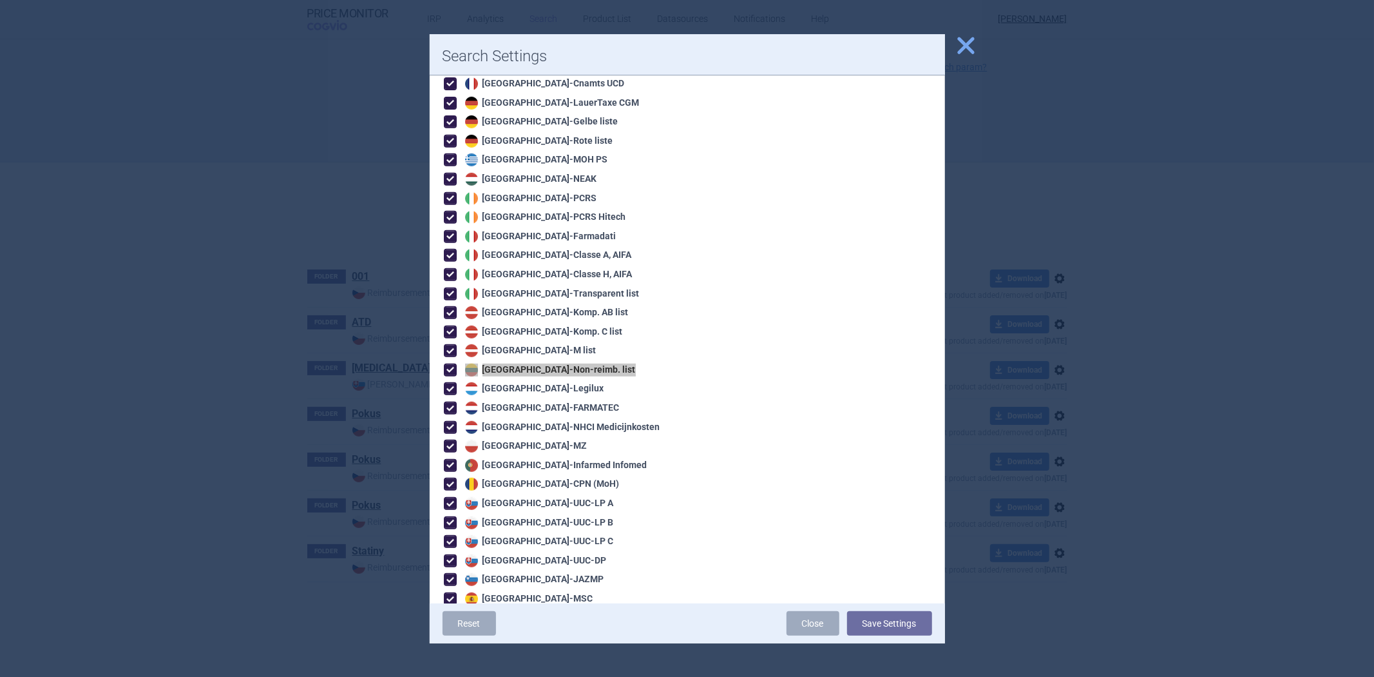
scroll to position [447, 0]
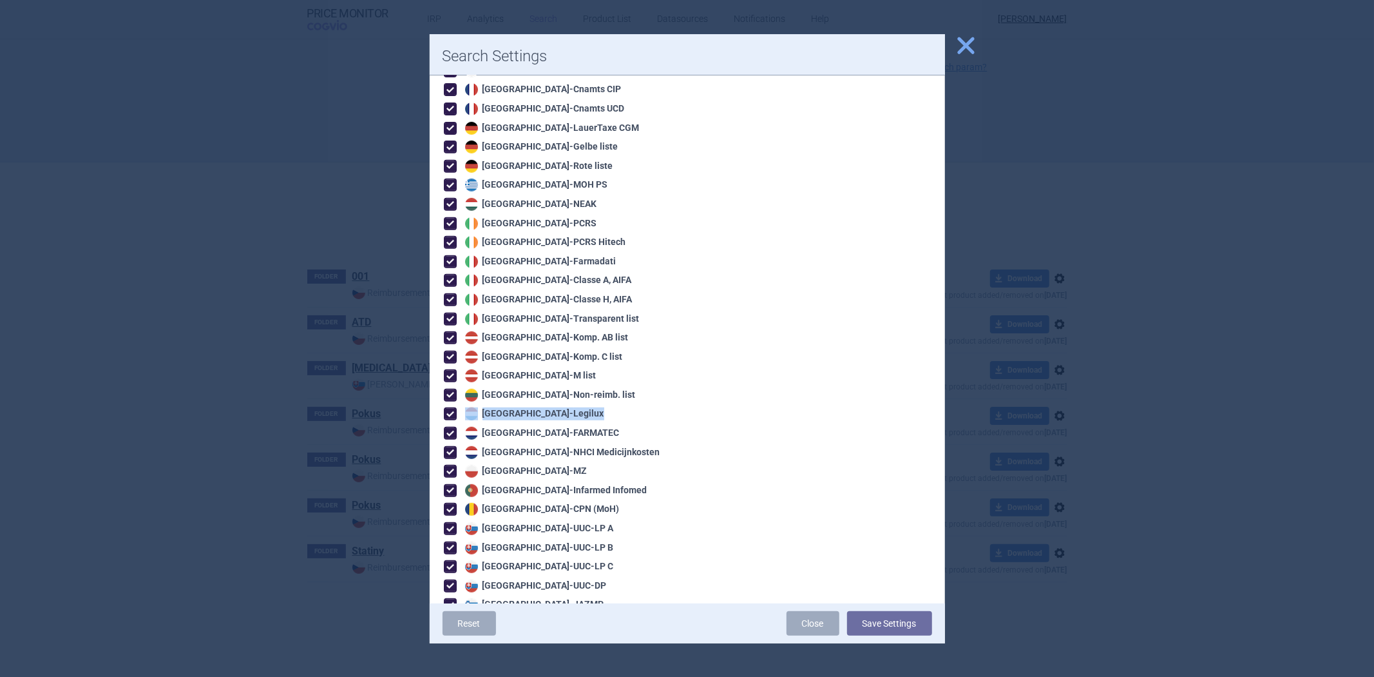
drag, startPoint x: 585, startPoint y: 403, endPoint x: 443, endPoint y: 395, distance: 142.6
click at [444, 406] on div "Luxembourg - Legilux" at bounding box center [559, 413] width 231 height 14
copy div "Luxembourg - Legilux"
click at [743, 492] on div "Choose datasources: You can choose the data sources from which you want to incl…" at bounding box center [687, 157] width 515 height 1059
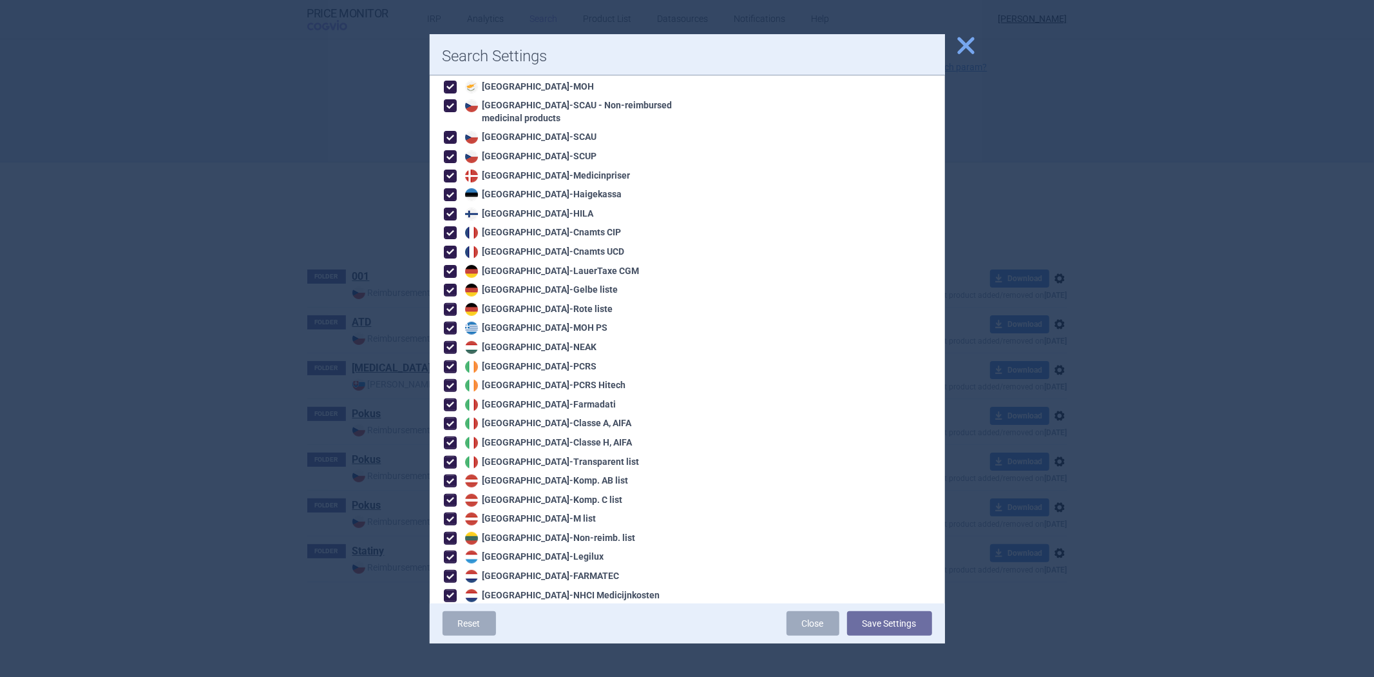
scroll to position [161, 0]
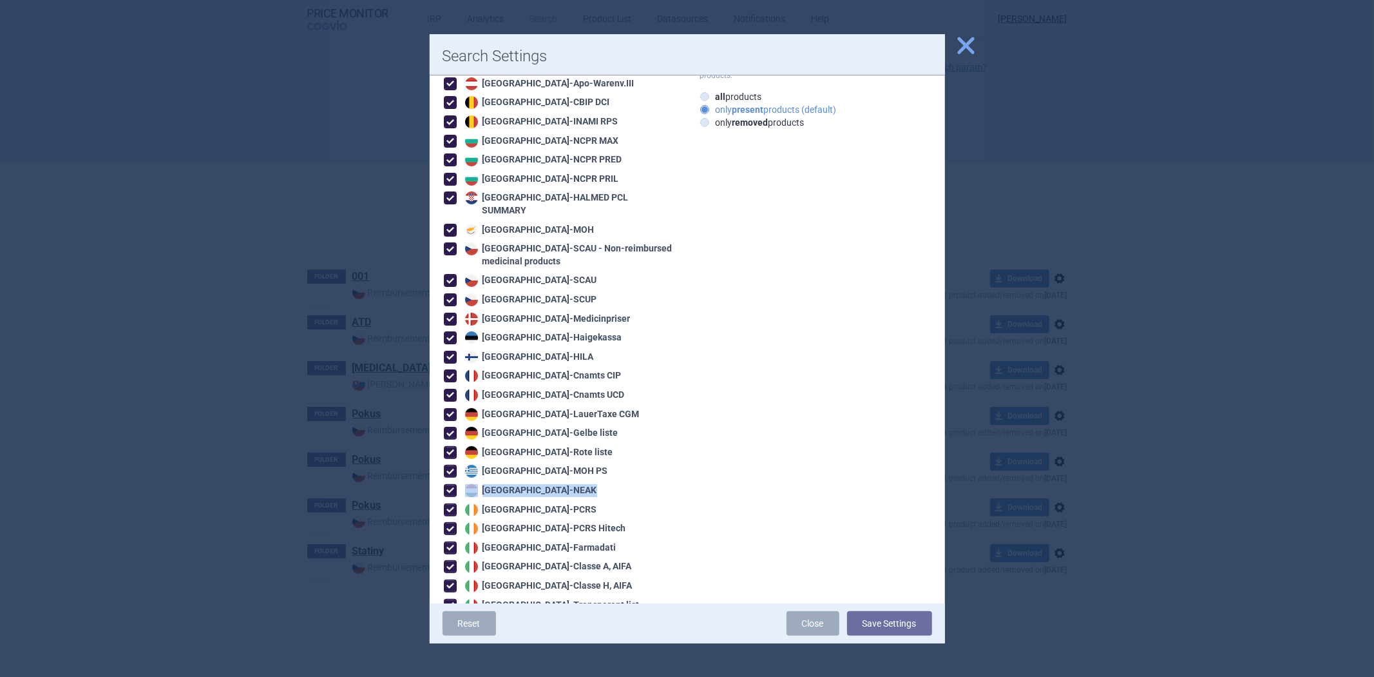
drag, startPoint x: 566, startPoint y: 477, endPoint x: 465, endPoint y: 479, distance: 100.5
click at [465, 483] on div "Hungary - NEAK" at bounding box center [559, 490] width 231 height 14
copy div "Hungary - NEAK"
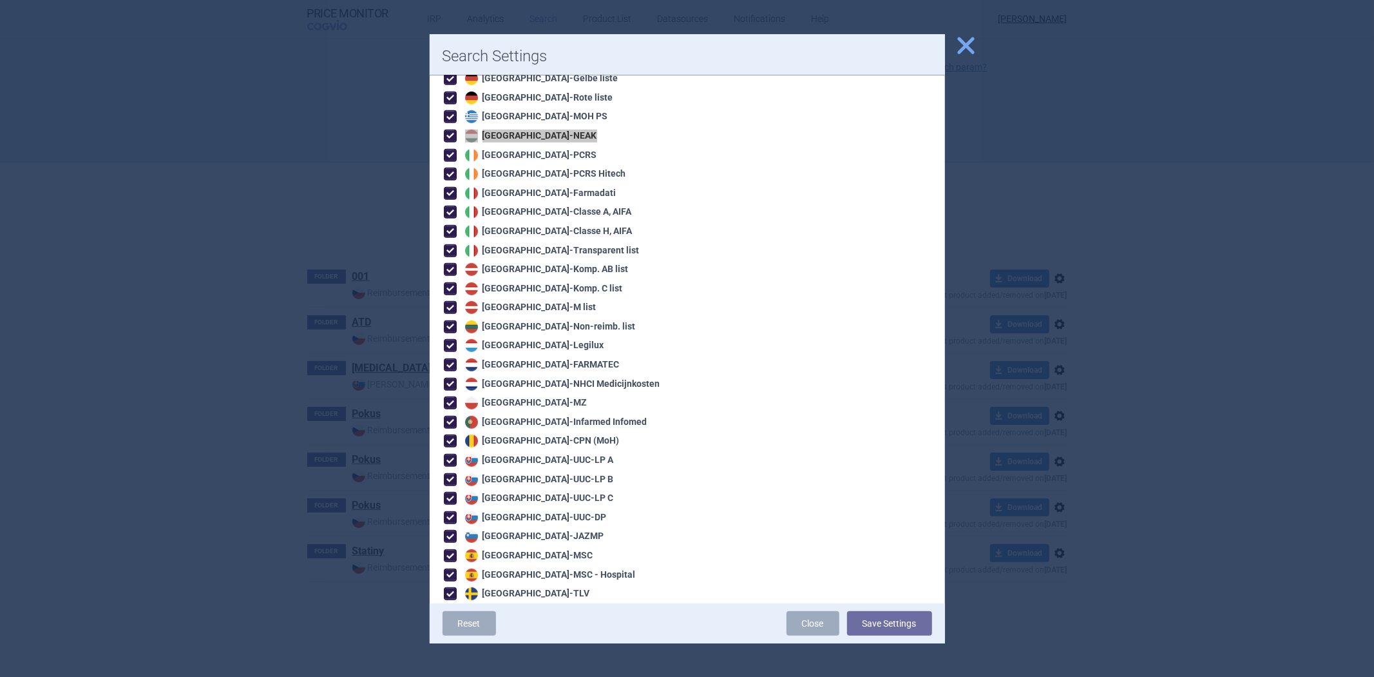
scroll to position [519, 0]
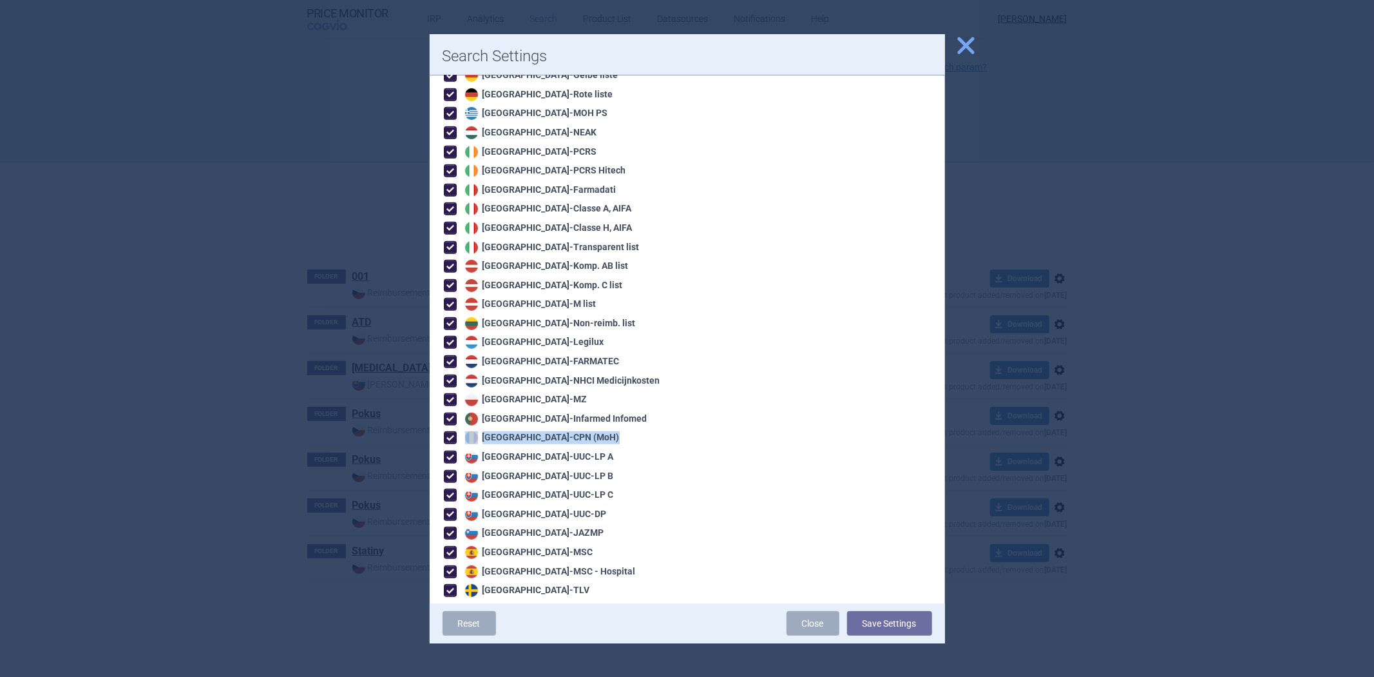
drag, startPoint x: 579, startPoint y: 421, endPoint x: 468, endPoint y: 419, distance: 110.2
click at [468, 430] on div "Romania - CPN (MoH)" at bounding box center [559, 437] width 231 height 14
copy div "Romania - CPN (MoH)"
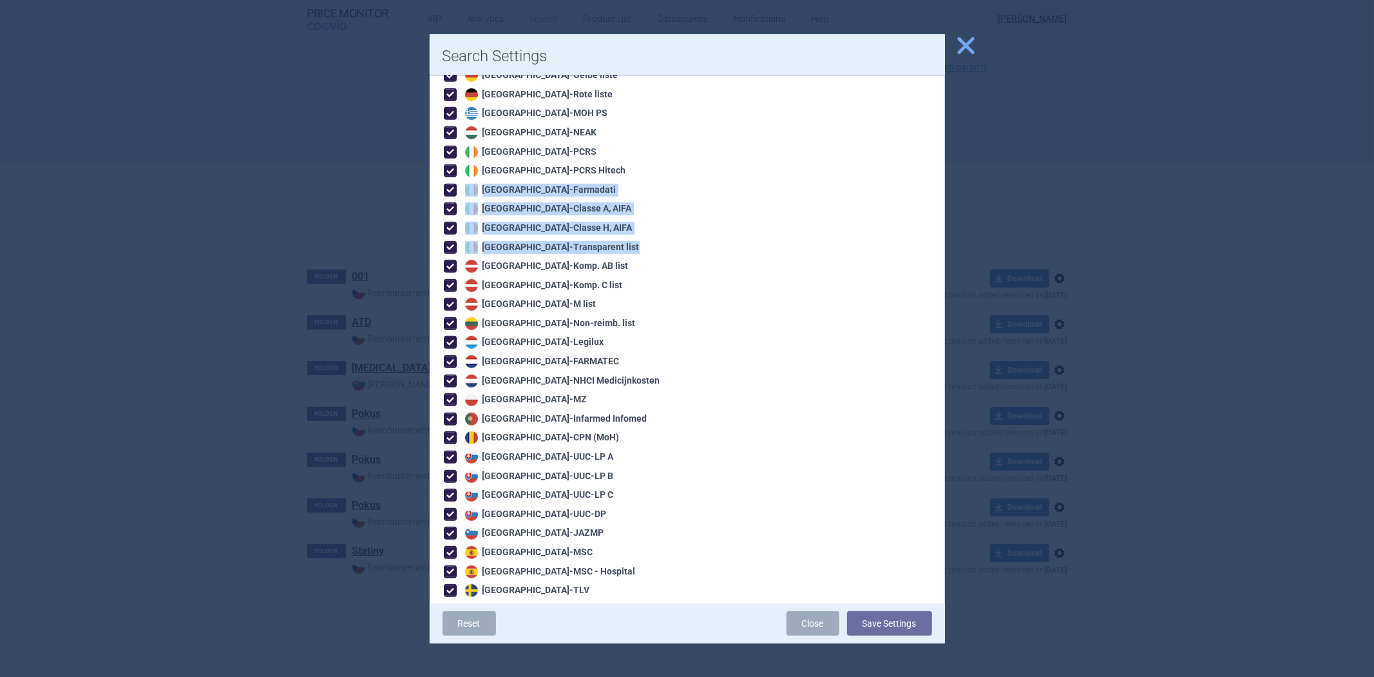
drag, startPoint x: 584, startPoint y: 233, endPoint x: 445, endPoint y: 178, distance: 149.6
click at [445, 178] on div "Austria - Apo-Warenv.I Austria - Apo-Warenv.II Austria - Apo-Warenv.III Belgium…" at bounding box center [559, 138] width 232 height 916
copy div "Italy - Farmadati Italy - Classe A, AIFA Italy - Classe H, AIFA Italy - Transpa…"
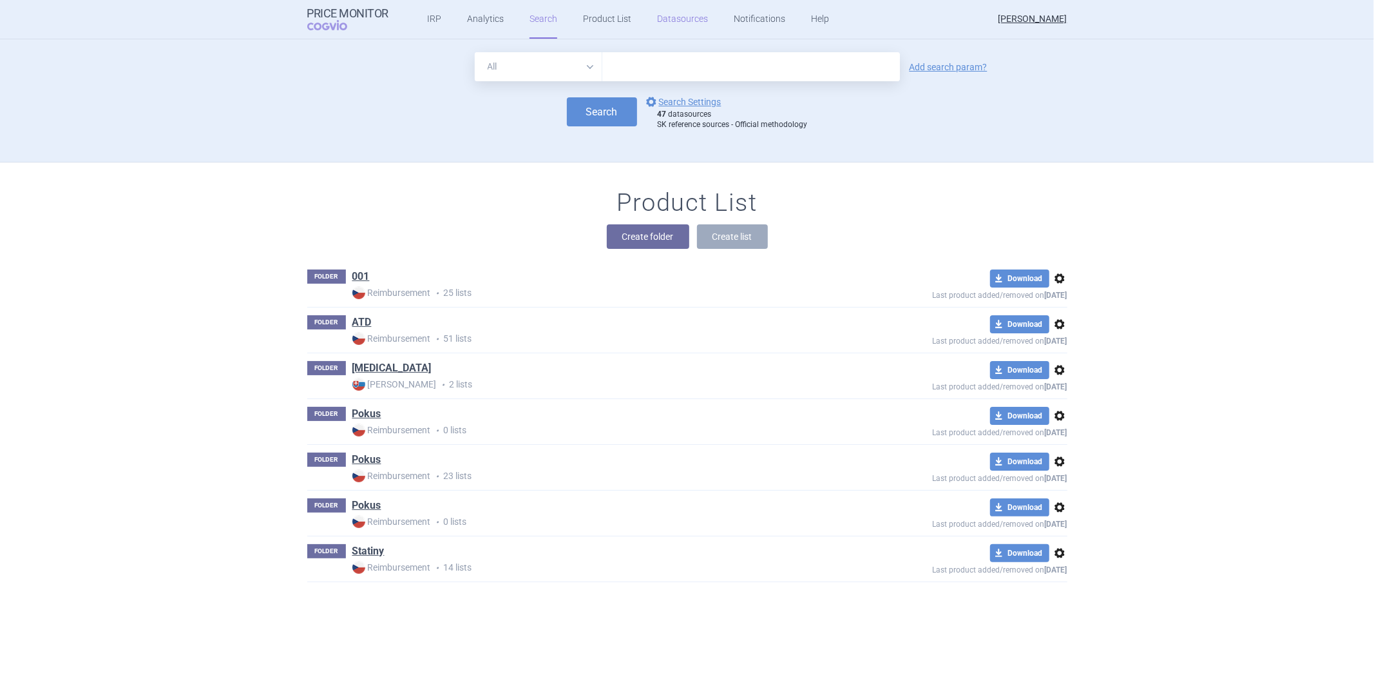
click at [682, 28] on link "Datasources" at bounding box center [682, 19] width 51 height 39
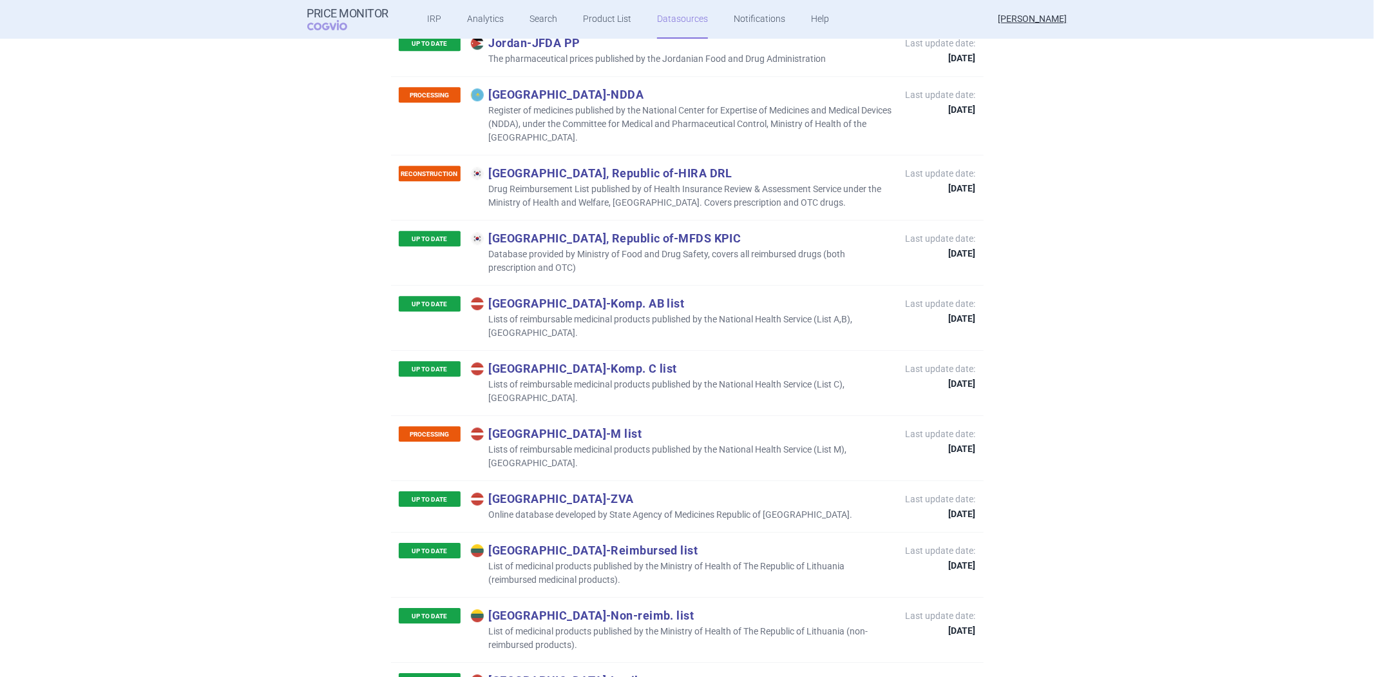
scroll to position [3212, 0]
drag, startPoint x: 610, startPoint y: 208, endPoint x: 473, endPoint y: 213, distance: 137.3
click at [473, 295] on p "Latvia - Komp. AB list" at bounding box center [682, 302] width 422 height 14
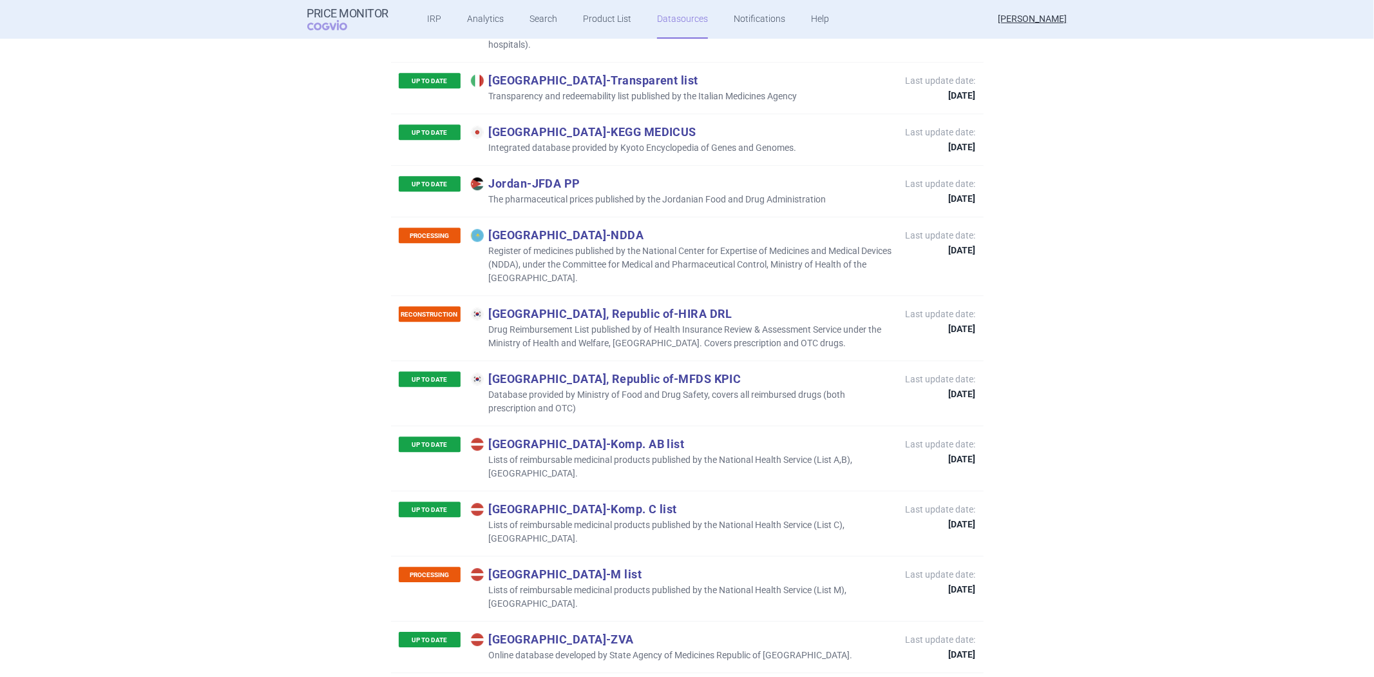
scroll to position [2783, 0]
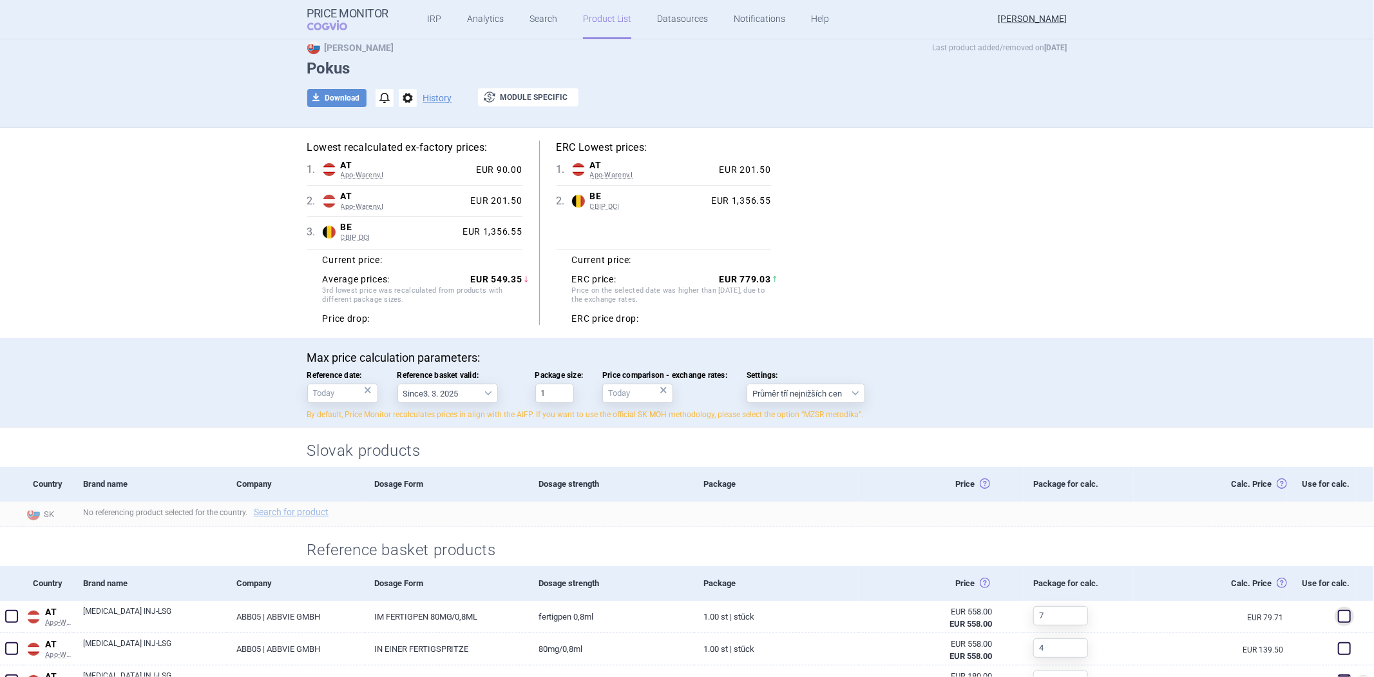
scroll to position [72, 0]
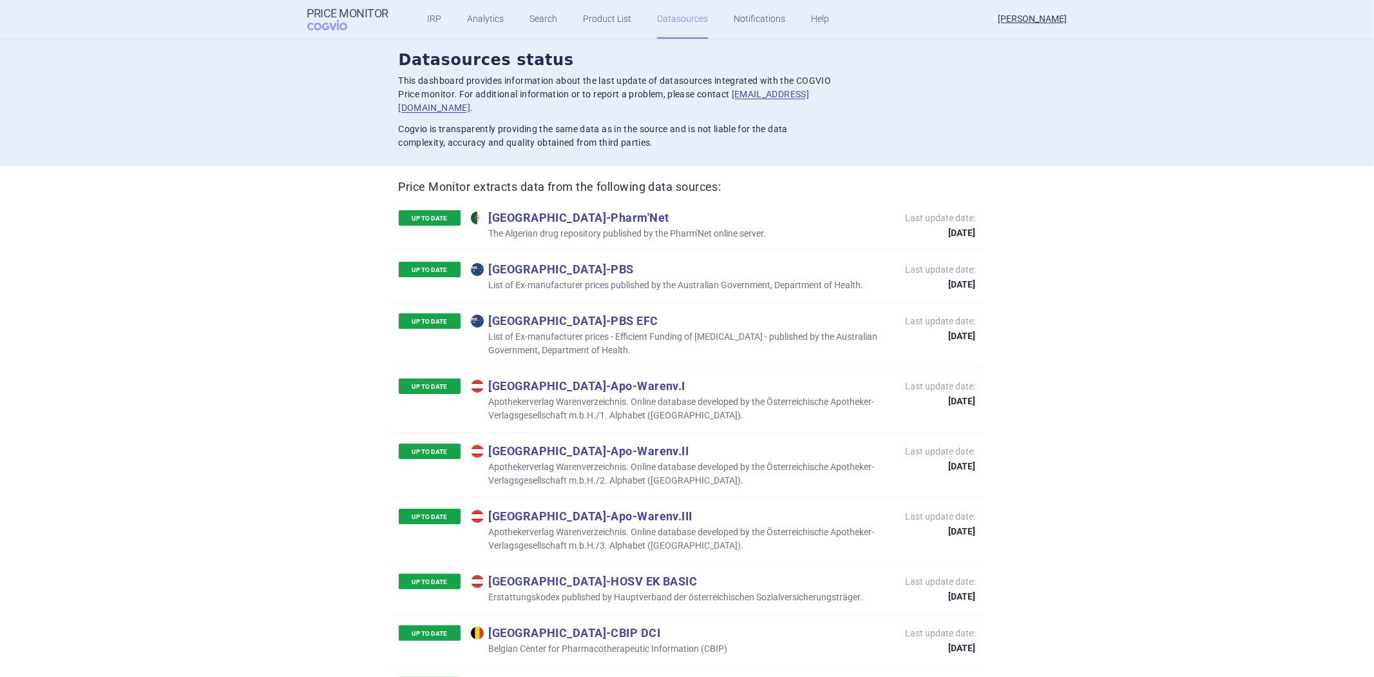
scroll to position [2783, 0]
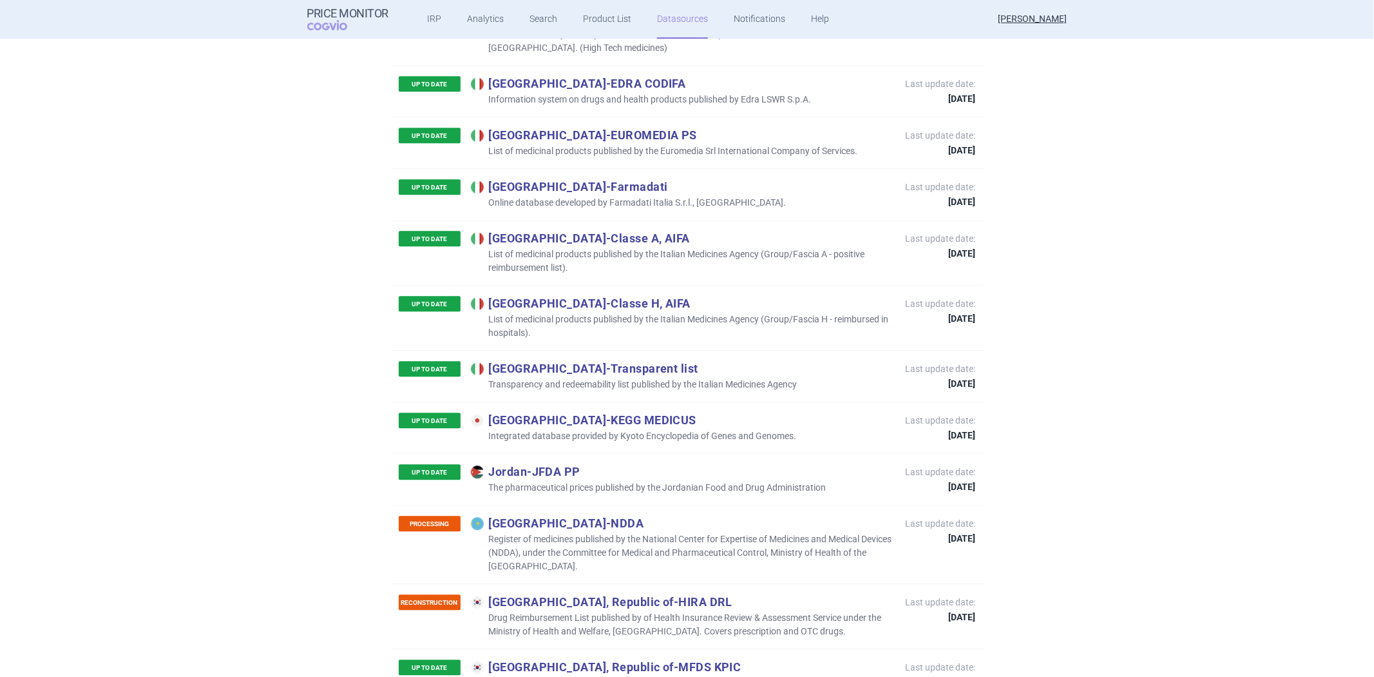
click at [555, 312] on p "List of medicinal products published by the Italian Medicines Agency (Group/Fas…" at bounding box center [682, 325] width 422 height 27
click at [555, 296] on div "UP TO DATE Italy - Classe H, AIFA List of medicinal products published by the I…" at bounding box center [646, 318] width 494 height 44
click at [553, 285] on div "UP TO DATE Italy - Classe H, AIFA List of medicinal products published by the I…" at bounding box center [687, 317] width 593 height 65
click at [503, 296] on p "Italy - Classe H, AIFA" at bounding box center [682, 303] width 422 height 14
click at [521, 231] on p "Italy - Classe A, AIFA" at bounding box center [682, 238] width 422 height 14
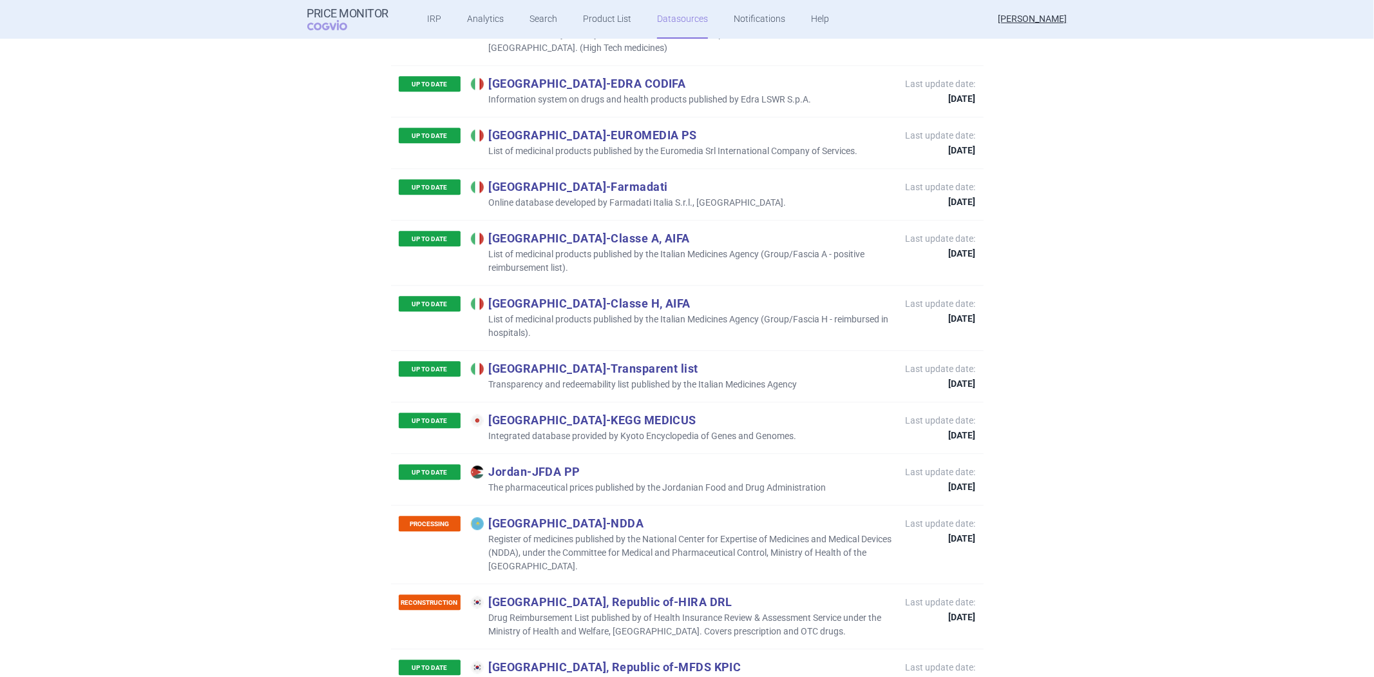
click at [622, 220] on div "UP TO DATE Italy - Classe A, AIFA List of medicinal products published by the I…" at bounding box center [687, 252] width 593 height 65
